Goal: Task Accomplishment & Management: Manage account settings

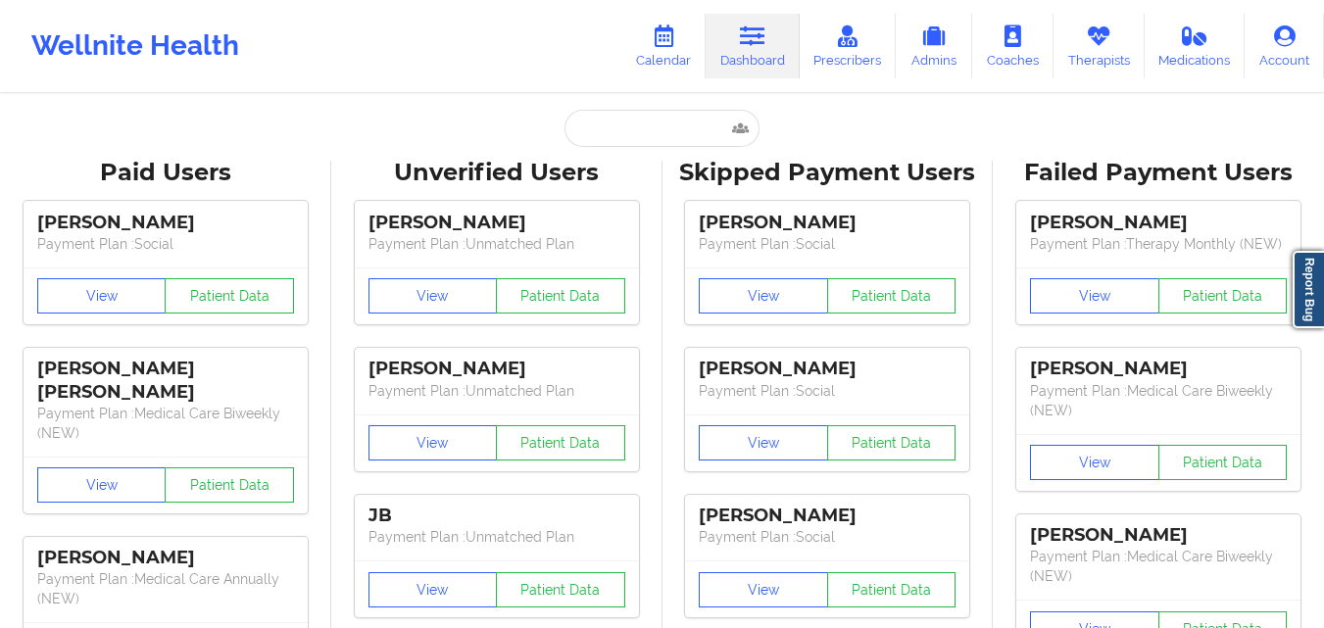
click at [773, 28] on link "Dashboard" at bounding box center [753, 46] width 94 height 65
click at [631, 124] on input "text" at bounding box center [662, 128] width 194 height 37
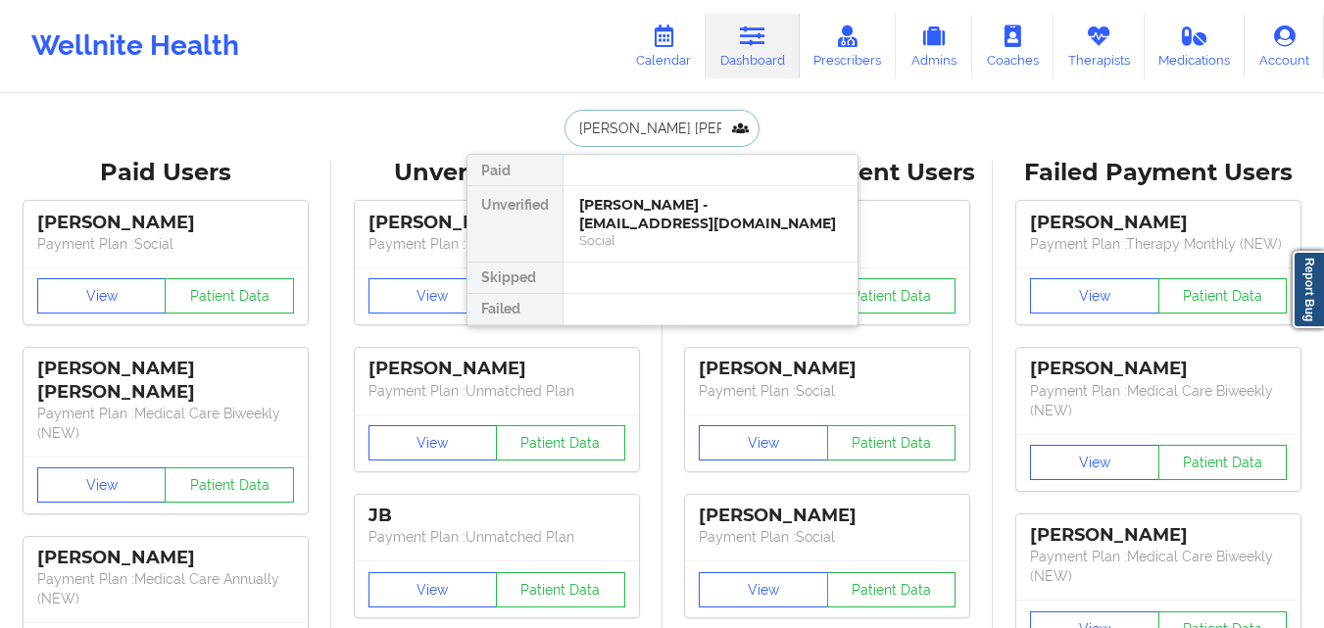
type input "[PERSON_NAME] [PERSON_NAME]"
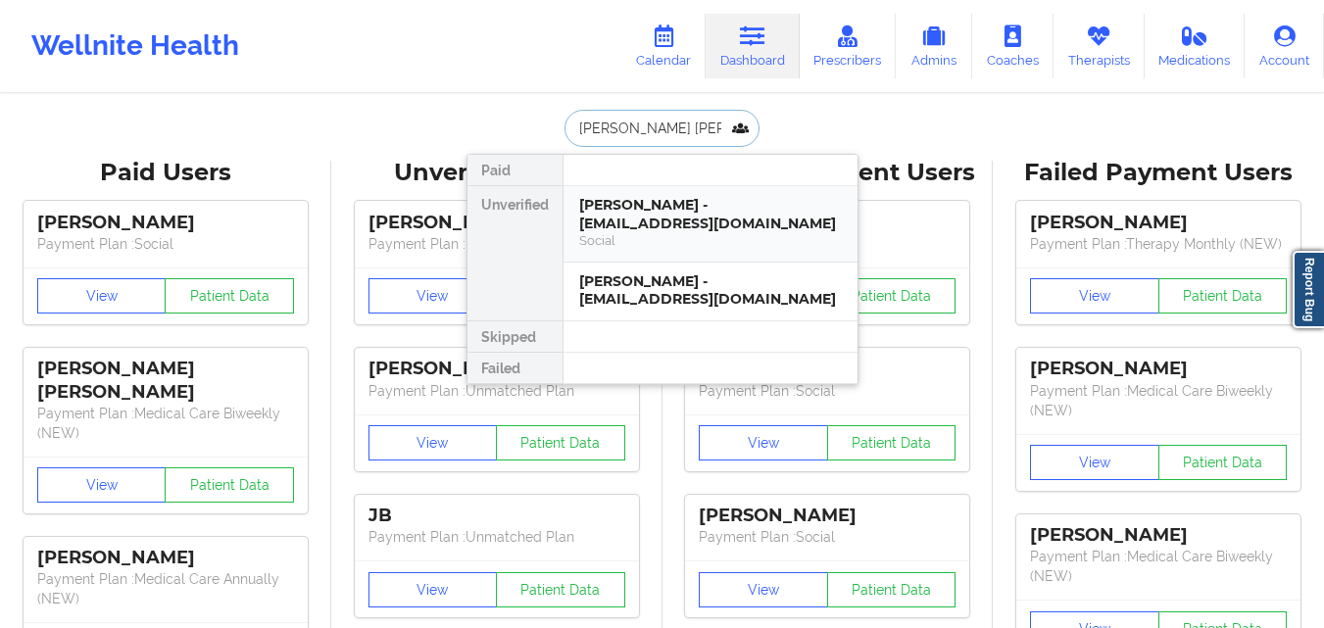
click at [646, 200] on div "[PERSON_NAME] - [EMAIL_ADDRESS][DOMAIN_NAME]" at bounding box center [710, 214] width 263 height 36
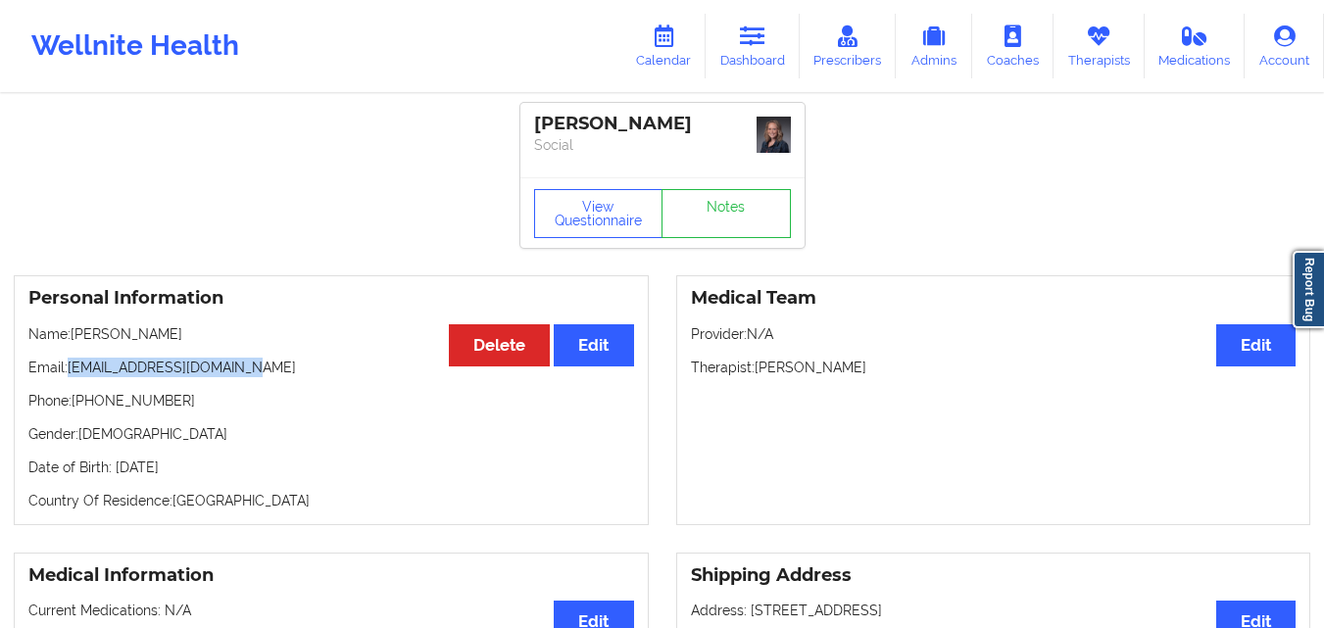
drag, startPoint x: 69, startPoint y: 369, endPoint x: 311, endPoint y: 352, distance: 242.7
click at [311, 352] on div "Personal Information Edit Delete Name: [PERSON_NAME] Email: [EMAIL_ADDRESS][DOM…" at bounding box center [331, 400] width 635 height 250
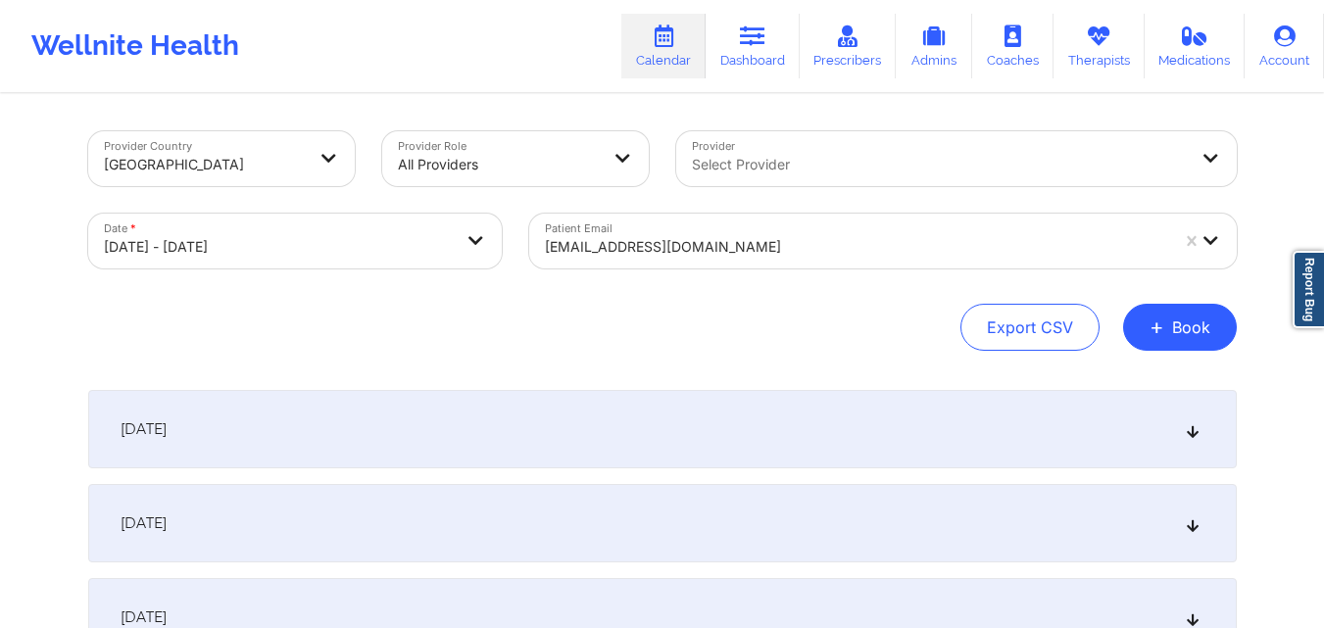
click at [794, 244] on div at bounding box center [856, 247] width 623 height 24
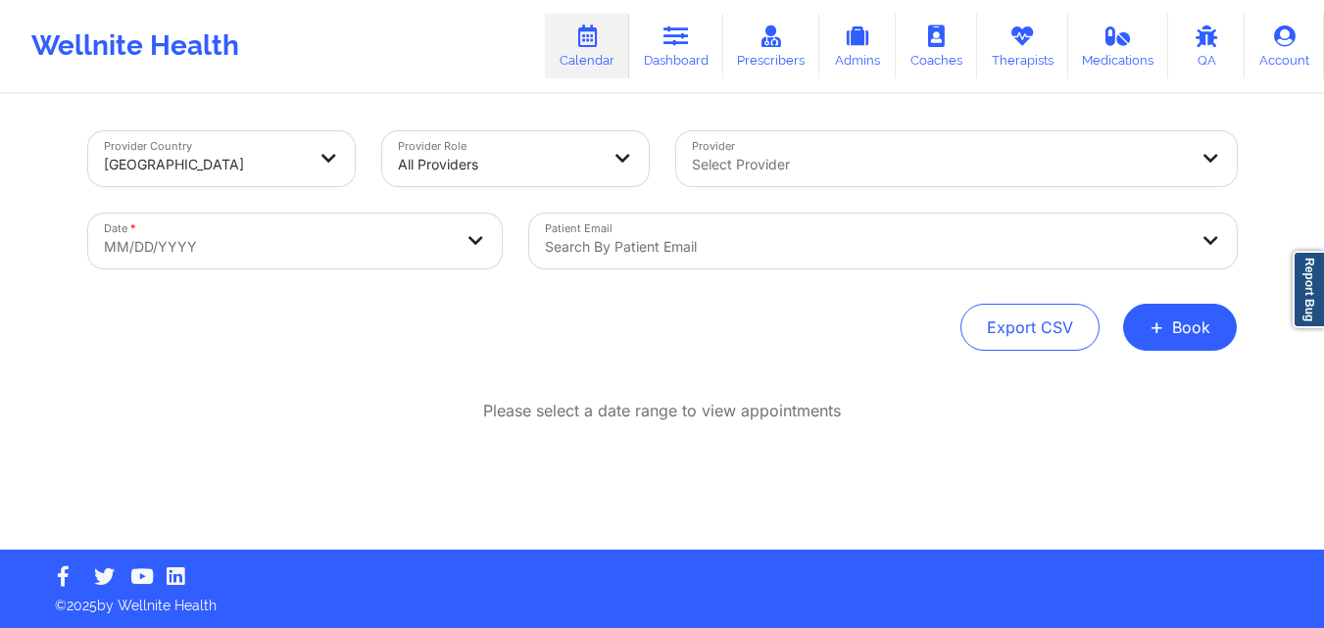
click at [842, 256] on div at bounding box center [866, 247] width 643 height 24
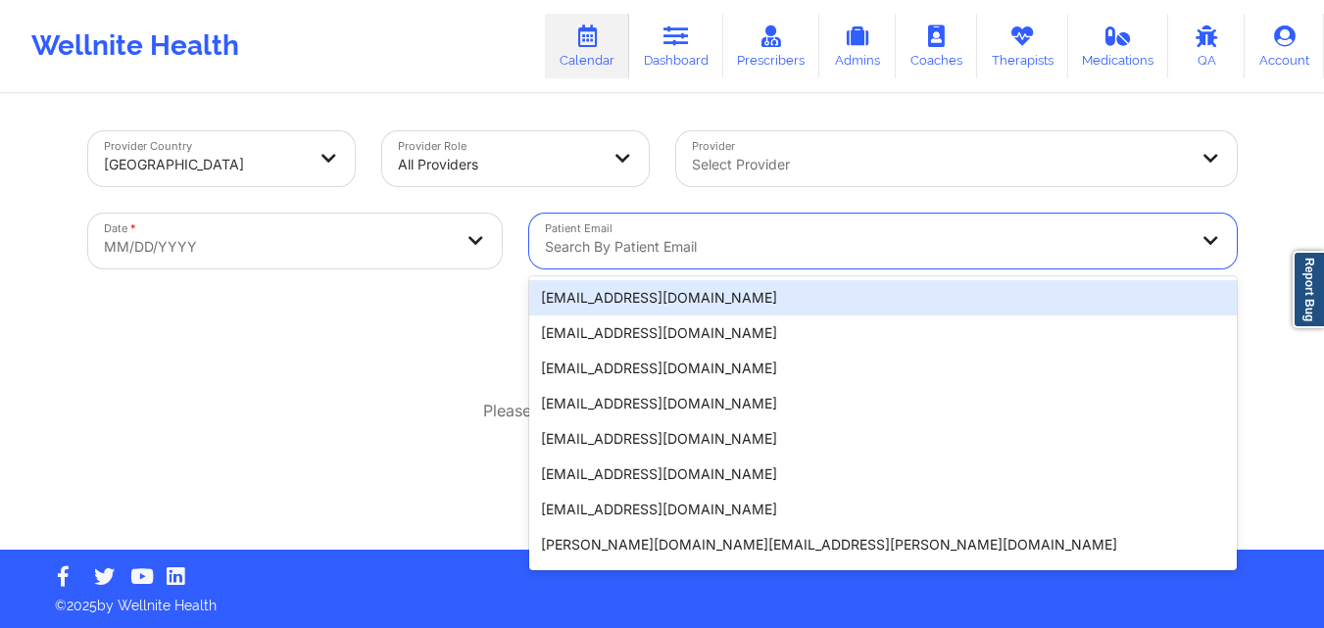
paste input "[EMAIL_ADDRESS][DOMAIN_NAME]"
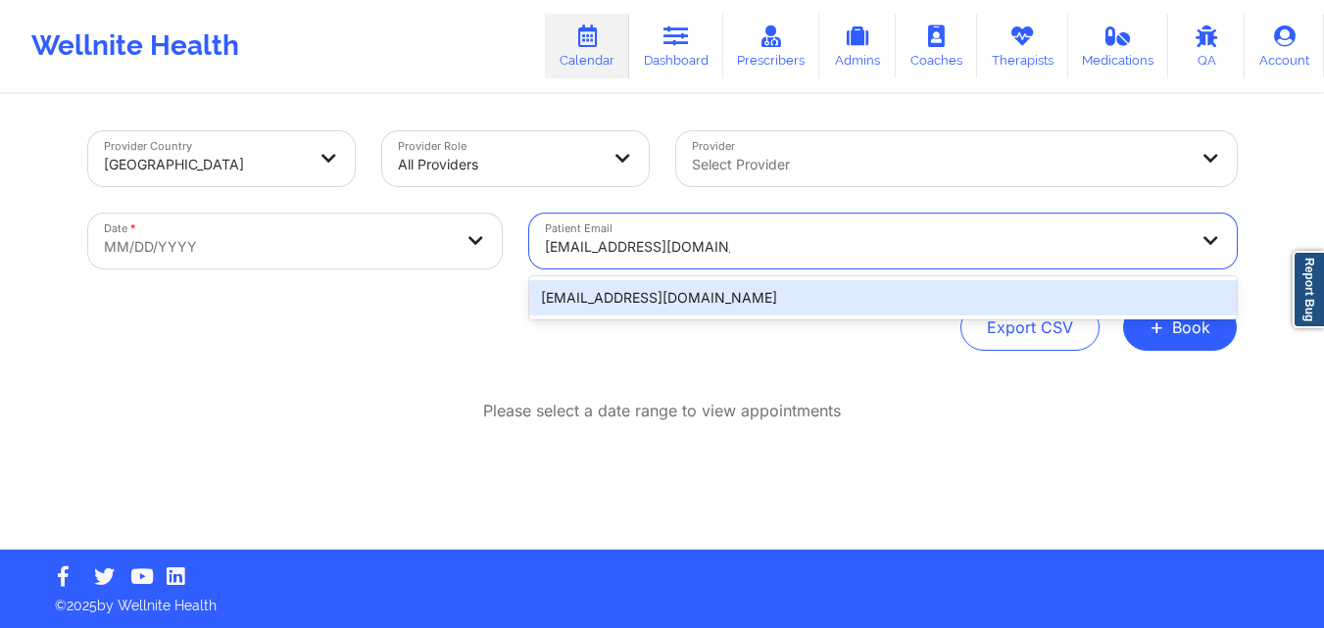
type input "[EMAIL_ADDRESS][DOMAIN_NAME]"
click at [273, 245] on body "Wellnite Health Calendar Dashboard Prescribers Admins Coaches Therapists Medica…" at bounding box center [662, 314] width 1324 height 628
select select "2025-8"
select select "2025-9"
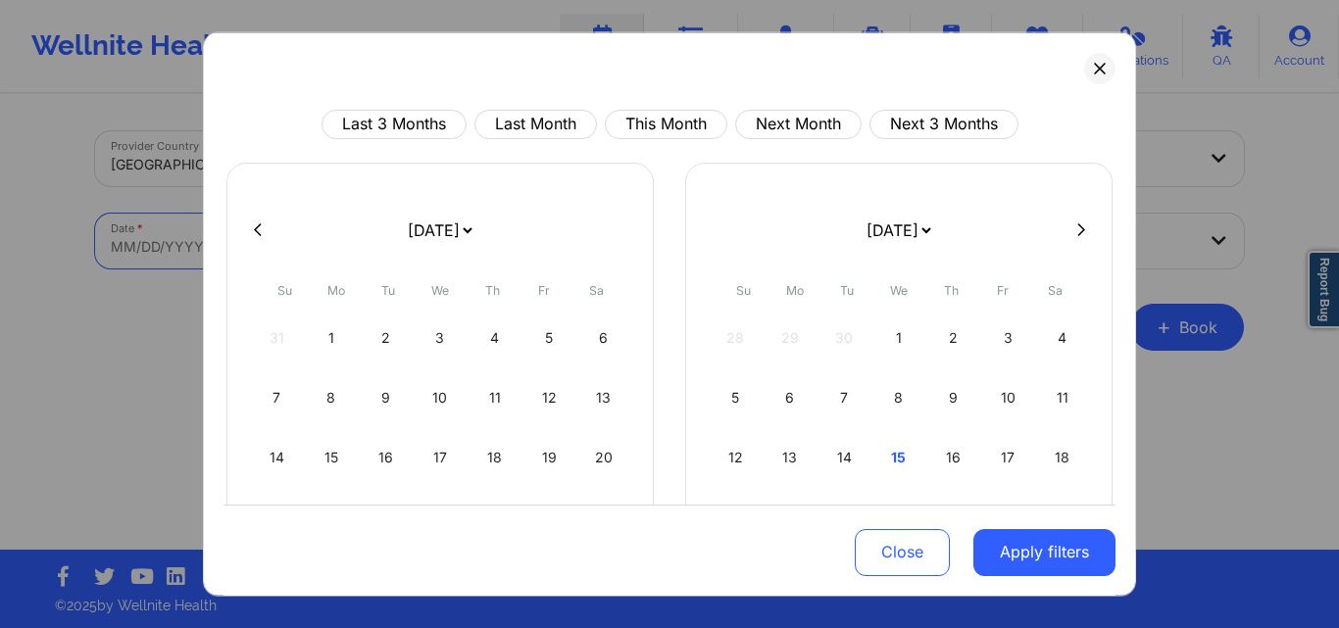
click at [1075, 224] on button at bounding box center [1081, 230] width 20 height 17
select select "2025-9"
select select "2025-10"
click at [259, 223] on icon at bounding box center [258, 230] width 8 height 15
select select "2025-8"
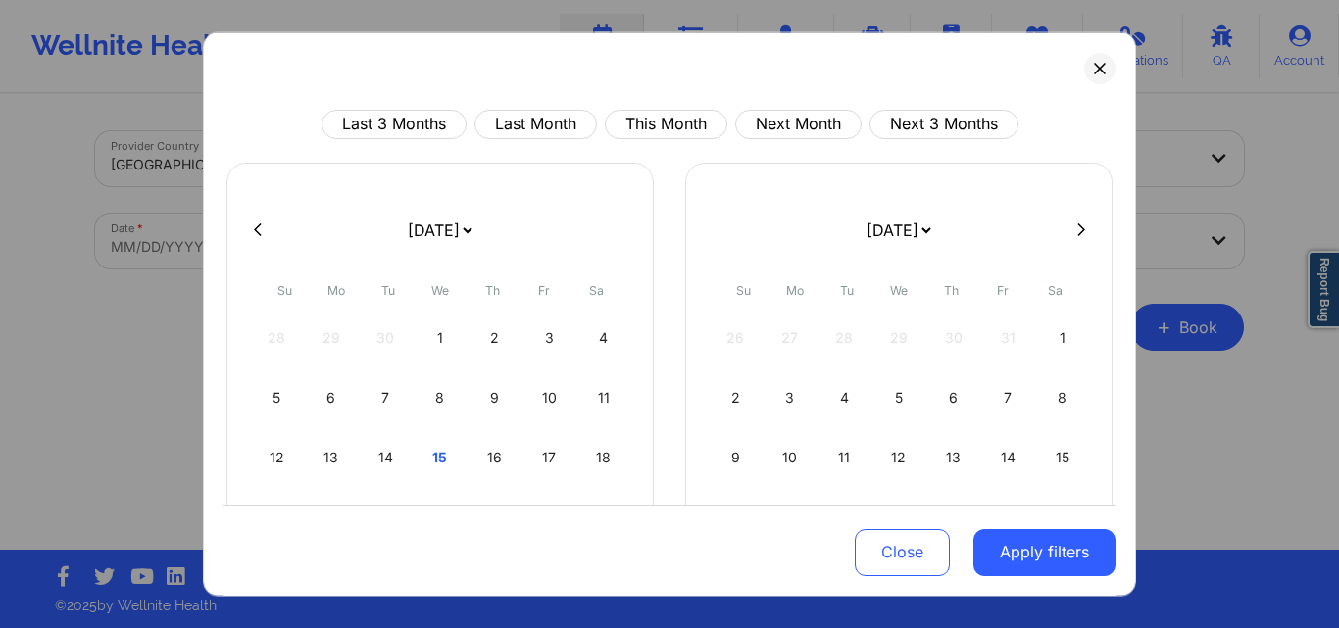
select select "2025-9"
click at [901, 342] on div "1" at bounding box center [899, 337] width 50 height 55
select select "2025-9"
select select "2025-10"
click at [1077, 227] on icon at bounding box center [1081, 230] width 8 height 15
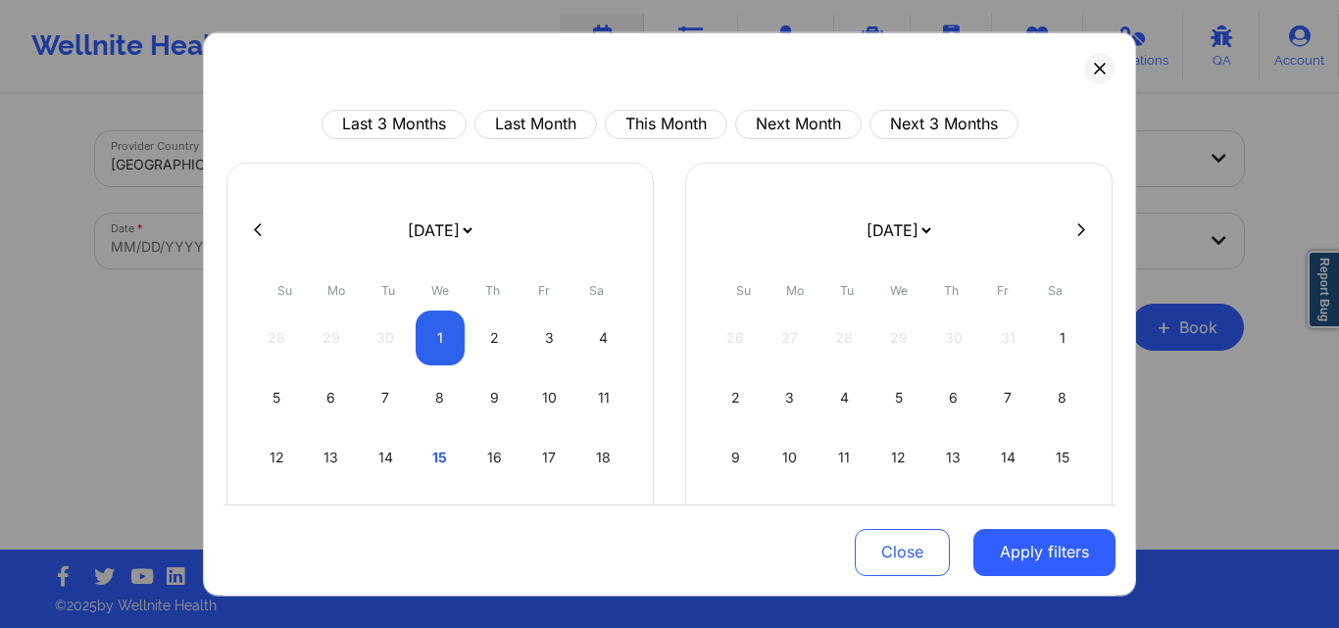
select select "2025-10"
select select "2025-11"
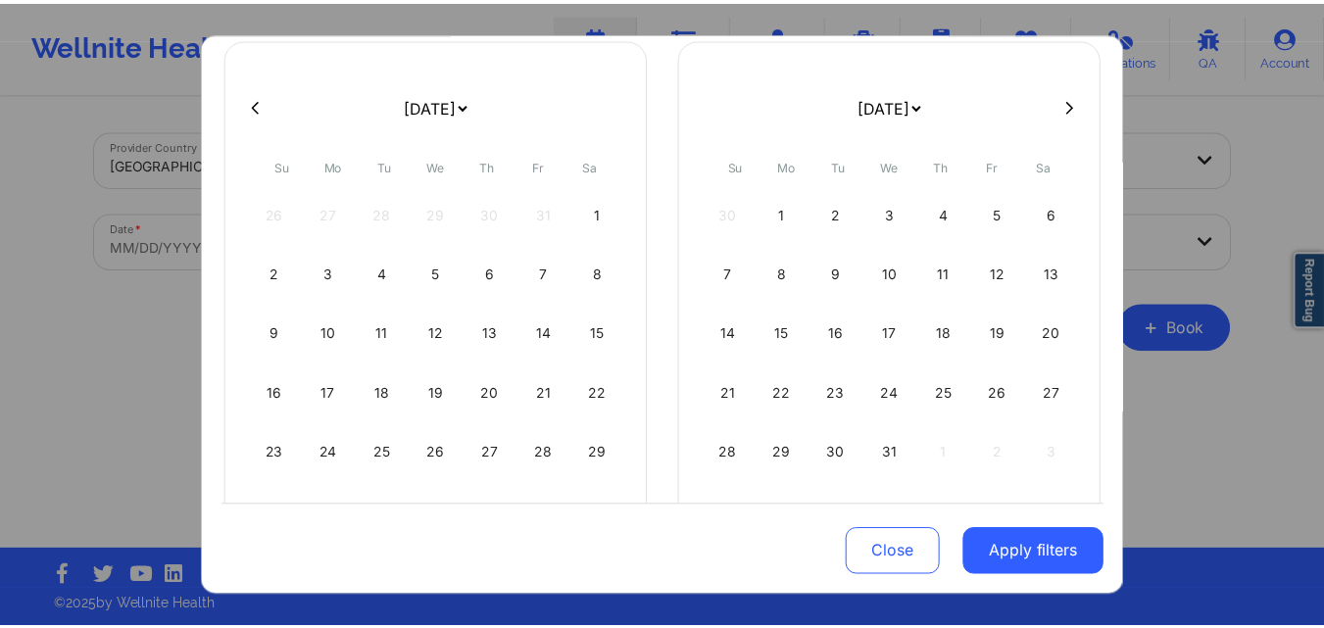
scroll to position [223, 0]
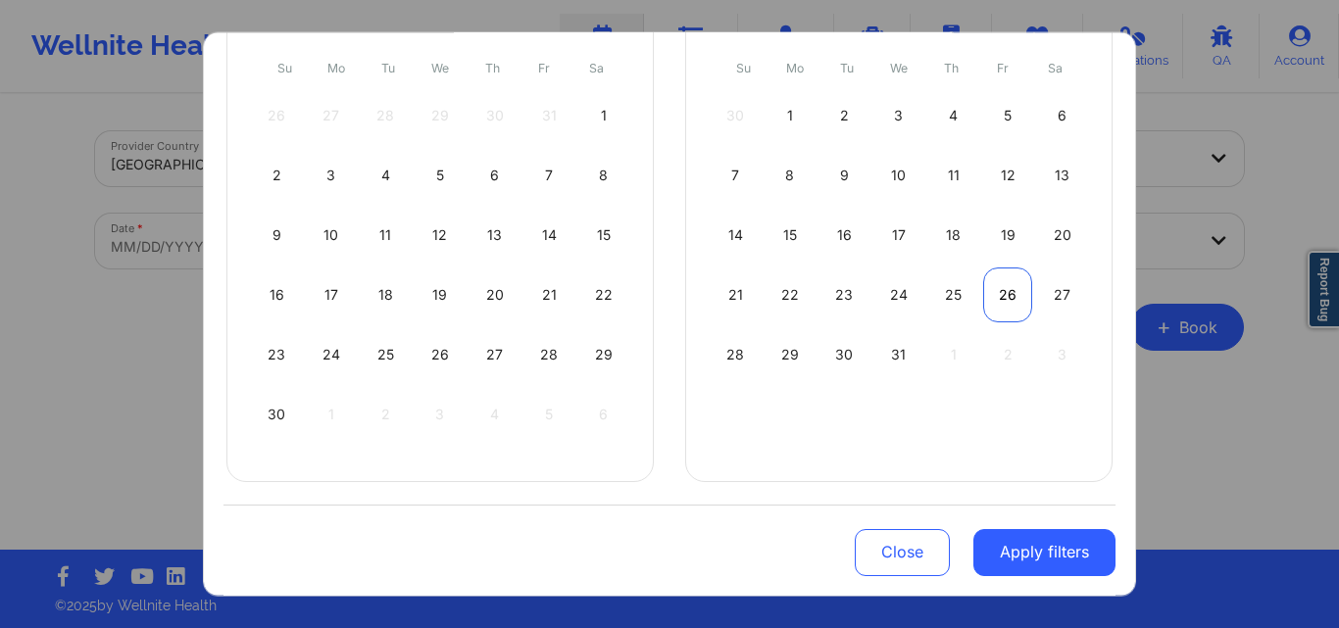
select select "2025-10"
select select "2025-11"
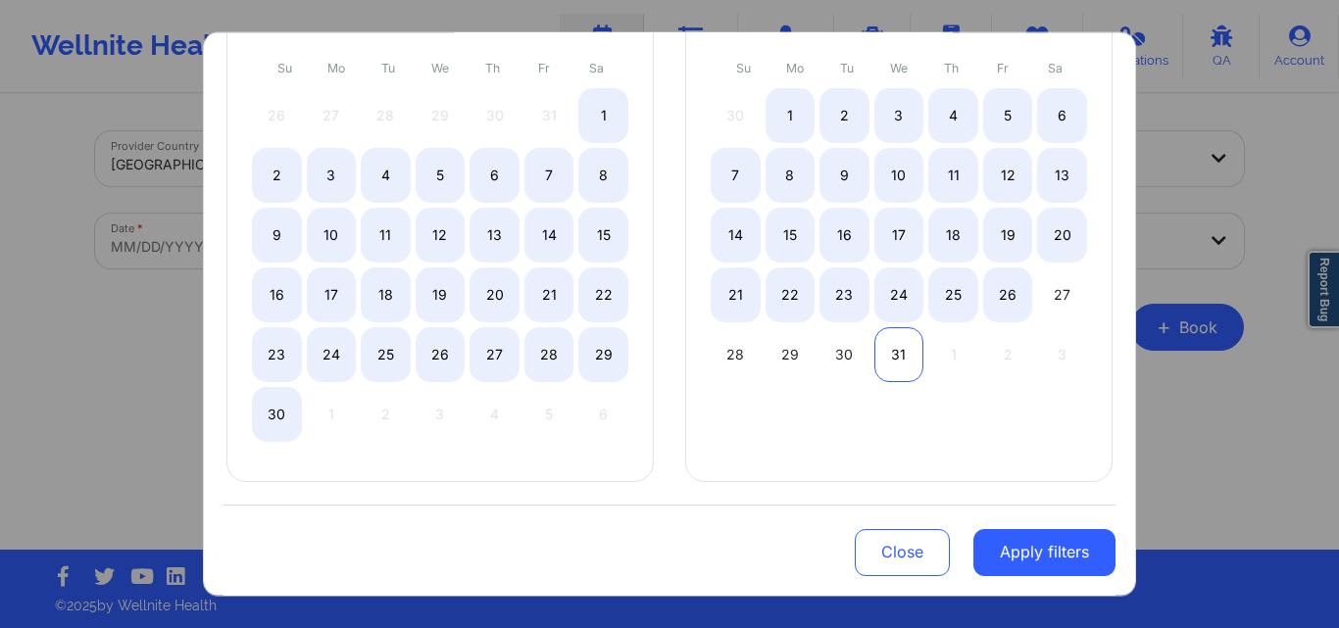
select select "2025-10"
select select "2025-11"
click at [898, 347] on div "31" at bounding box center [899, 353] width 50 height 55
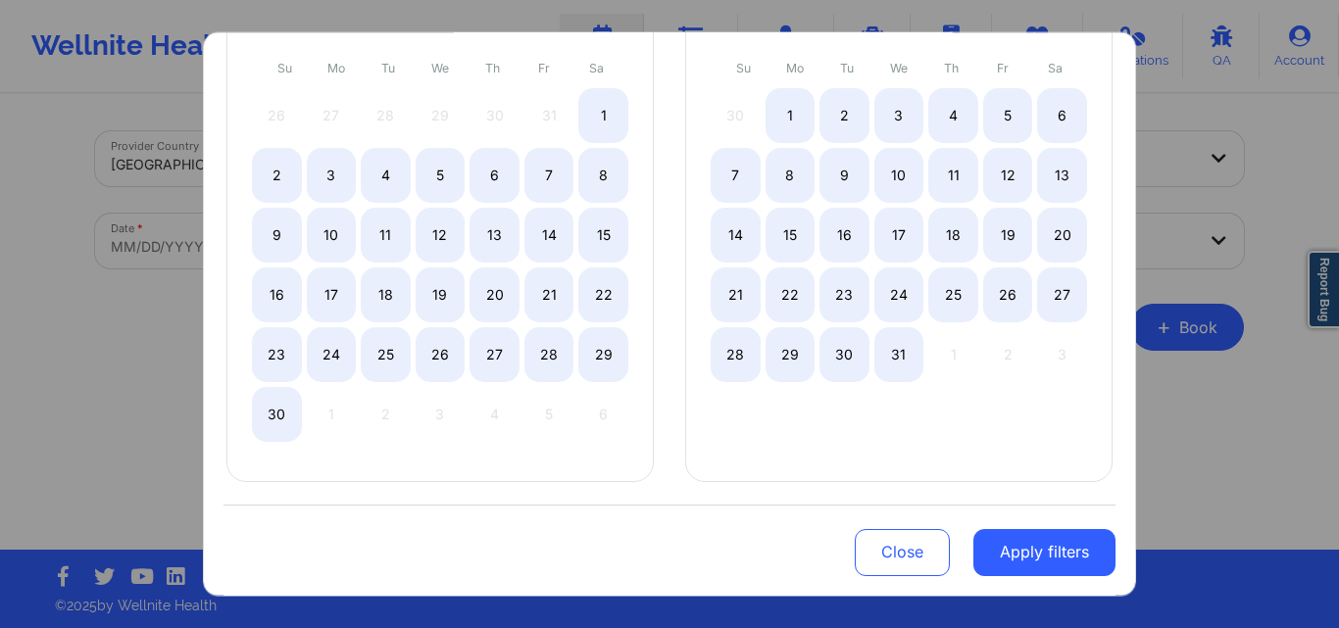
select select "2025-9"
select select "2025-10"
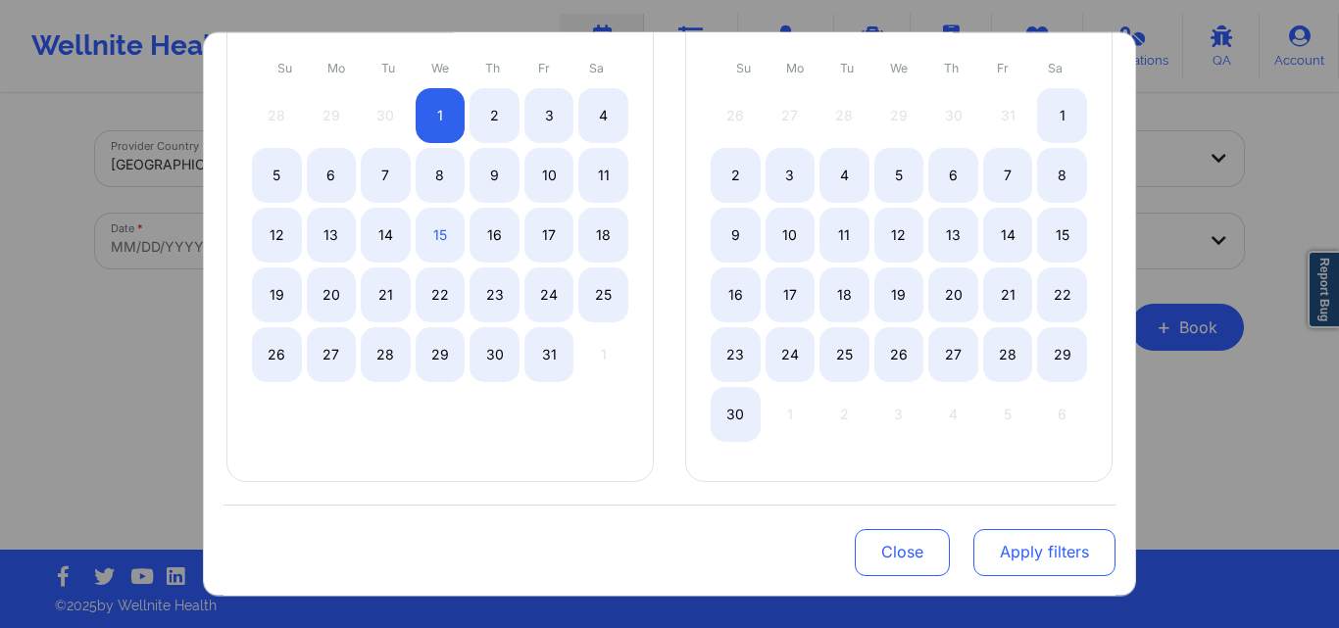
click at [1054, 560] on button "Apply filters" at bounding box center [1044, 552] width 142 height 47
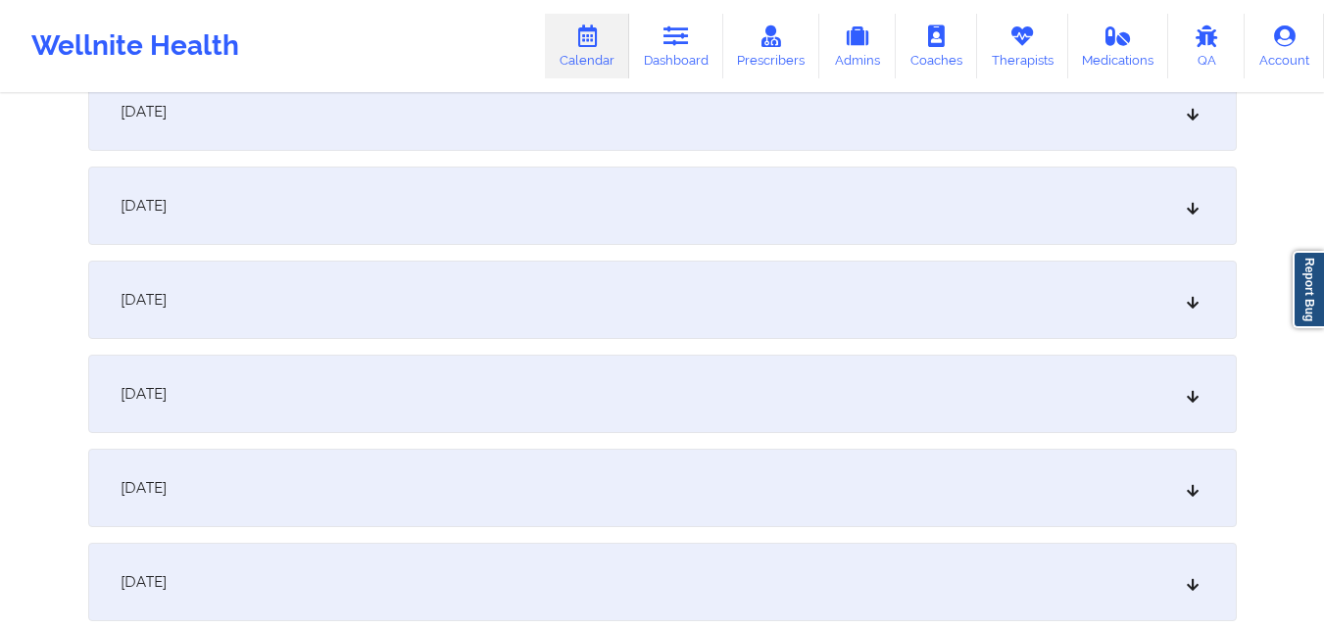
scroll to position [980, 0]
click at [674, 284] on div "October 10, 2025" at bounding box center [662, 296] width 1149 height 78
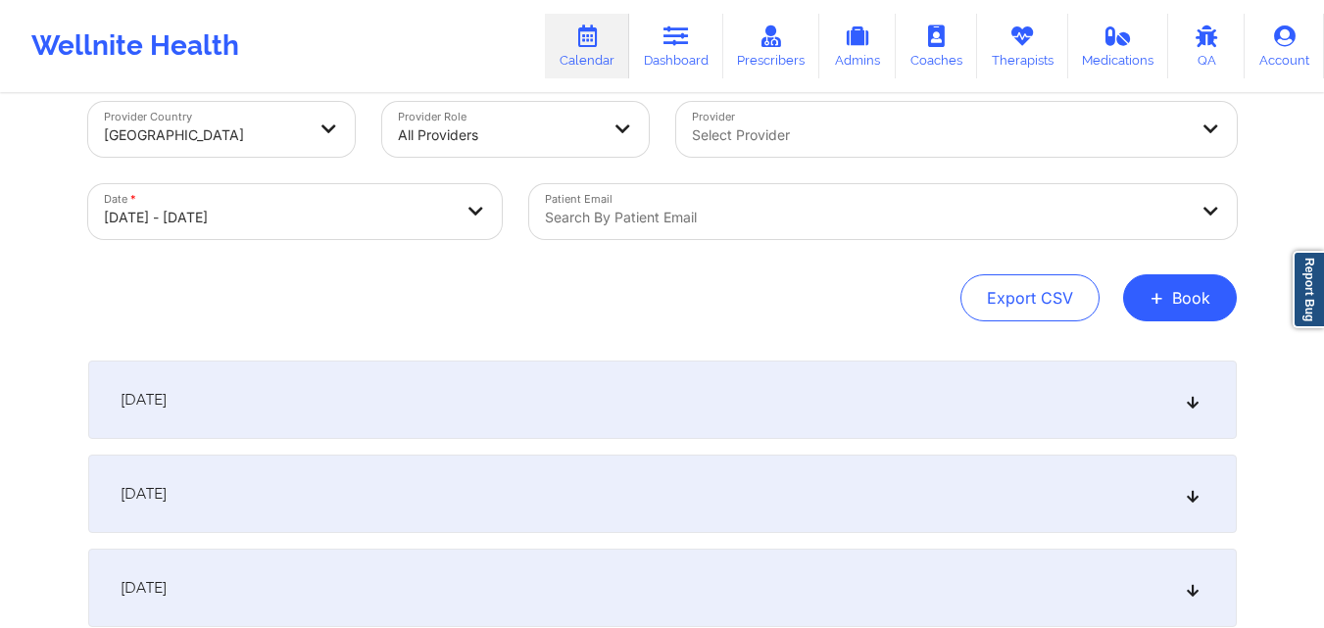
scroll to position [0, 0]
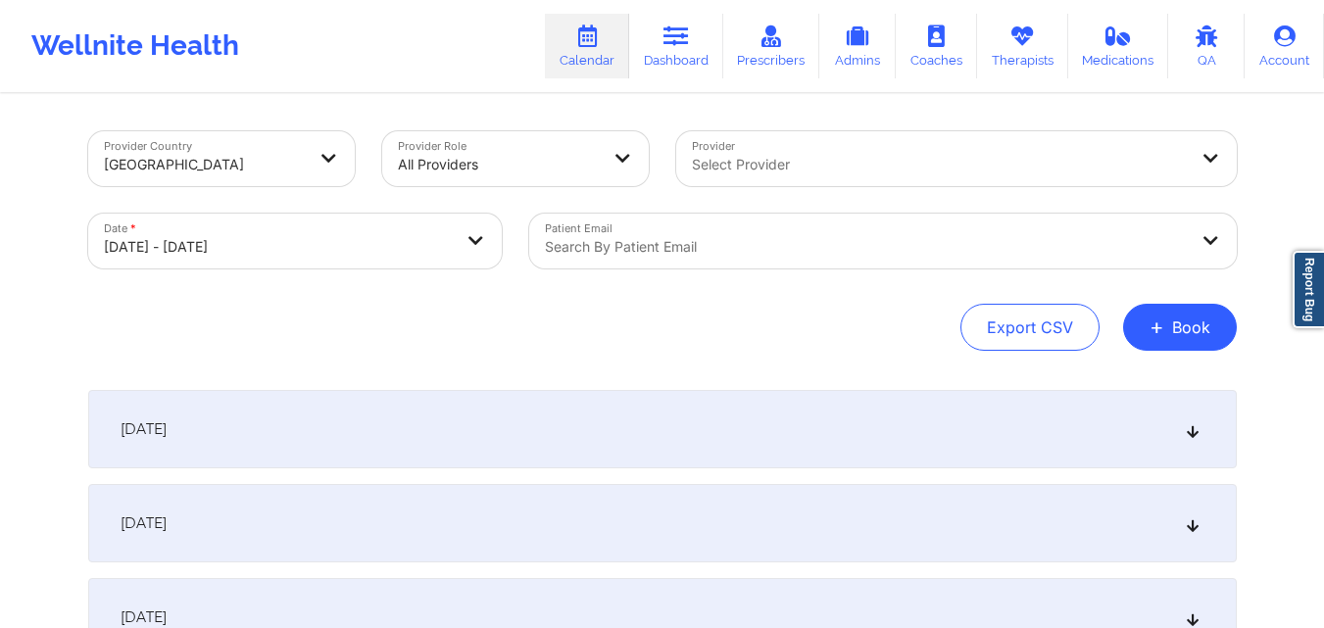
click at [729, 247] on div at bounding box center [866, 247] width 643 height 24
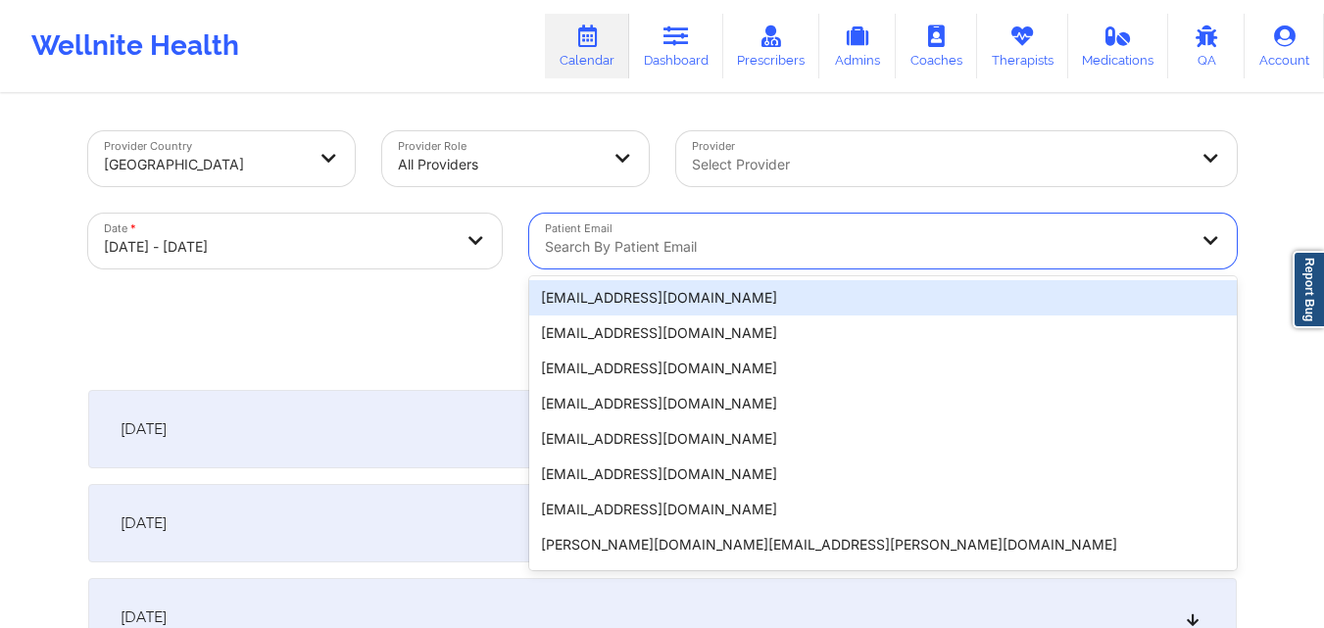
paste input "[EMAIL_ADDRESS][DOMAIN_NAME]"
type input "[EMAIL_ADDRESS][DOMAIN_NAME]"
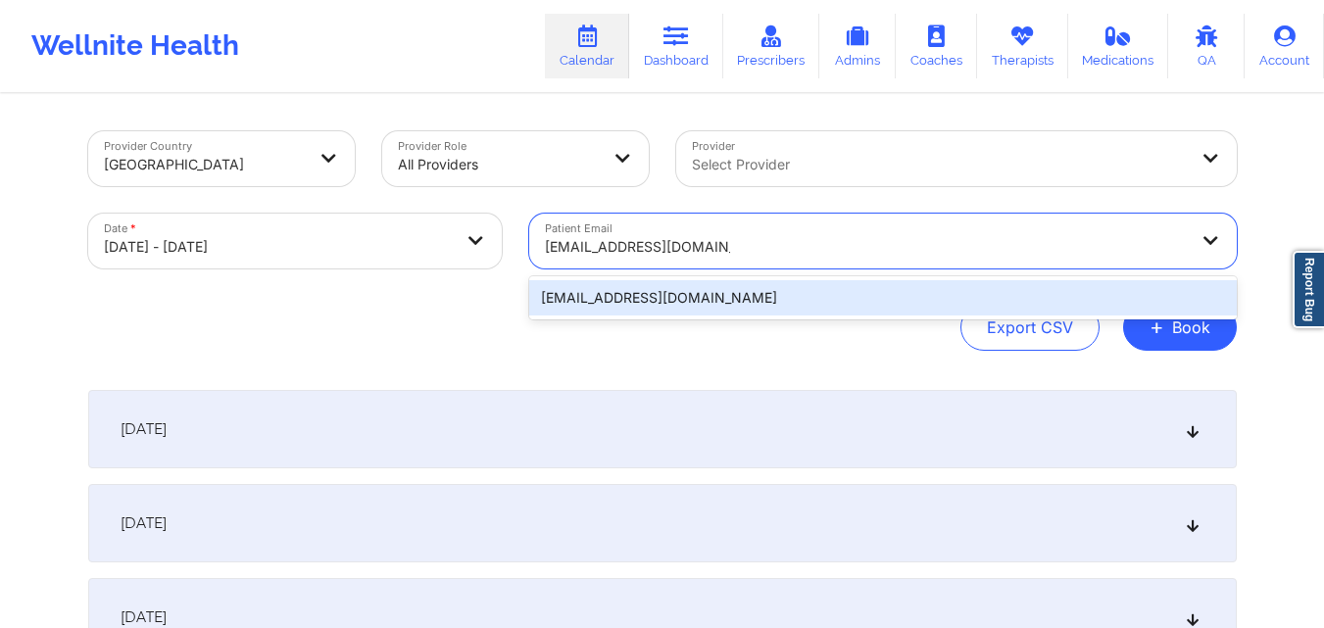
click at [727, 284] on div "[EMAIL_ADDRESS][DOMAIN_NAME]" at bounding box center [883, 297] width 708 height 35
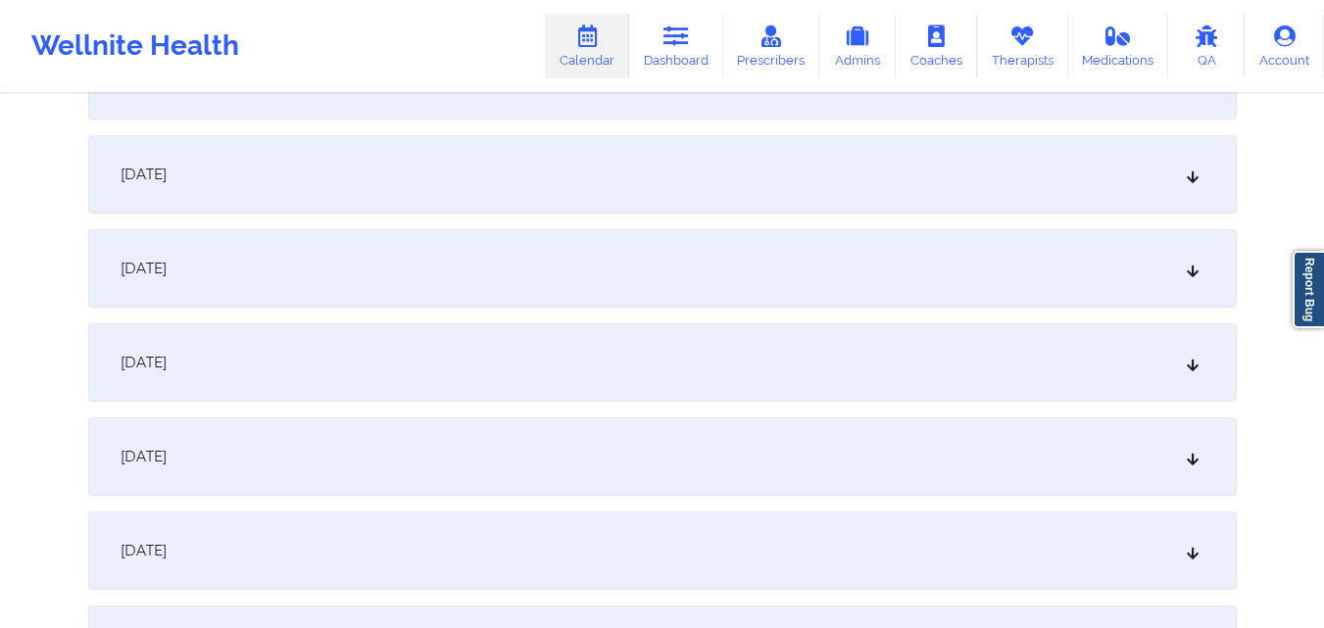
scroll to position [1470, 0]
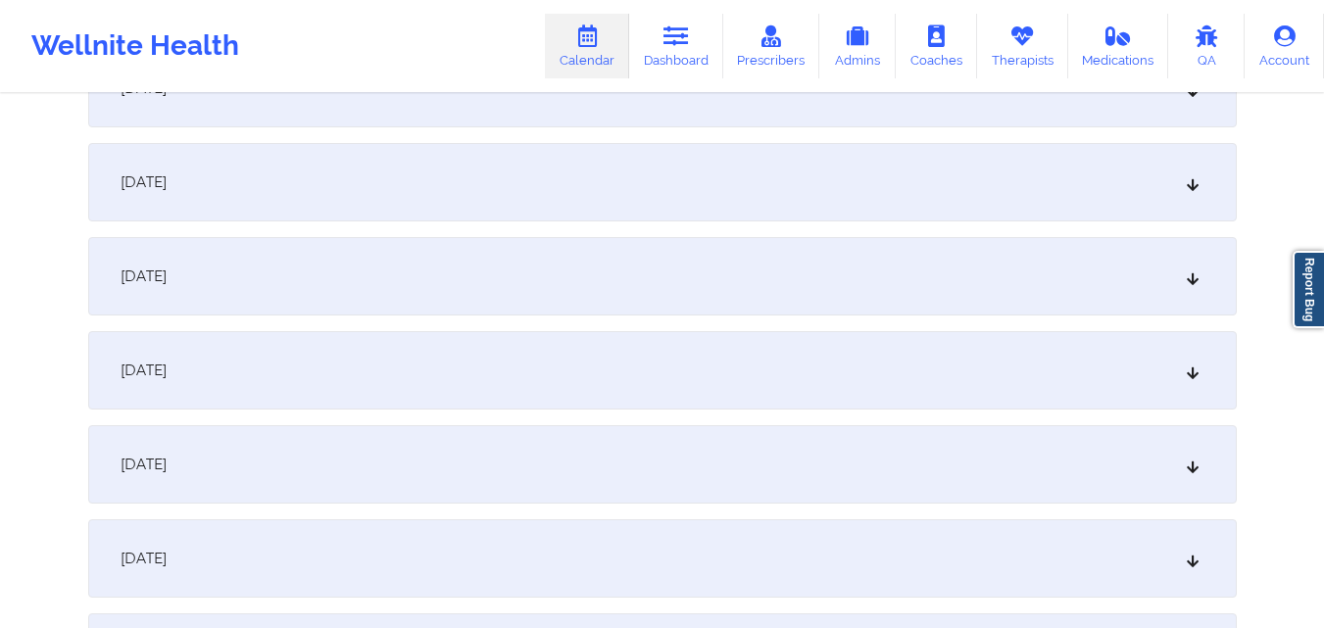
click at [682, 262] on div "October 15, 2025" at bounding box center [662, 276] width 1149 height 78
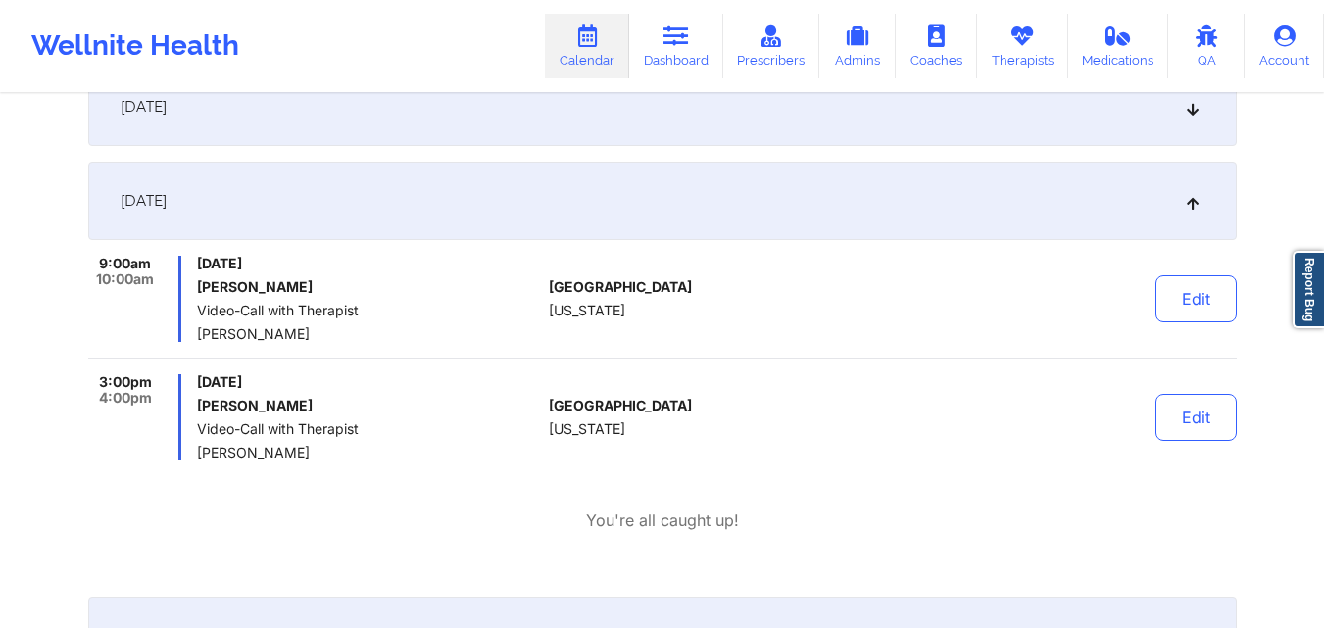
scroll to position [1568, 0]
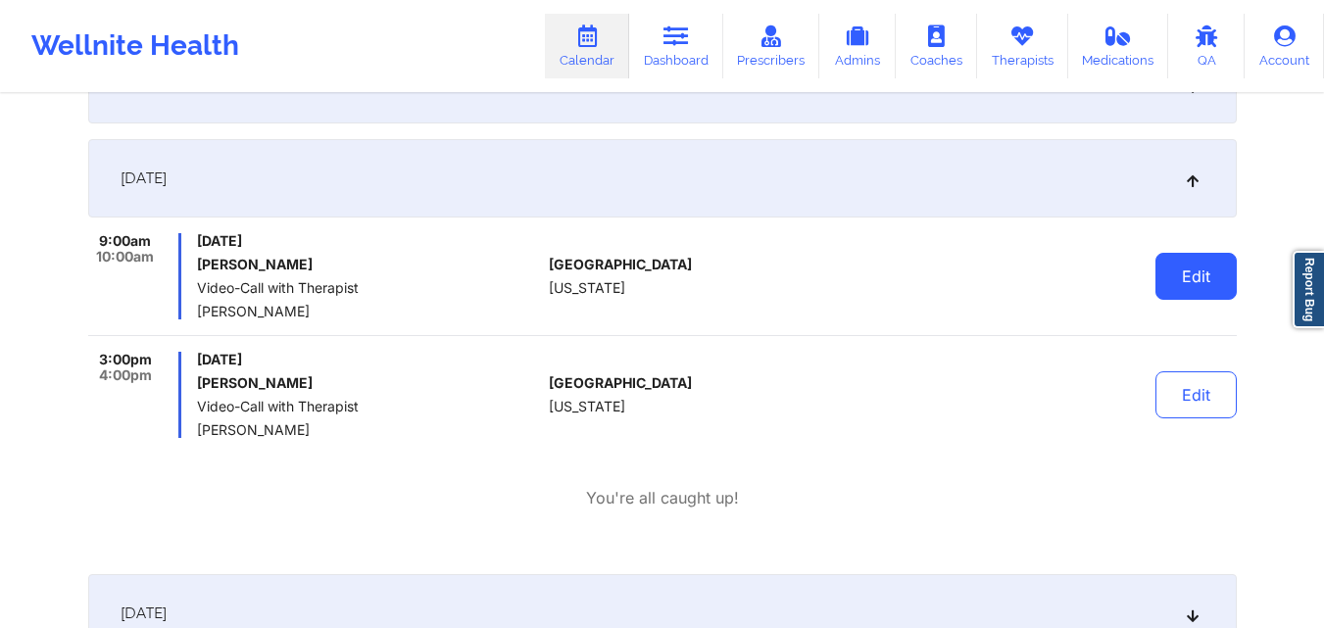
click at [1207, 276] on button "Edit" at bounding box center [1196, 276] width 81 height 47
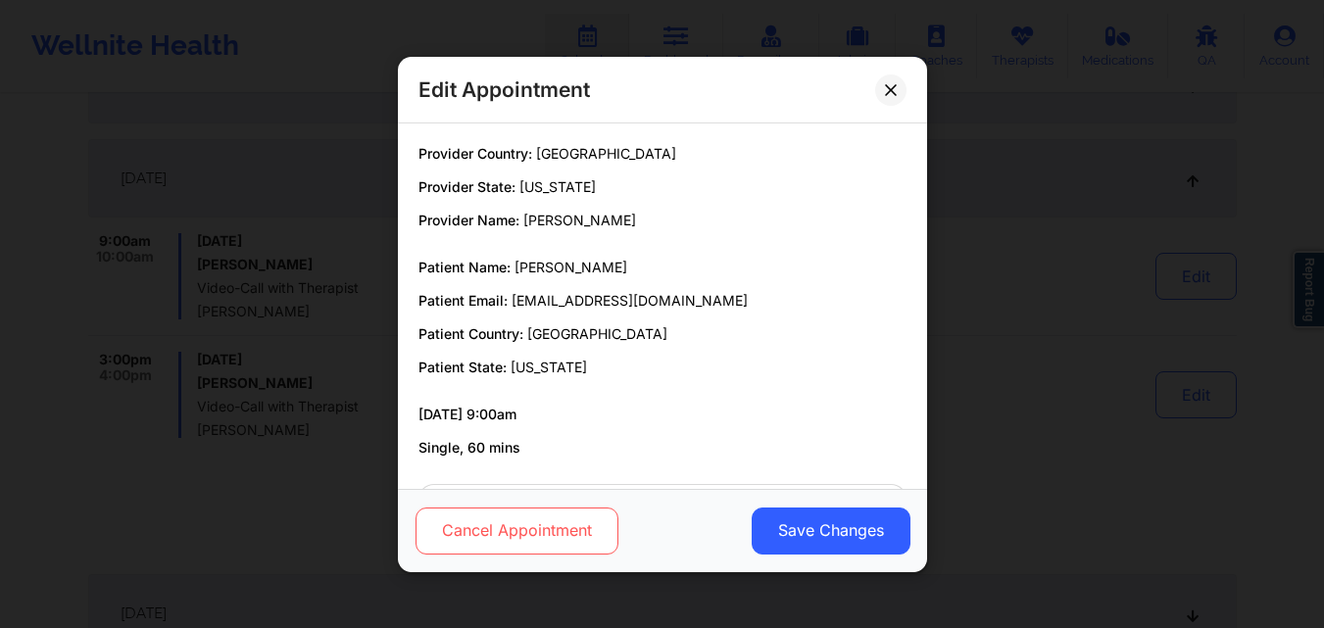
click at [520, 535] on button "Cancel Appointment" at bounding box center [516, 530] width 203 height 47
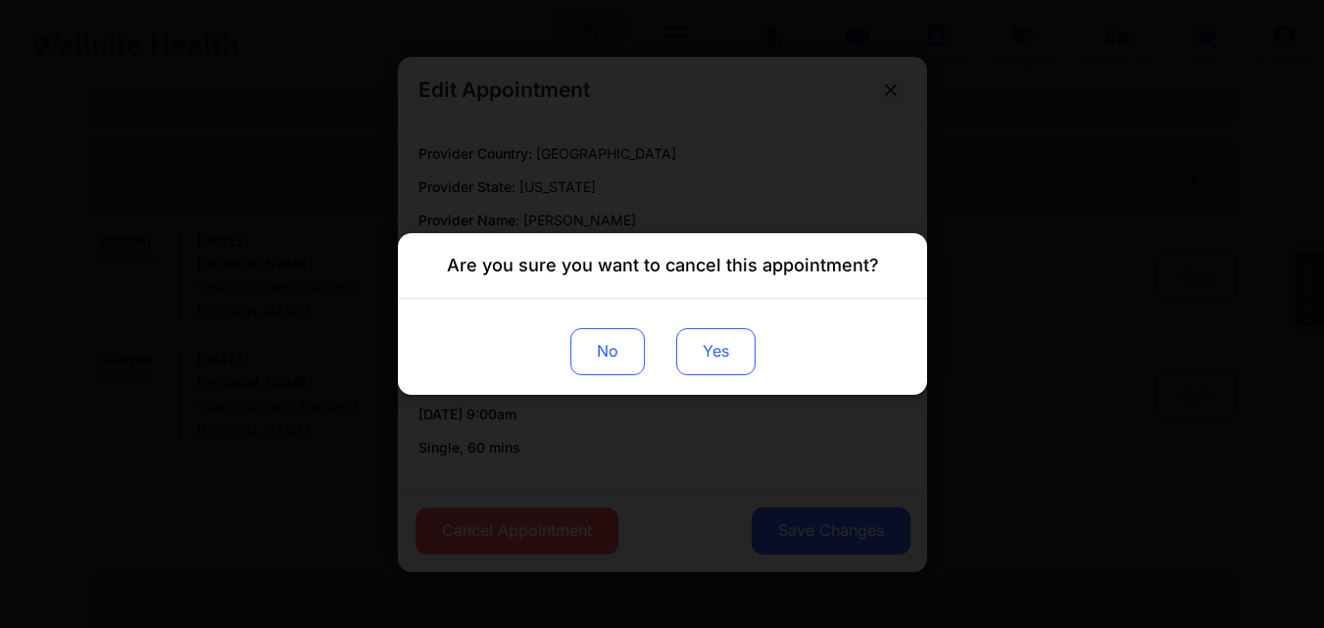
click at [722, 348] on button "Yes" at bounding box center [714, 351] width 79 height 47
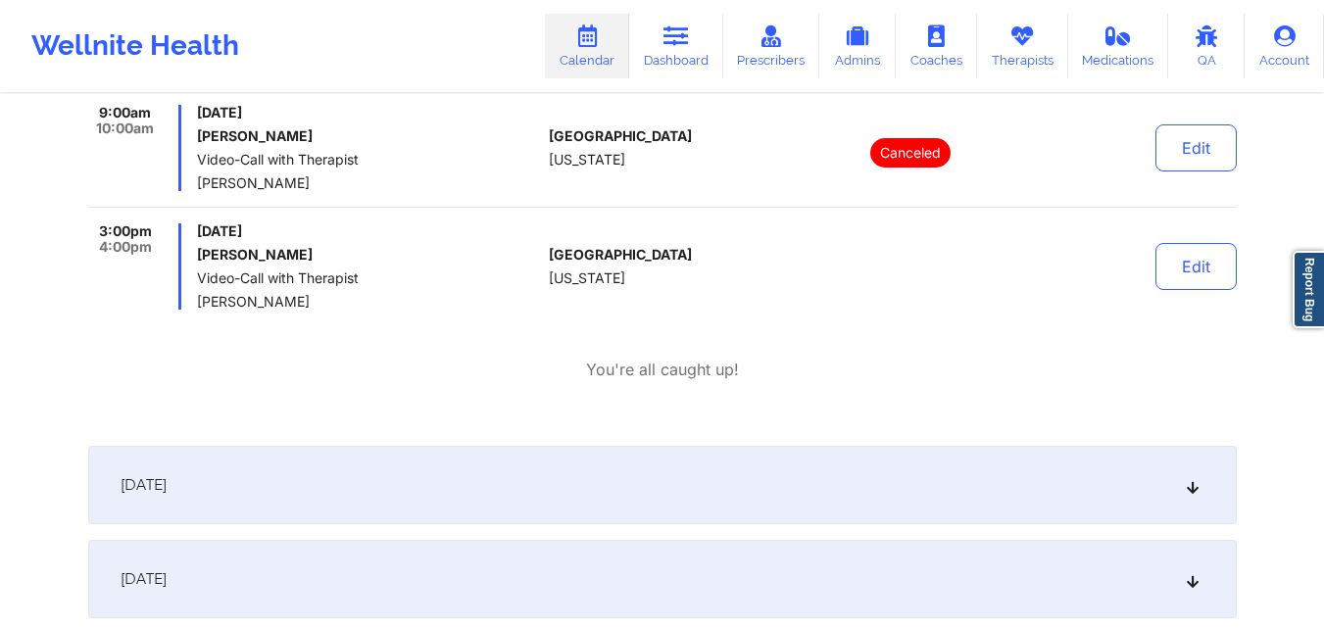
scroll to position [1764, 0]
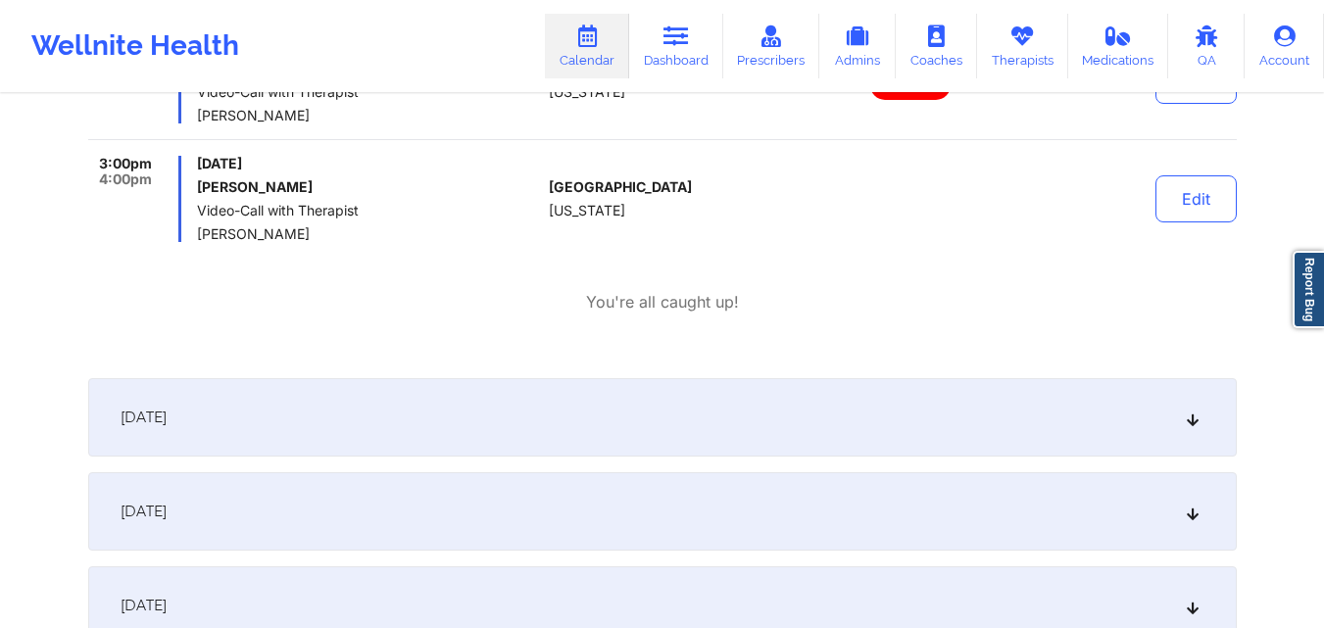
click at [944, 256] on div "9:00am 10:00am Wednesday, October 15, 2025 Erin Elizabeth Hanis Video-Call with…" at bounding box center [662, 175] width 1149 height 276
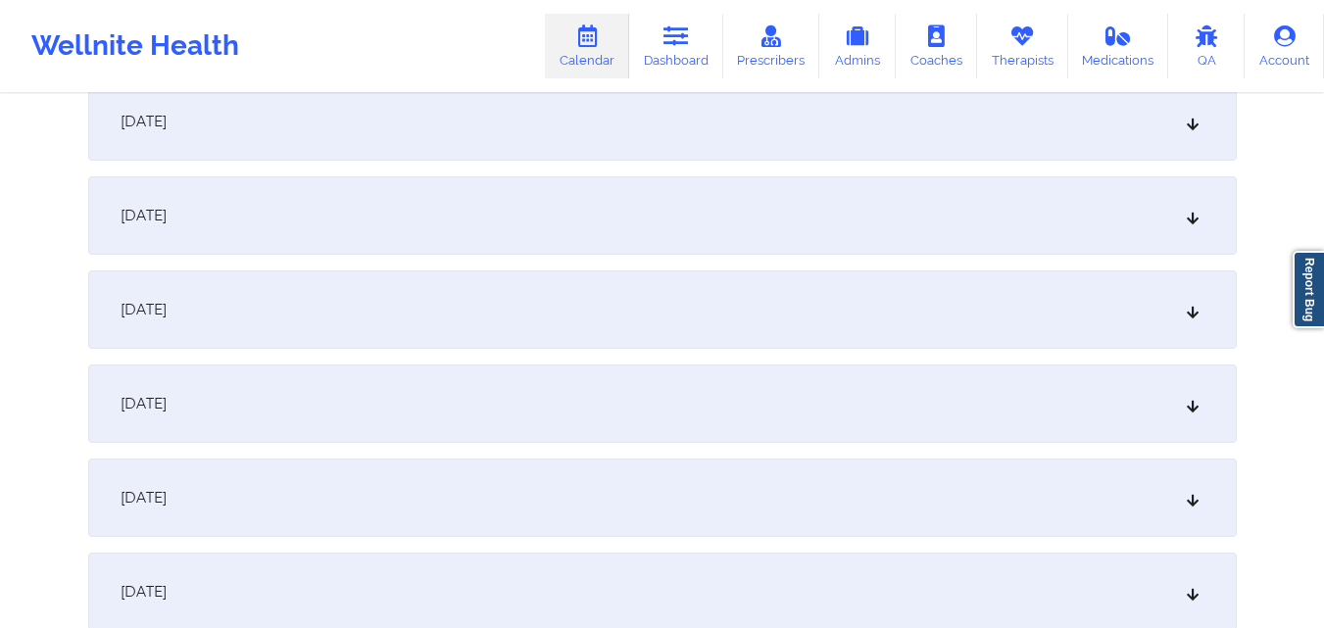
scroll to position [2353, 0]
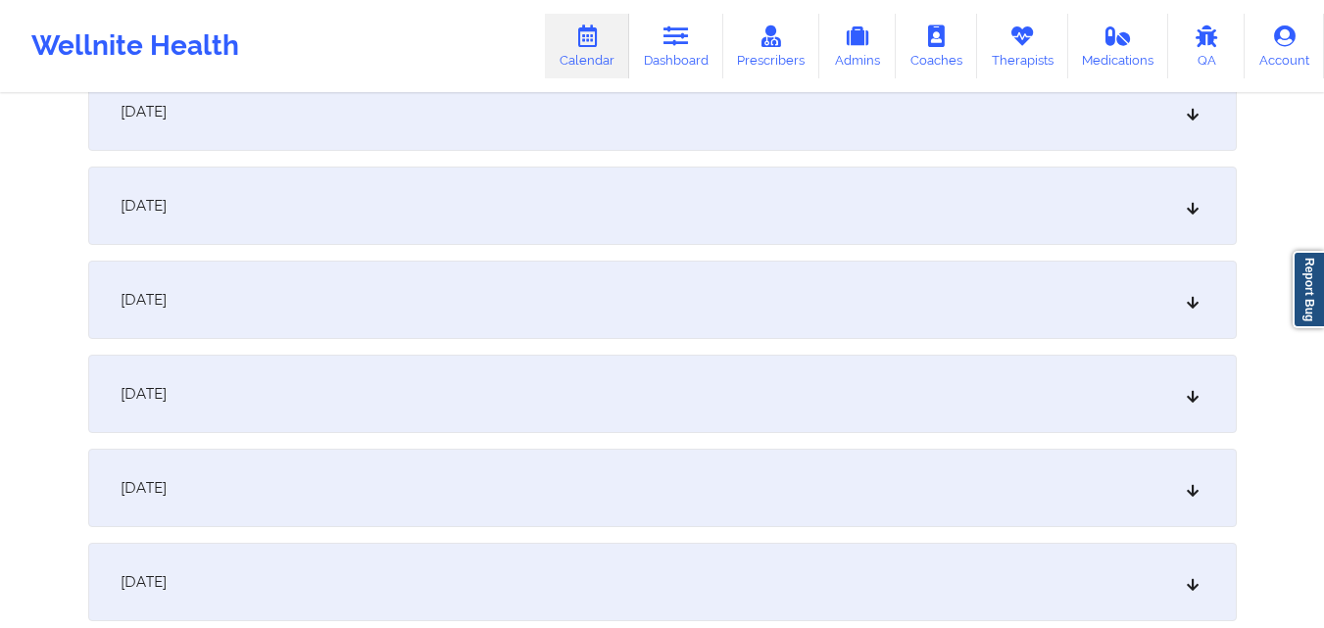
click at [768, 395] on div "October 22, 2025" at bounding box center [662, 394] width 1149 height 78
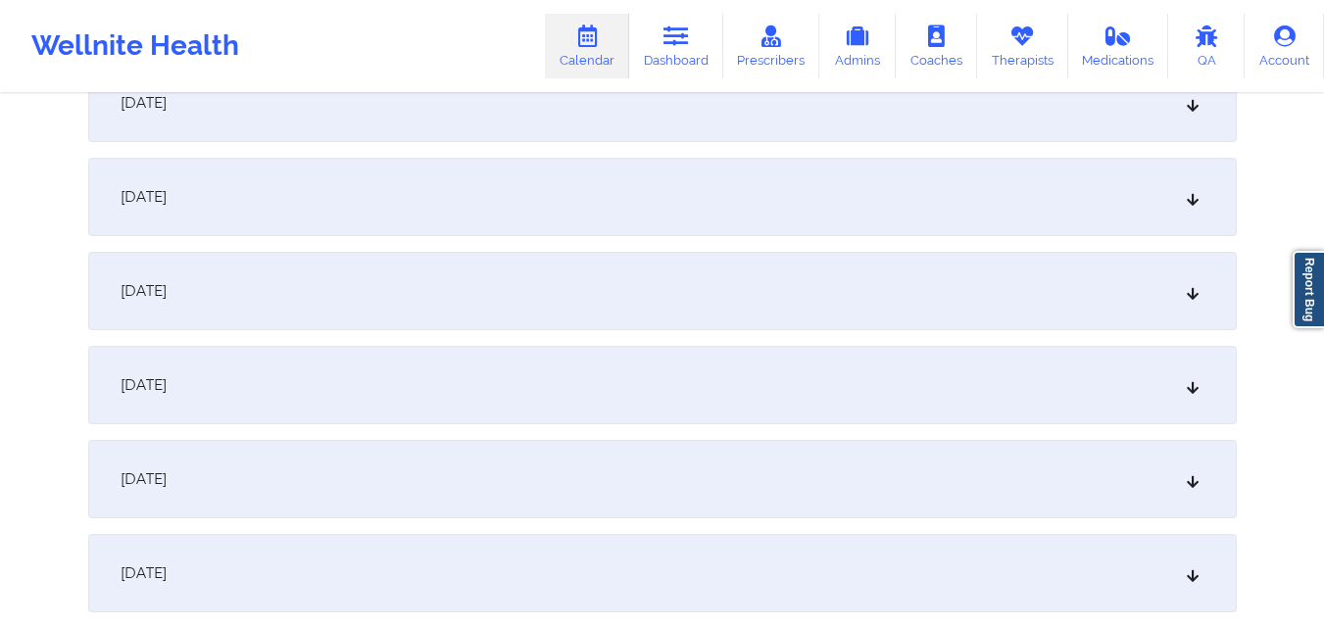
click at [799, 191] on div "October 29, 2025" at bounding box center [662, 197] width 1149 height 78
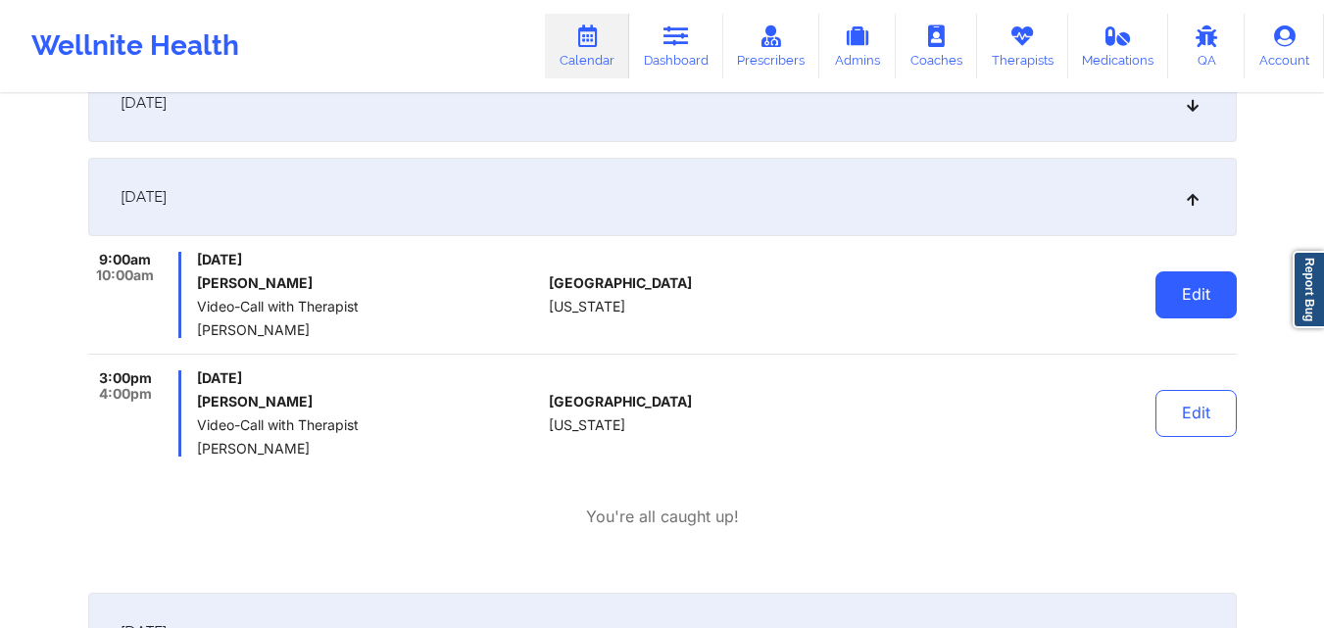
click at [1187, 308] on button "Edit" at bounding box center [1196, 295] width 81 height 47
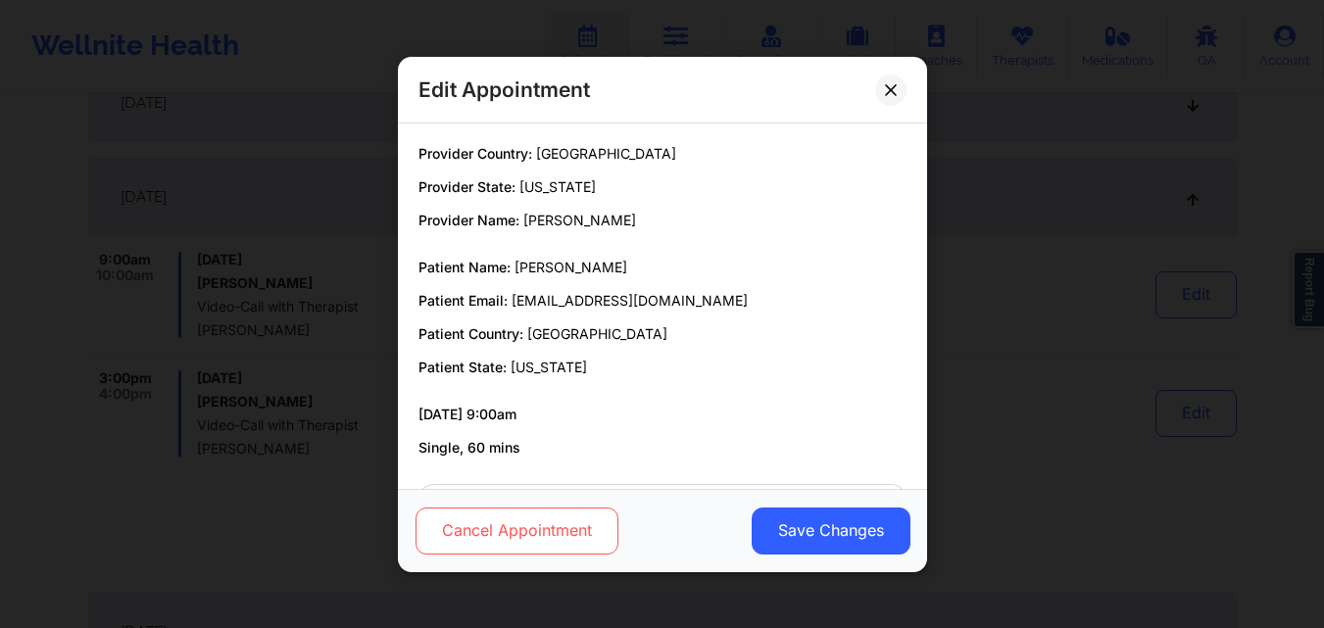
click at [497, 528] on button "Cancel Appointment" at bounding box center [516, 530] width 203 height 47
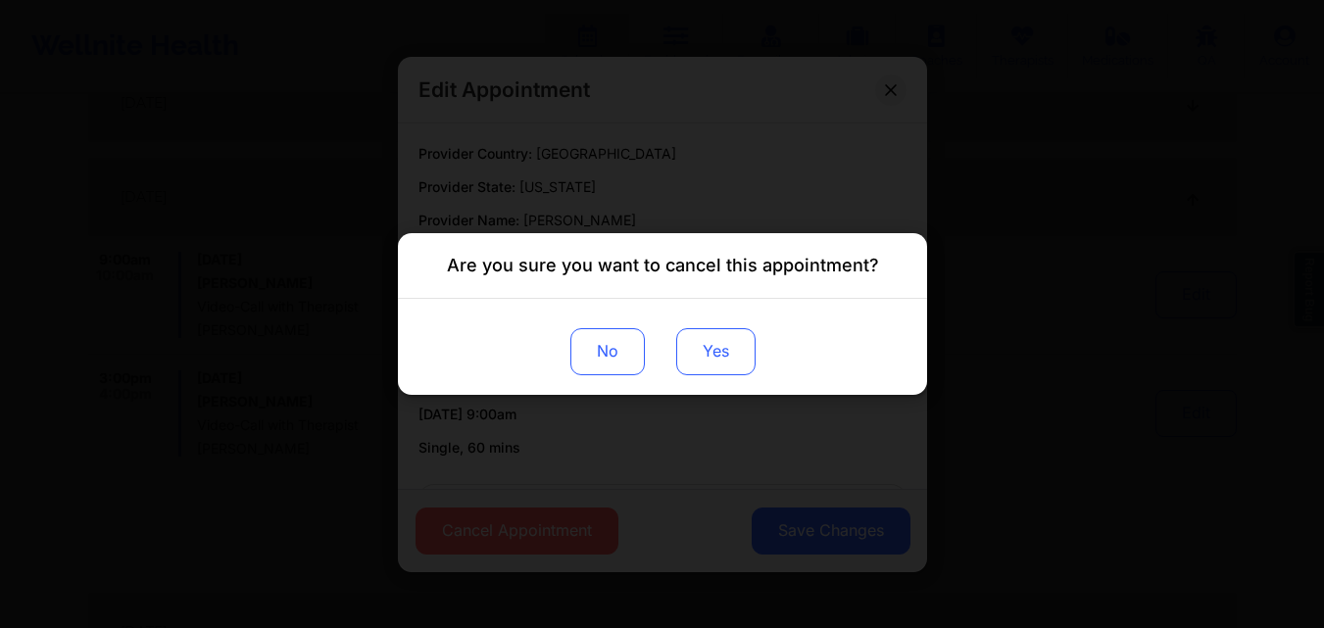
click at [689, 358] on button "Yes" at bounding box center [714, 351] width 79 height 47
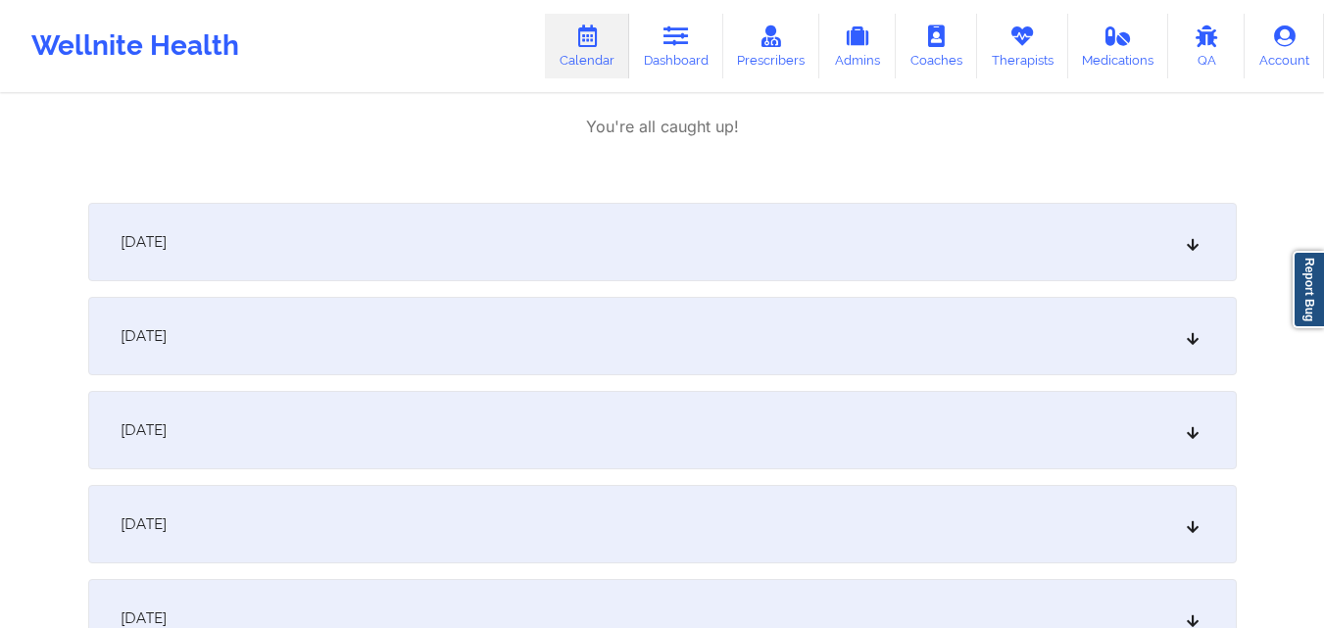
scroll to position [3823, 0]
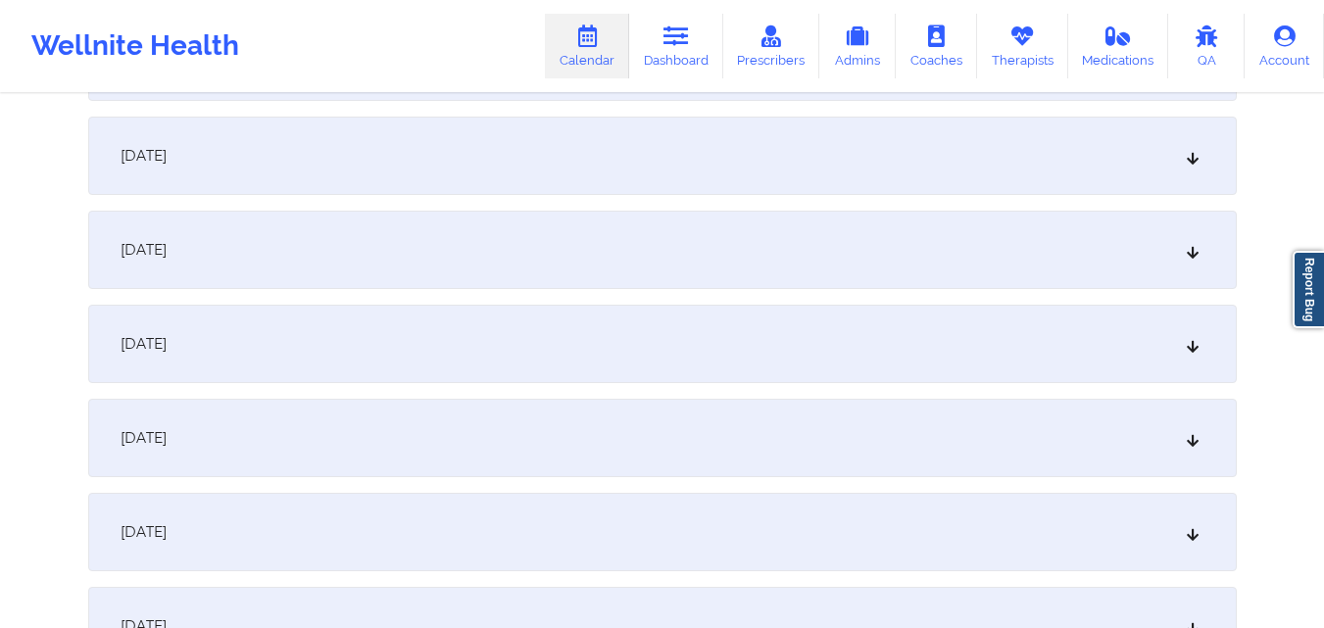
scroll to position [4313, 0]
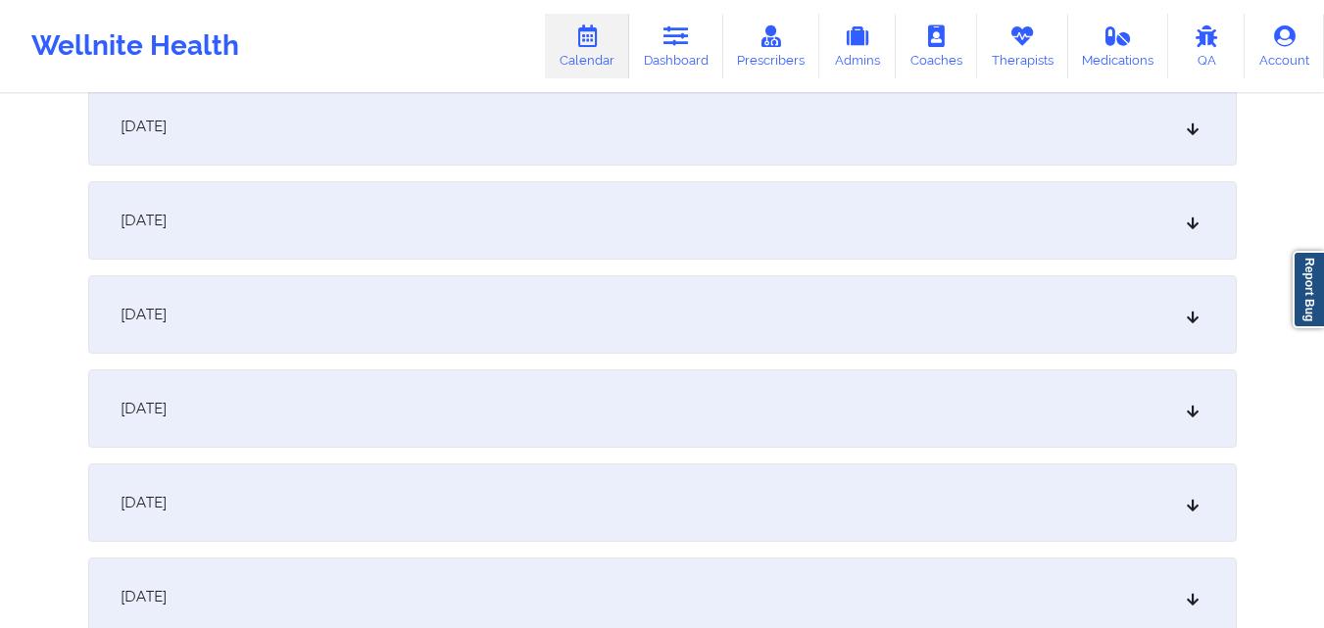
click at [916, 311] on div "November 5, 2025" at bounding box center [662, 314] width 1149 height 78
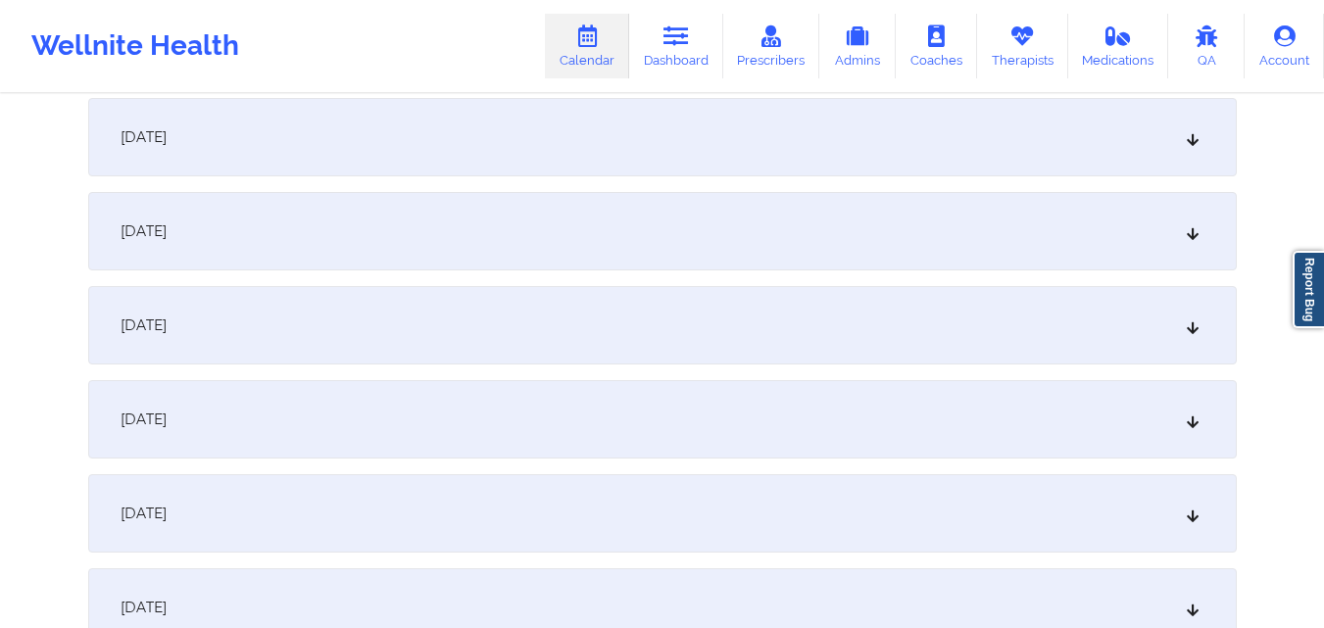
scroll to position [5195, 0]
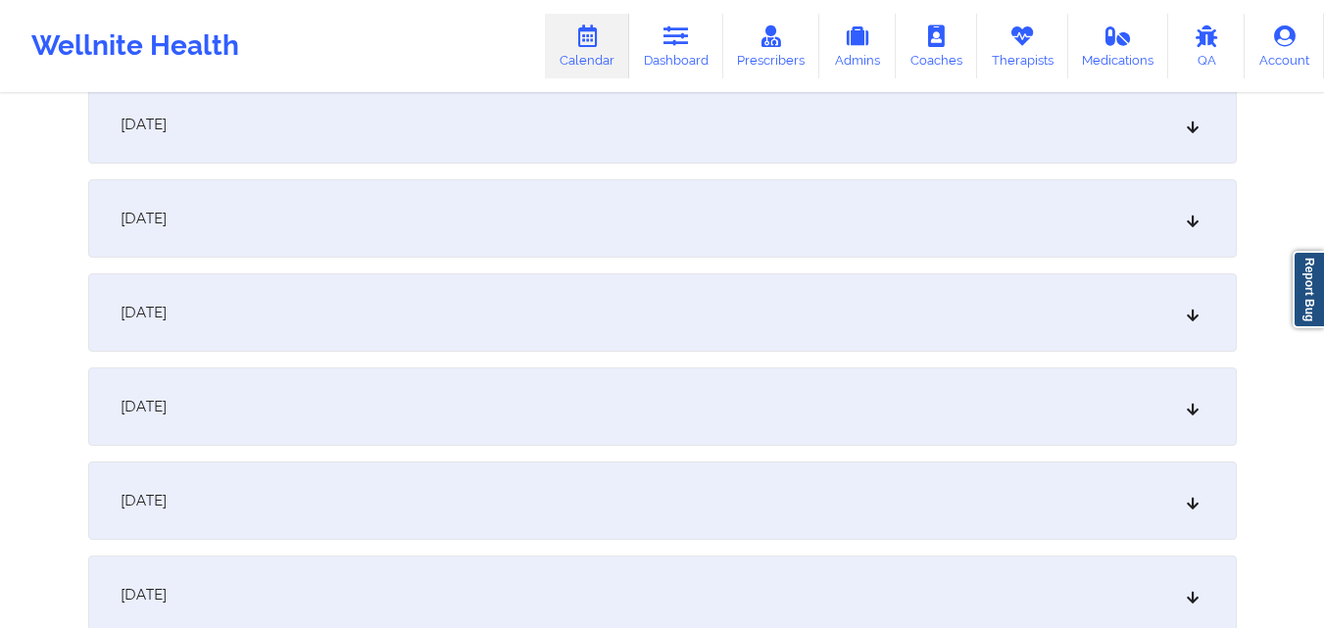
click at [891, 293] on div "November 12, 2025" at bounding box center [662, 312] width 1149 height 78
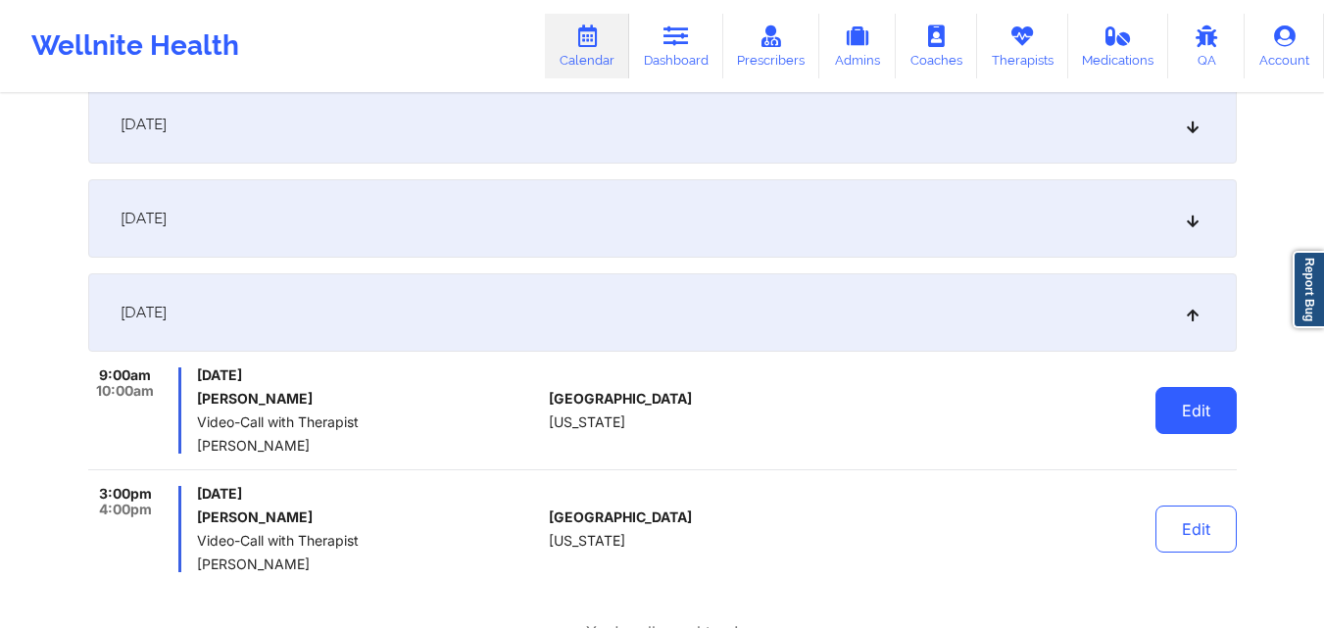
click at [1204, 420] on button "Edit" at bounding box center [1196, 410] width 81 height 47
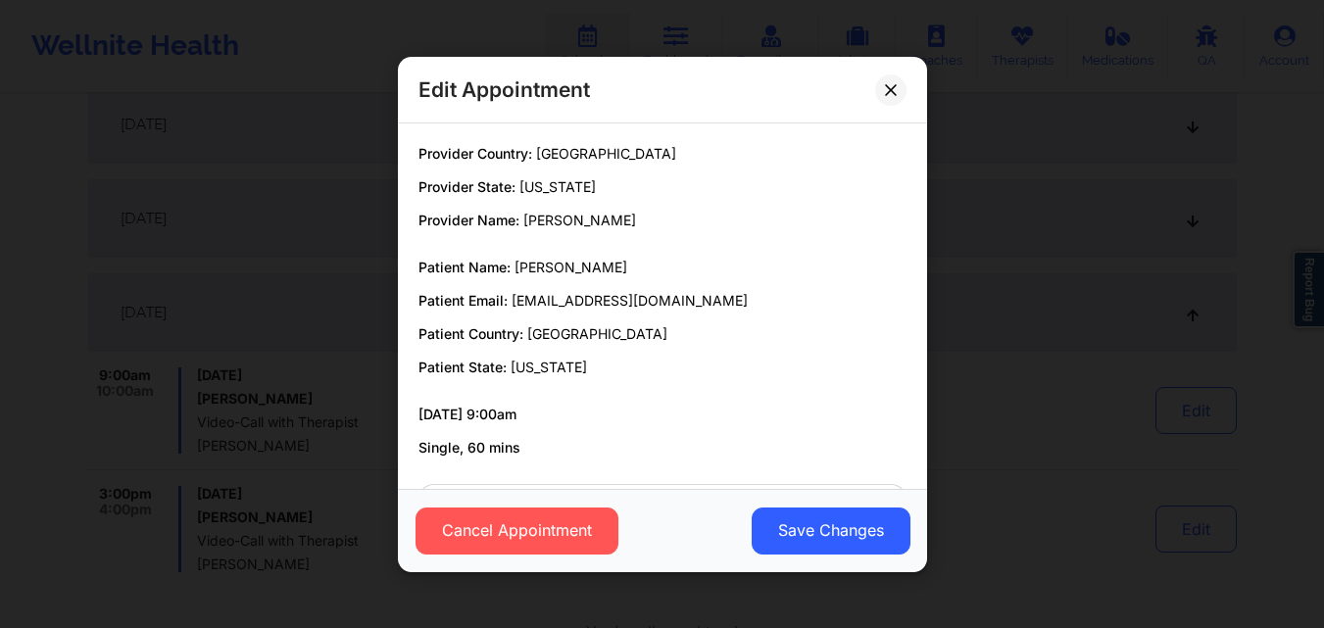
click at [400, 538] on div "Cancel Appointment Save Changes" at bounding box center [662, 529] width 529 height 83
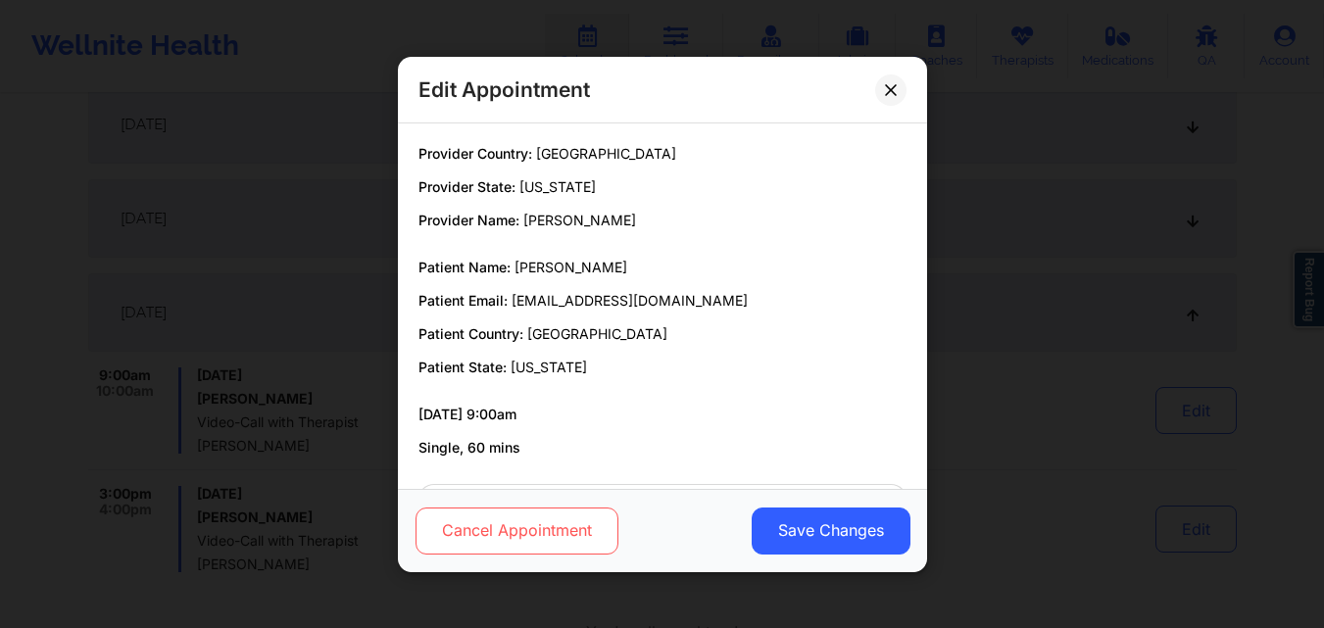
click at [470, 532] on button "Cancel Appointment" at bounding box center [516, 530] width 203 height 47
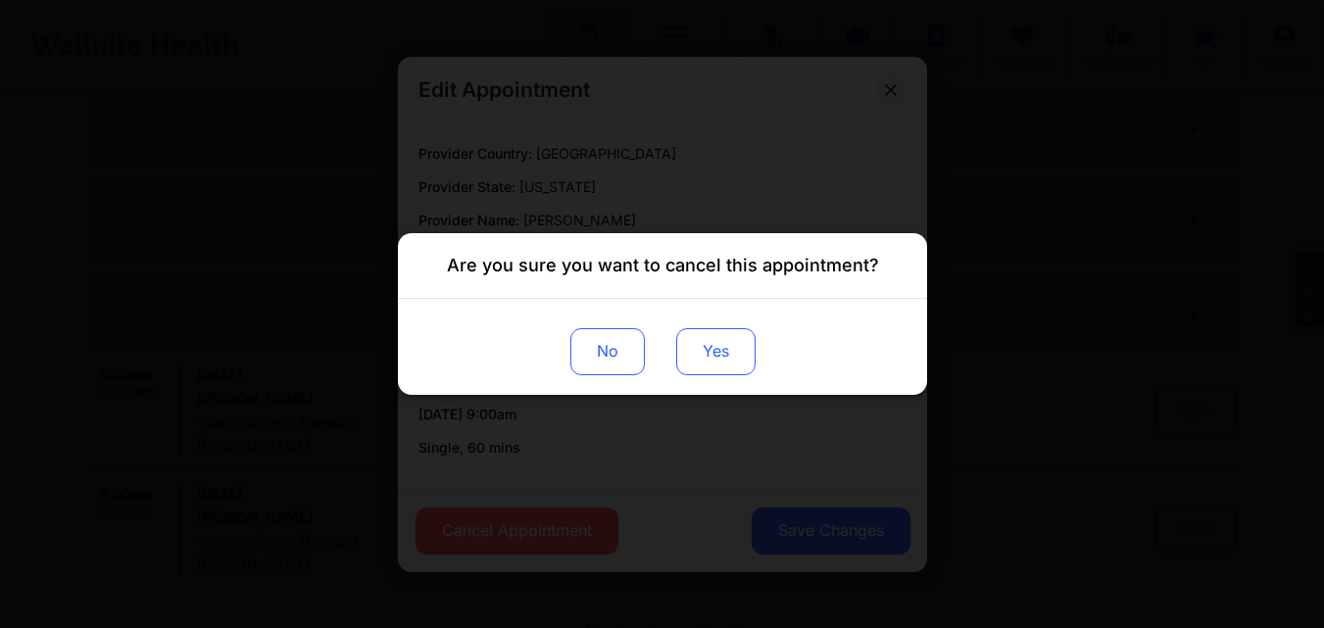
click at [723, 346] on button "Yes" at bounding box center [714, 351] width 79 height 47
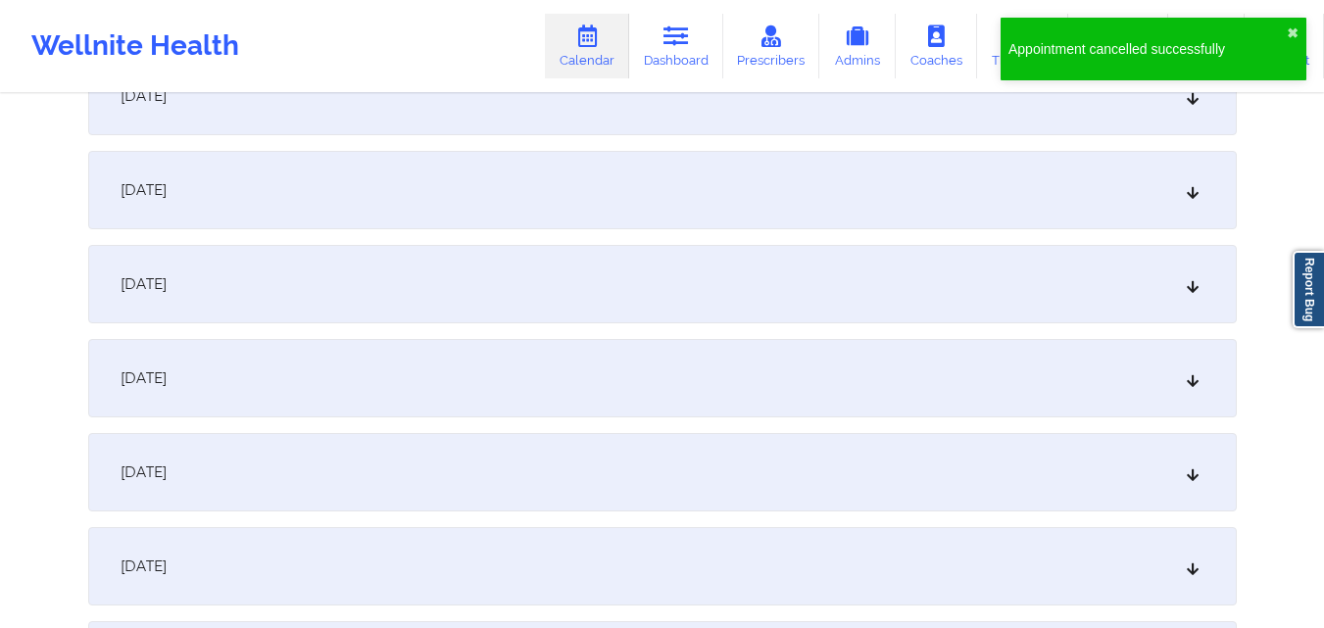
scroll to position [6371, 0]
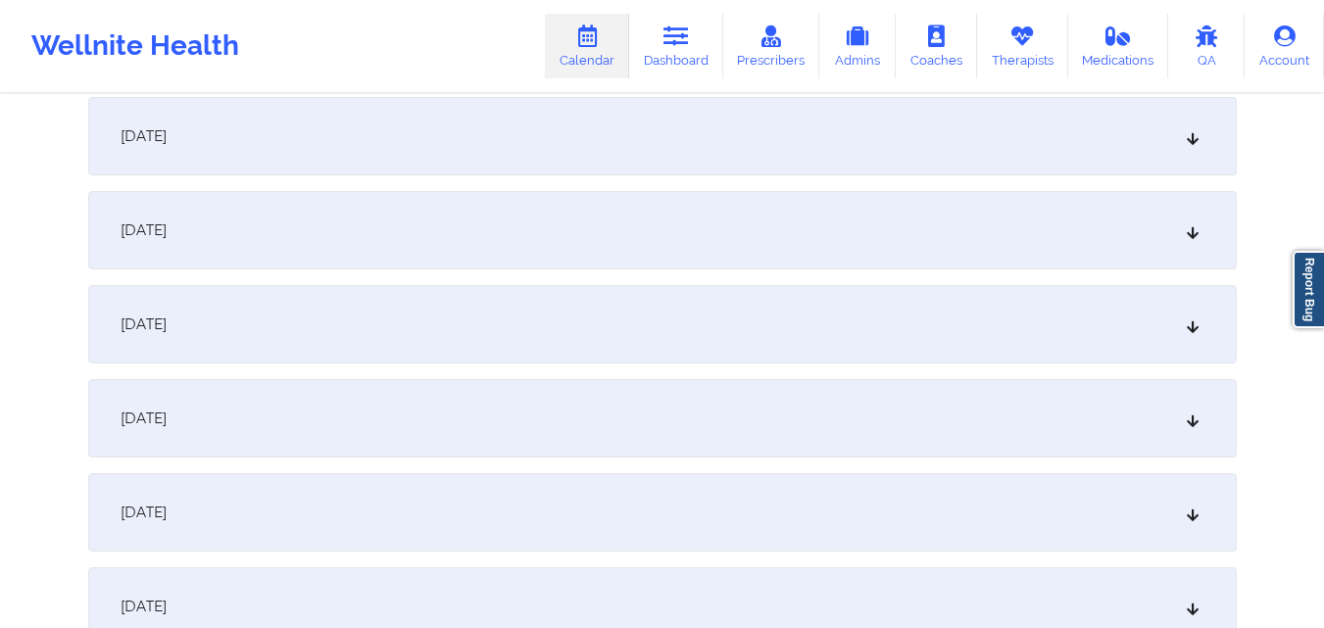
click at [952, 143] on div "November 19, 2025" at bounding box center [662, 136] width 1149 height 78
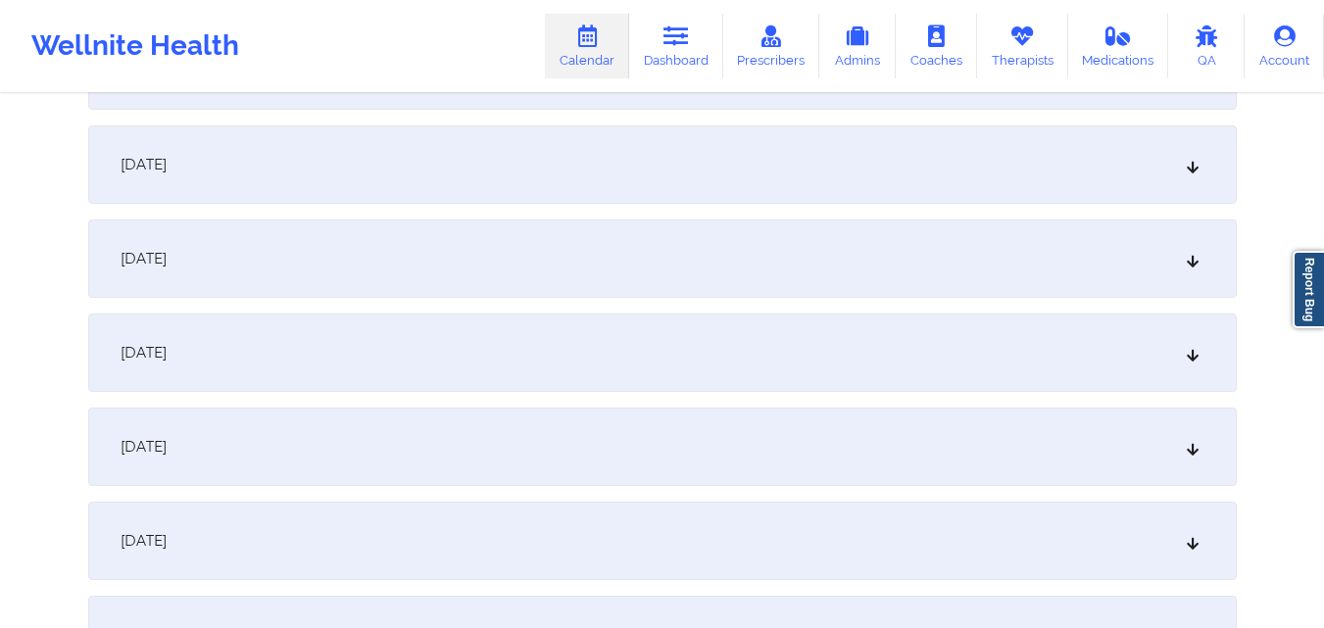
scroll to position [7156, 0]
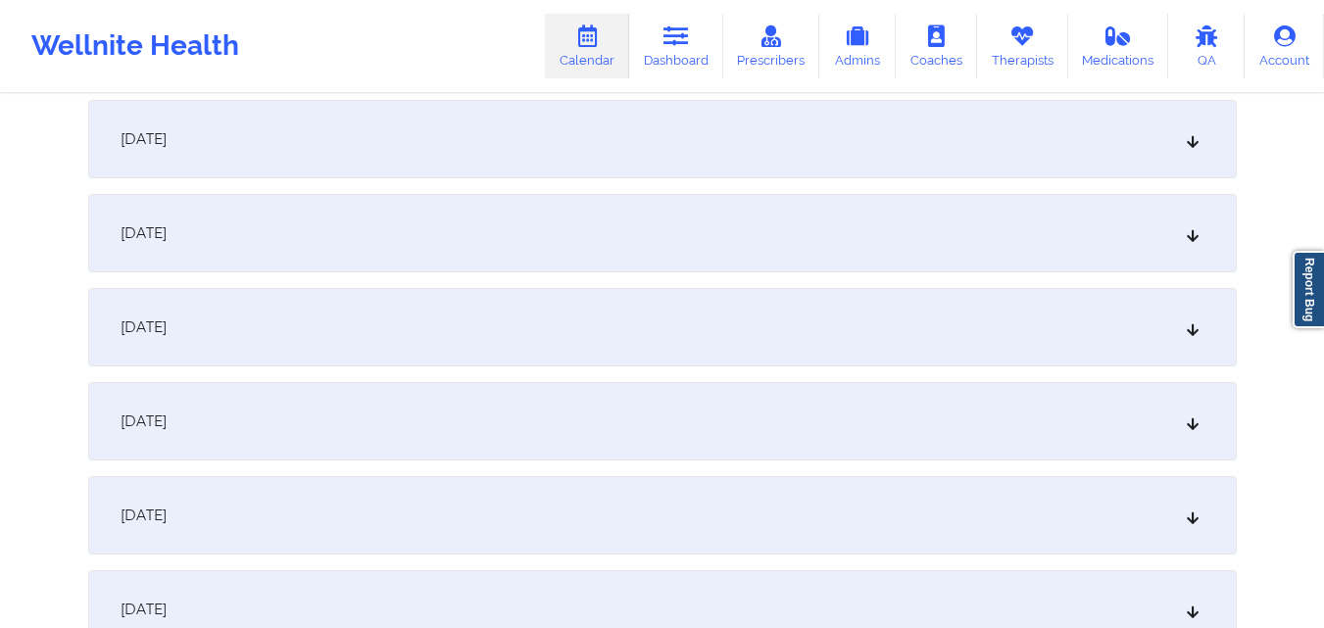
click at [965, 235] on div "November 26, 2025" at bounding box center [662, 233] width 1149 height 78
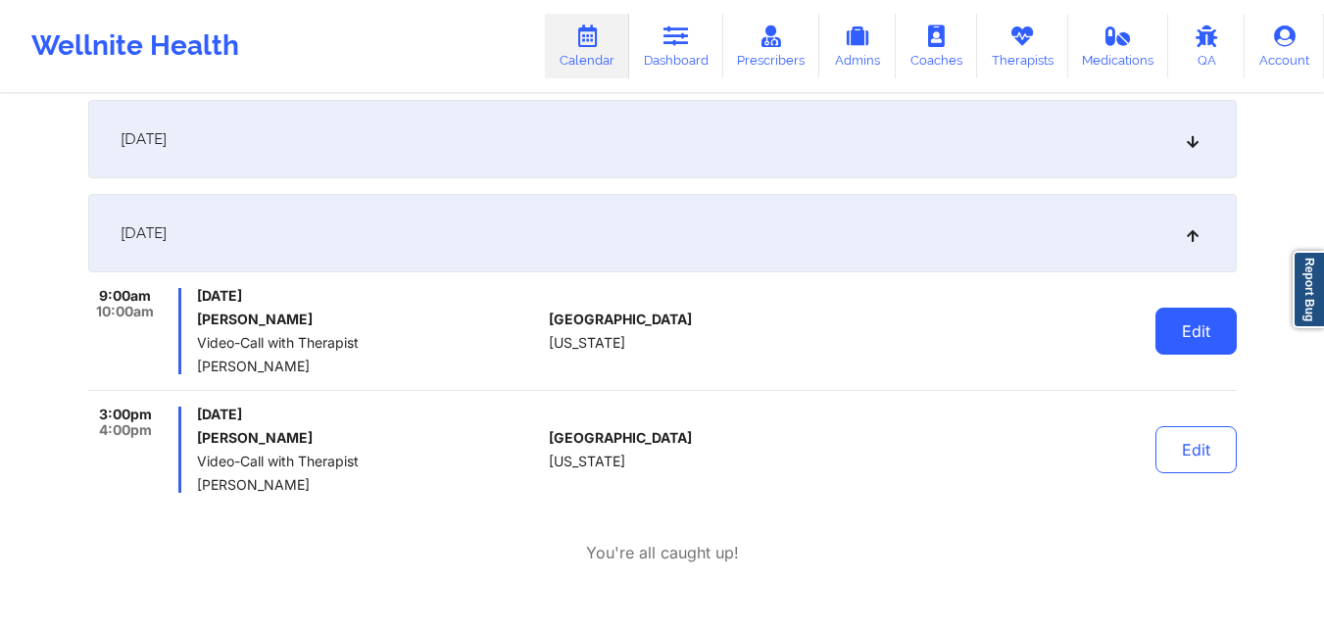
click at [1202, 337] on button "Edit" at bounding box center [1196, 331] width 81 height 47
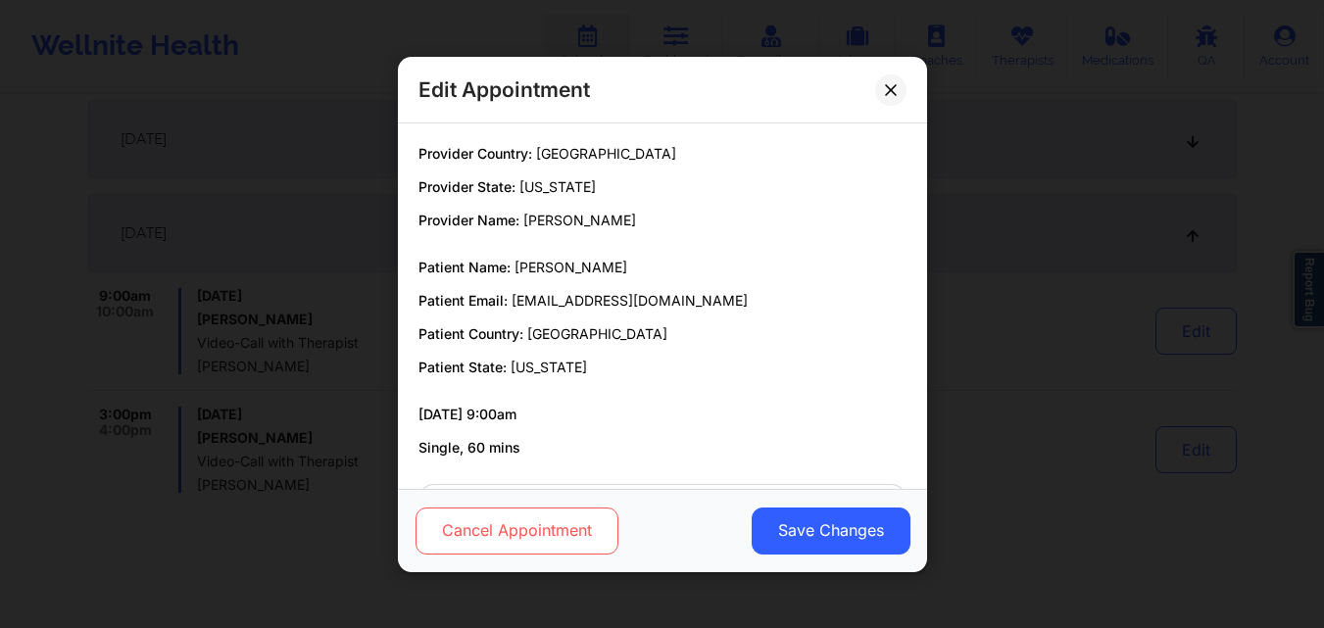
click at [548, 544] on button "Cancel Appointment" at bounding box center [516, 530] width 203 height 47
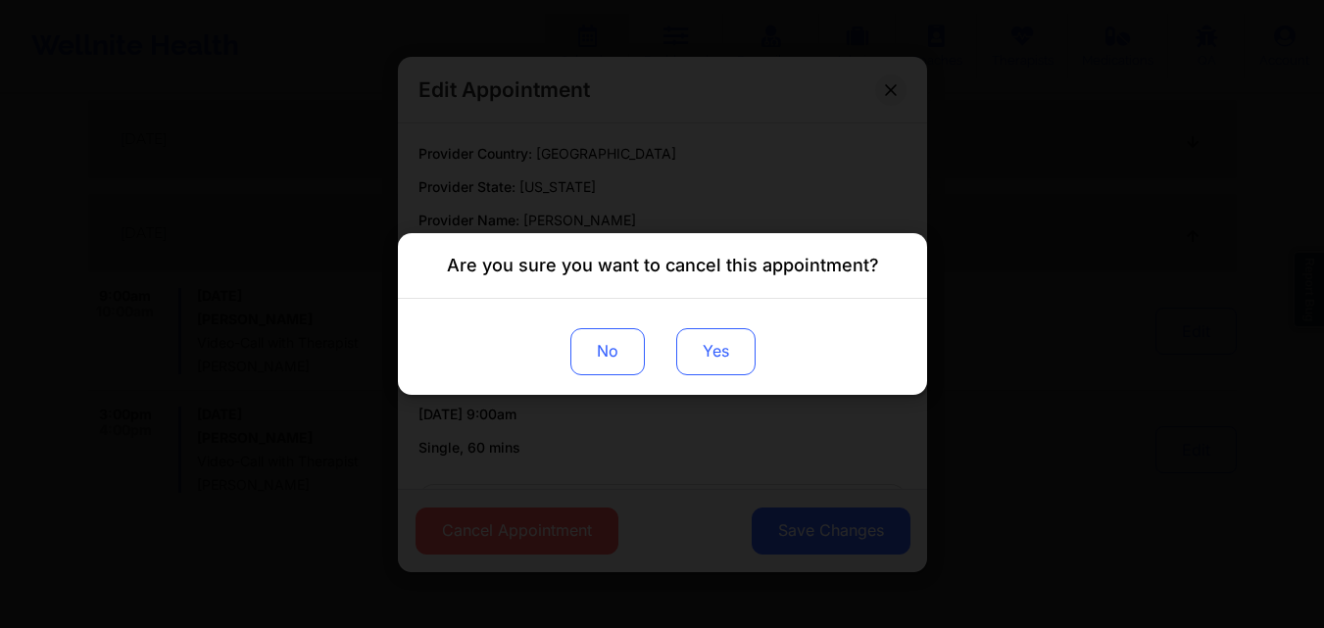
click at [713, 361] on button "Yes" at bounding box center [714, 351] width 79 height 47
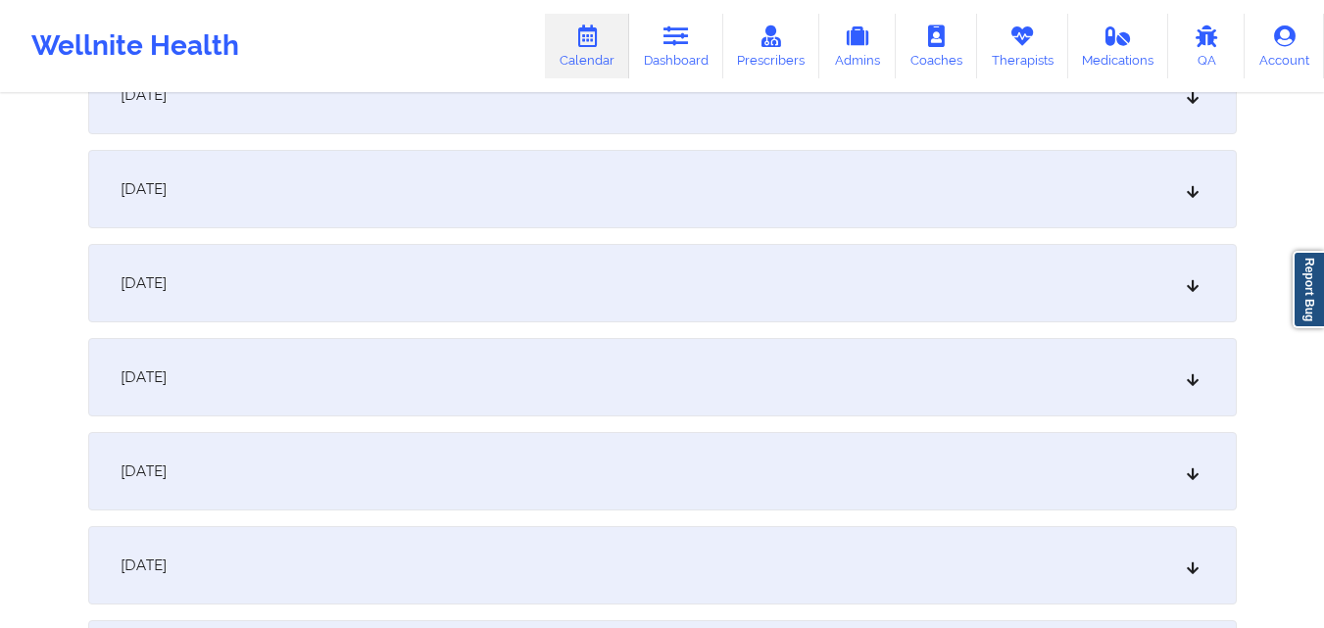
scroll to position [8038, 0]
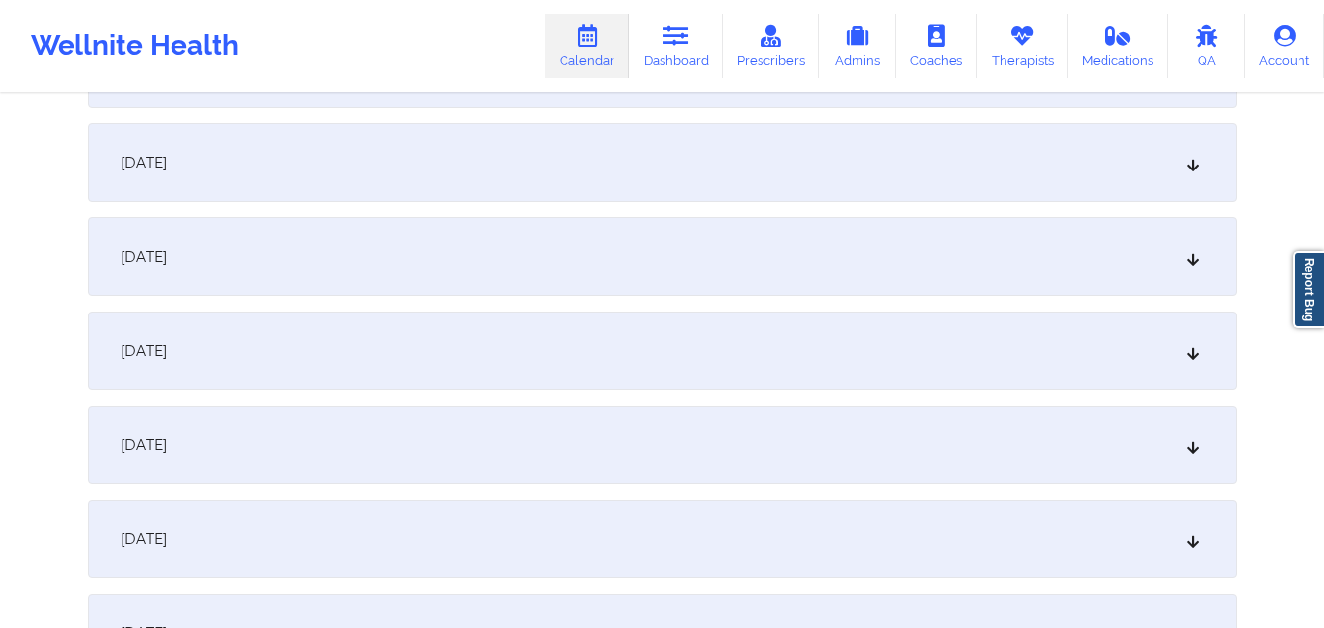
click at [586, 349] on div "December 3, 2025" at bounding box center [662, 351] width 1149 height 78
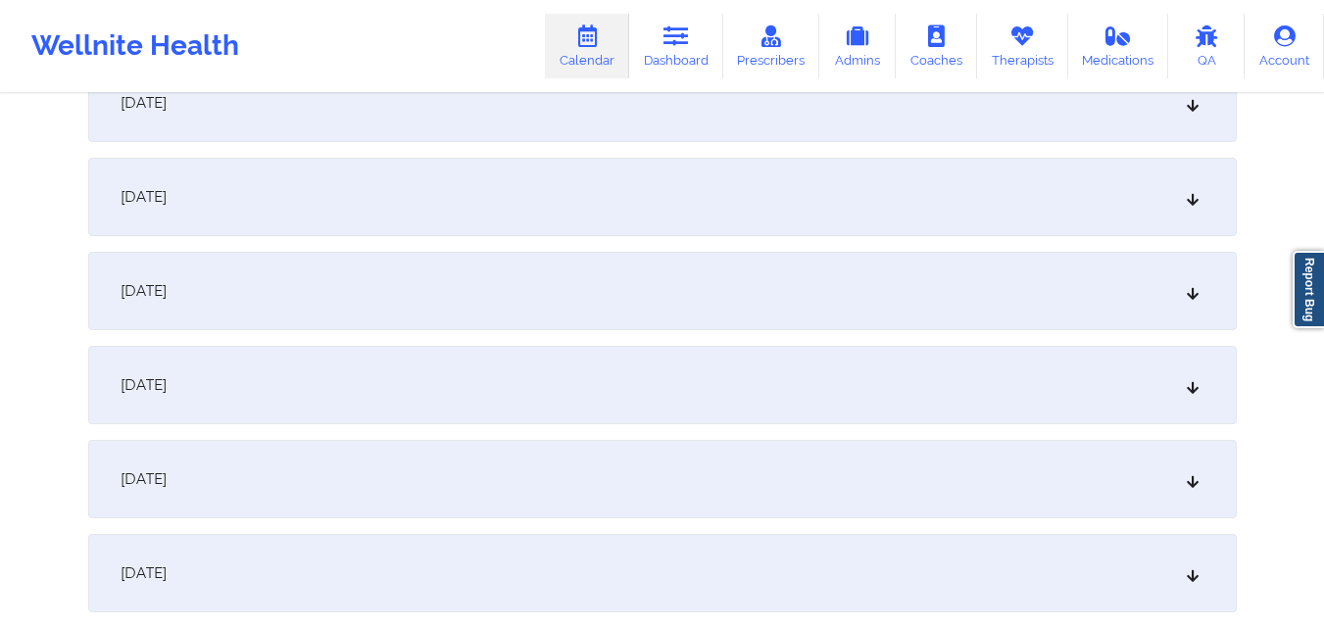
scroll to position [8920, 0]
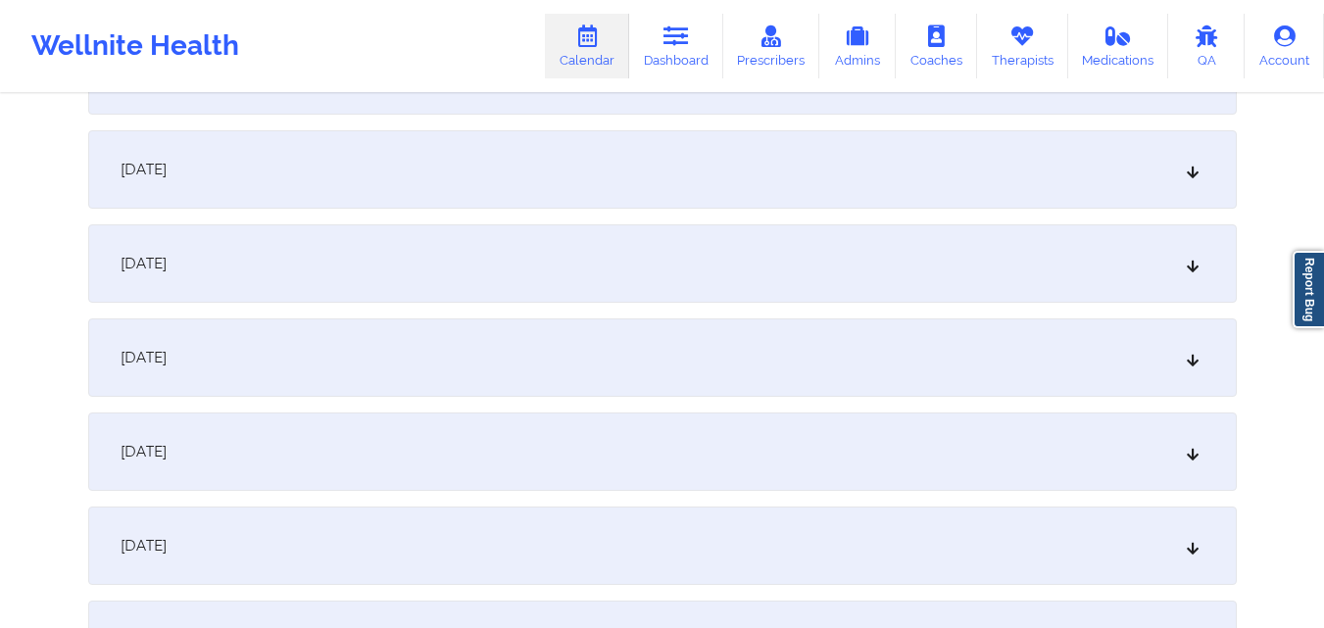
click at [656, 247] on div "December 10, 2025" at bounding box center [662, 263] width 1149 height 78
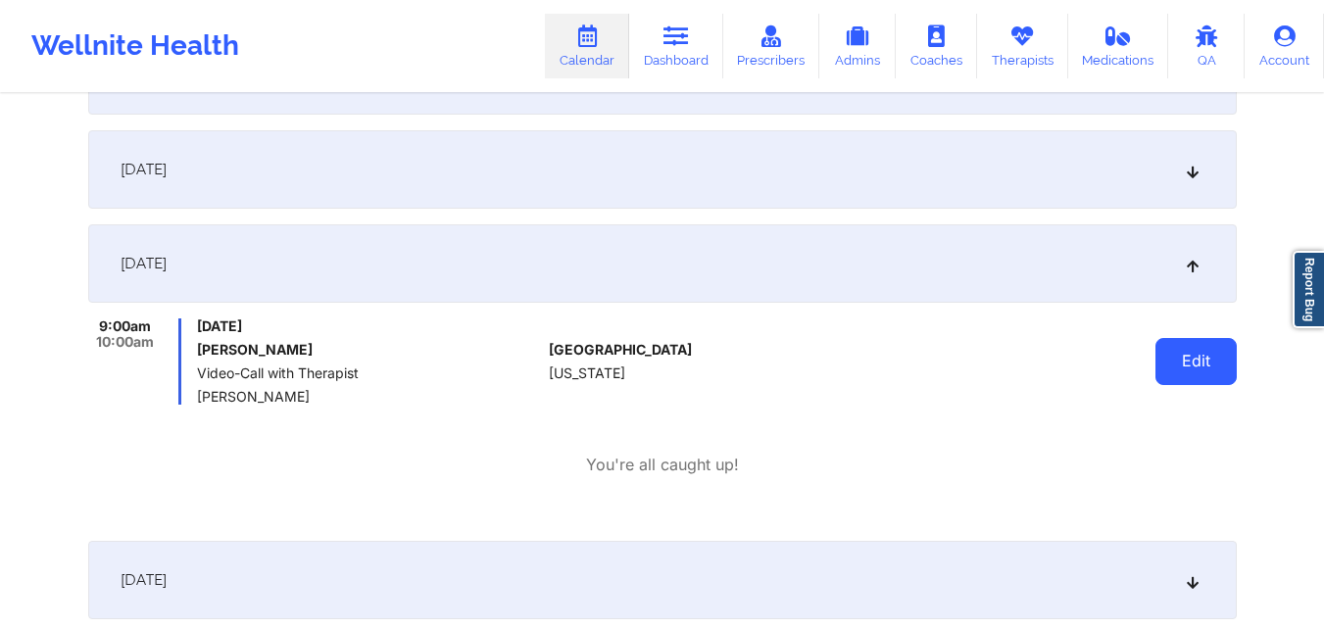
click at [1199, 371] on button "Edit" at bounding box center [1196, 361] width 81 height 47
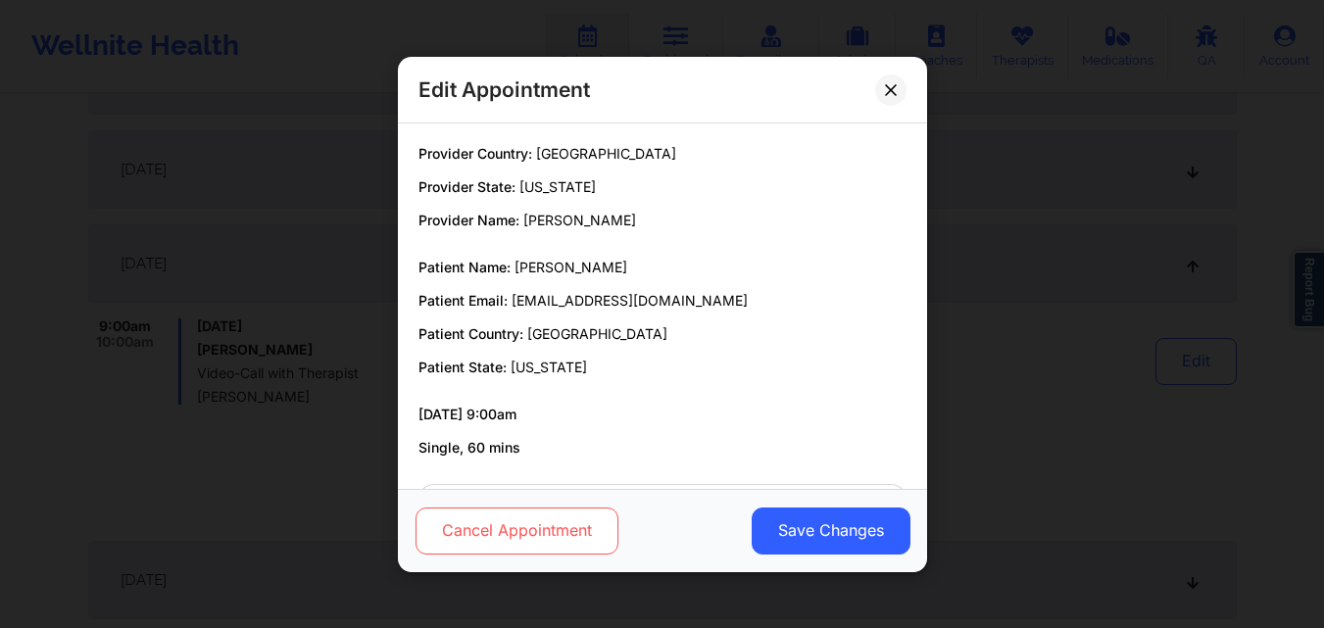
click at [480, 522] on button "Cancel Appointment" at bounding box center [516, 530] width 203 height 47
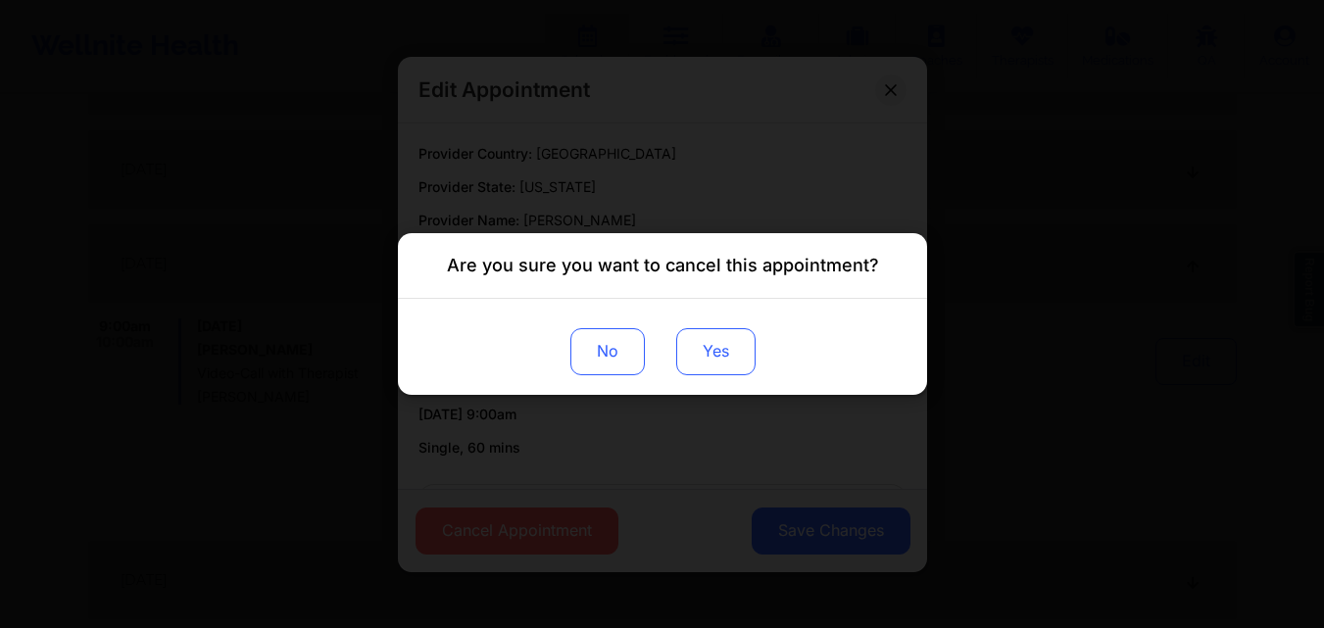
click at [710, 345] on button "Yes" at bounding box center [714, 351] width 79 height 47
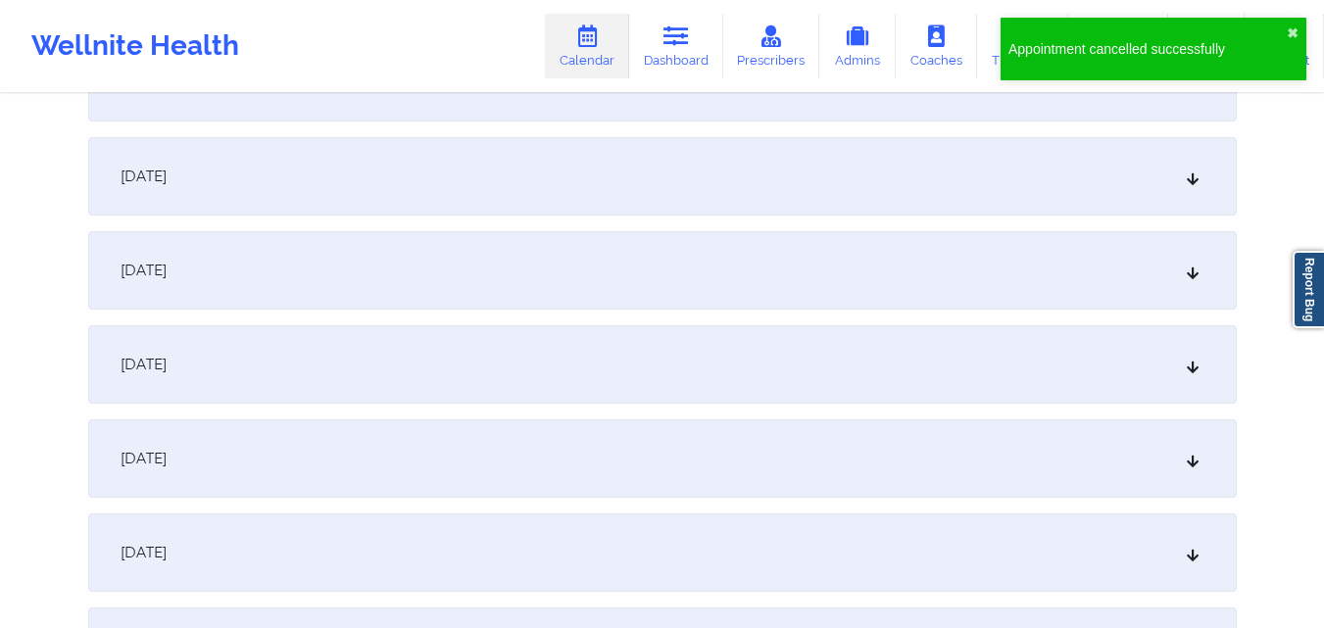
scroll to position [9802, 0]
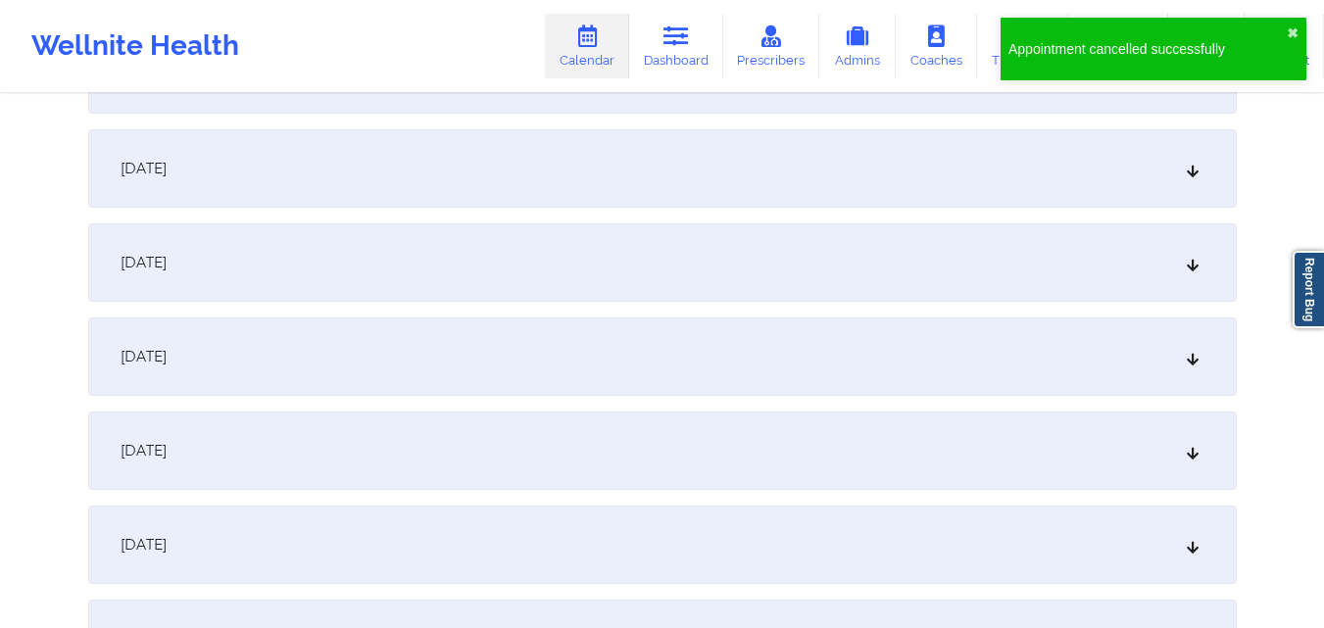
click at [1008, 253] on div "December 17, 2025" at bounding box center [662, 262] width 1149 height 78
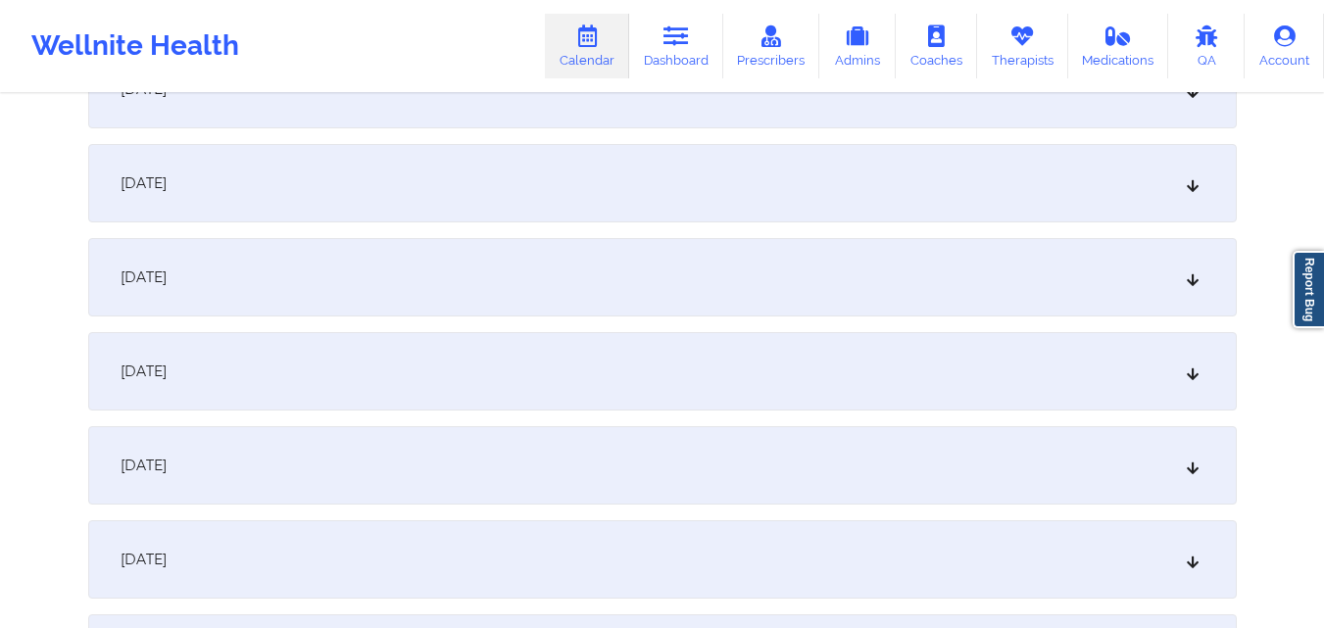
scroll to position [10586, 0]
click at [1001, 259] on div "December 24, 2025" at bounding box center [662, 273] width 1149 height 78
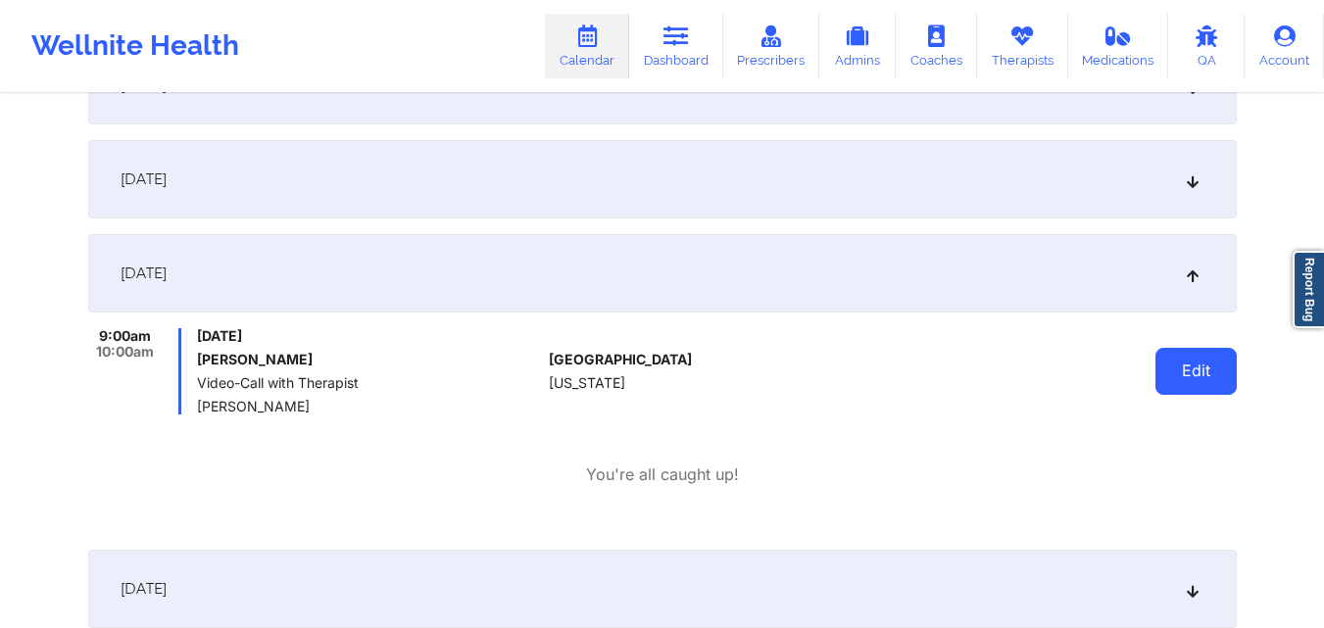
click at [1222, 376] on button "Edit" at bounding box center [1196, 371] width 81 height 47
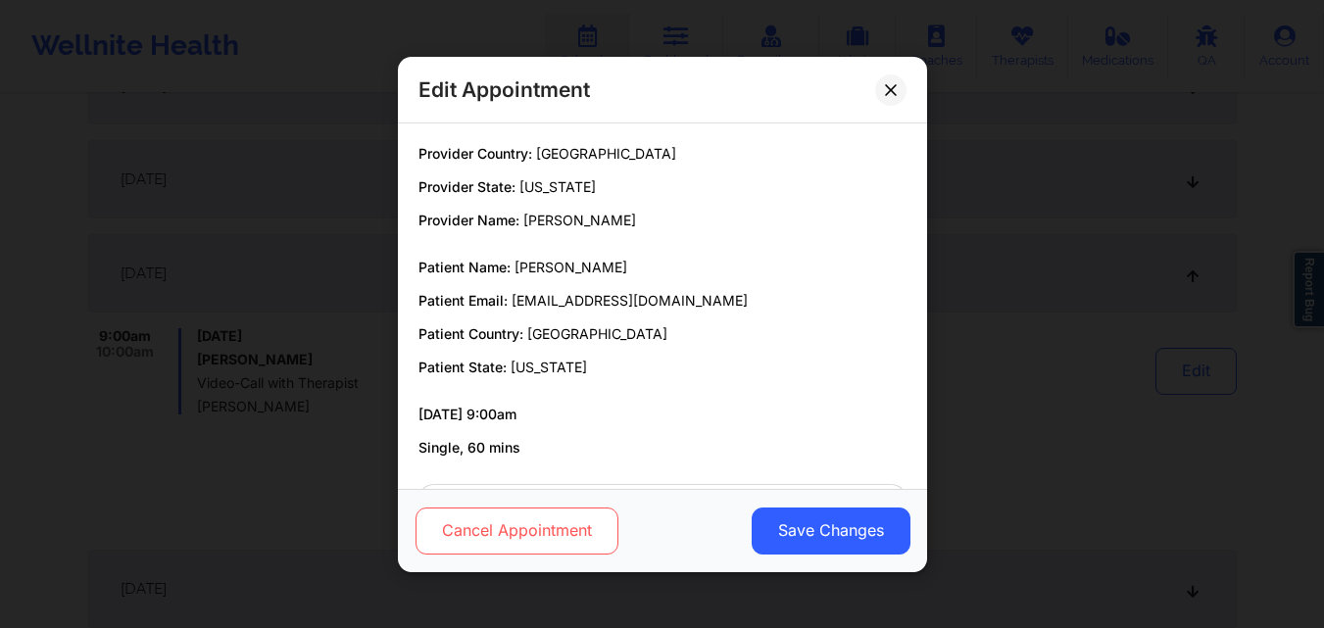
click at [520, 543] on button "Cancel Appointment" at bounding box center [516, 530] width 203 height 47
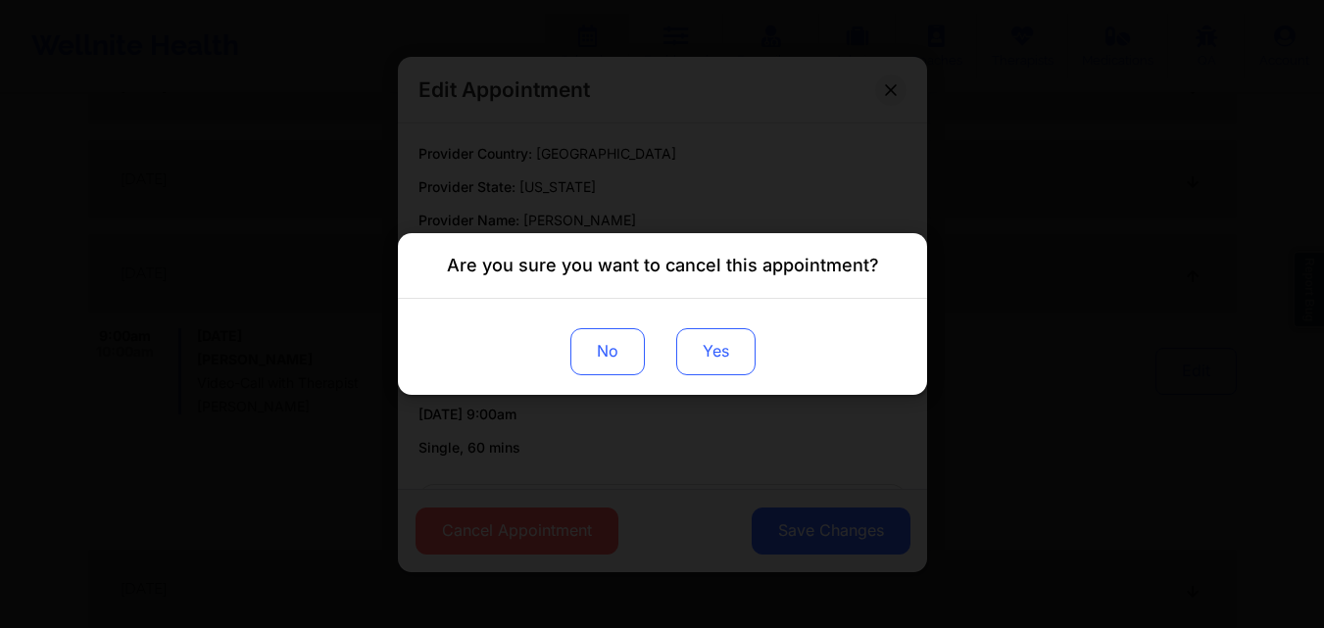
drag, startPoint x: 709, startPoint y: 363, endPoint x: 749, endPoint y: 351, distance: 41.9
click at [711, 363] on button "Yes" at bounding box center [714, 351] width 79 height 47
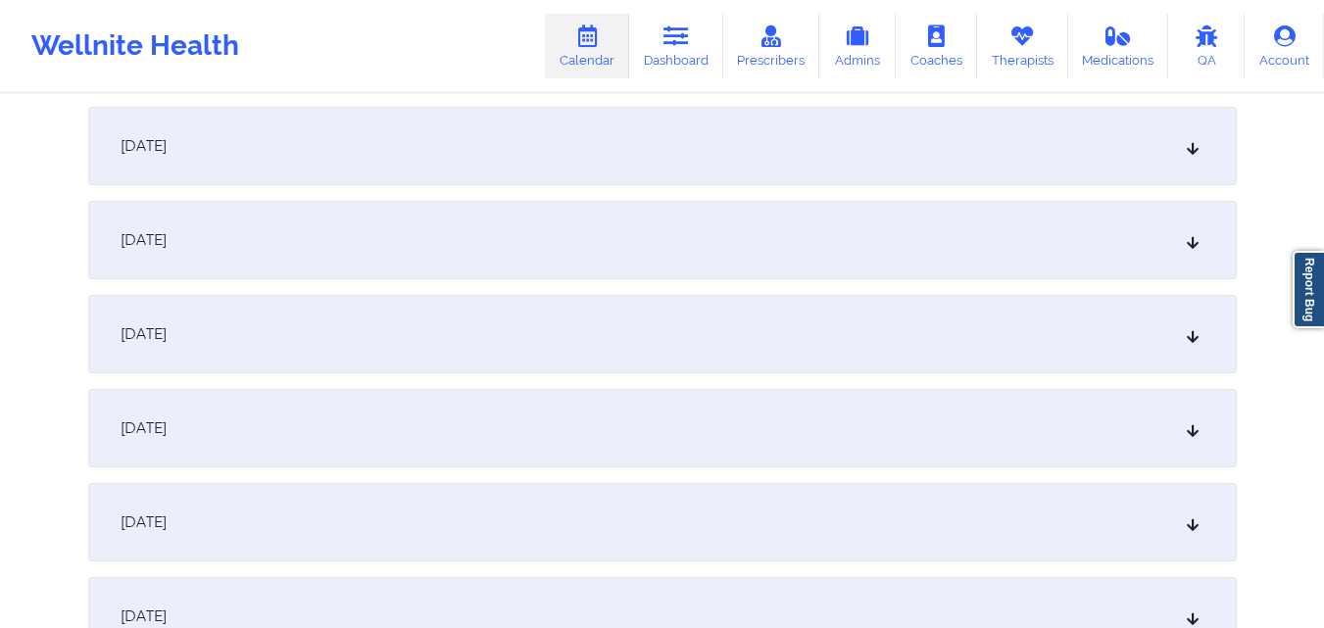
scroll to position [686, 0]
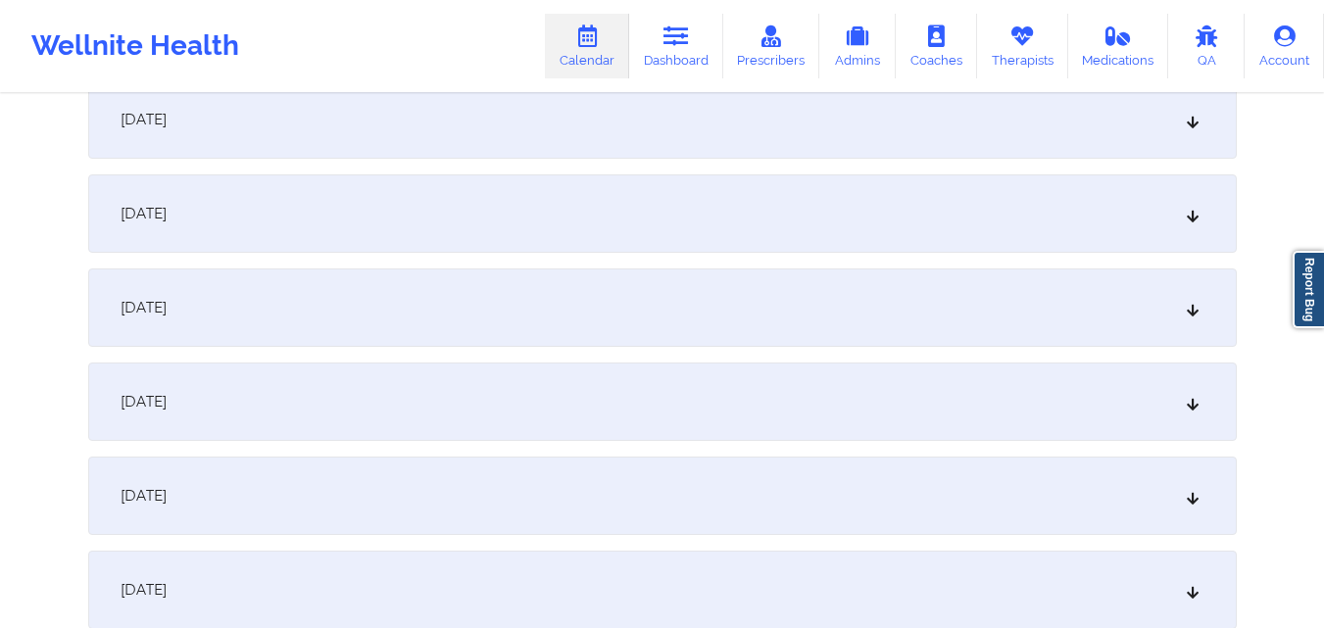
click at [852, 196] on div "October 6, 2025" at bounding box center [662, 213] width 1149 height 78
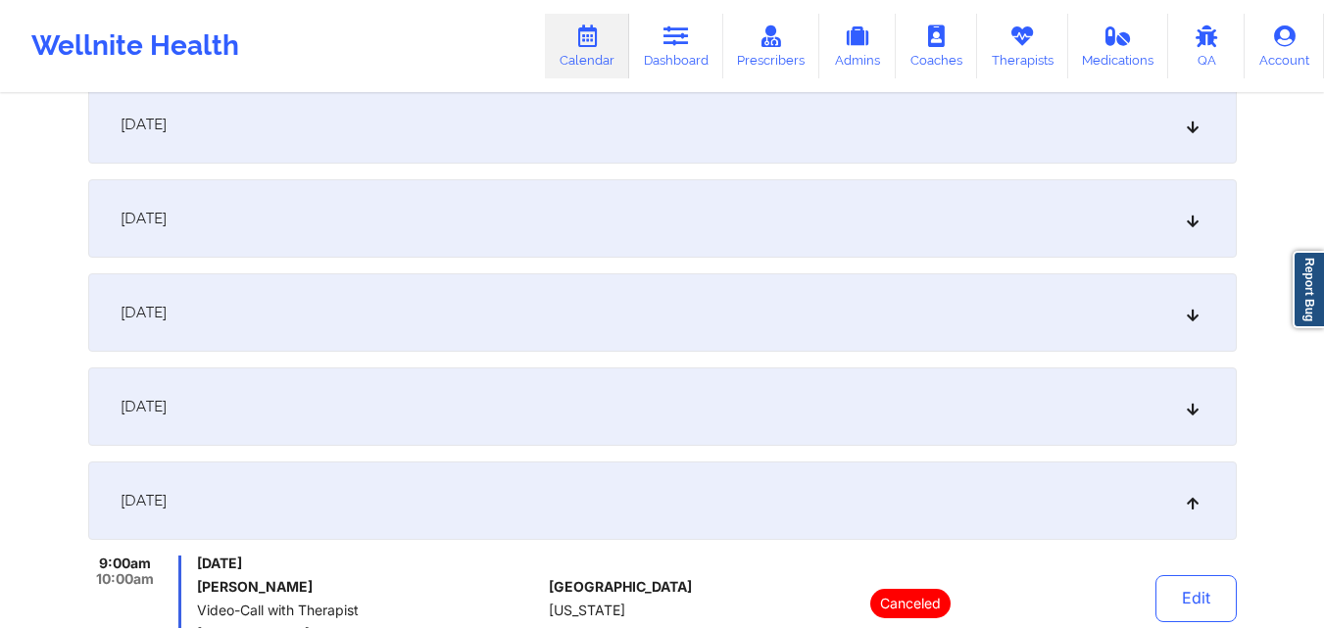
scroll to position [1470, 0]
click at [785, 312] on div "October 13, 2025" at bounding box center [662, 311] width 1149 height 78
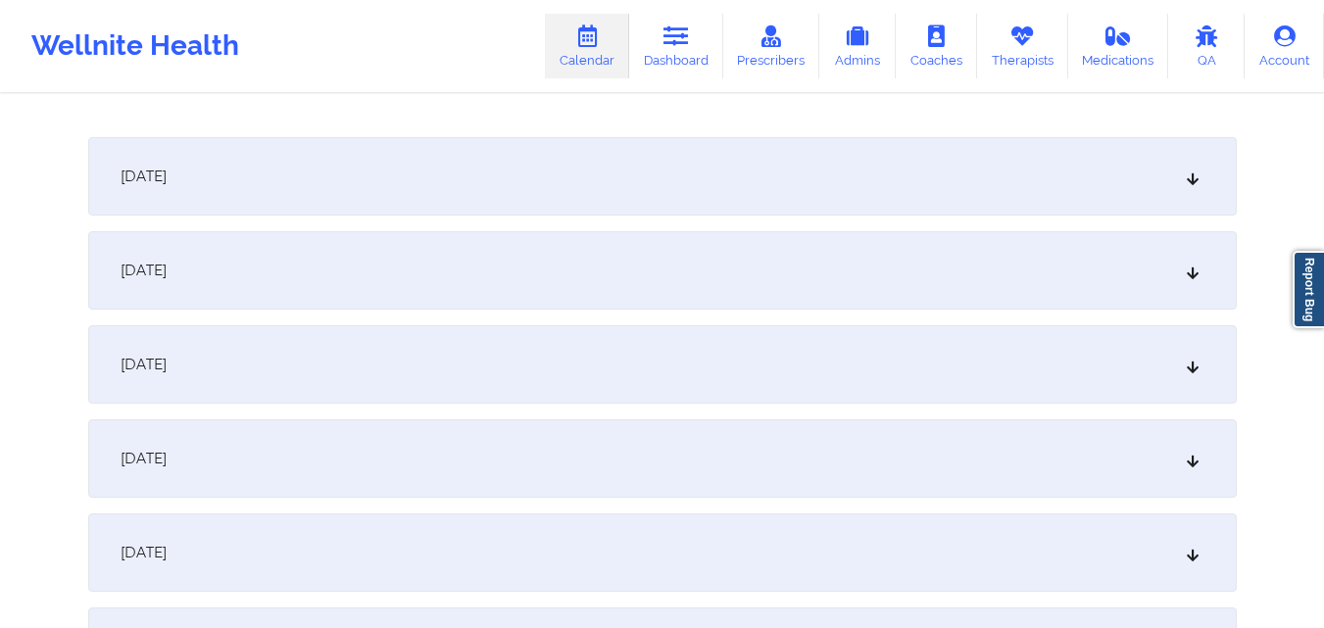
scroll to position [2647, 0]
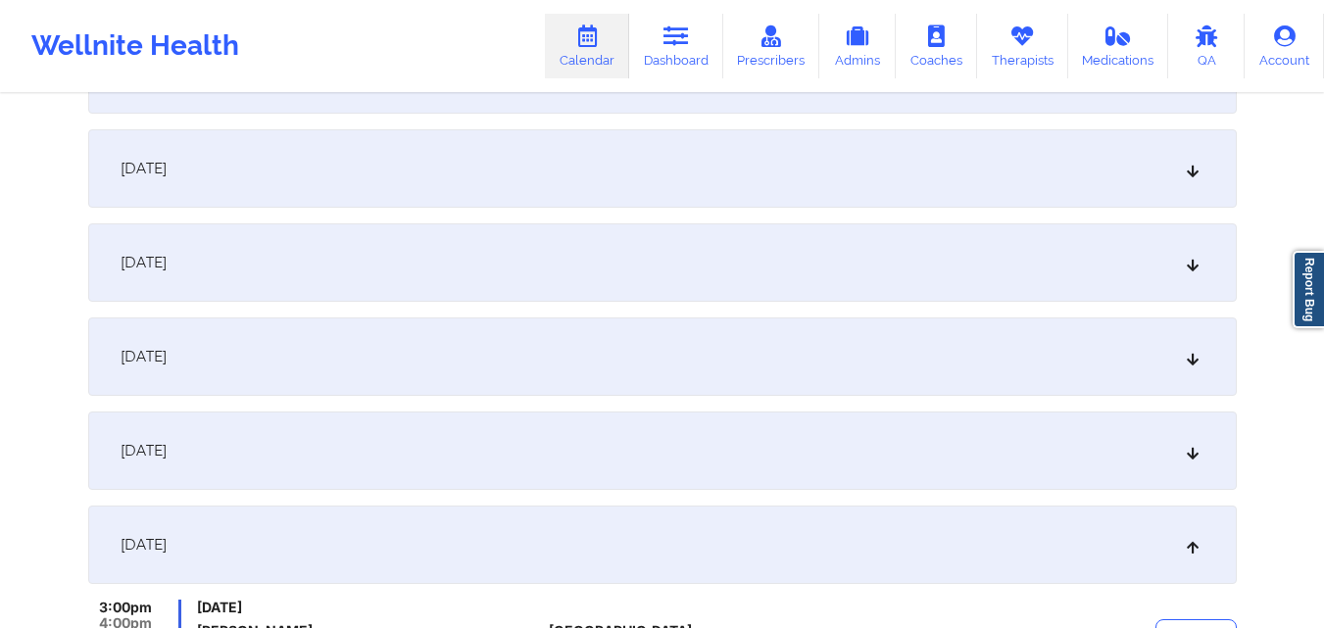
click at [729, 354] on div "October 20, 2025" at bounding box center [662, 357] width 1149 height 78
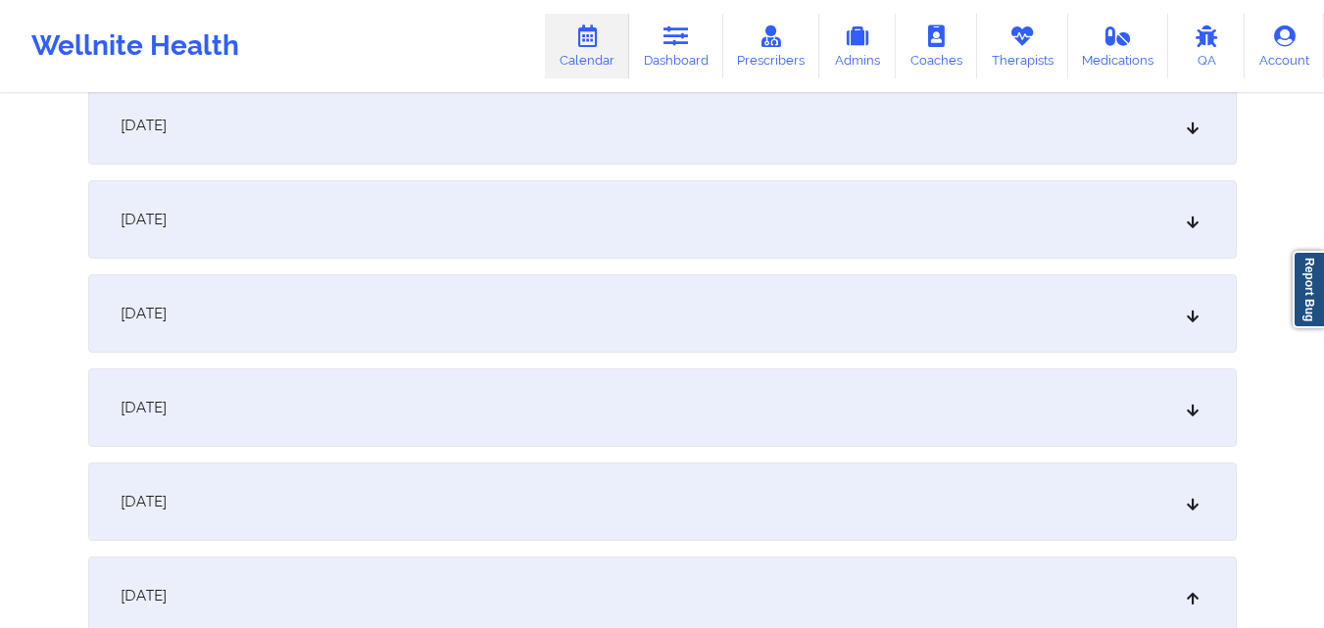
scroll to position [3823, 0]
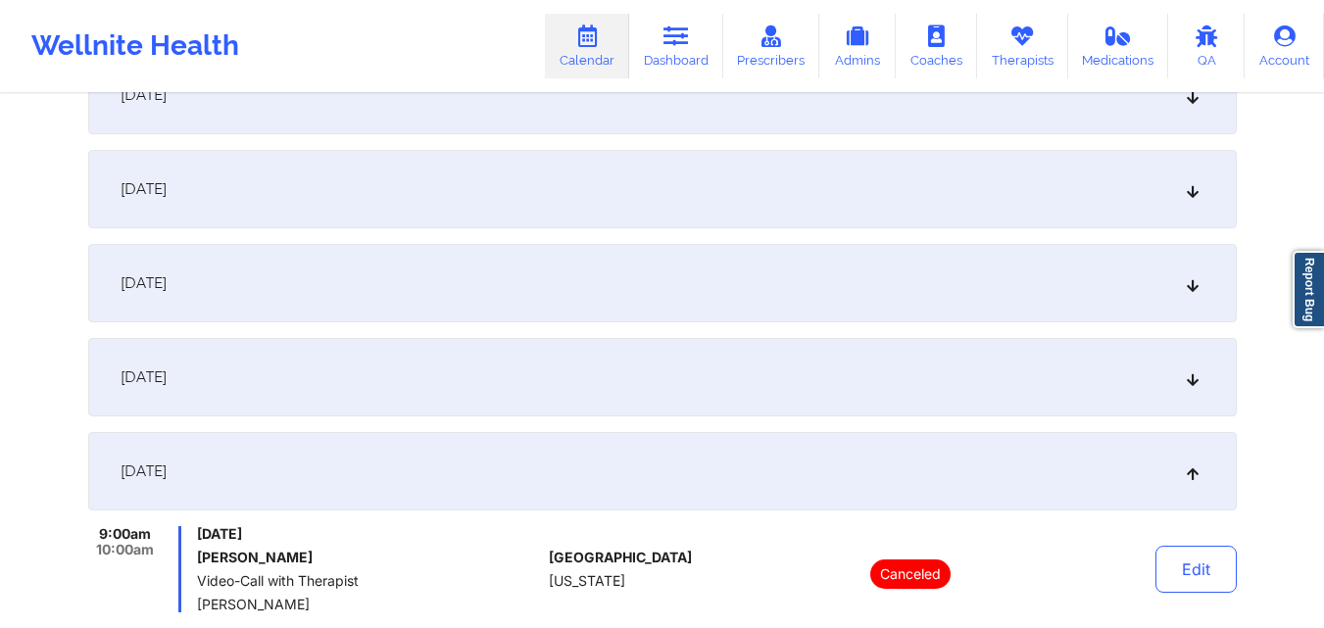
click at [745, 311] on div "October 27, 2025" at bounding box center [662, 283] width 1149 height 78
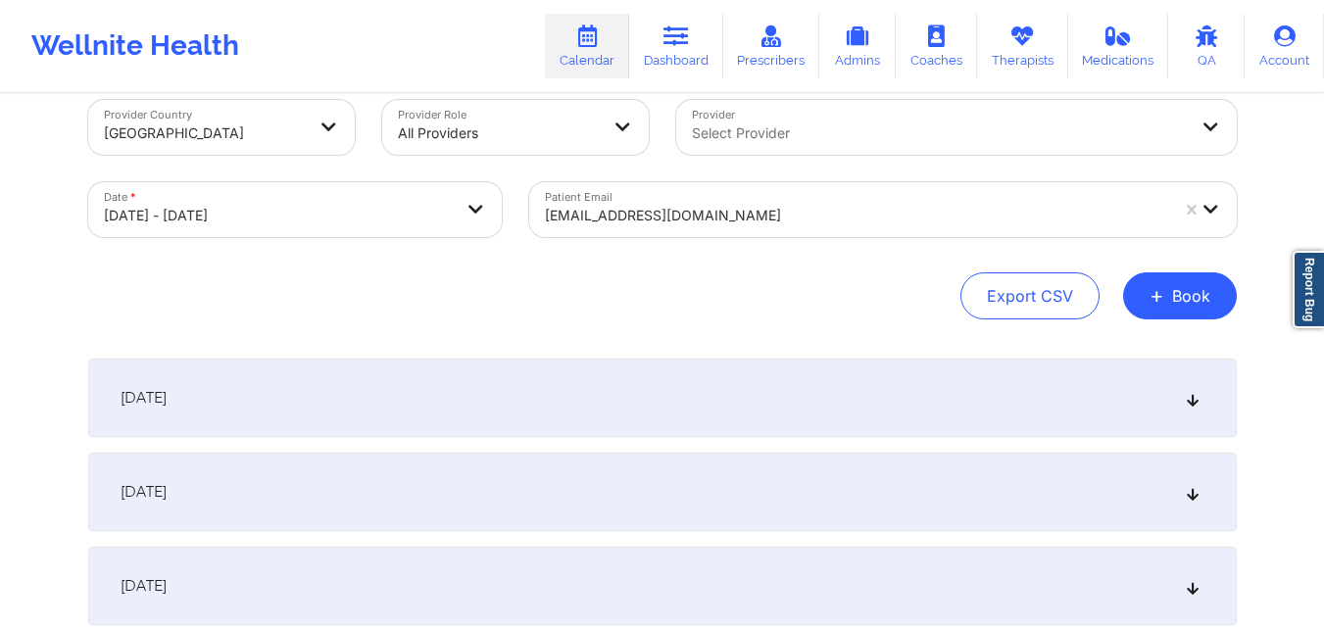
scroll to position [0, 0]
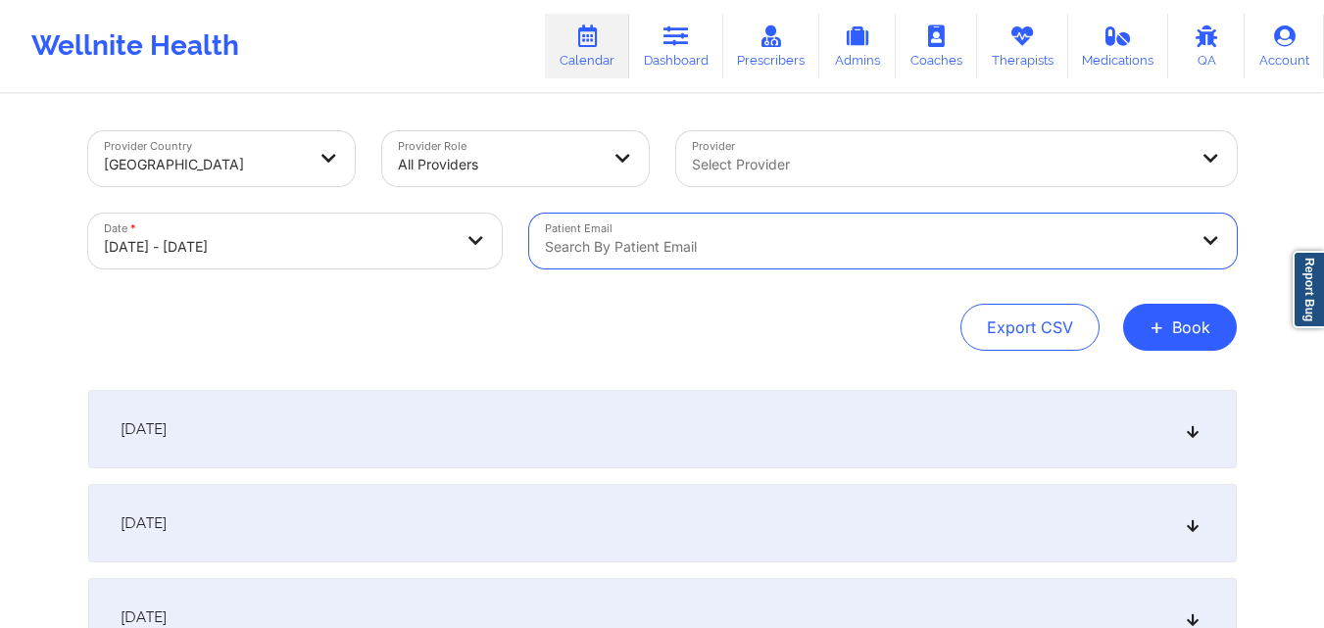
paste input "raquelkosho@gmail.com"
type input "raquelkosho@gmail.com"
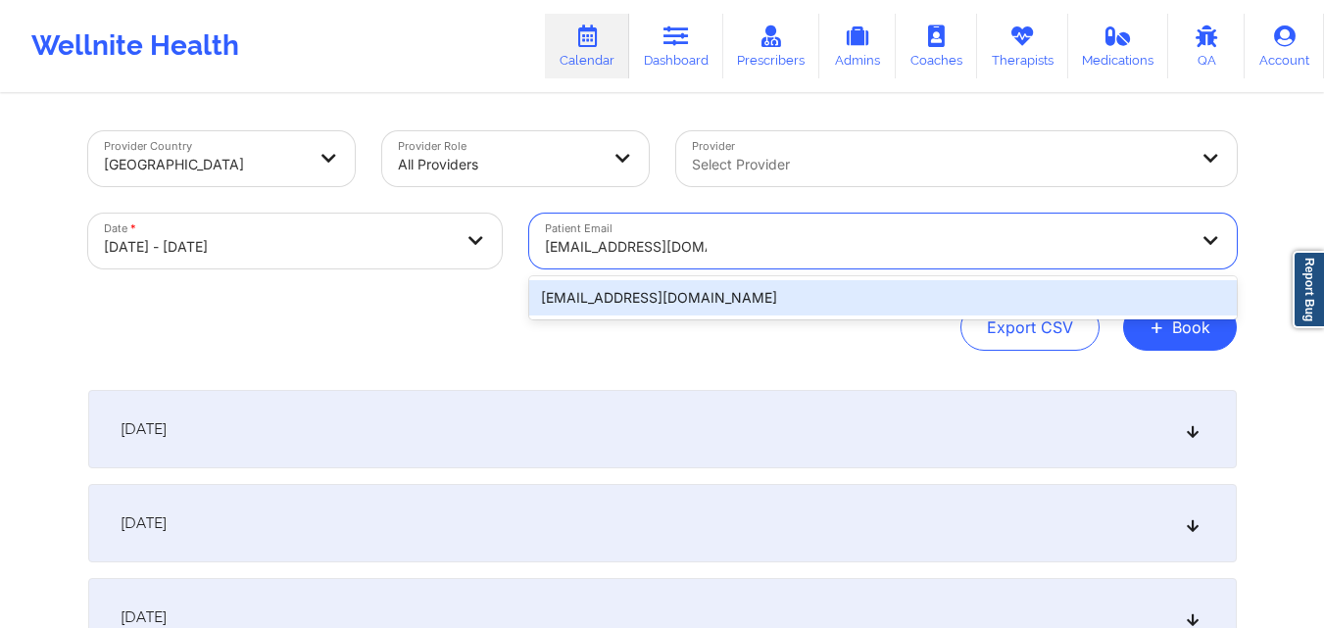
click at [722, 308] on div "raquelkosho@gmail.com" at bounding box center [883, 297] width 708 height 35
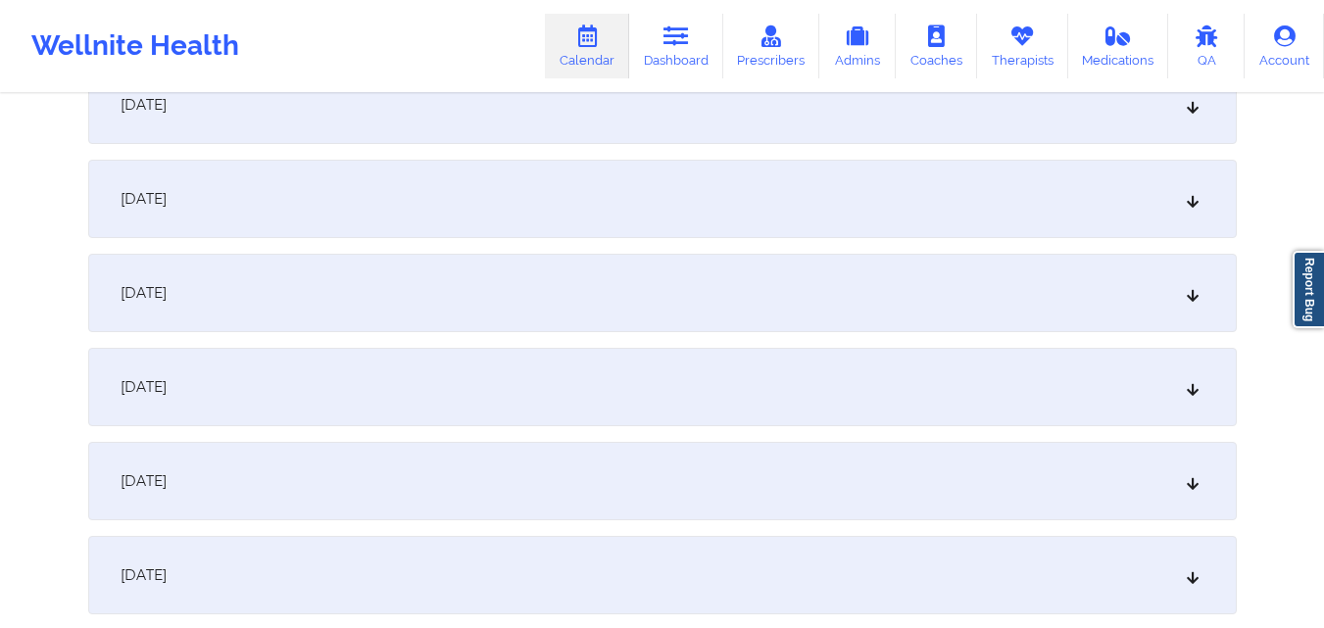
scroll to position [1470, 0]
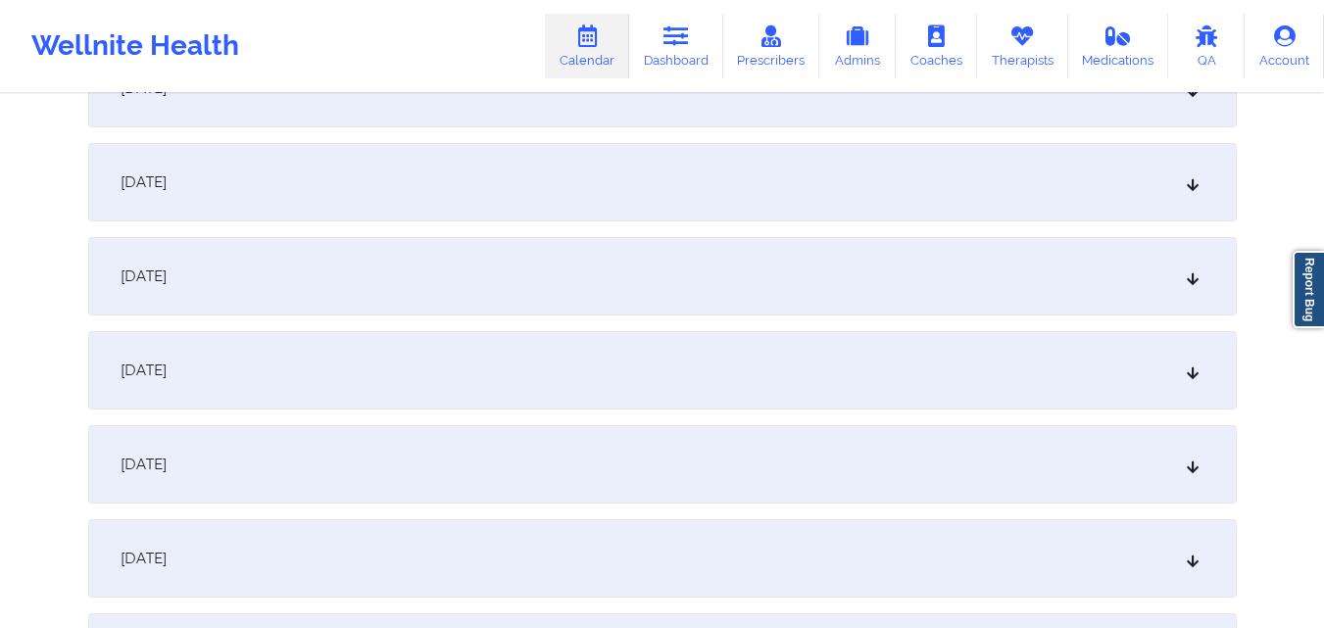
click at [625, 176] on div "October 14, 2025" at bounding box center [662, 182] width 1149 height 78
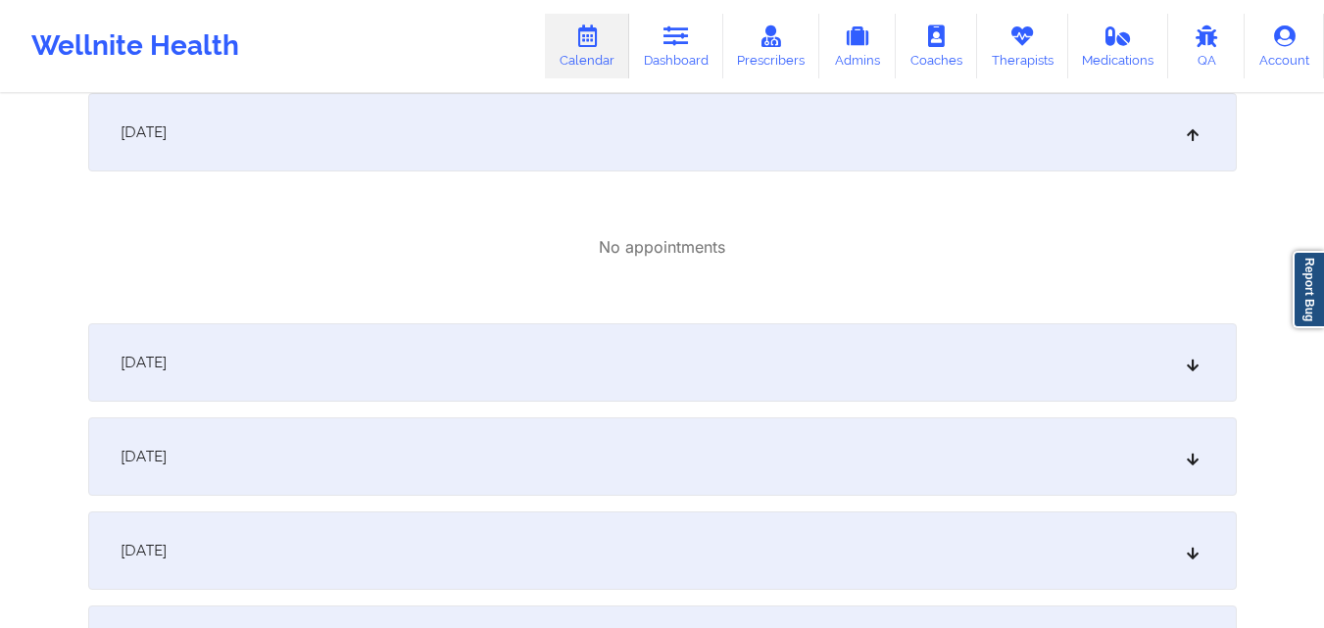
scroll to position [1568, 0]
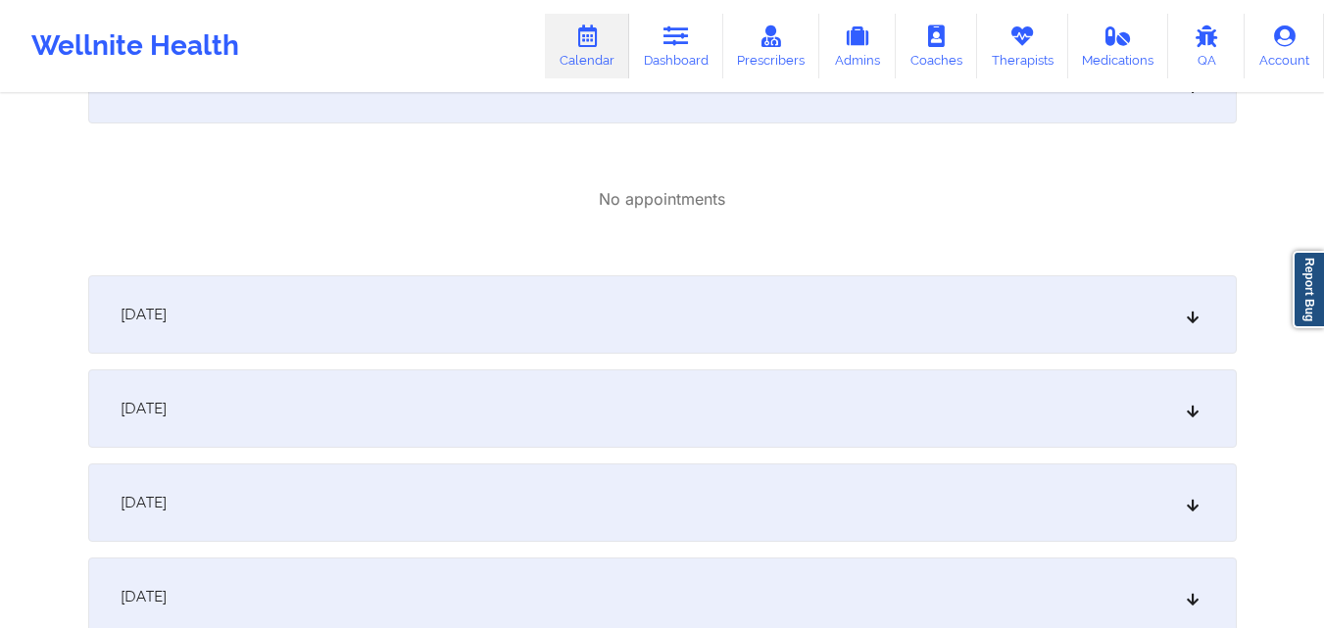
click at [616, 310] on div "October 15, 2025" at bounding box center [662, 314] width 1149 height 78
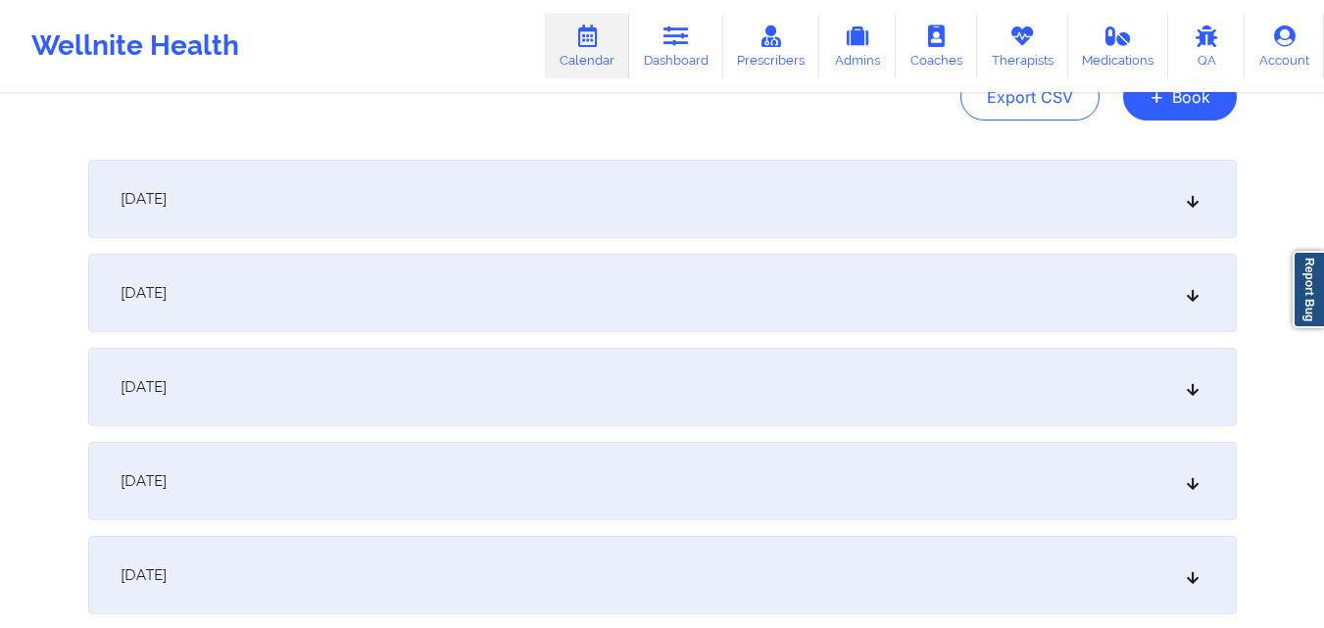
scroll to position [0, 0]
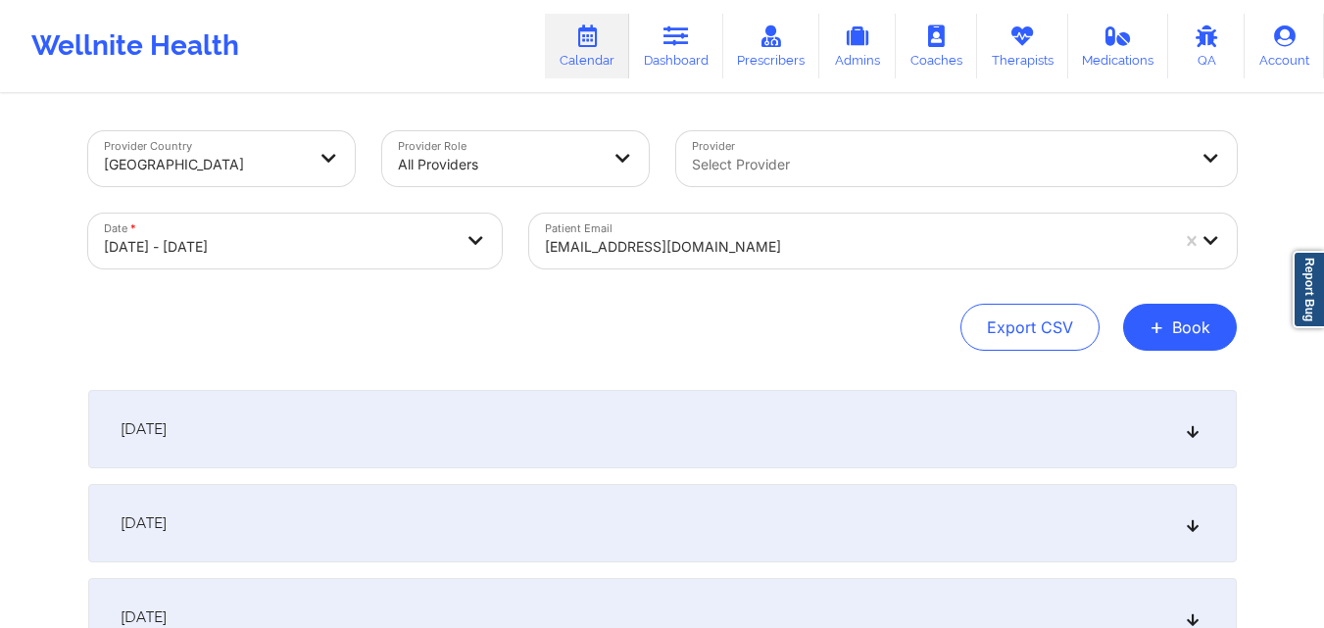
click at [745, 255] on div at bounding box center [856, 247] width 623 height 24
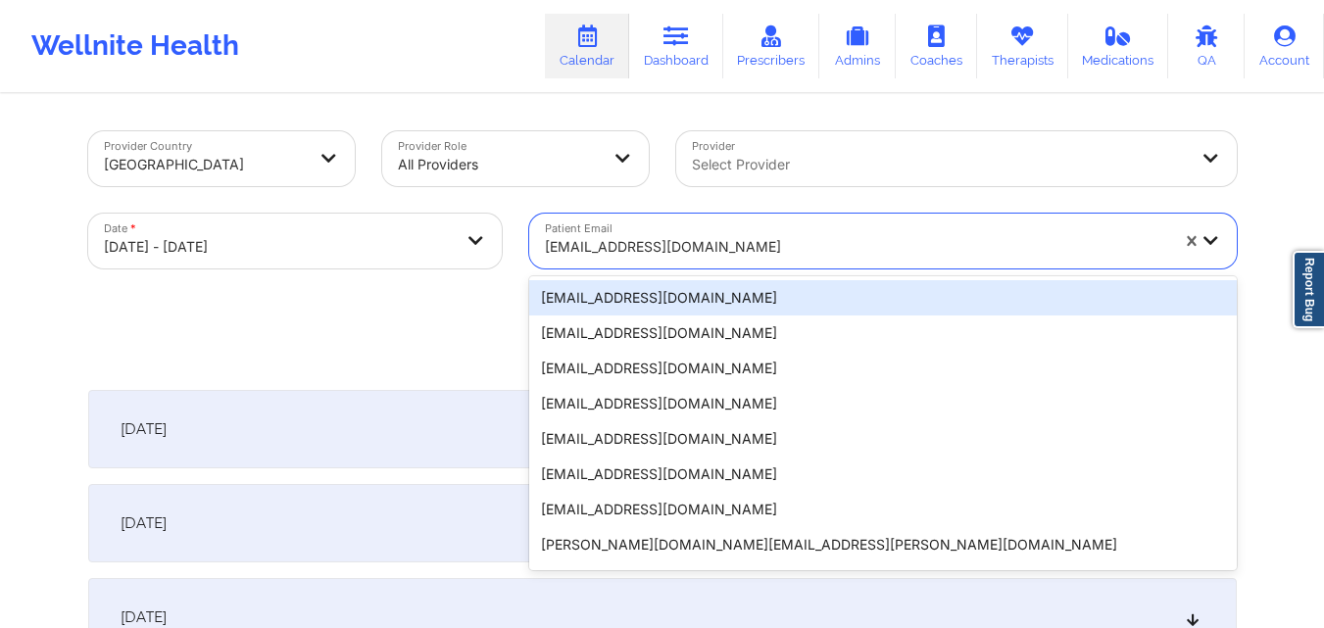
paste input "loramiejl@gmail.com"
type input "loramiejl@gmail.com"
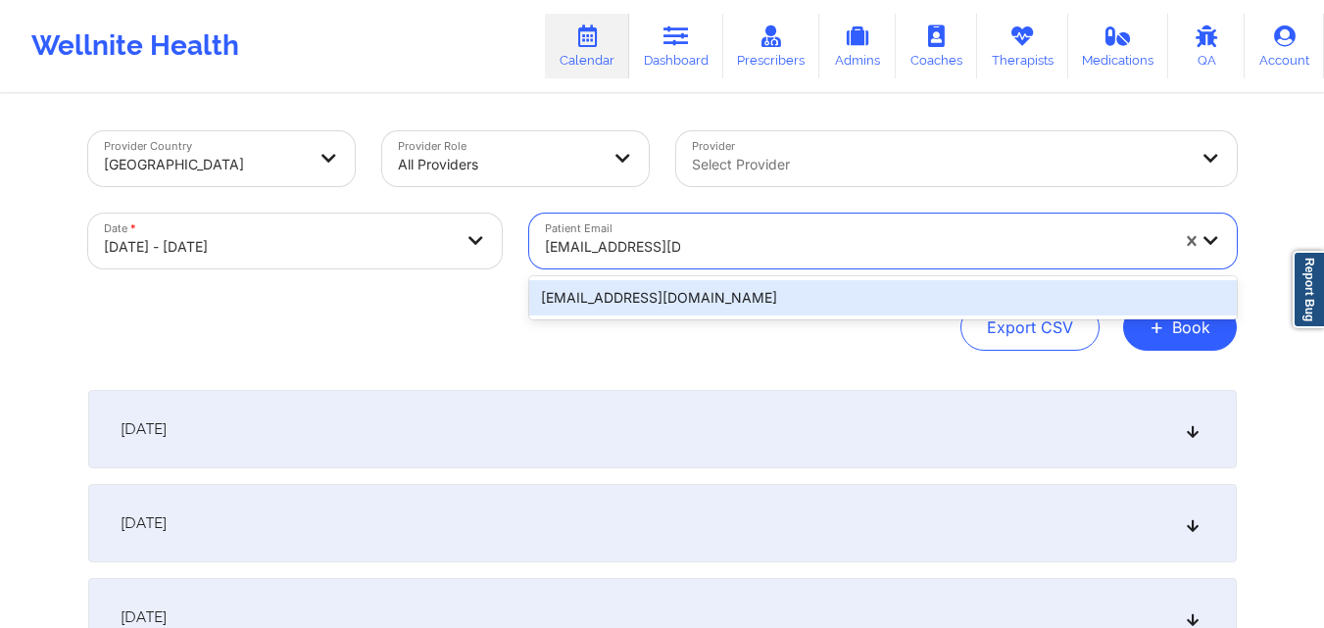
click at [766, 299] on div "loramiejl@gmail.com" at bounding box center [883, 297] width 708 height 35
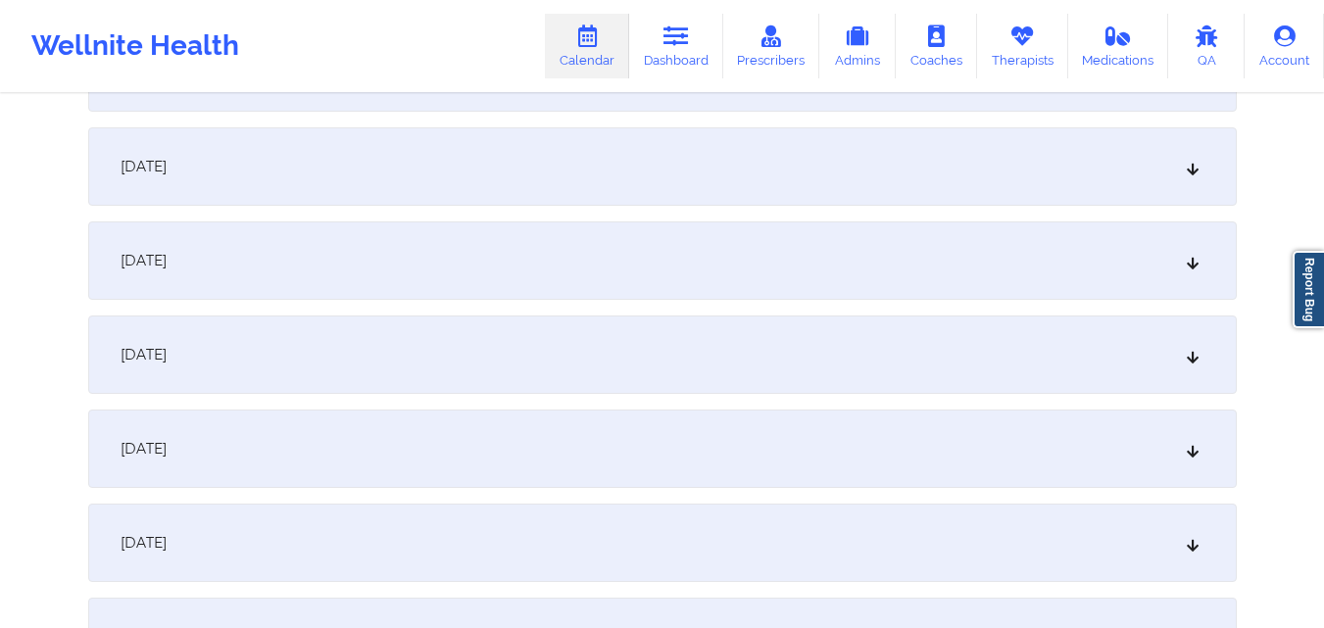
scroll to position [980, 0]
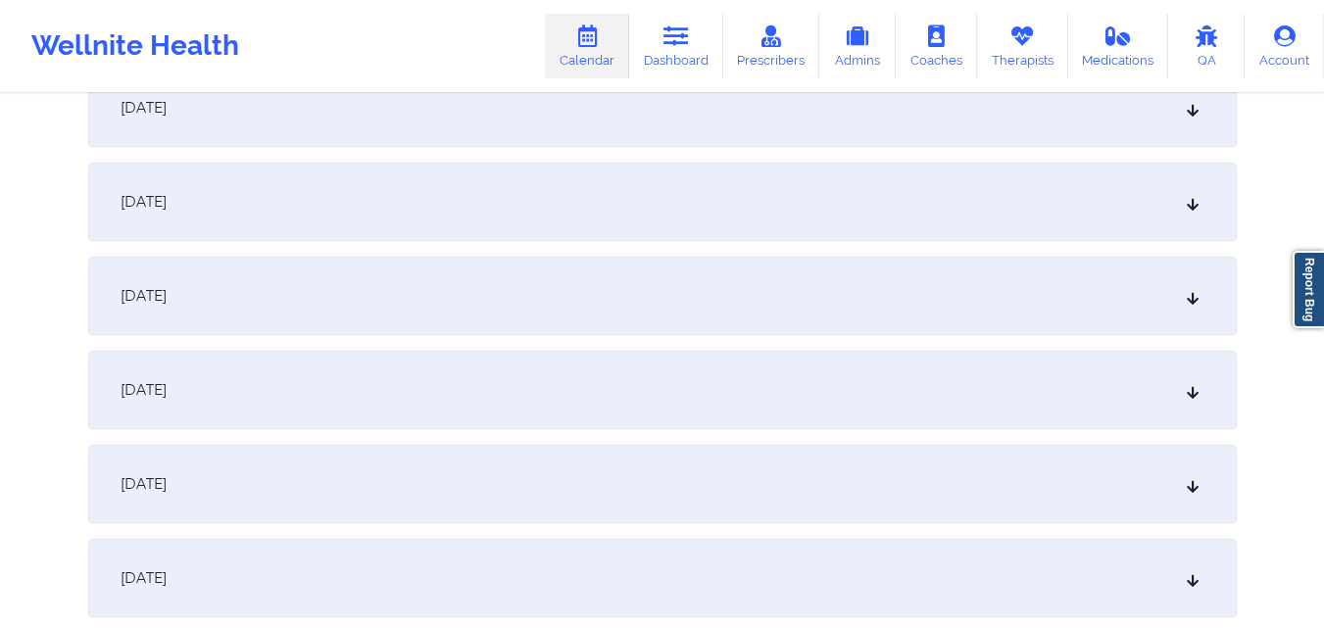
click at [752, 301] on div "October 10, 2025" at bounding box center [662, 296] width 1149 height 78
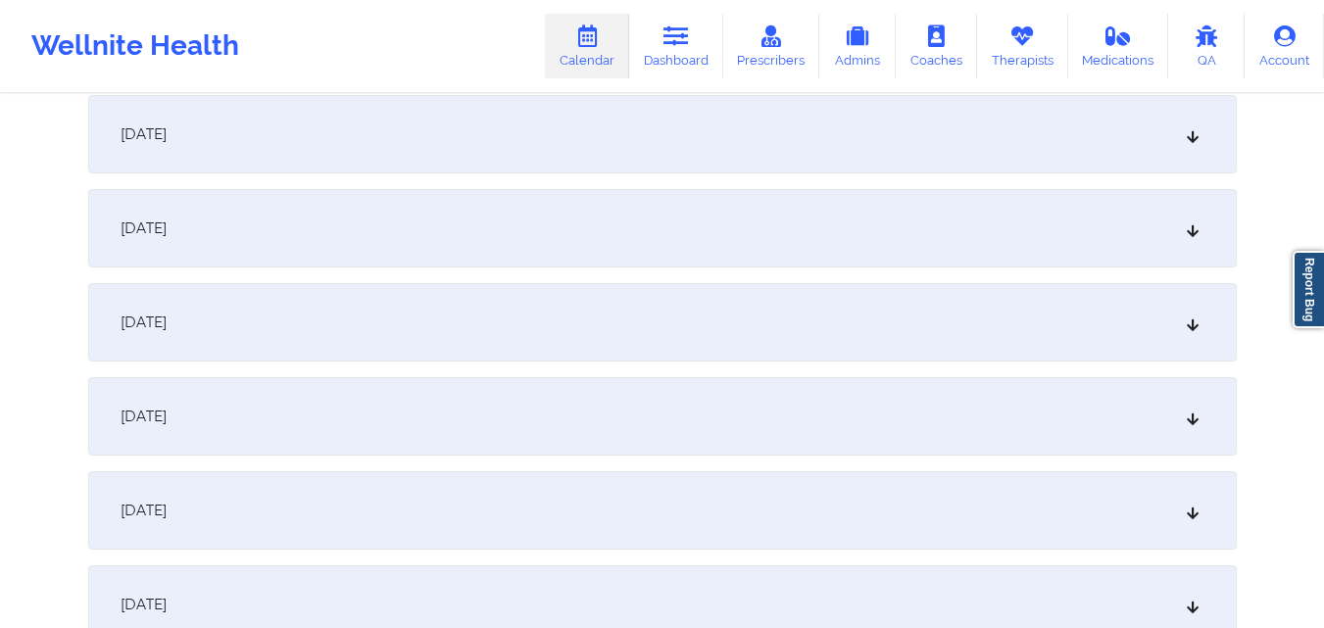
scroll to position [1568, 0]
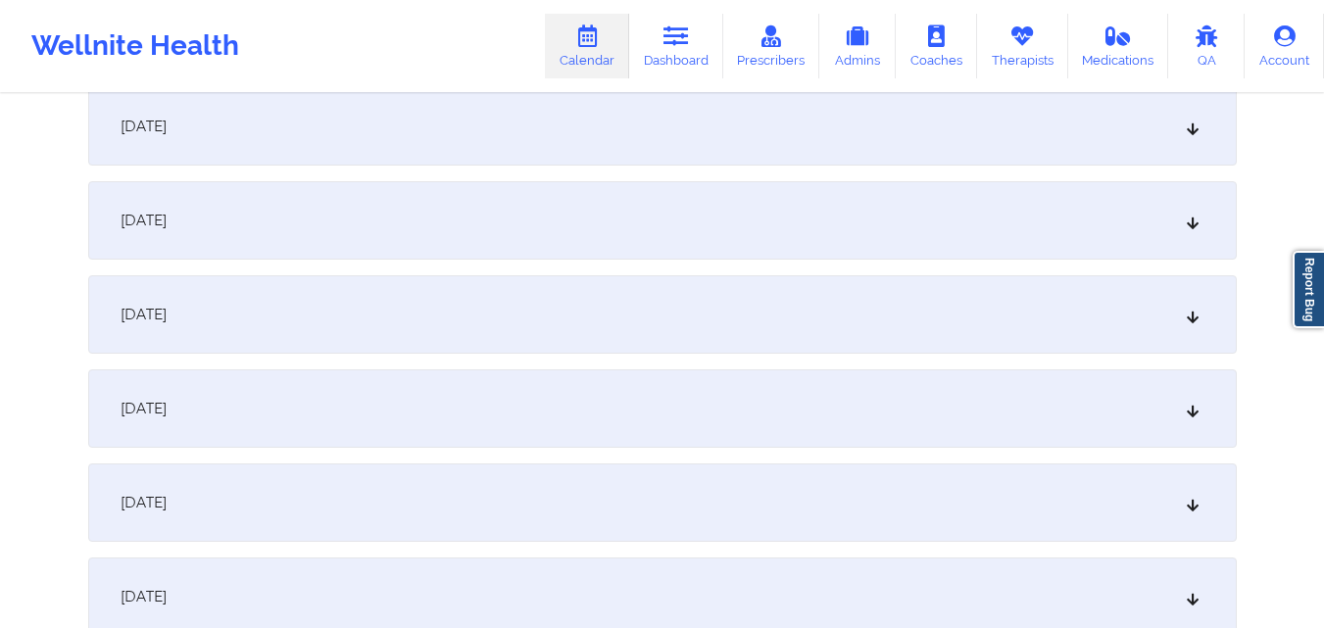
click at [752, 301] on div "October 15, 2025" at bounding box center [662, 314] width 1149 height 78
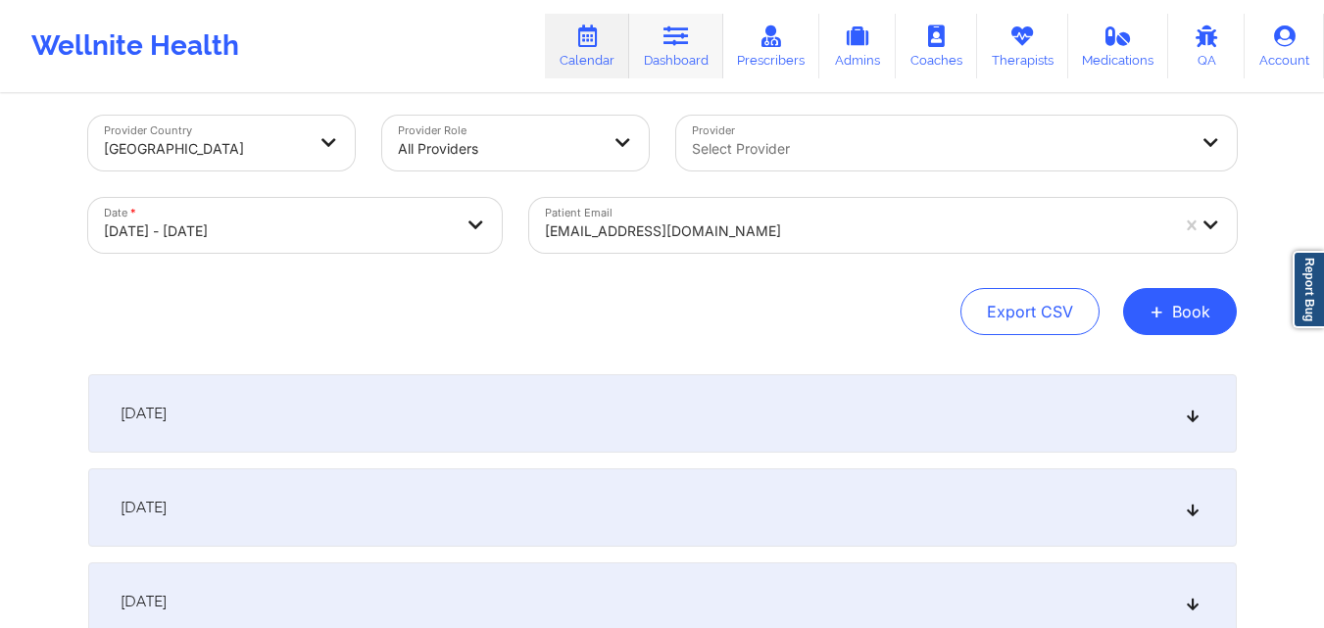
scroll to position [0, 0]
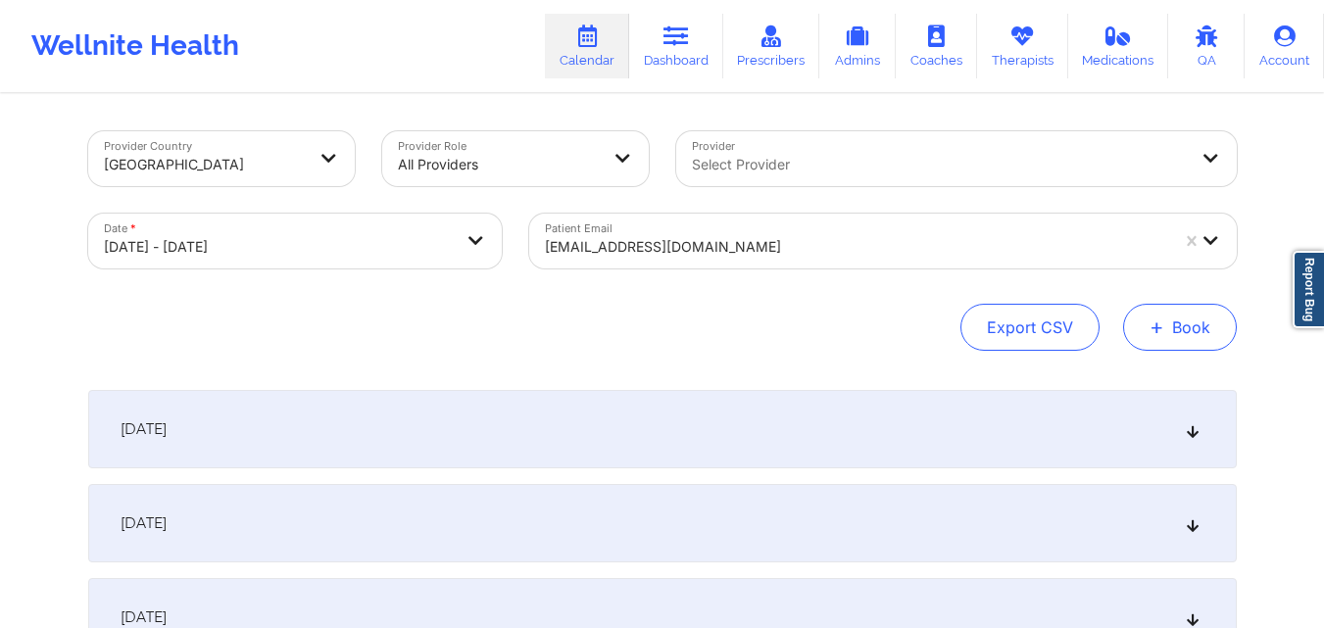
click at [1170, 336] on button "+ Book" at bounding box center [1180, 327] width 114 height 47
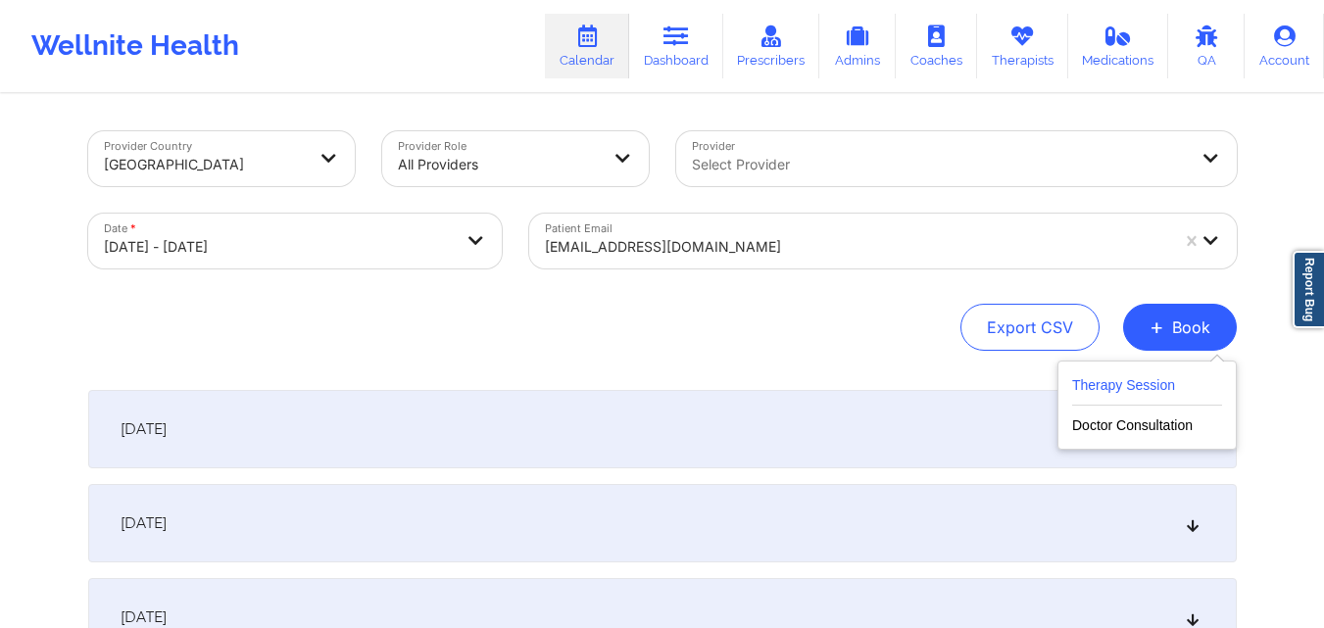
click at [1114, 389] on button "Therapy Session" at bounding box center [1147, 389] width 150 height 32
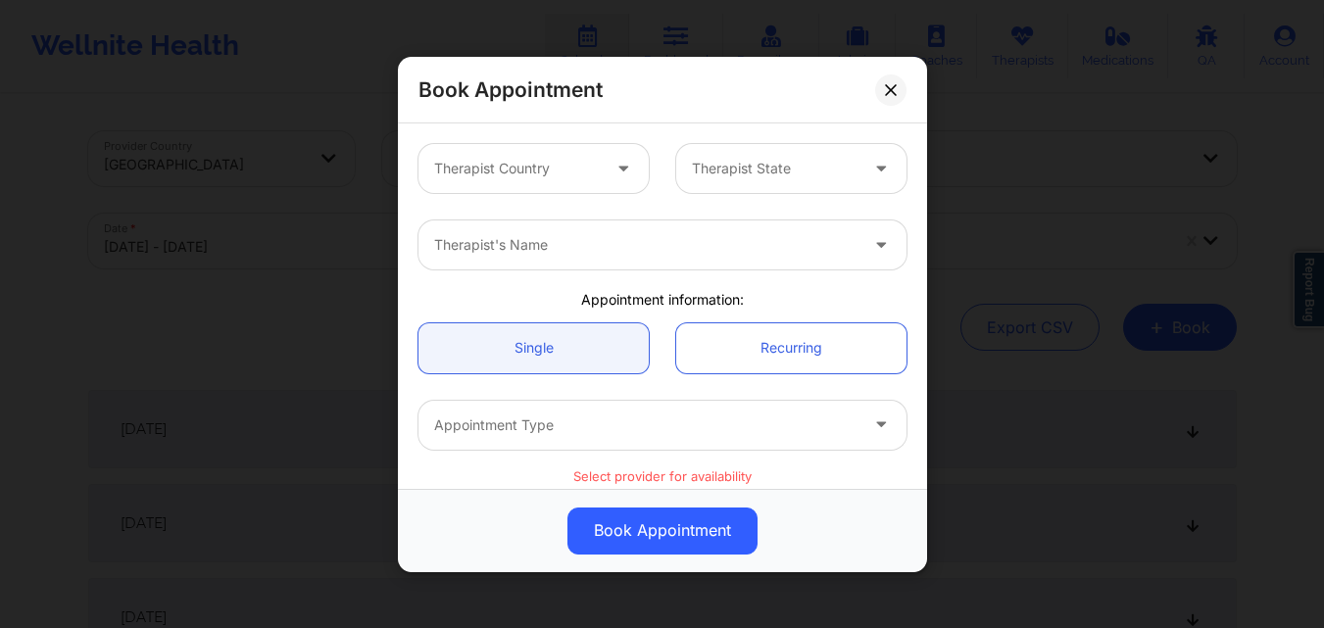
click at [539, 170] on div at bounding box center [517, 169] width 166 height 24
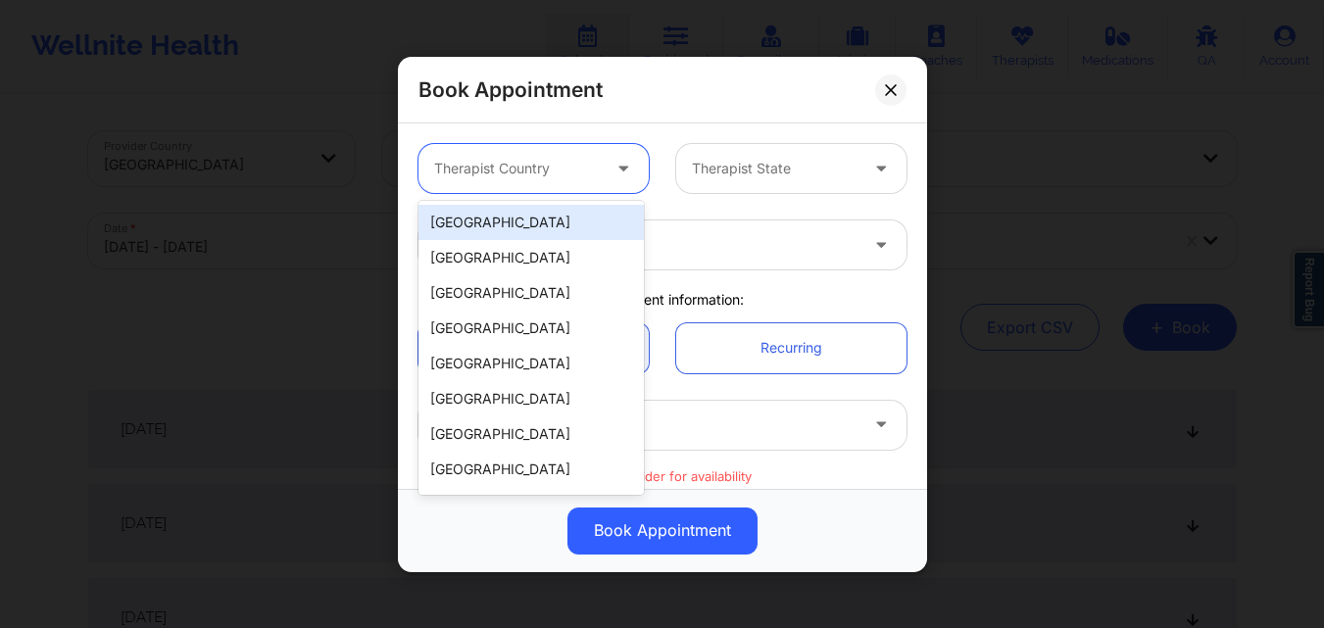
click at [535, 223] on div "[GEOGRAPHIC_DATA]" at bounding box center [531, 222] width 225 height 35
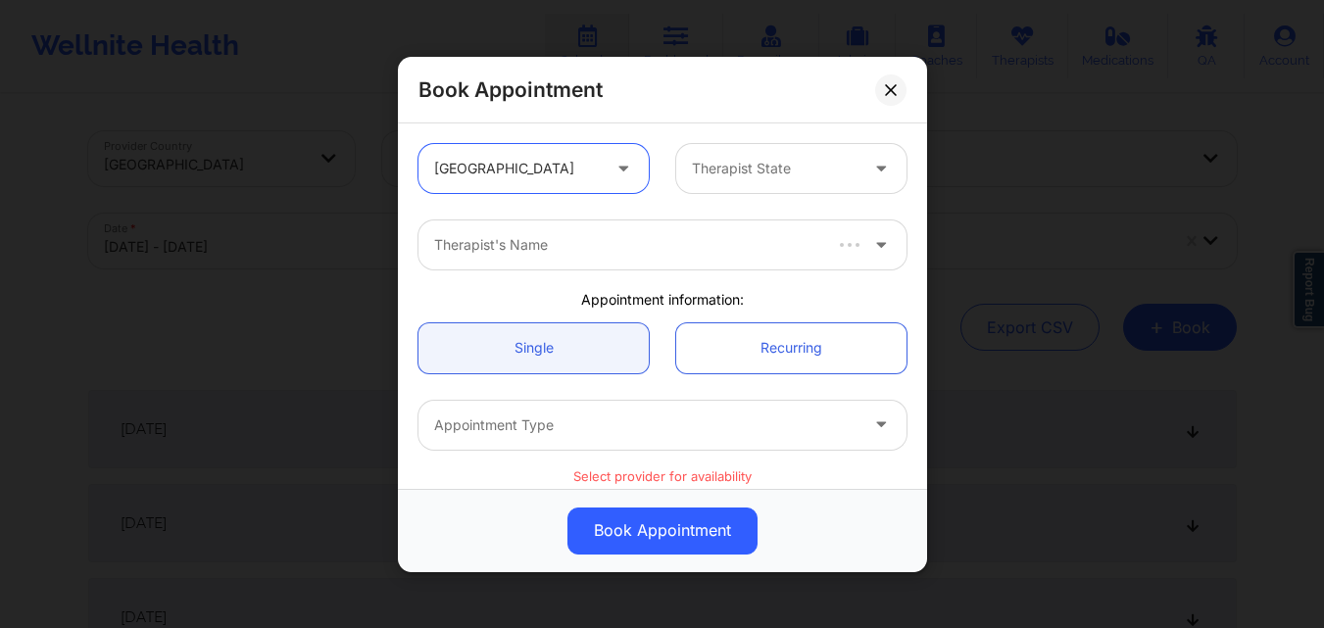
click at [757, 181] on div "Therapist State" at bounding box center [767, 168] width 183 height 49
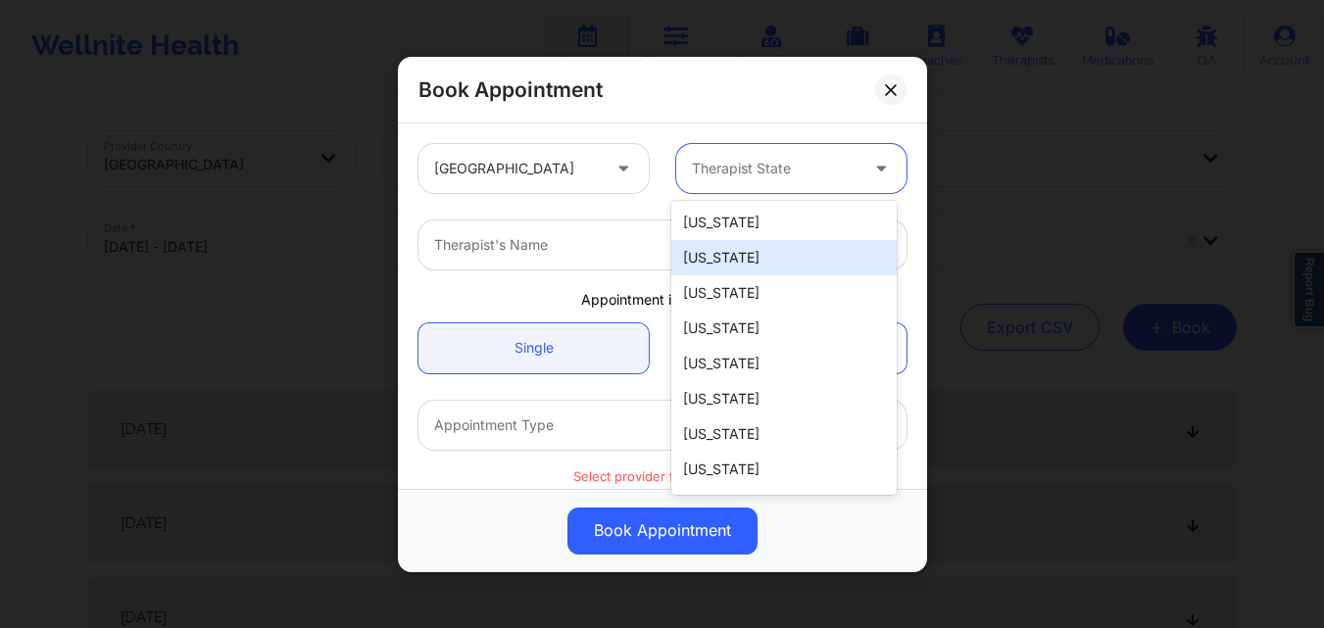
type input "F"
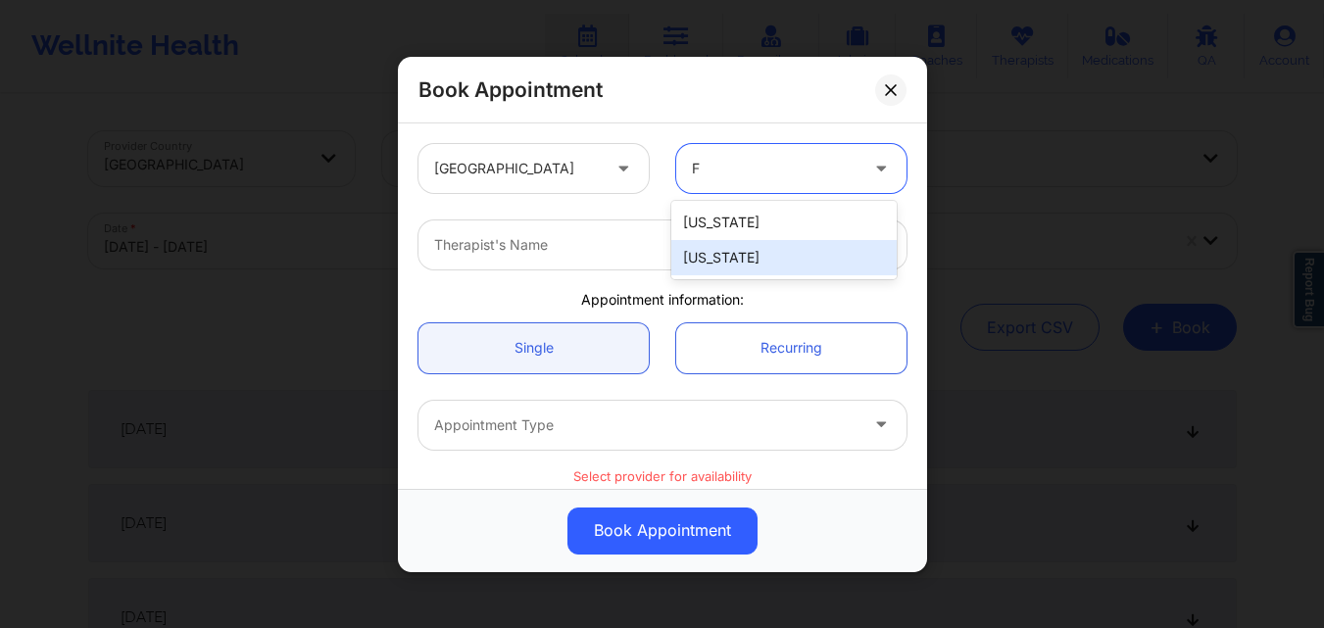
click at [740, 270] on div "[US_STATE]" at bounding box center [783, 257] width 225 height 35
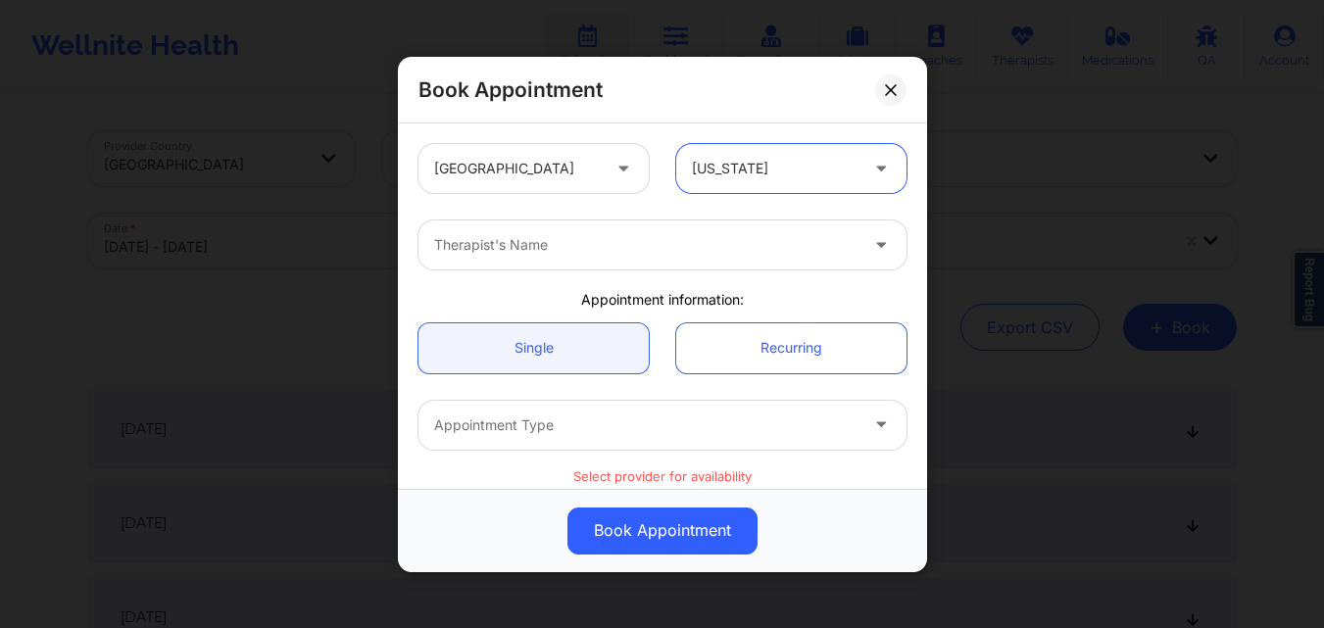
drag, startPoint x: 1052, startPoint y: 249, endPoint x: 1028, endPoint y: 239, distance: 25.5
click at [1053, 249] on div "Book Appointment United States option Florida, selected. Select is focused ,typ…" at bounding box center [662, 314] width 1324 height 628
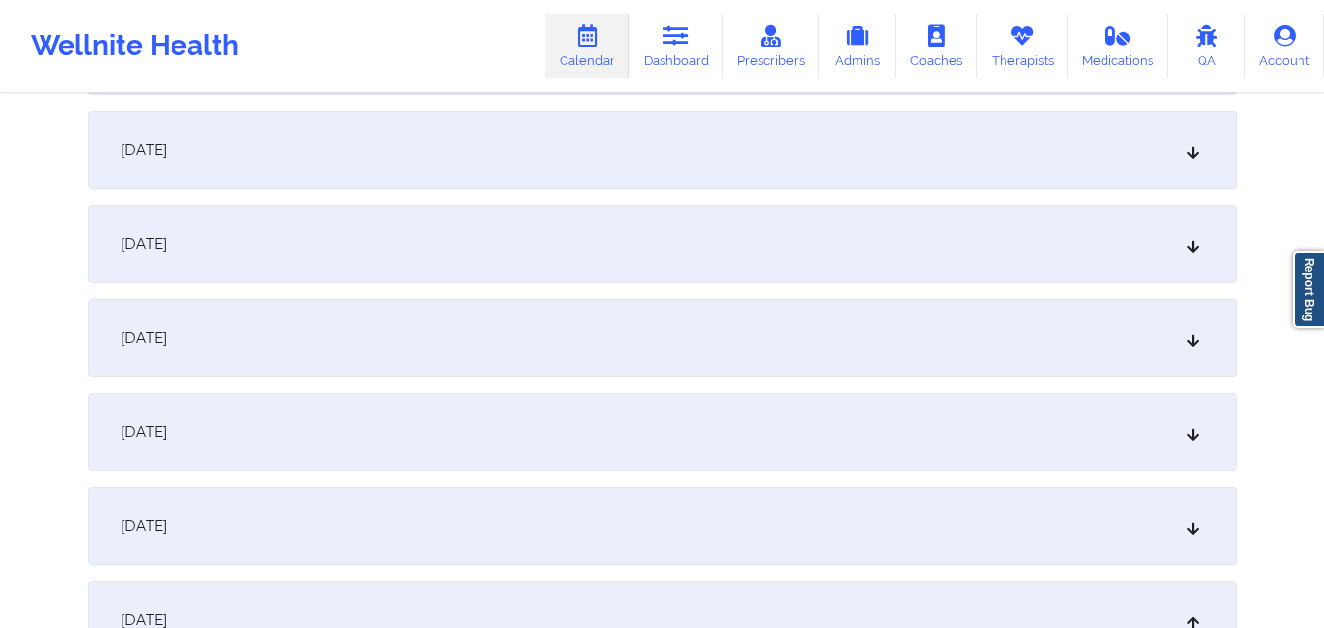
scroll to position [686, 0]
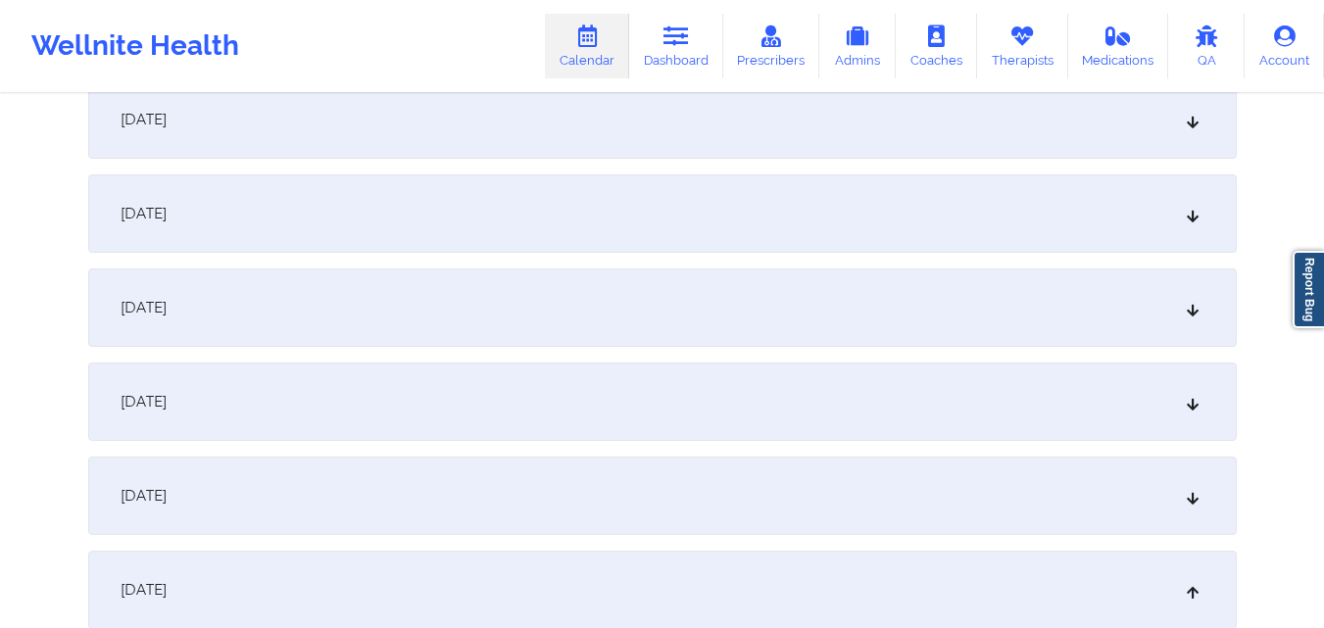
click at [628, 405] on div "October 8, 2025" at bounding box center [662, 402] width 1149 height 78
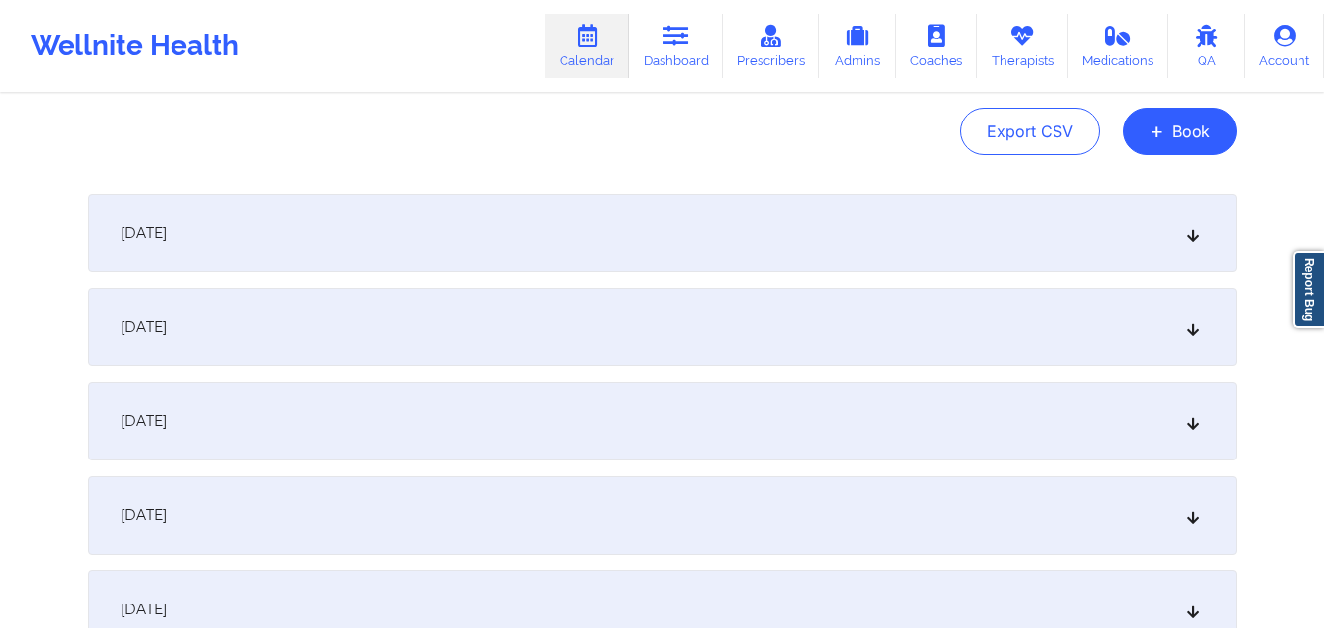
scroll to position [98, 0]
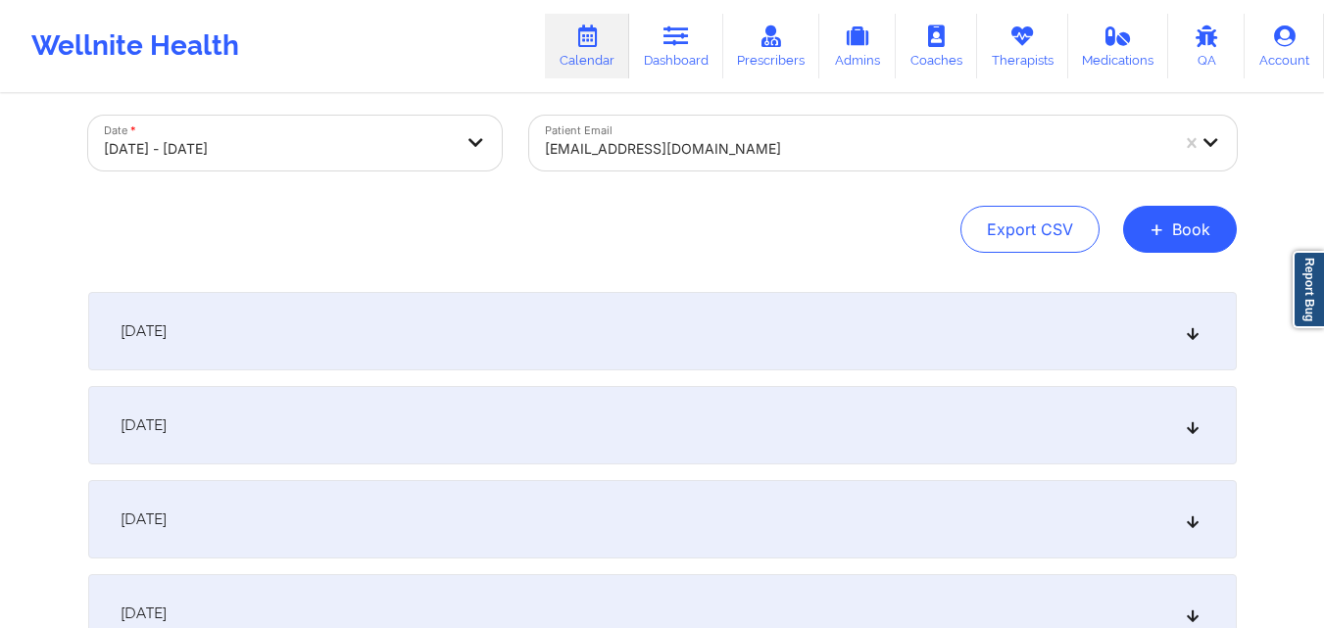
click at [714, 308] on div "October 1, 2025" at bounding box center [662, 331] width 1149 height 78
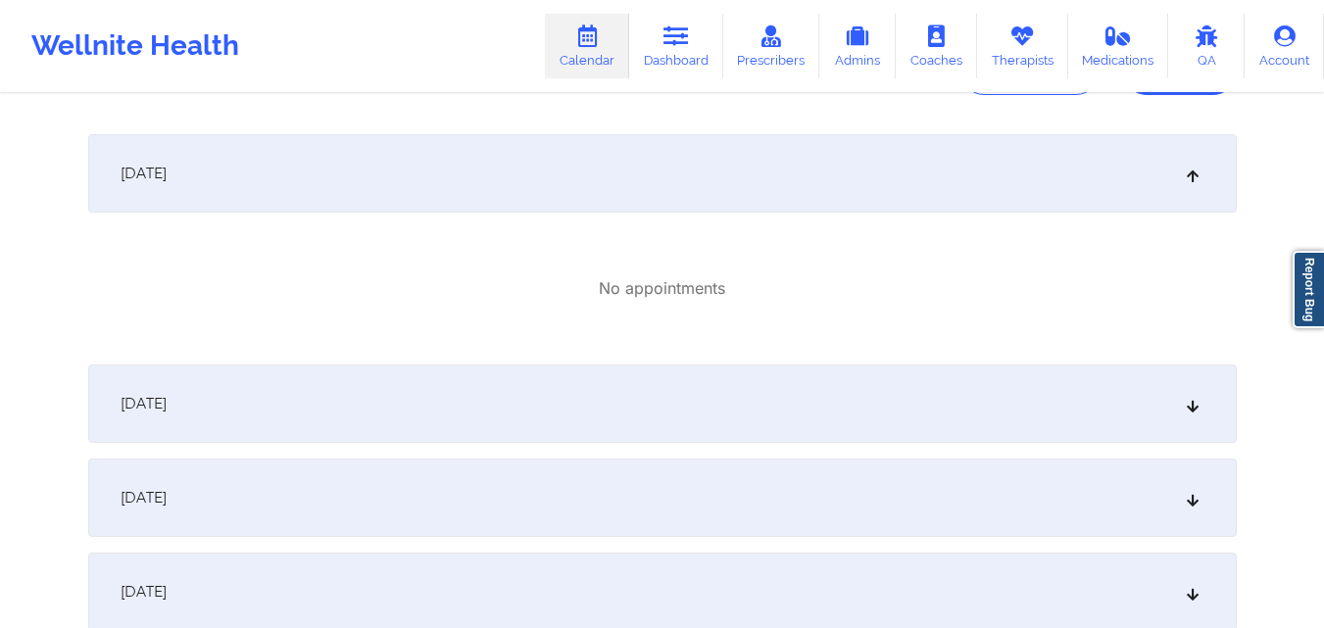
scroll to position [294, 0]
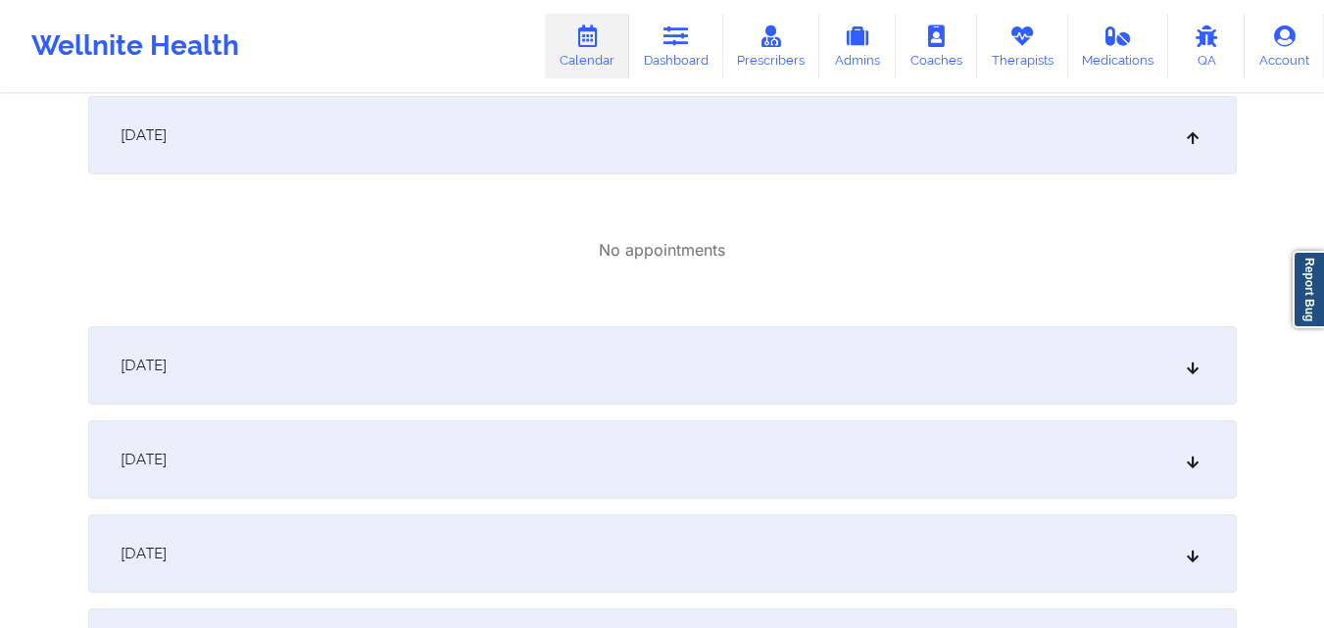
click at [707, 373] on div "October 2, 2025" at bounding box center [662, 365] width 1149 height 78
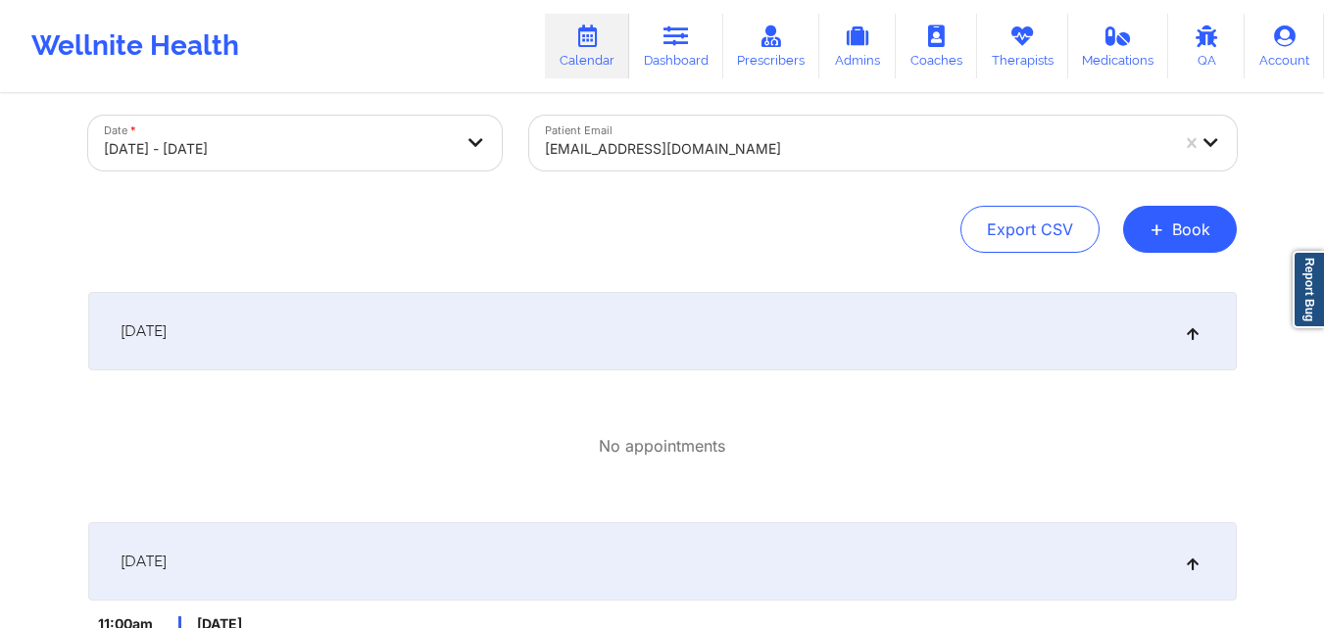
scroll to position [0, 0]
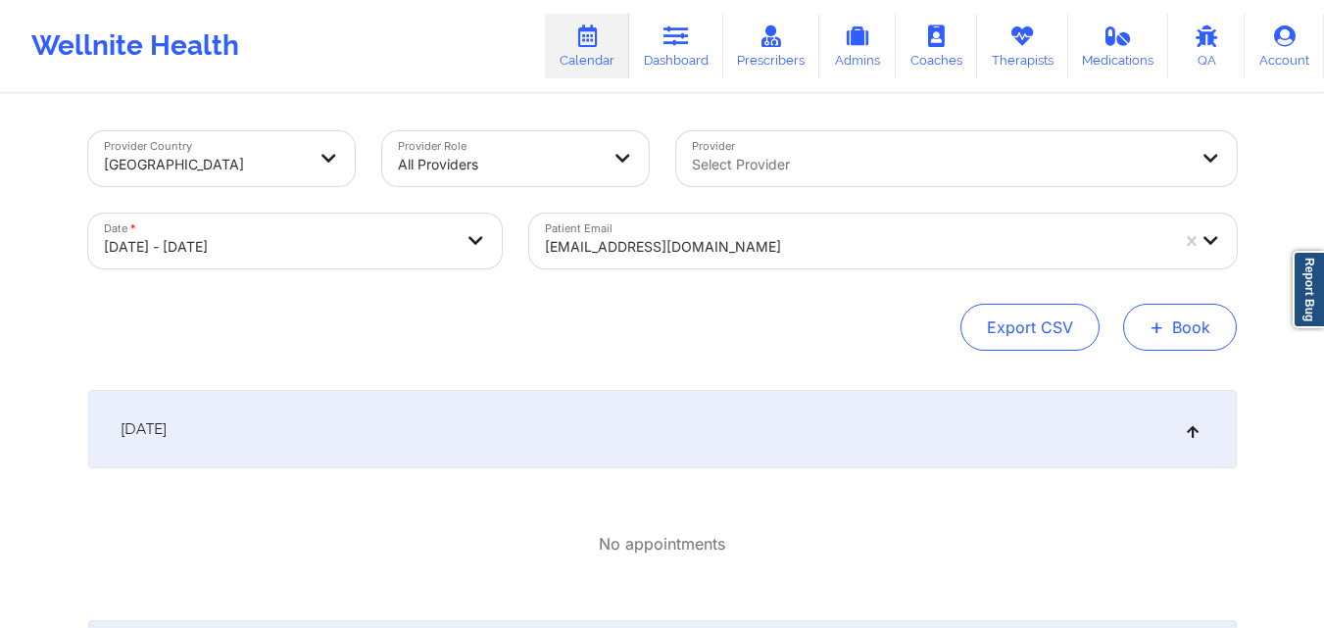
click at [1197, 337] on button "+ Book" at bounding box center [1180, 327] width 114 height 47
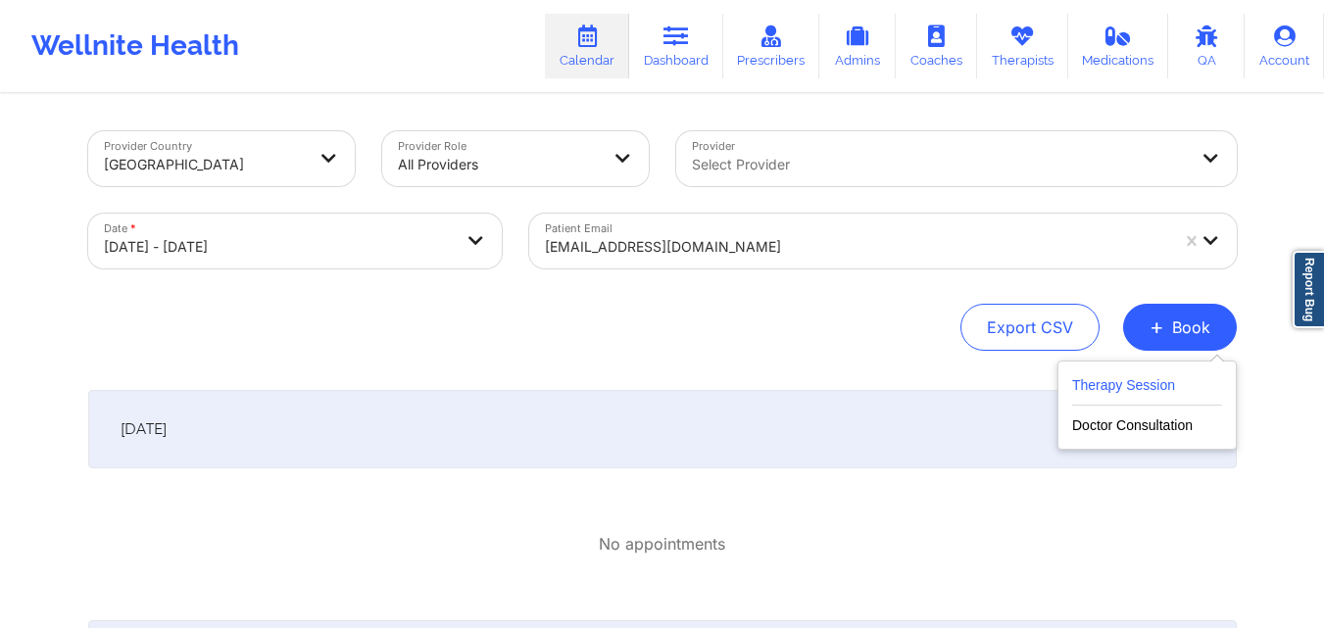
click at [1162, 375] on button "Therapy Session" at bounding box center [1147, 389] width 150 height 32
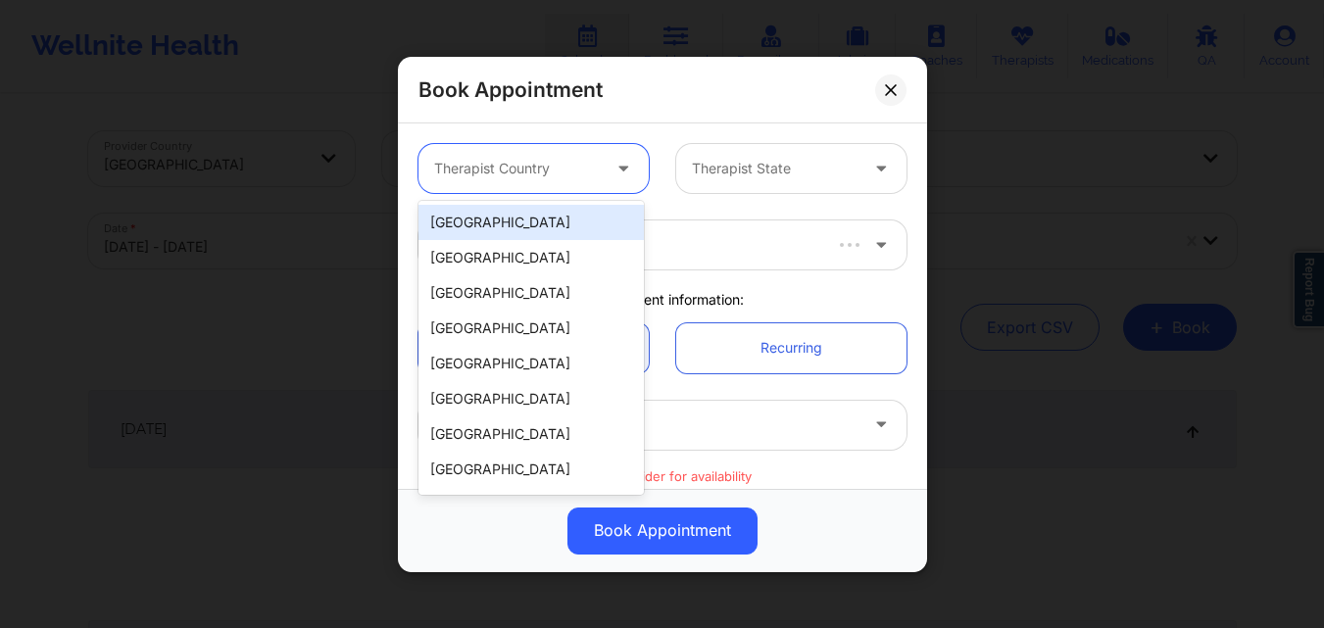
click at [547, 164] on div at bounding box center [517, 169] width 166 height 24
click at [528, 222] on div "[GEOGRAPHIC_DATA]" at bounding box center [531, 222] width 225 height 35
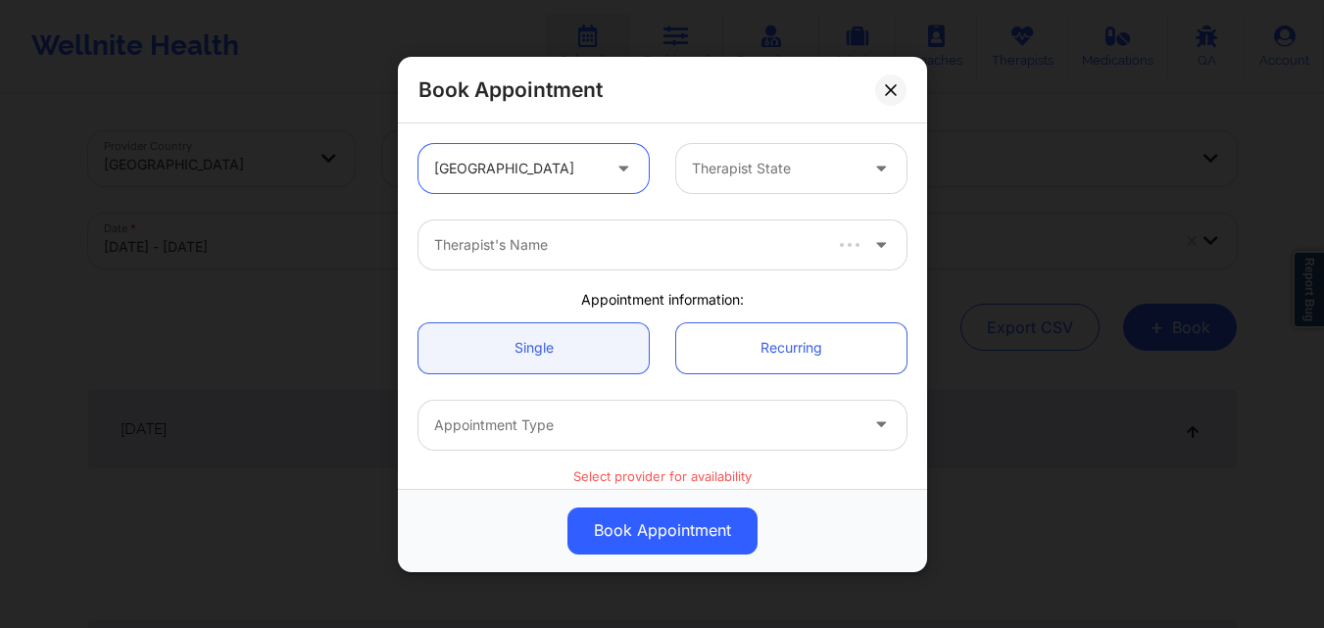
click at [768, 164] on div at bounding box center [775, 169] width 166 height 24
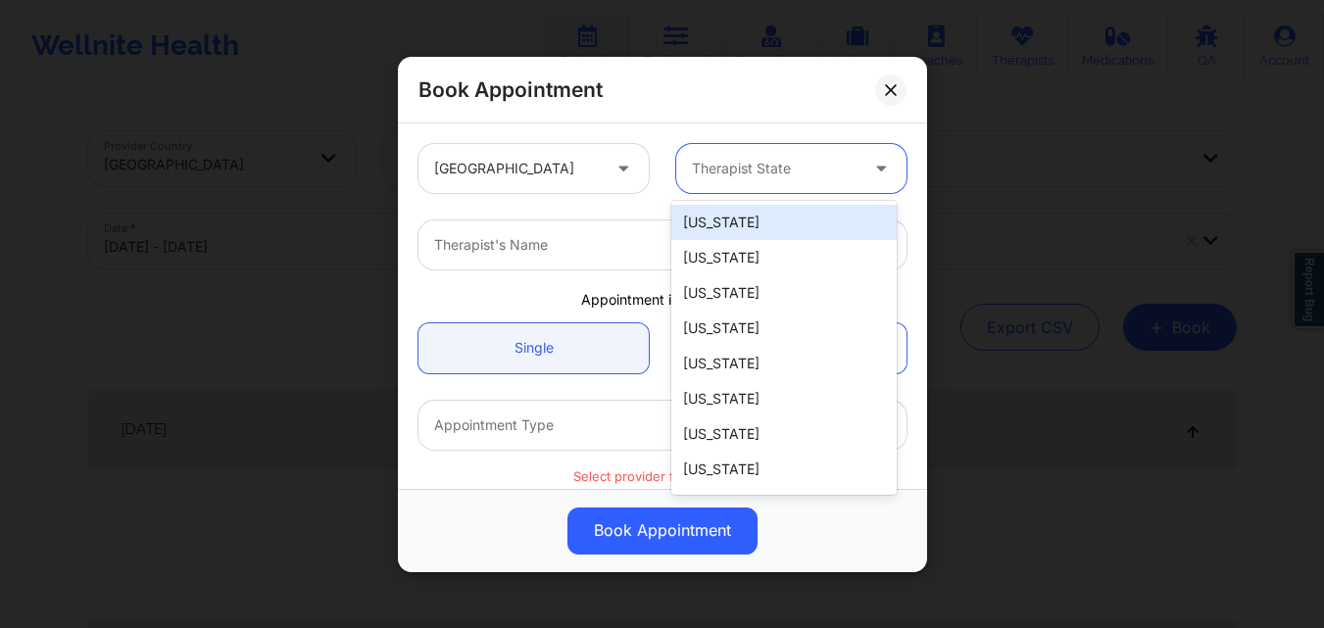
type input "F"
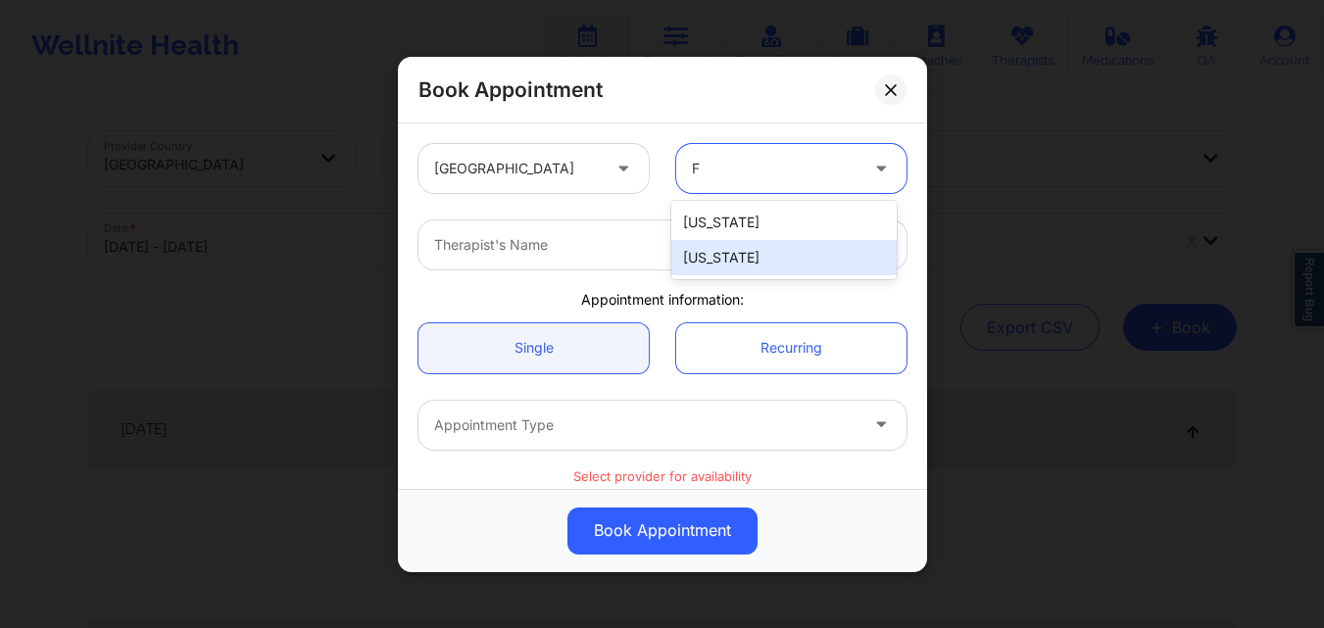
click at [757, 255] on div "[US_STATE]" at bounding box center [783, 257] width 225 height 35
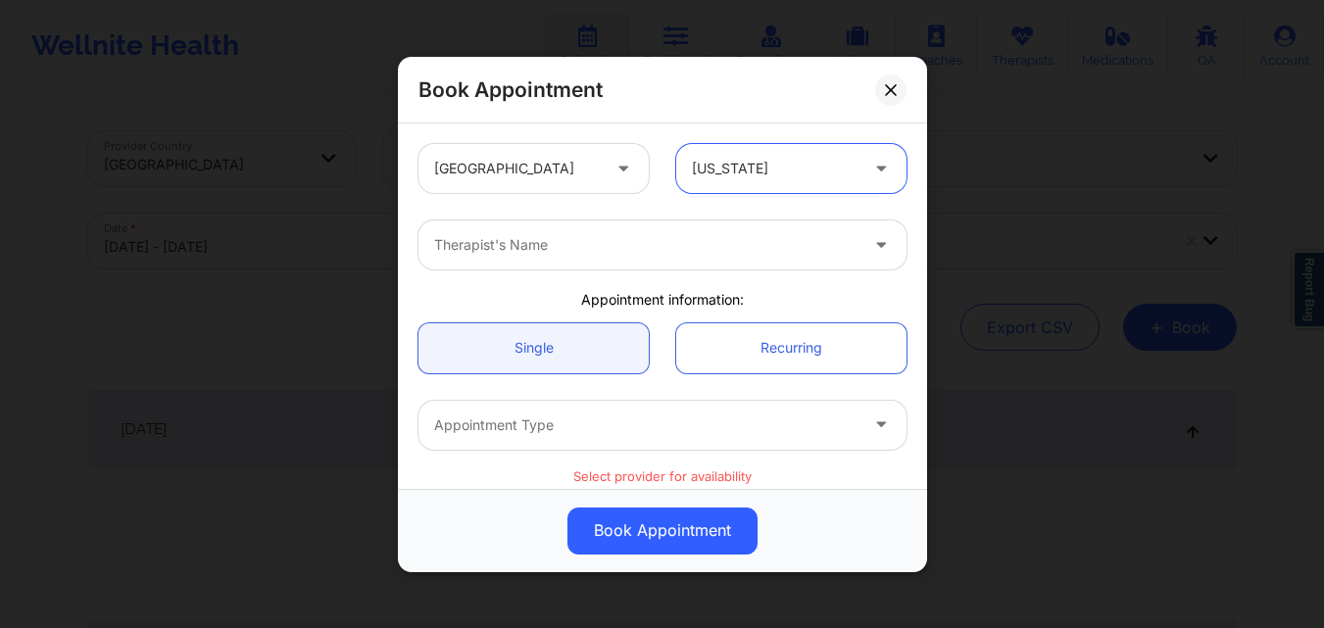
click at [546, 252] on div at bounding box center [645, 245] width 423 height 24
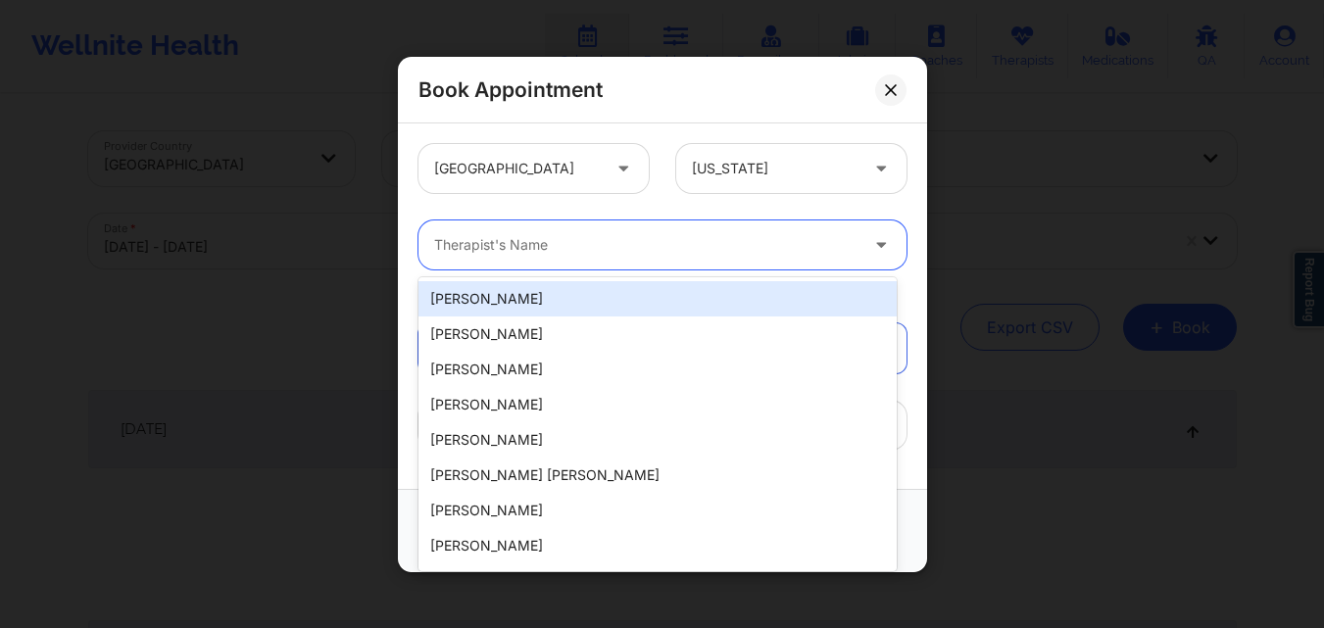
type input "F"
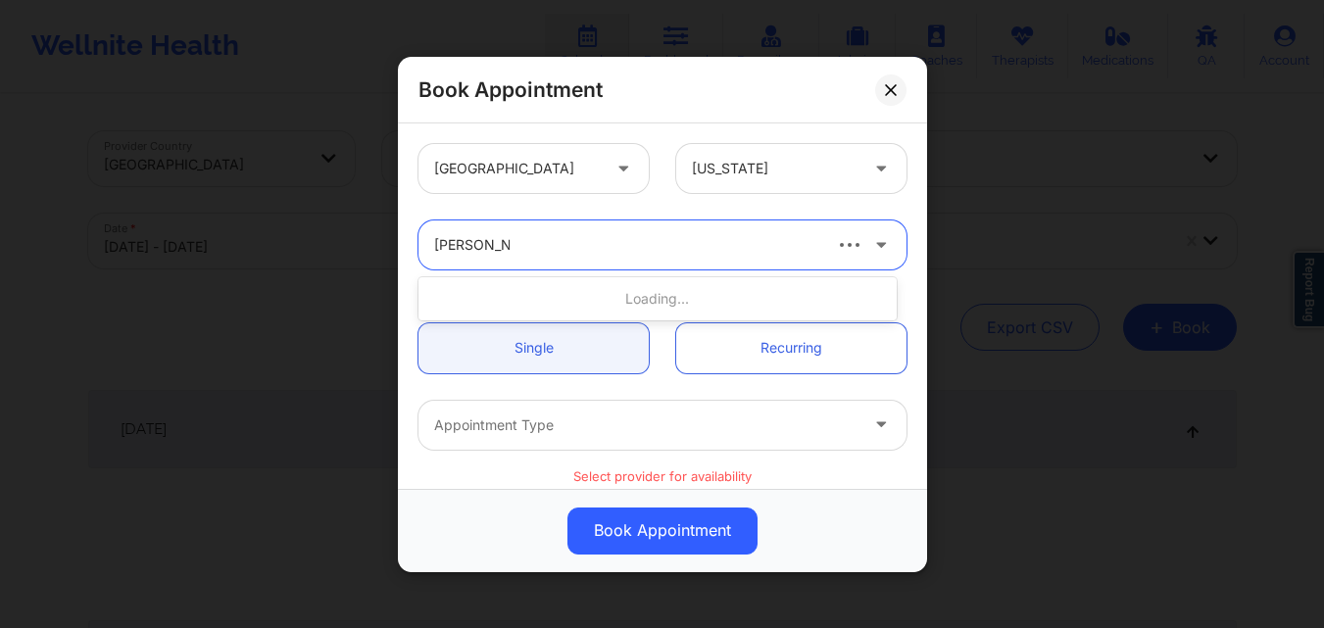
type input "Jasmine Fed"
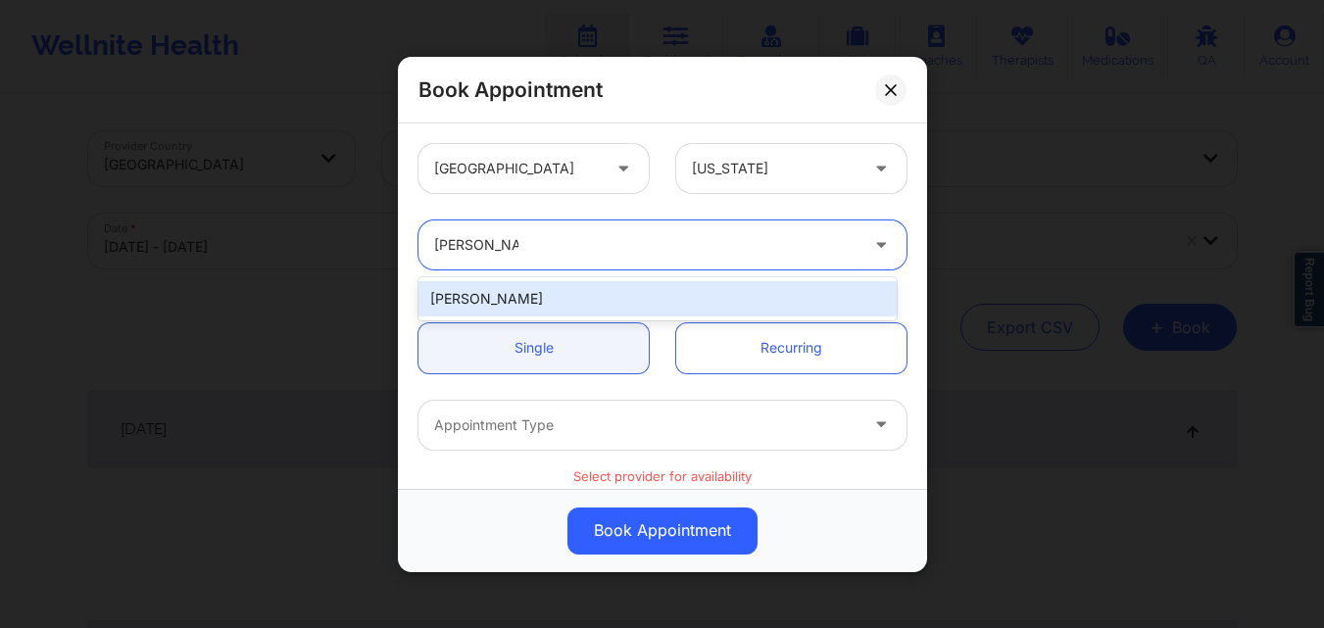
click at [529, 302] on div "Jasmine Federick" at bounding box center [658, 298] width 478 height 35
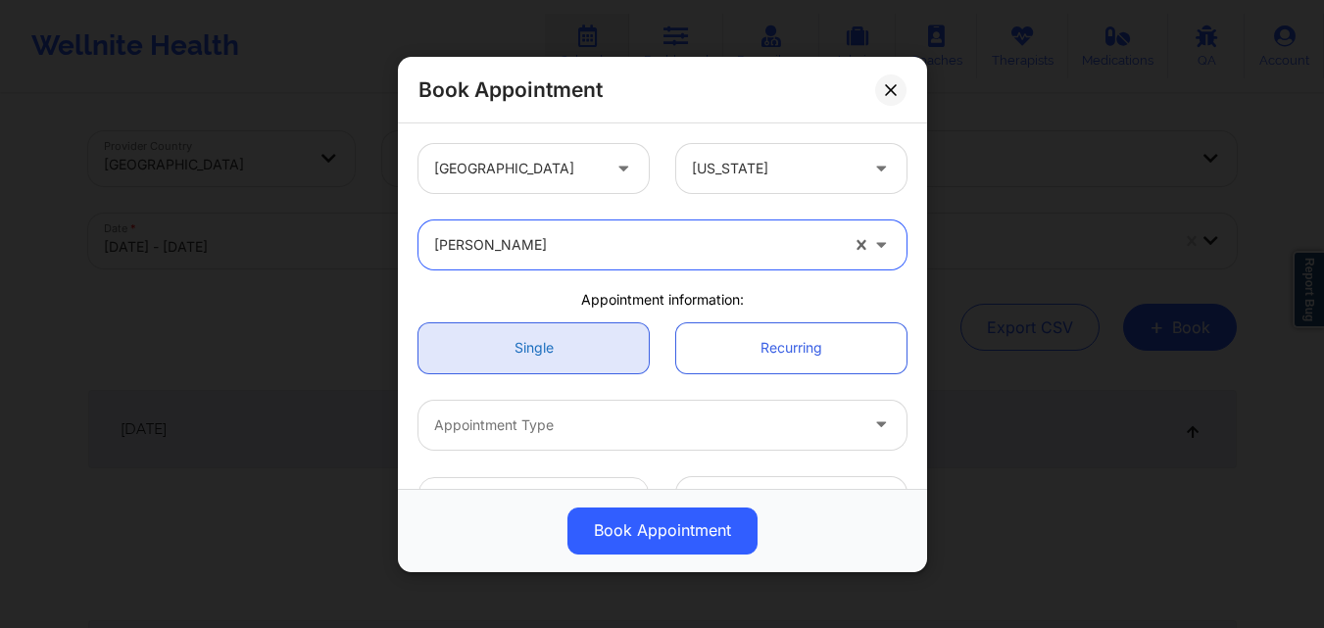
click at [525, 353] on link "Single" at bounding box center [534, 347] width 230 height 50
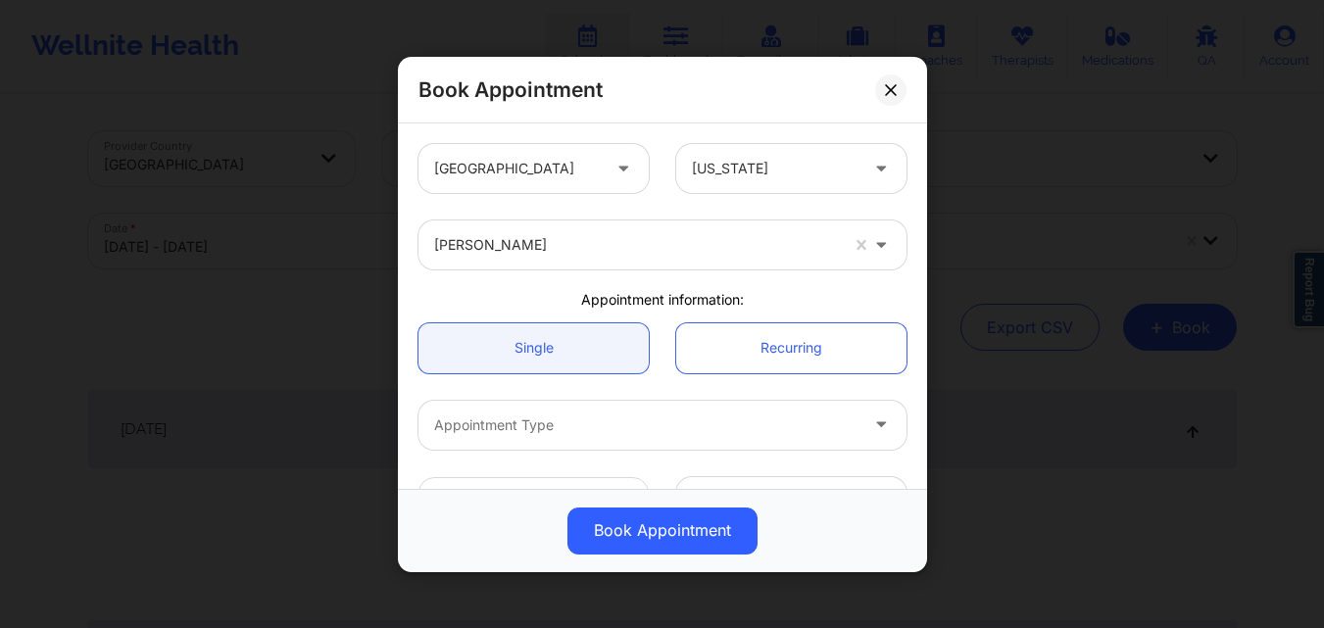
scroll to position [98, 0]
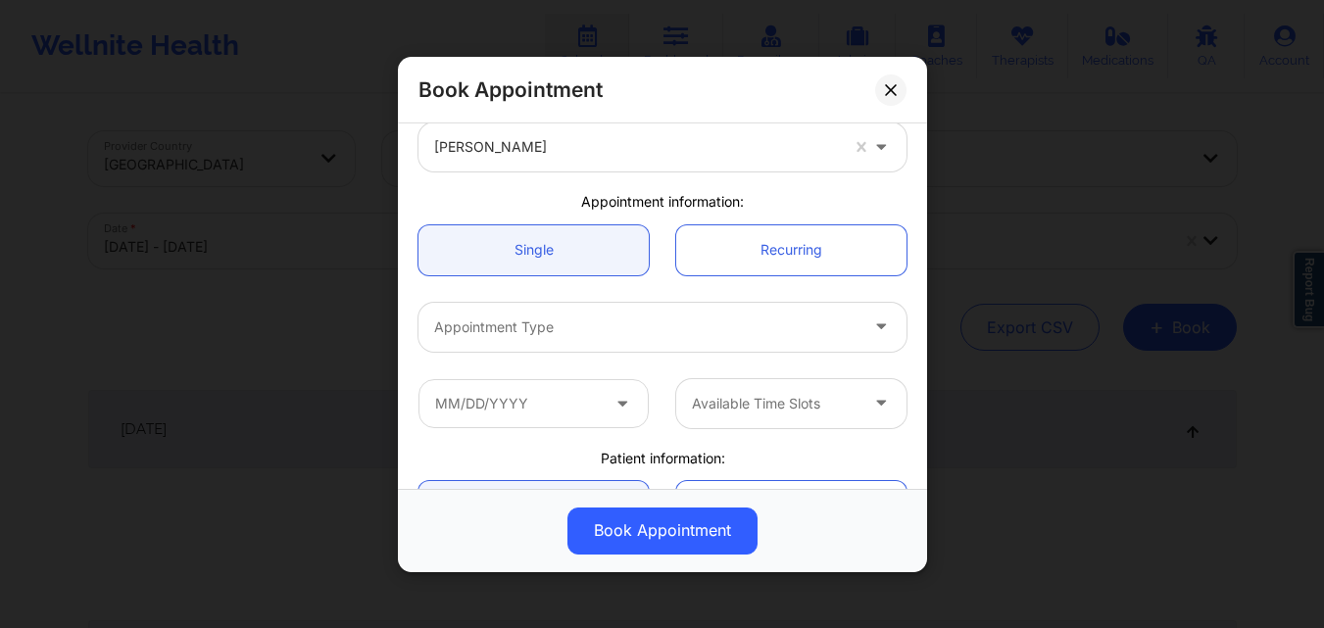
click at [590, 314] on div "Appointment Type" at bounding box center [639, 326] width 441 height 49
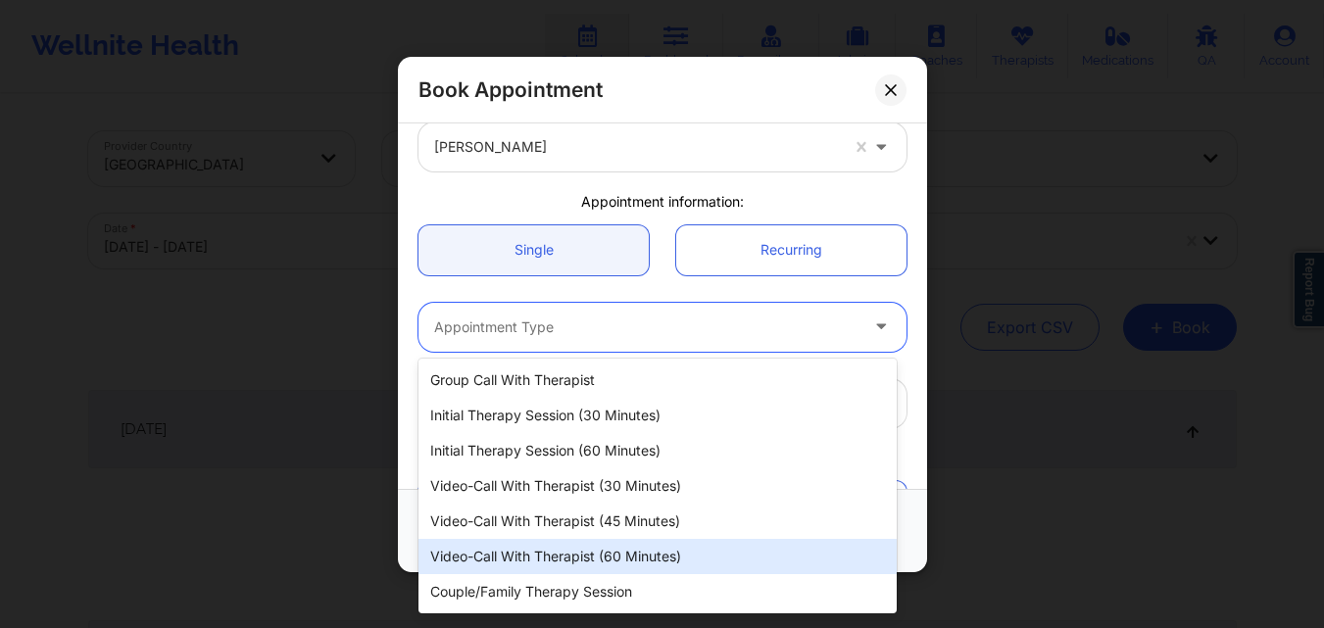
click at [585, 550] on div "Video-Call with Therapist (60 minutes)" at bounding box center [658, 556] width 478 height 35
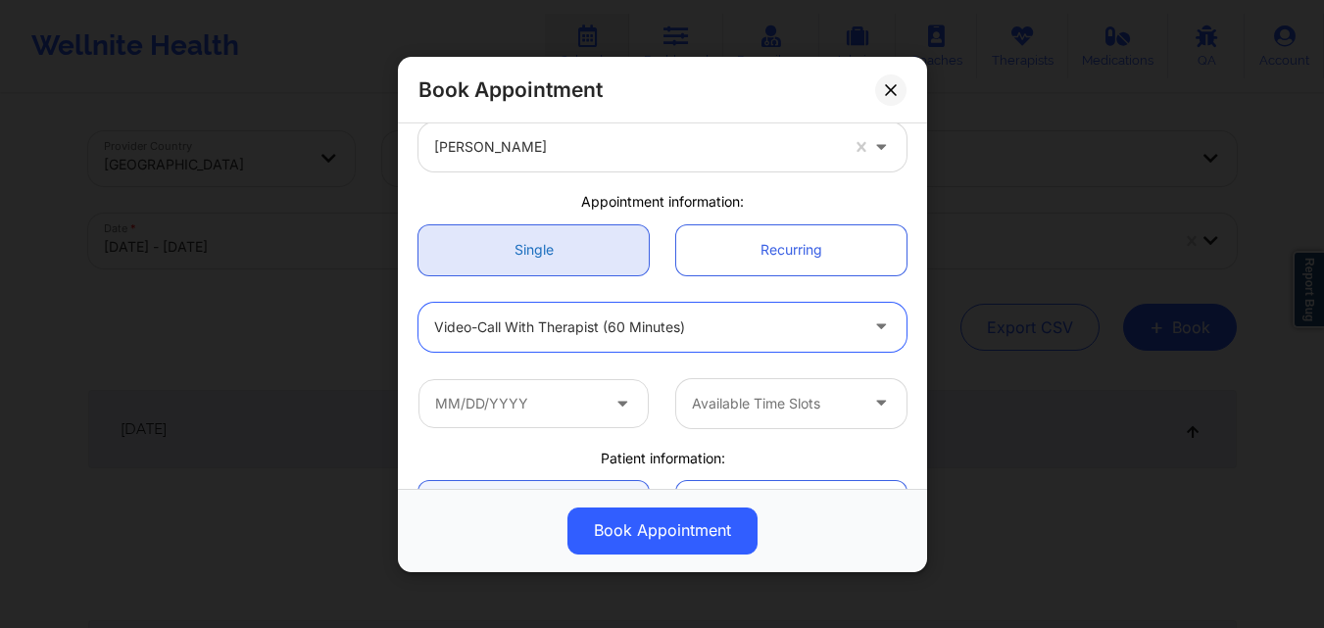
scroll to position [196, 0]
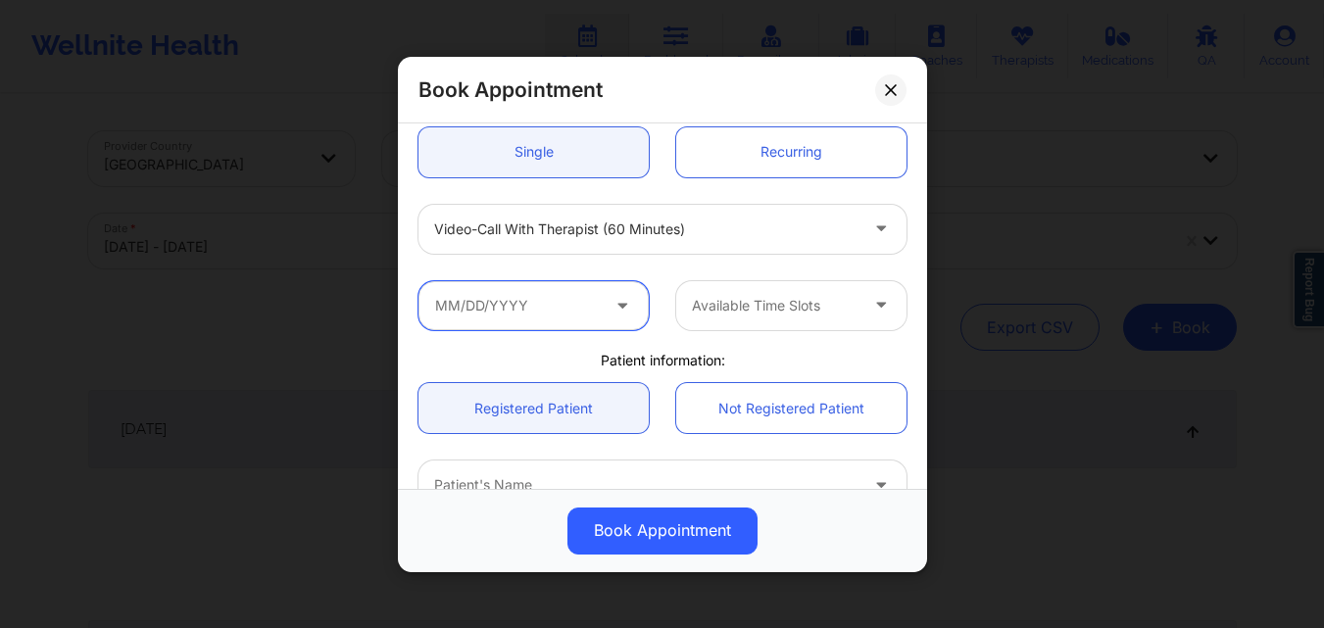
click at [529, 308] on input "text" at bounding box center [534, 304] width 230 height 49
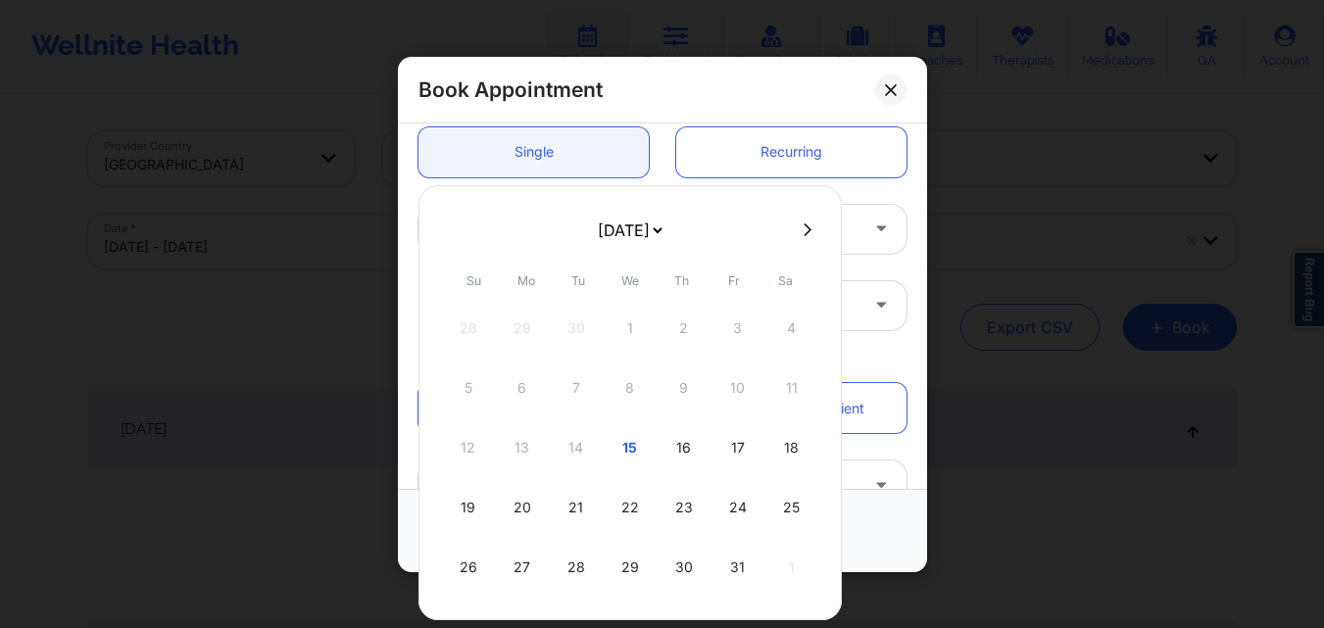
click at [677, 449] on div "16" at bounding box center [684, 448] width 49 height 55
type input "10/16/2025"
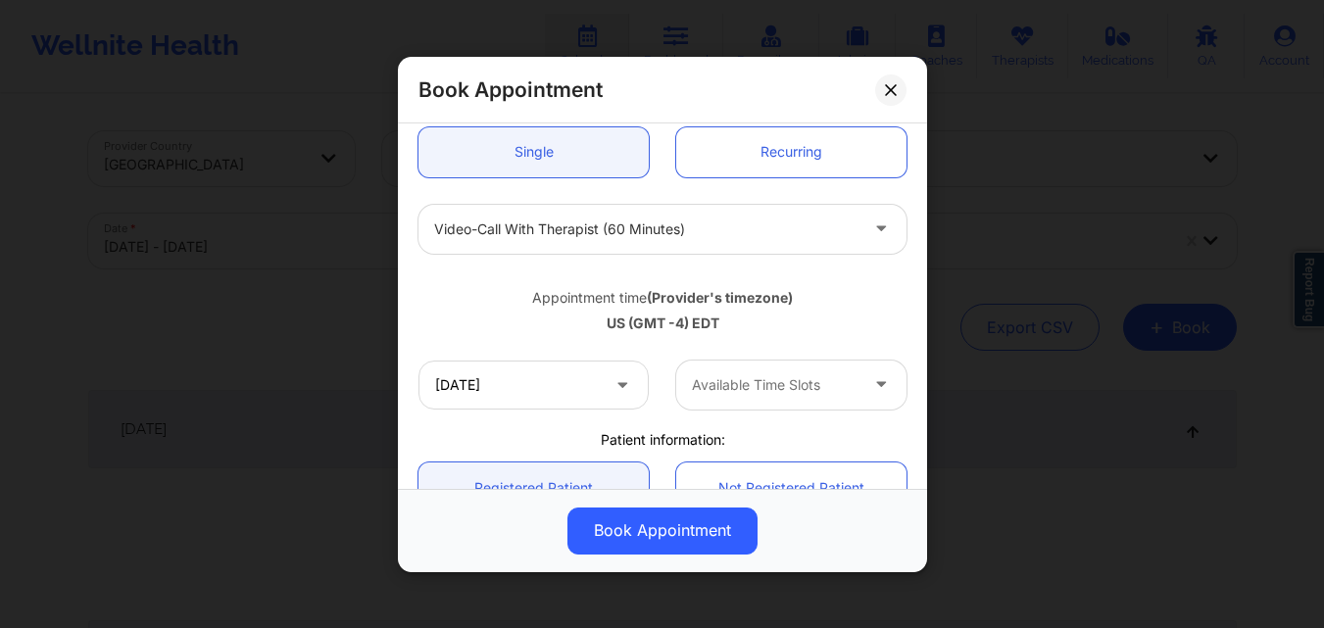
click at [779, 375] on div at bounding box center [775, 385] width 166 height 24
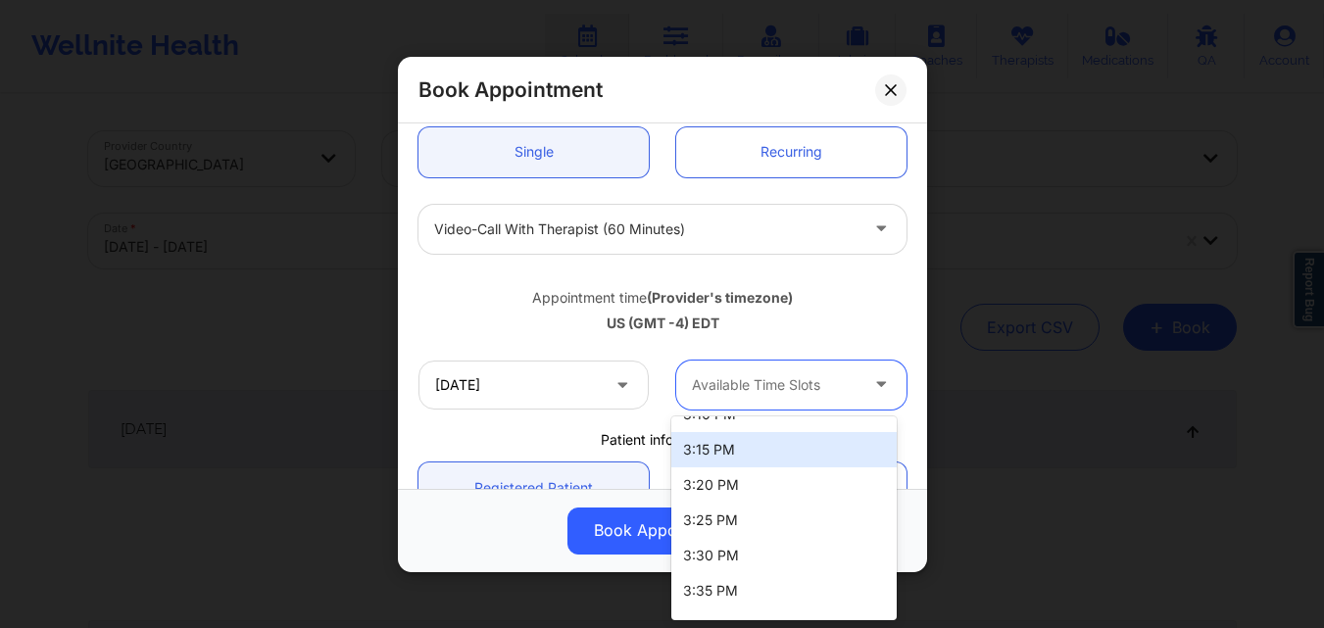
scroll to position [490, 0]
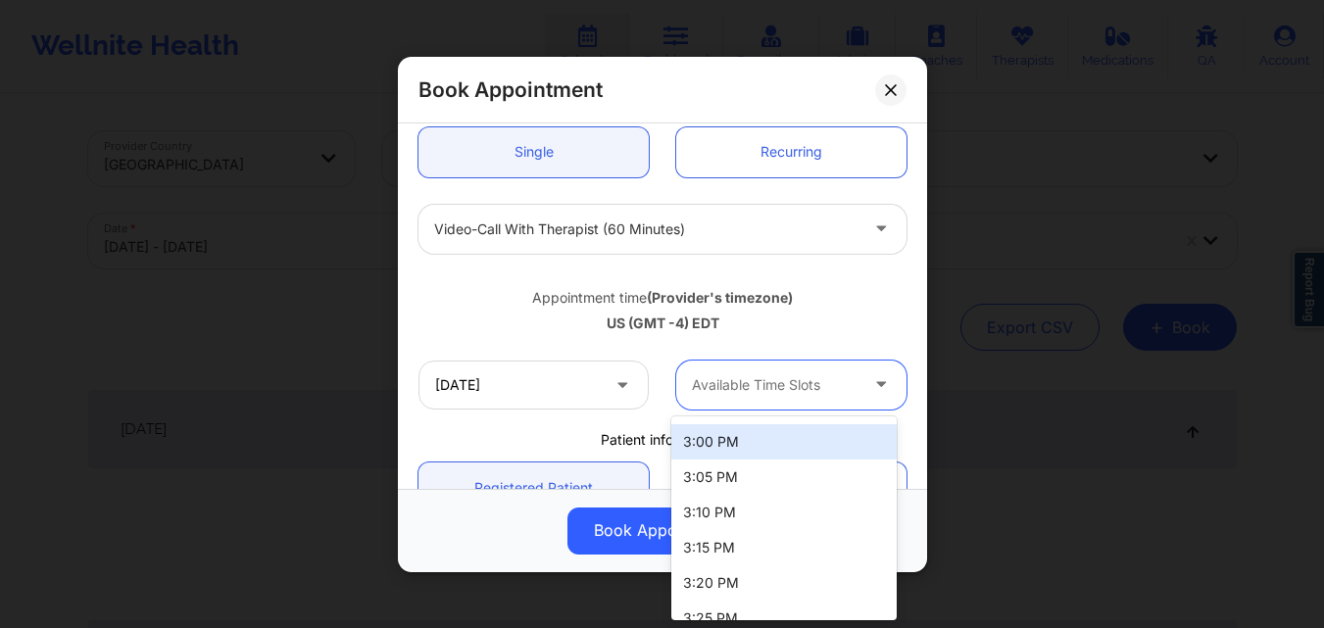
click at [796, 444] on div "3:00 PM" at bounding box center [783, 441] width 225 height 35
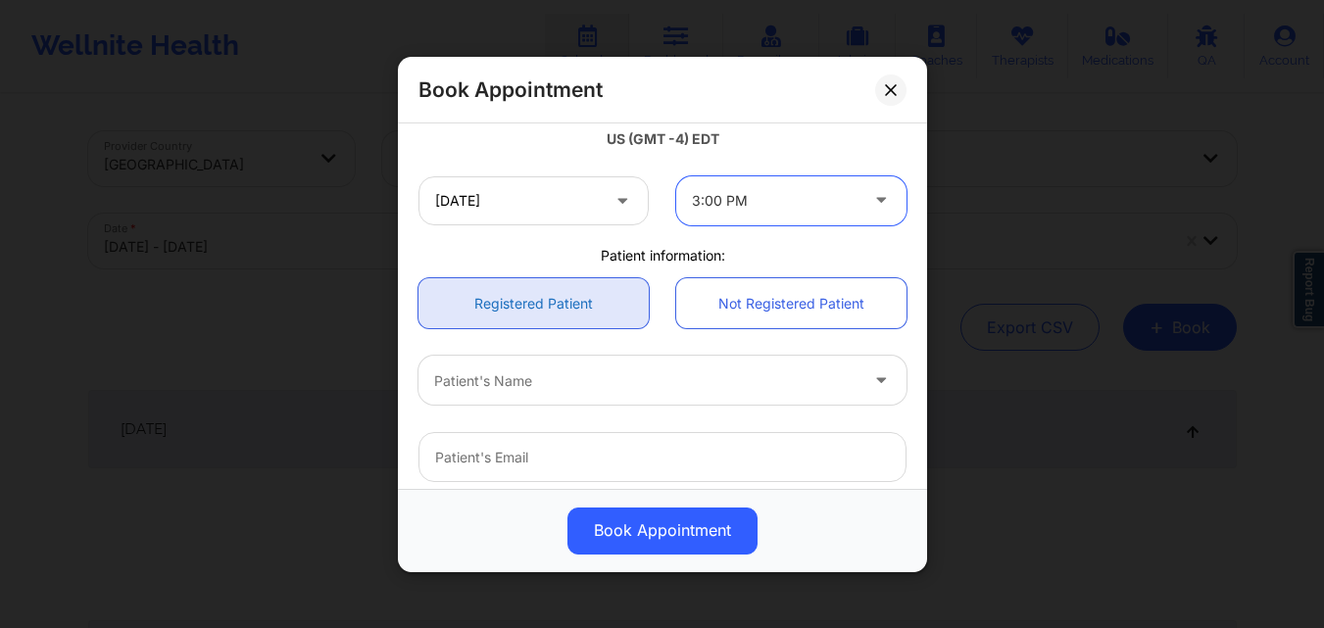
scroll to position [392, 0]
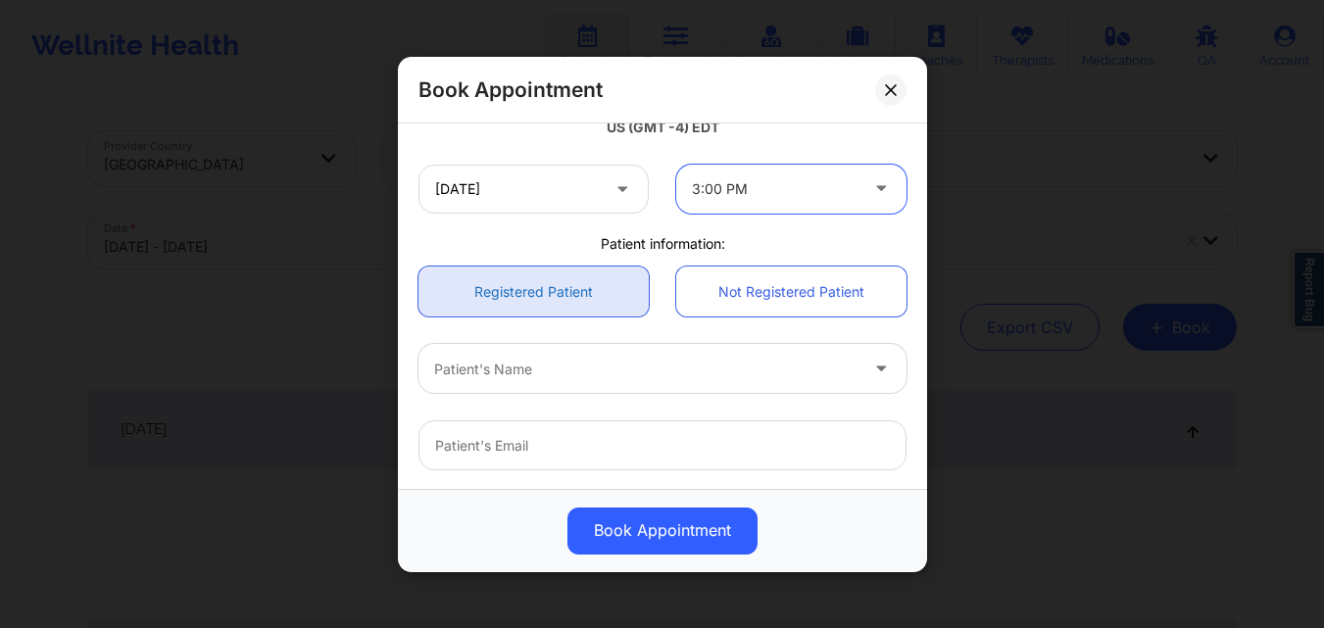
click at [563, 303] on link "Registered Patient" at bounding box center [534, 292] width 230 height 50
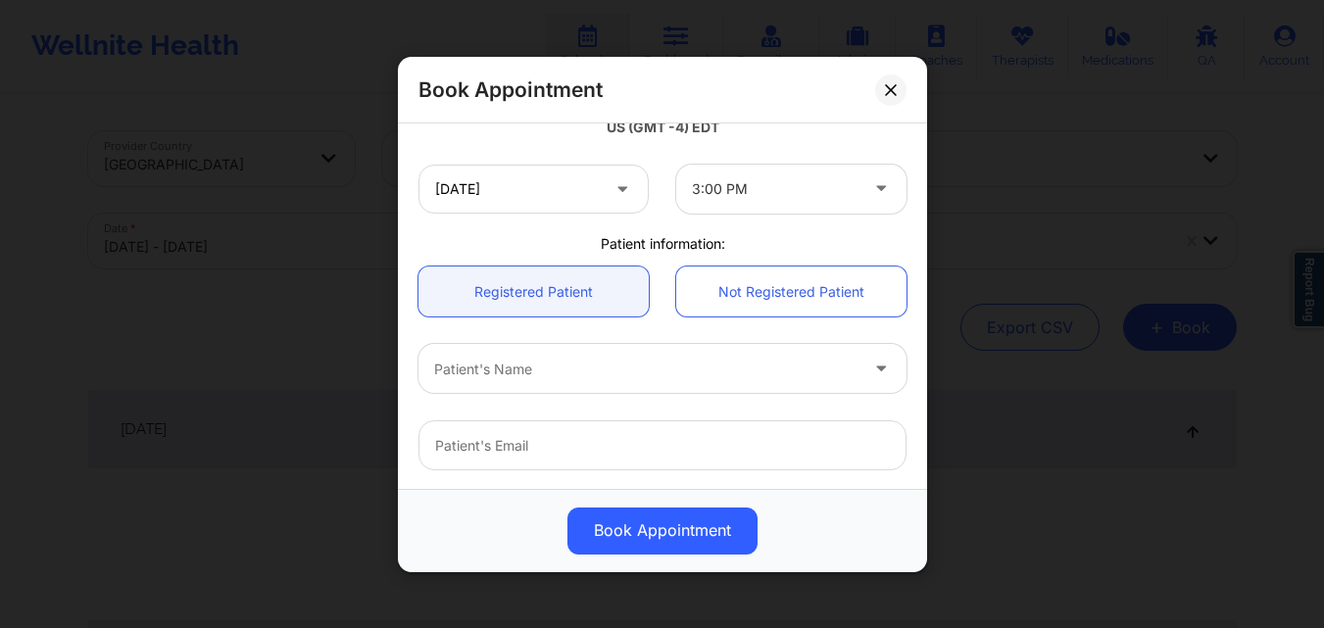
click at [557, 377] on div at bounding box center [645, 369] width 423 height 24
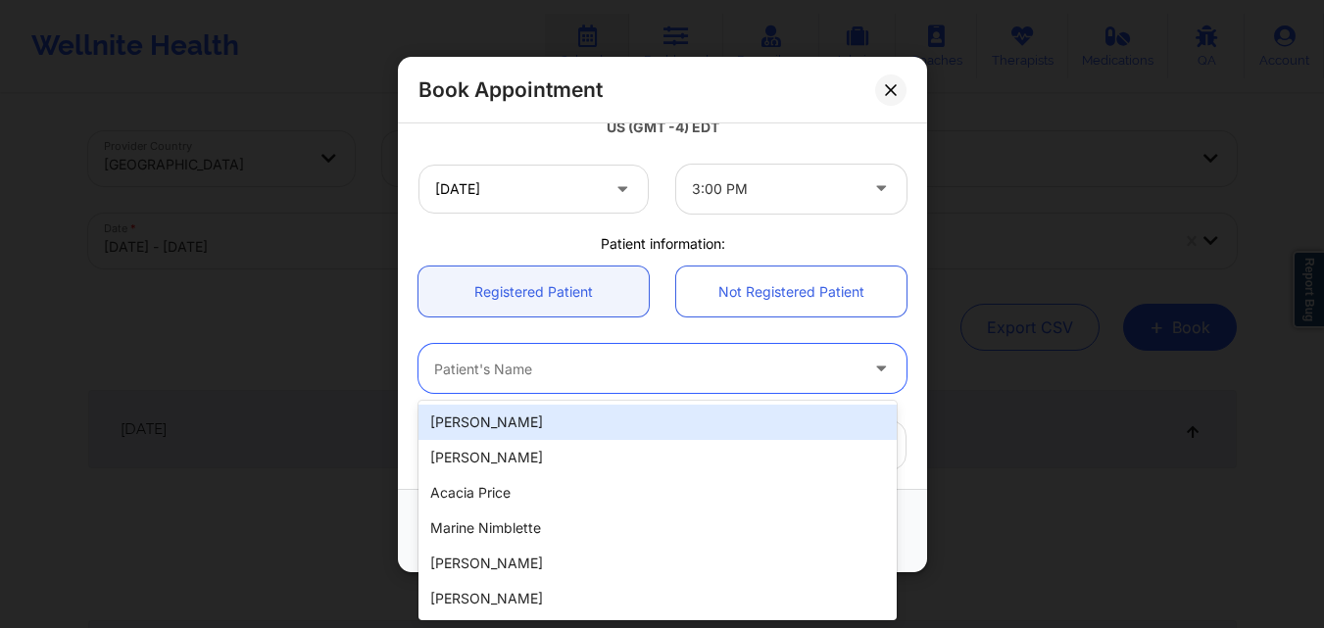
paste input "loramiejl@gmail.com"
type input "loramiejl@gmail.com"
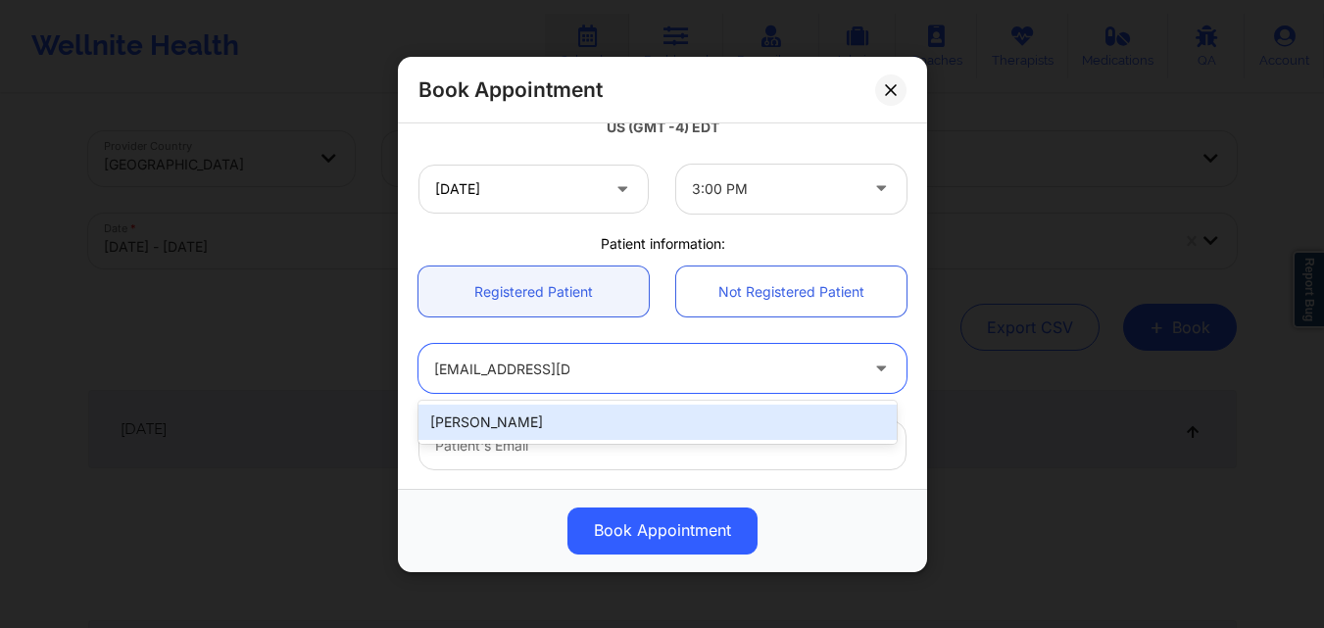
click at [591, 424] on div "Loramie Jean-Louis" at bounding box center [658, 422] width 478 height 35
type input "loramiejl@gmail.com"
type input "+1239-298-9892"
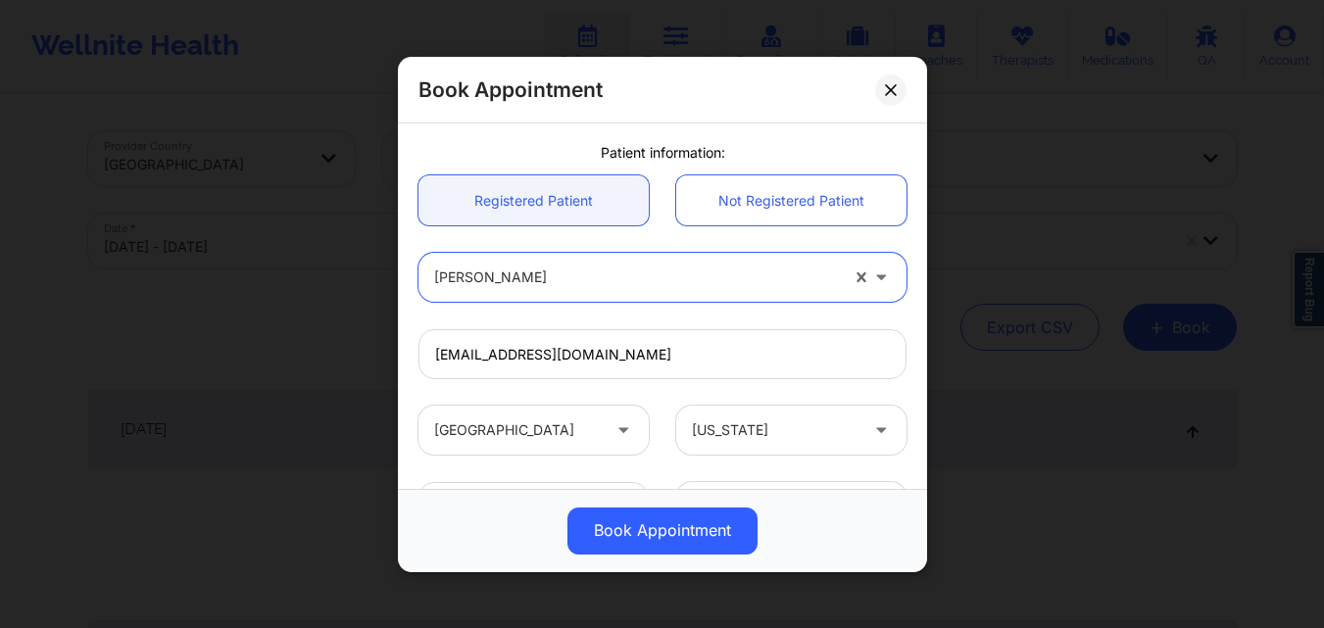
scroll to position [652, 0]
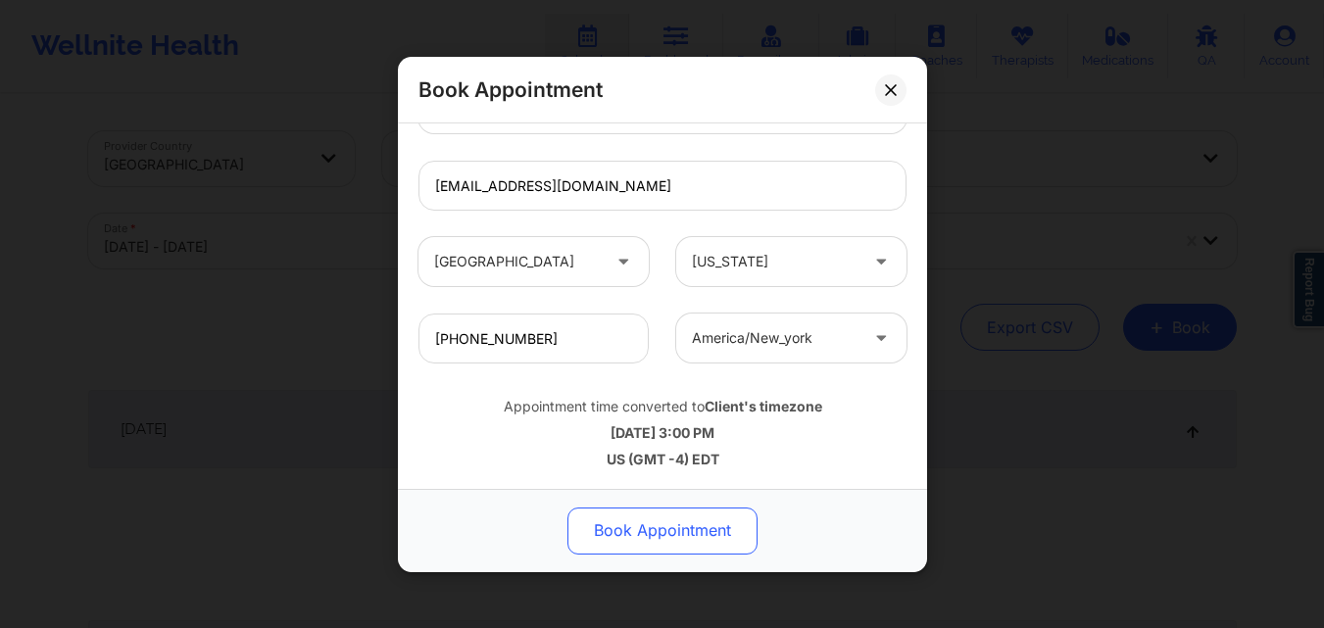
click at [645, 526] on button "Book Appointment" at bounding box center [663, 530] width 190 height 47
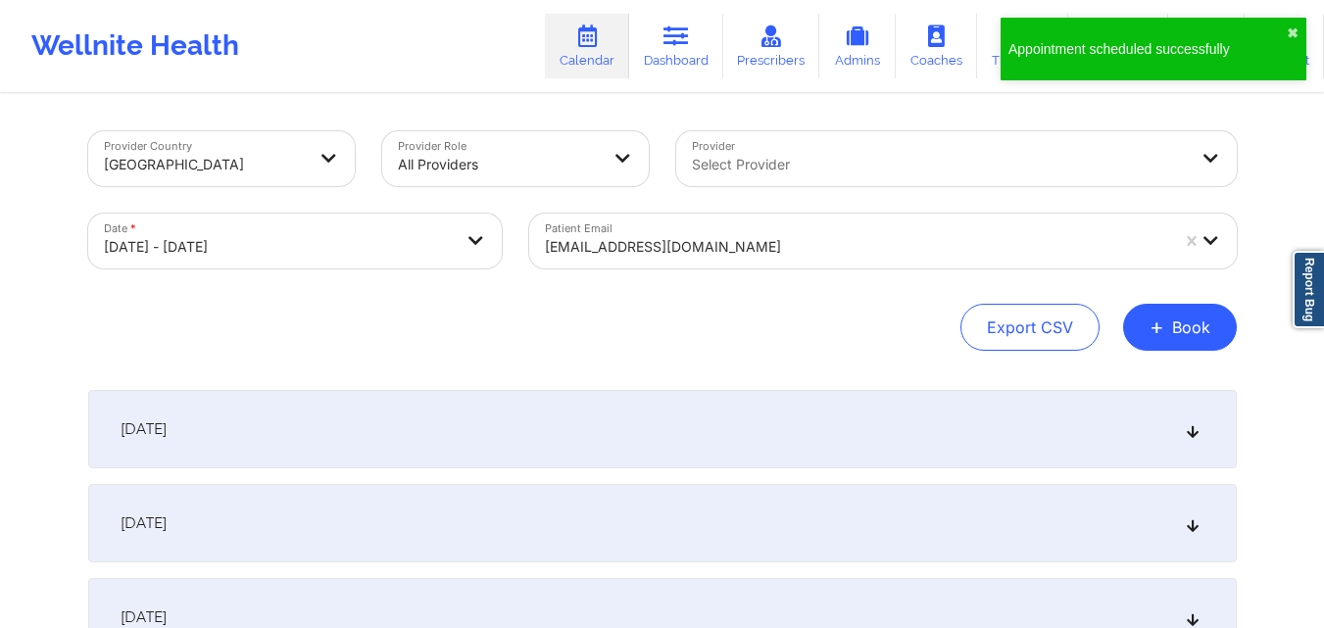
click at [729, 249] on div at bounding box center [856, 247] width 623 height 24
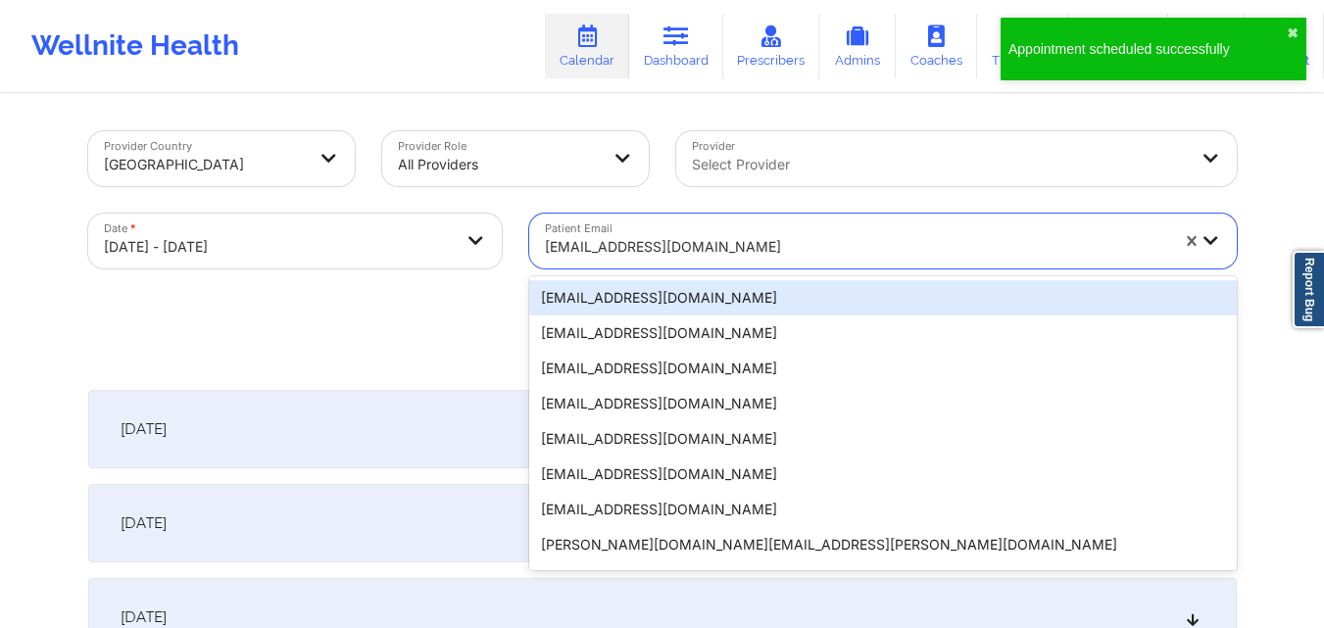
click at [729, 249] on div at bounding box center [856, 247] width 623 height 24
paste input "derogoddess@gmail.com"
type input "derogoddess@gmail.com"
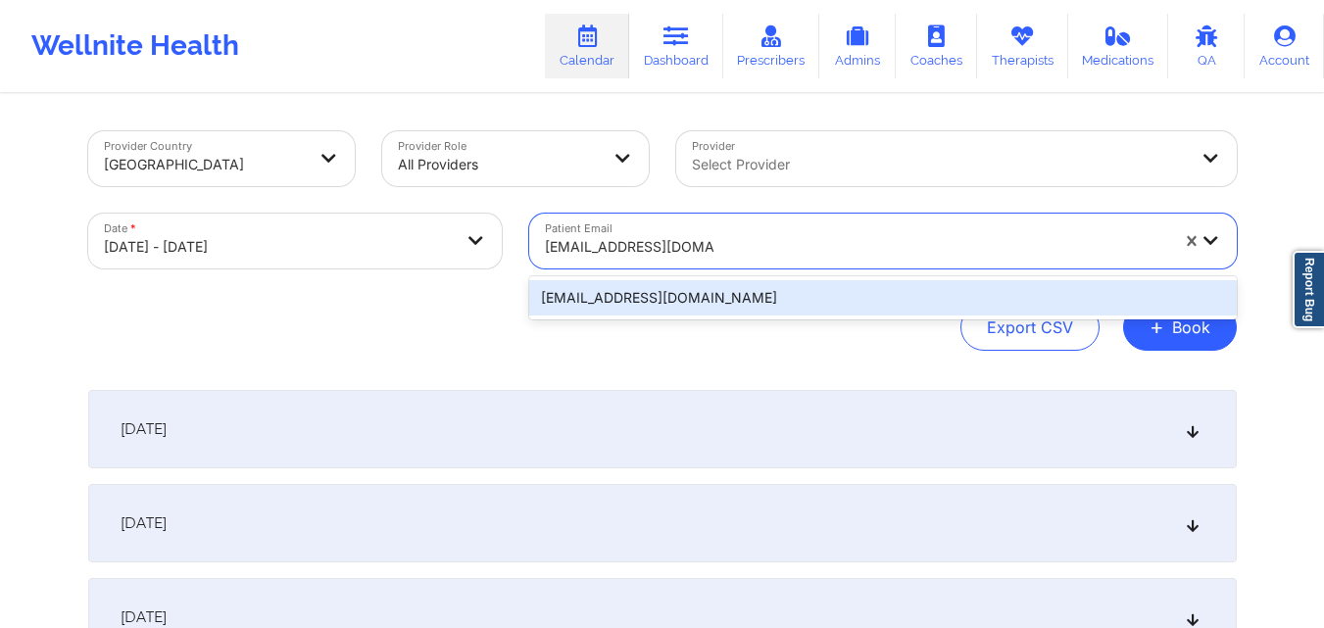
click at [701, 288] on div "derogoddess@gmail.com" at bounding box center [883, 297] width 708 height 35
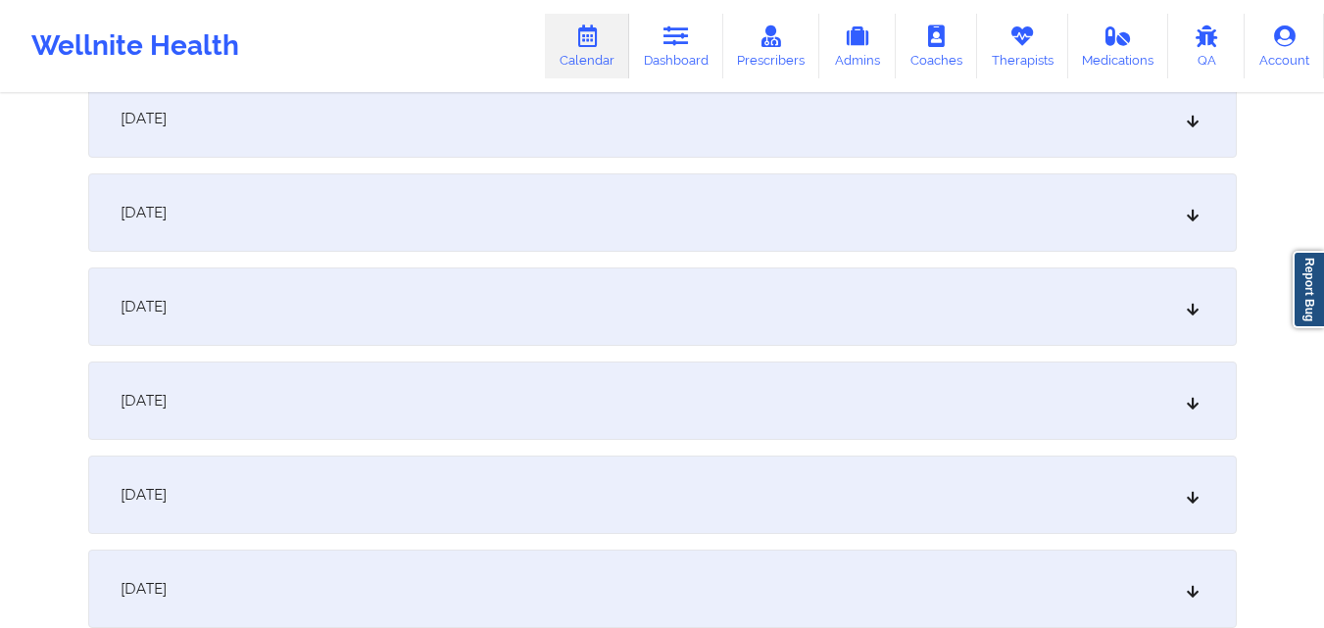
scroll to position [1470, 0]
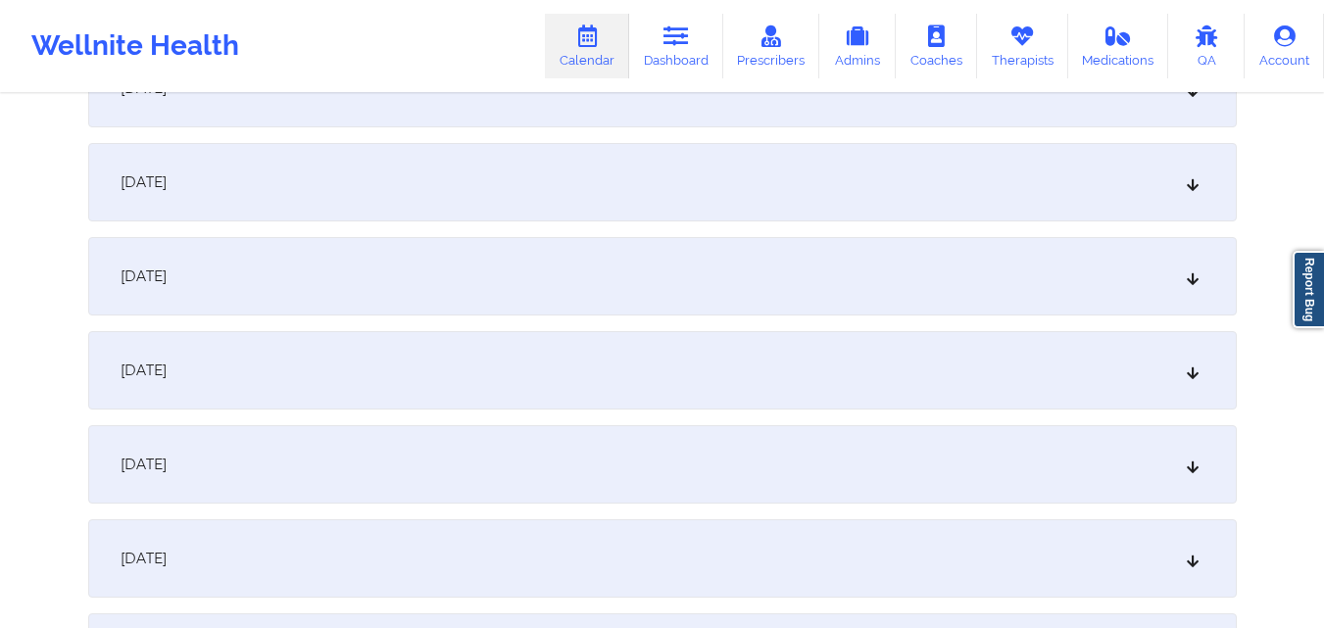
click at [558, 374] on div "October 16, 2025" at bounding box center [662, 370] width 1149 height 78
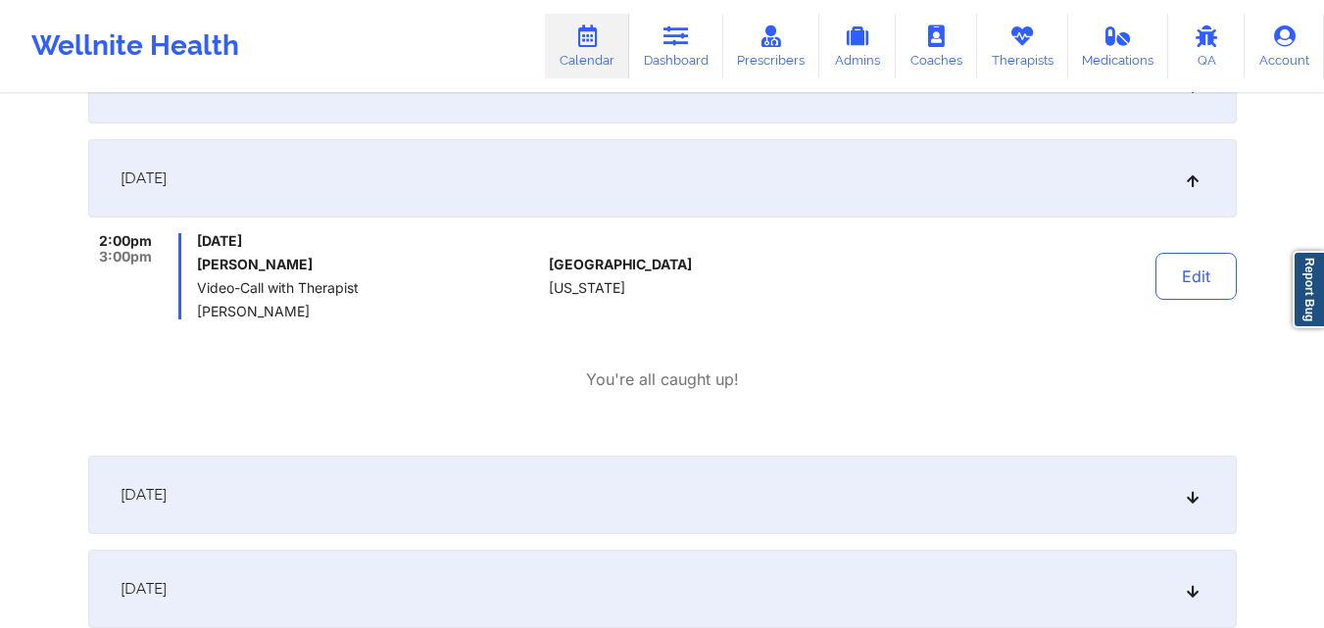
scroll to position [1666, 0]
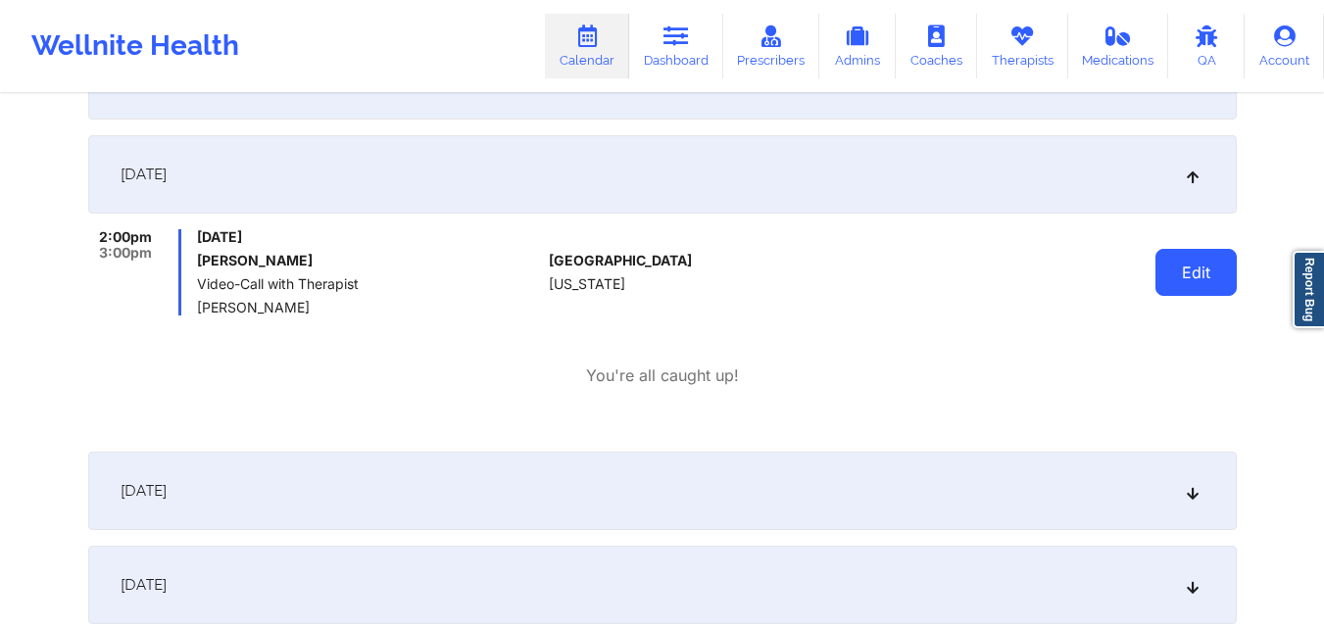
click at [1187, 280] on button "Edit" at bounding box center [1196, 272] width 81 height 47
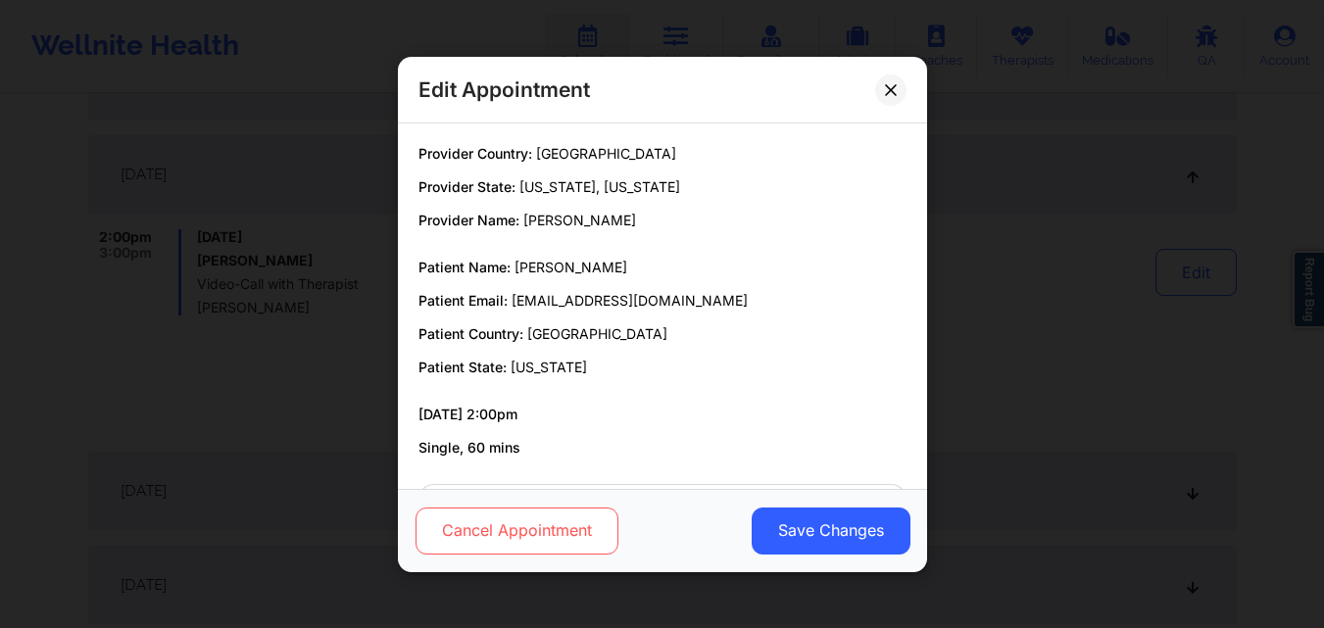
click at [498, 542] on button "Cancel Appointment" at bounding box center [516, 530] width 203 height 47
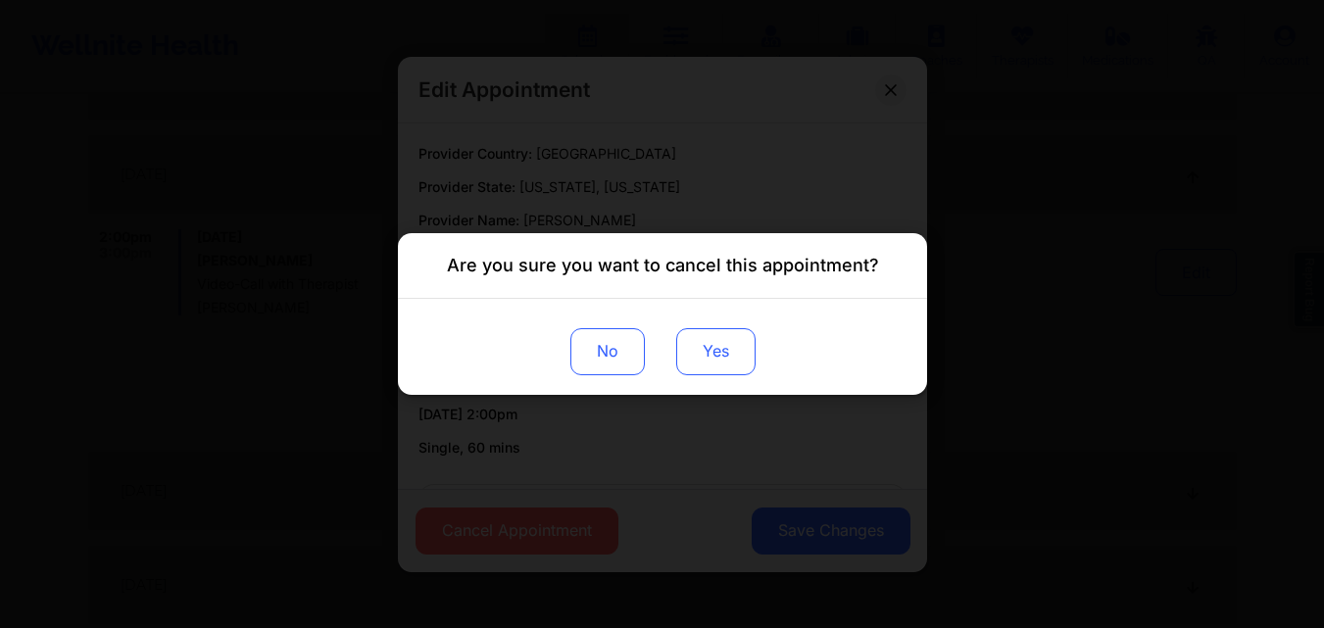
click at [721, 343] on button "Yes" at bounding box center [714, 351] width 79 height 47
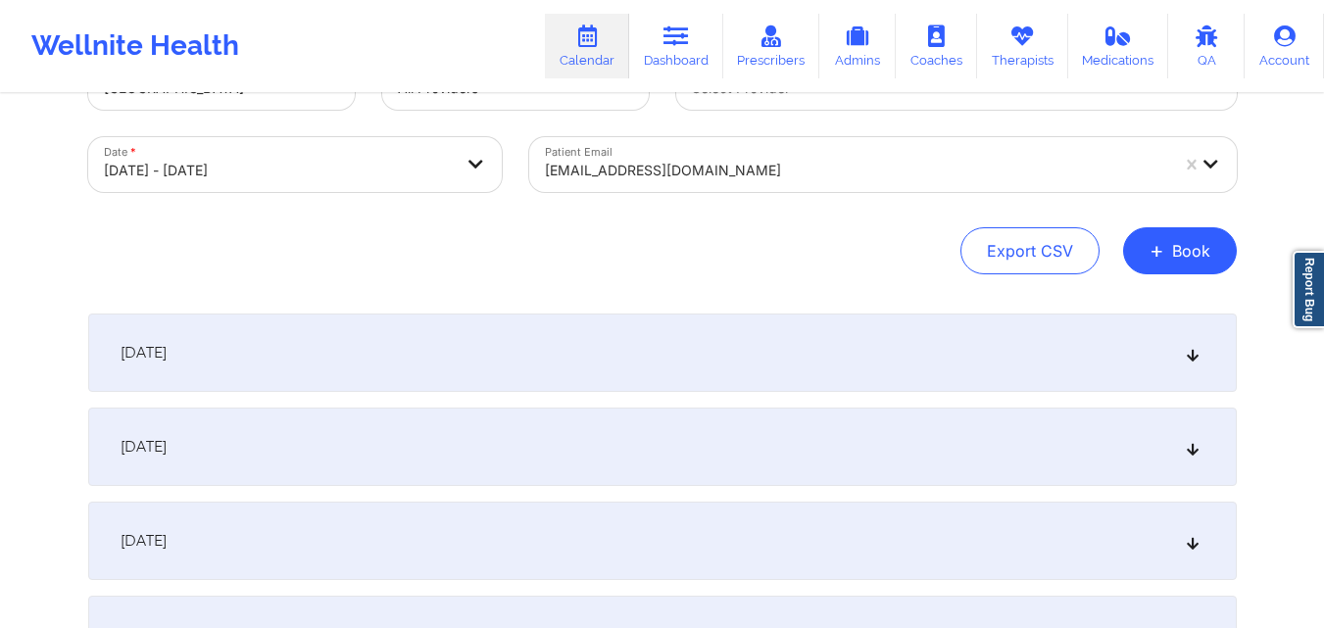
scroll to position [0, 0]
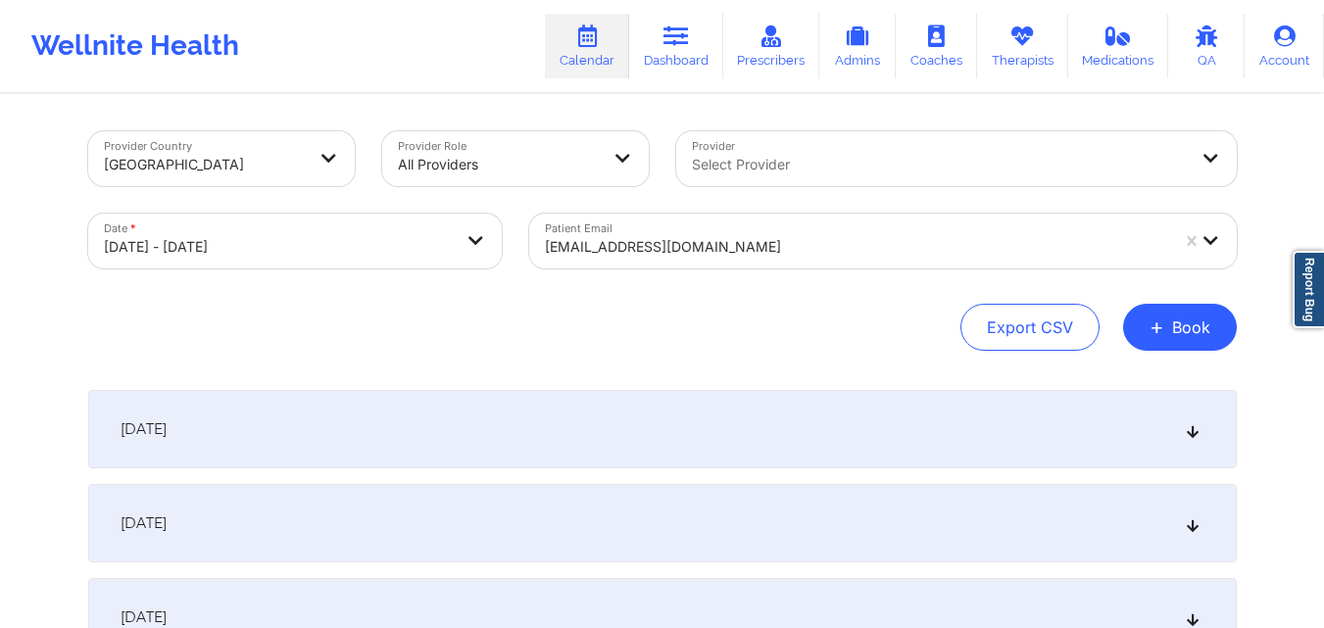
click at [868, 155] on div at bounding box center [940, 165] width 496 height 24
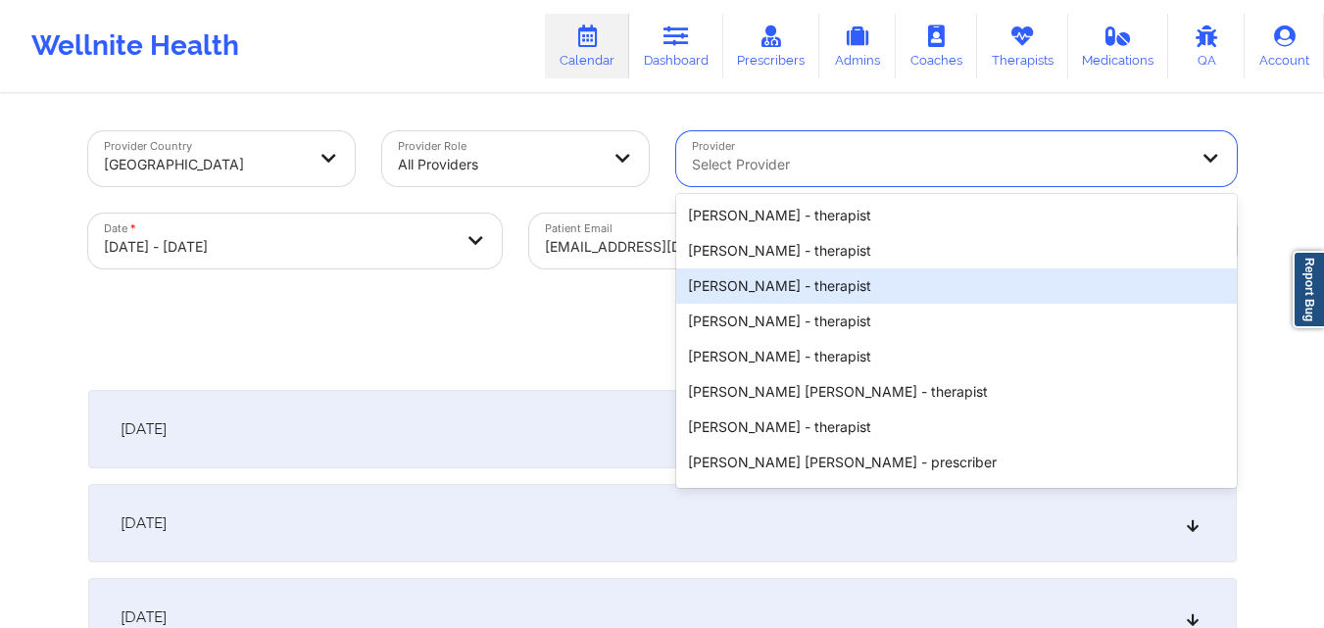
drag, startPoint x: 539, startPoint y: 339, endPoint x: 657, endPoint y: 330, distance: 118.0
click at [541, 339] on div "Export CSV + Book" at bounding box center [662, 327] width 1149 height 47
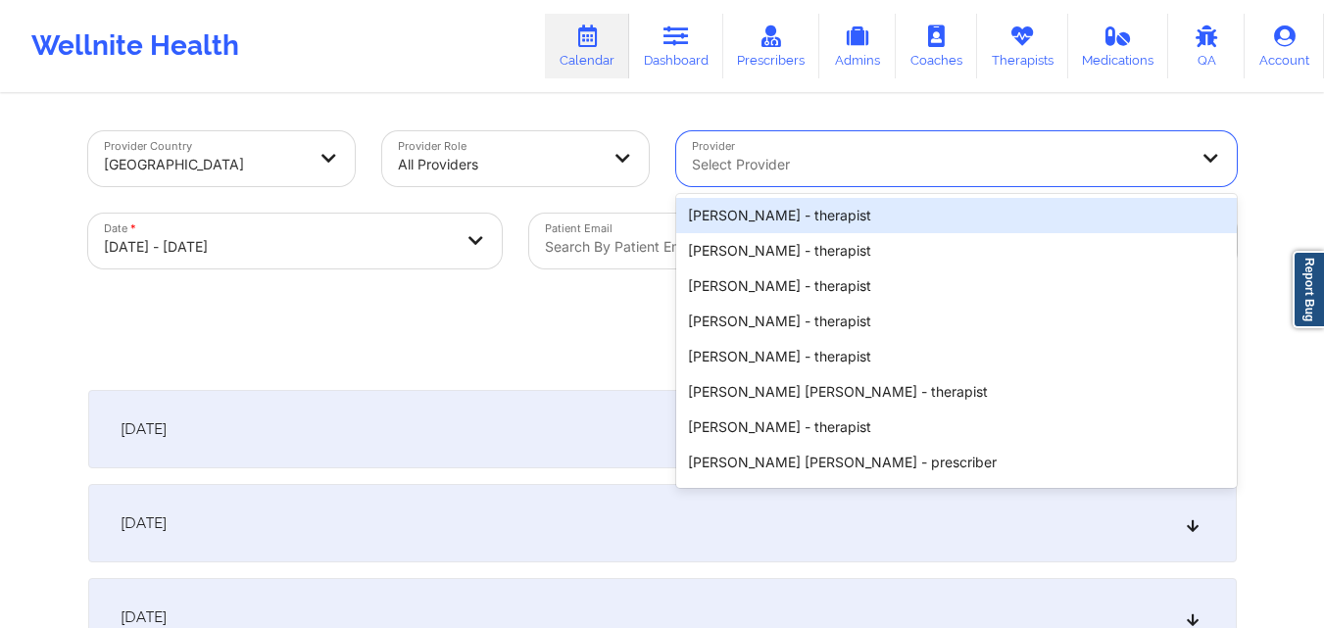
click at [1005, 164] on div at bounding box center [940, 165] width 496 height 24
paste input "Ijeoma Eze"
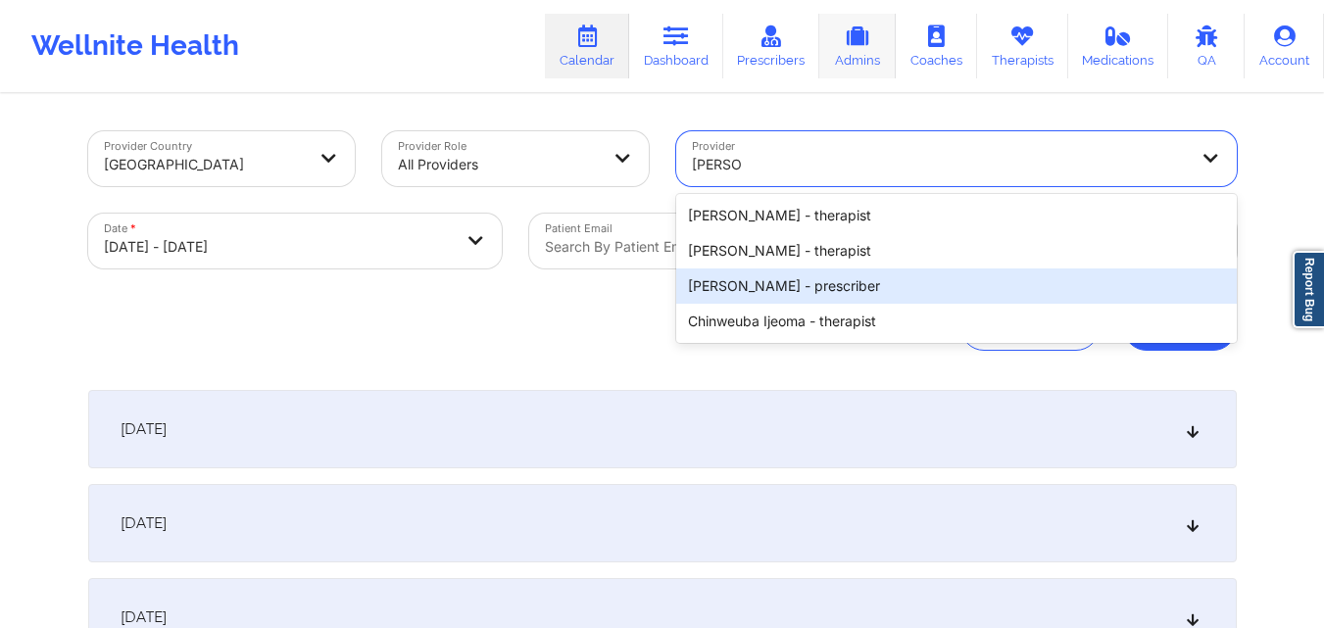
type input "Ijeoma"
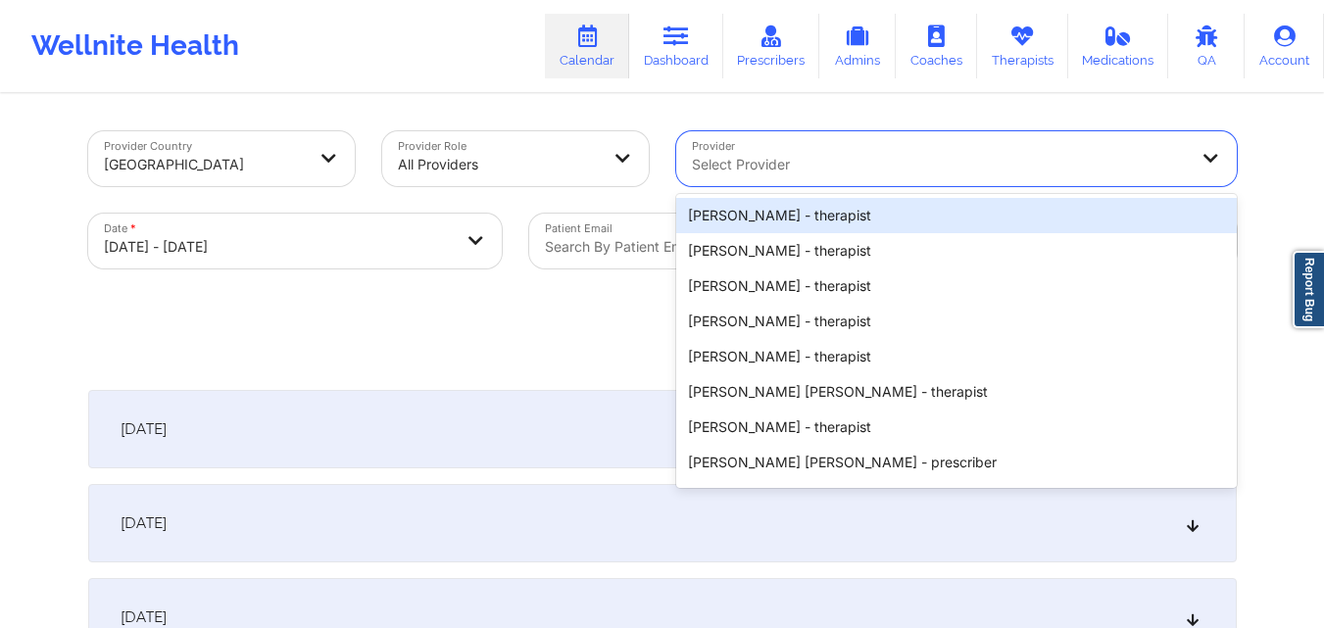
click at [850, 176] on div "Select Provider" at bounding box center [933, 158] width 514 height 55
paste input "Ijeoma Eze"
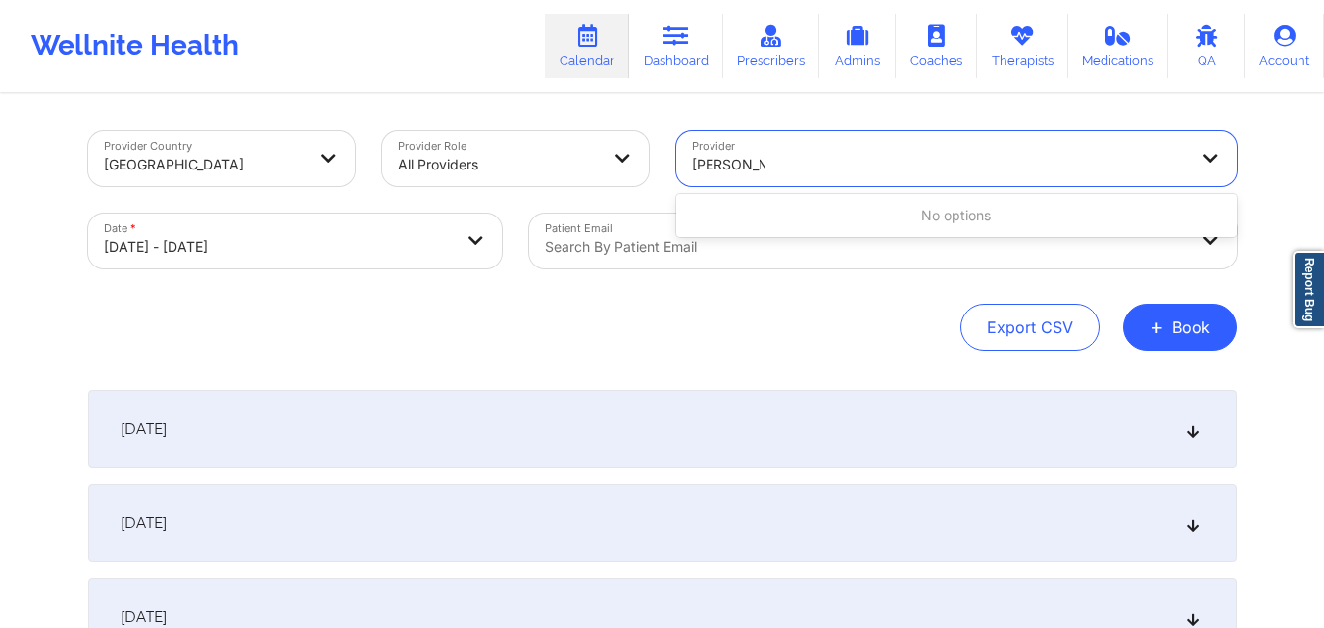
click at [692, 160] on input "Ijeoma Eze" at bounding box center [729, 165] width 74 height 20
type input "Ijeoma"
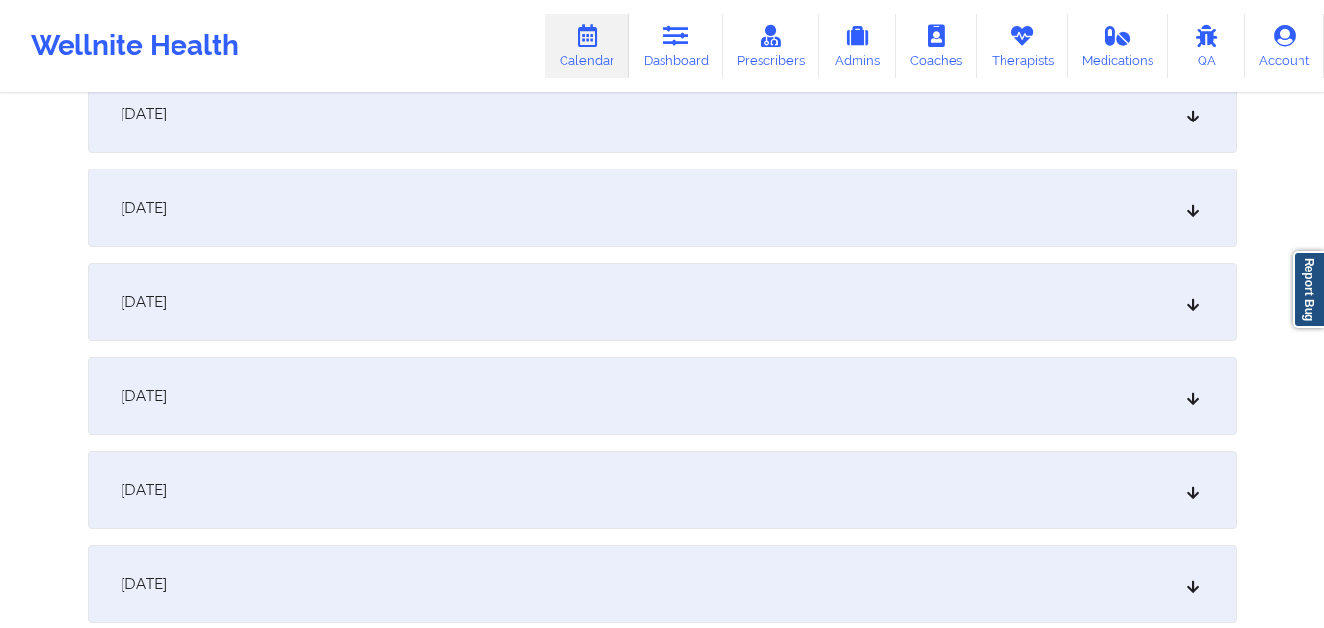
scroll to position [980, 0]
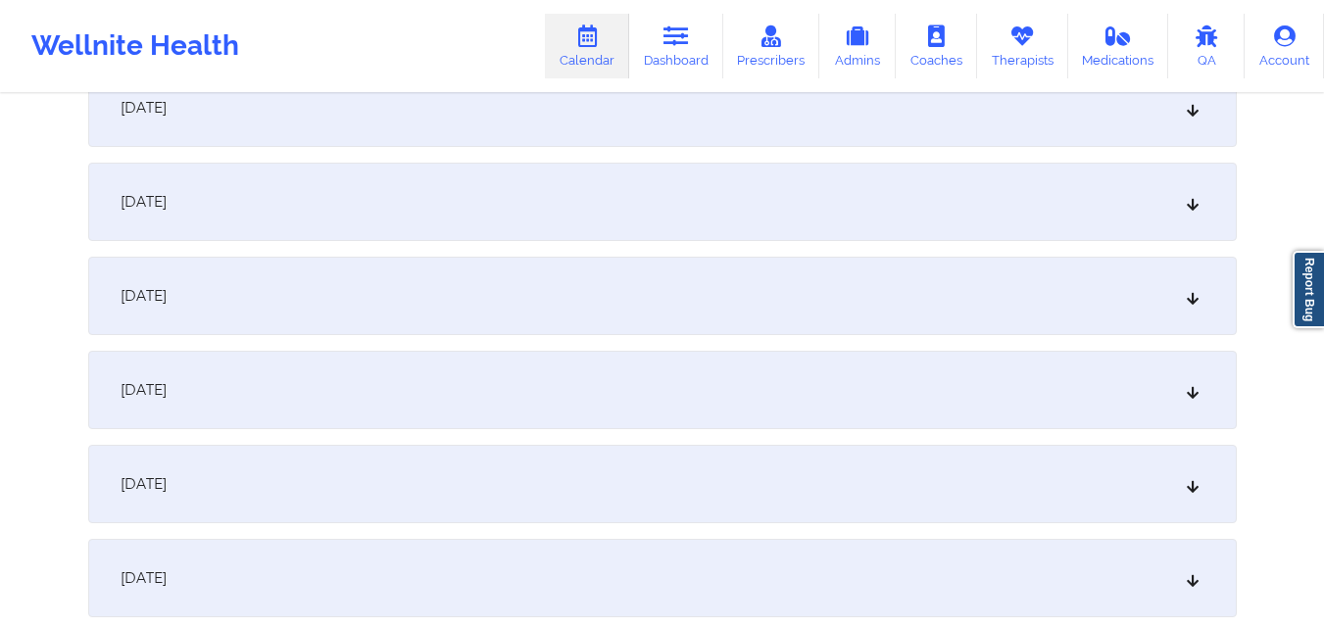
click at [535, 400] on div "October 11, 2025" at bounding box center [662, 390] width 1149 height 78
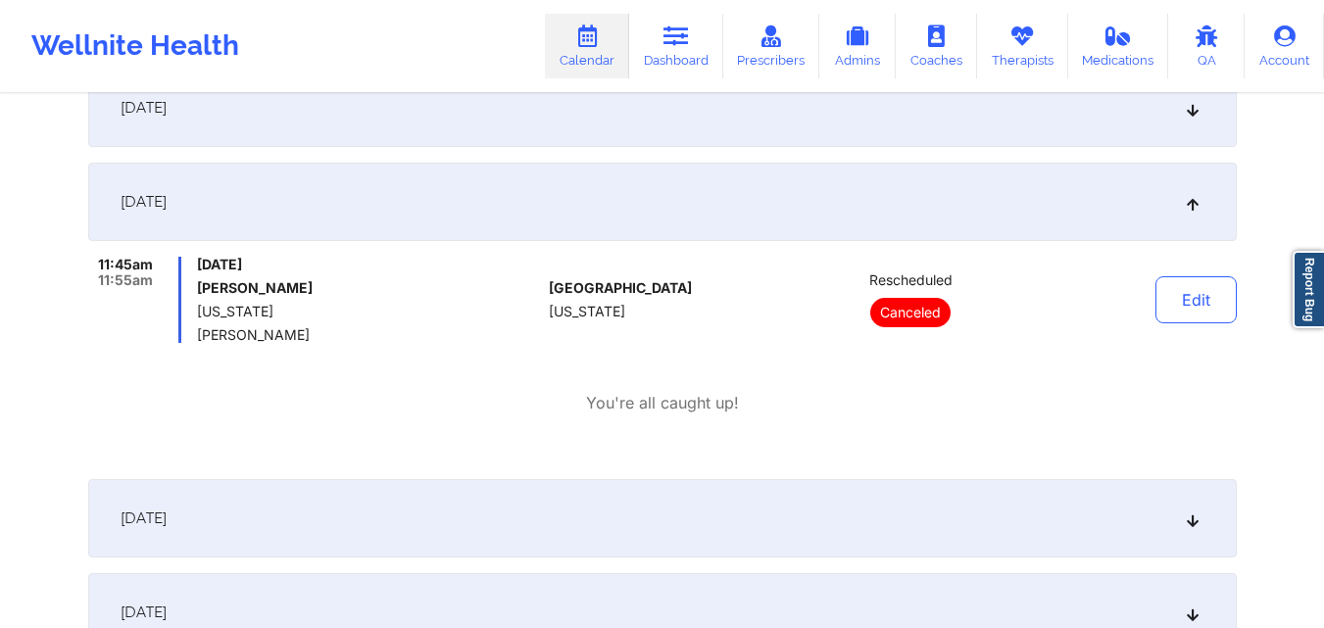
scroll to position [1176, 0]
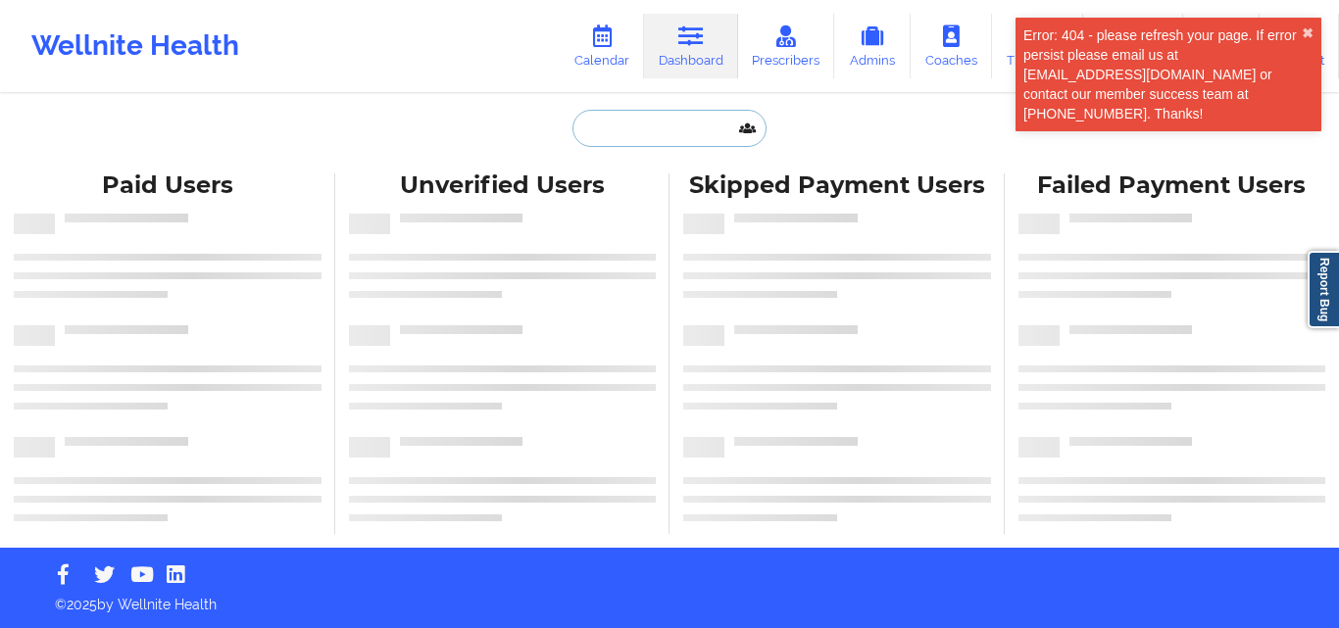
click at [654, 132] on input "text" at bounding box center [669, 128] width 194 height 37
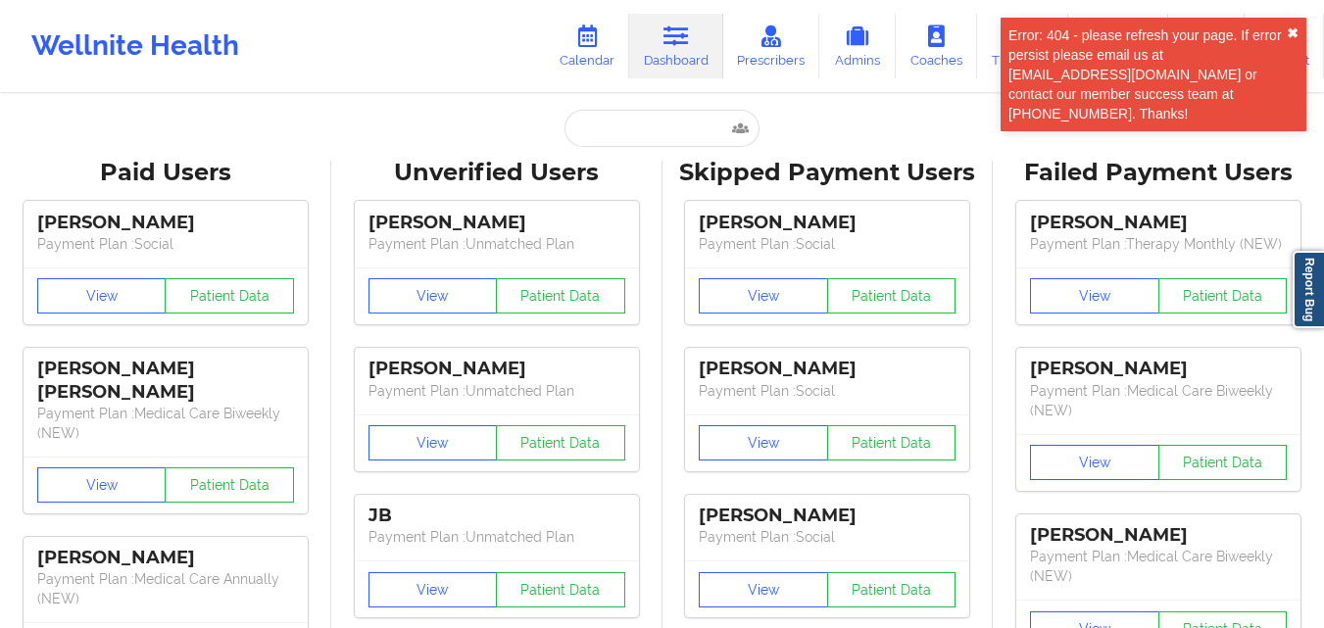
click at [1290, 31] on button "✖︎" at bounding box center [1293, 33] width 12 height 16
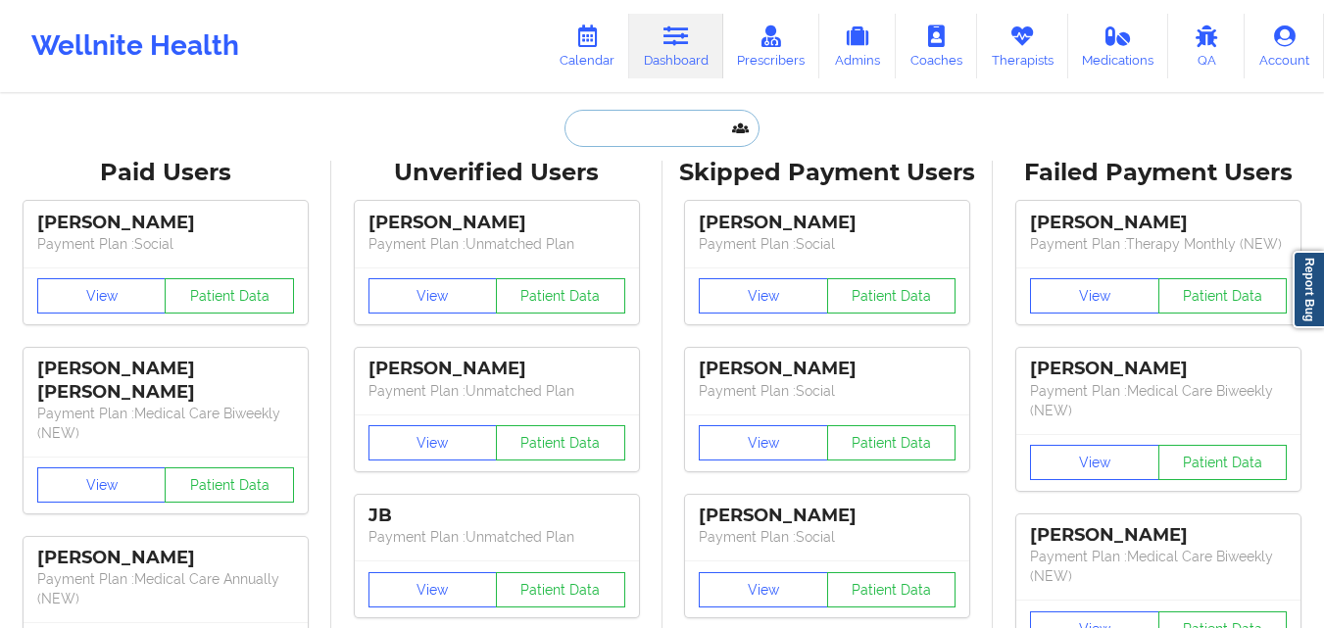
click at [613, 125] on input "text" at bounding box center [662, 128] width 194 height 37
paste input "RAQUEL"
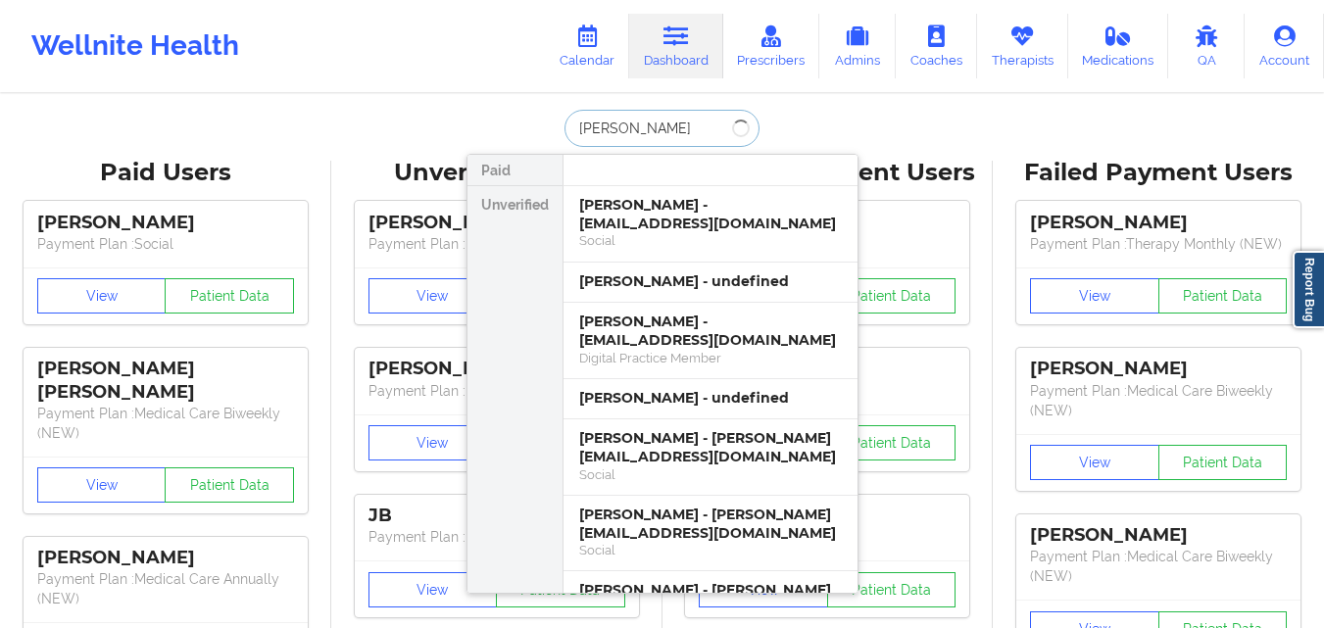
type input "RAQUEL Kos"
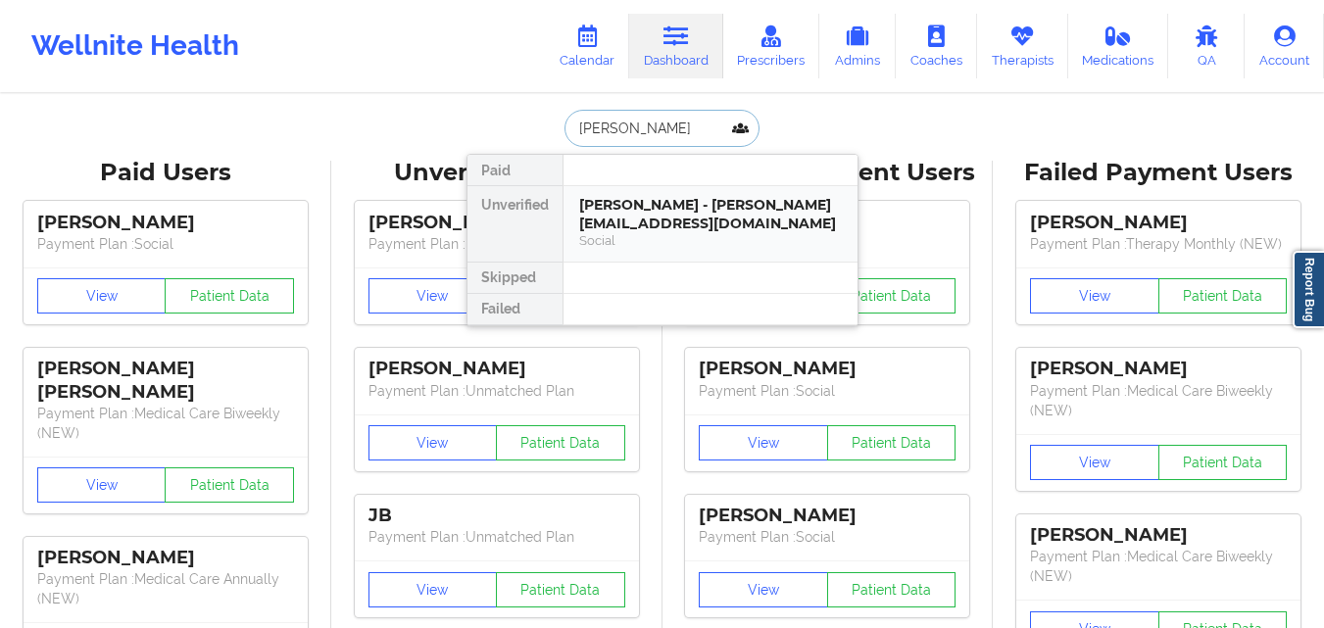
click at [653, 244] on div "Social" at bounding box center [710, 240] width 263 height 17
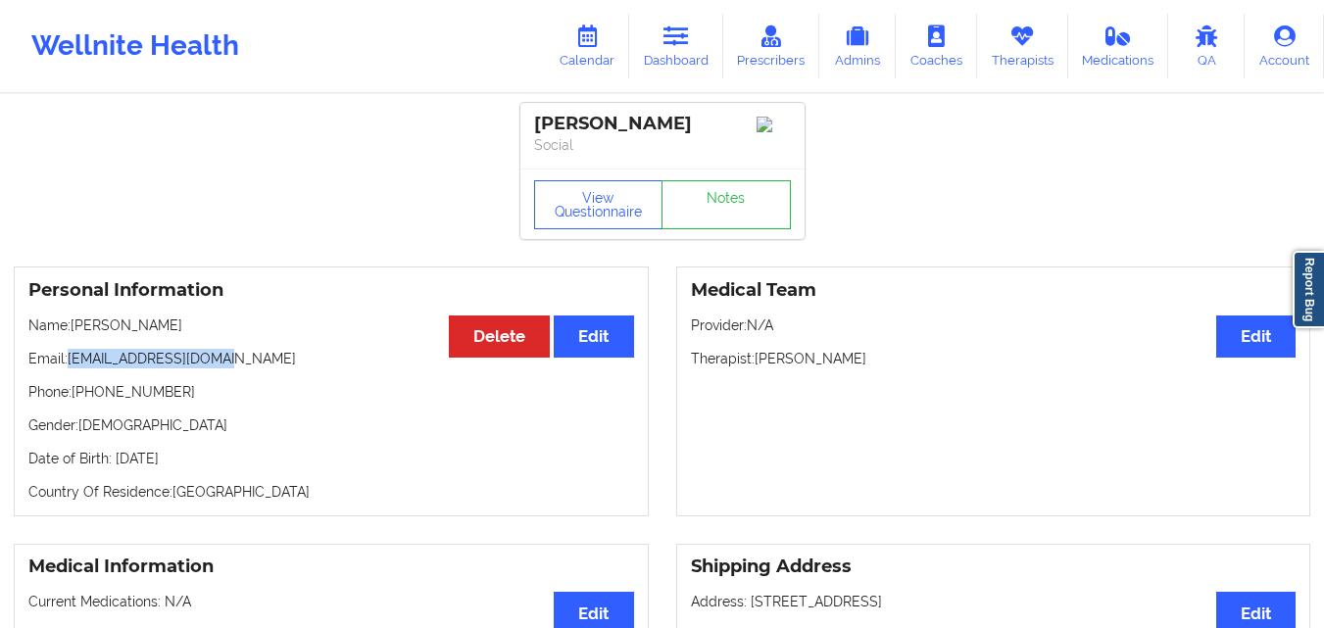
drag, startPoint x: 70, startPoint y: 357, endPoint x: 357, endPoint y: 356, distance: 287.2
click at [357, 356] on p "Email: raquelkosho@gmail.com" at bounding box center [331, 359] width 606 height 20
click at [689, 54] on link "Dashboard" at bounding box center [676, 46] width 94 height 65
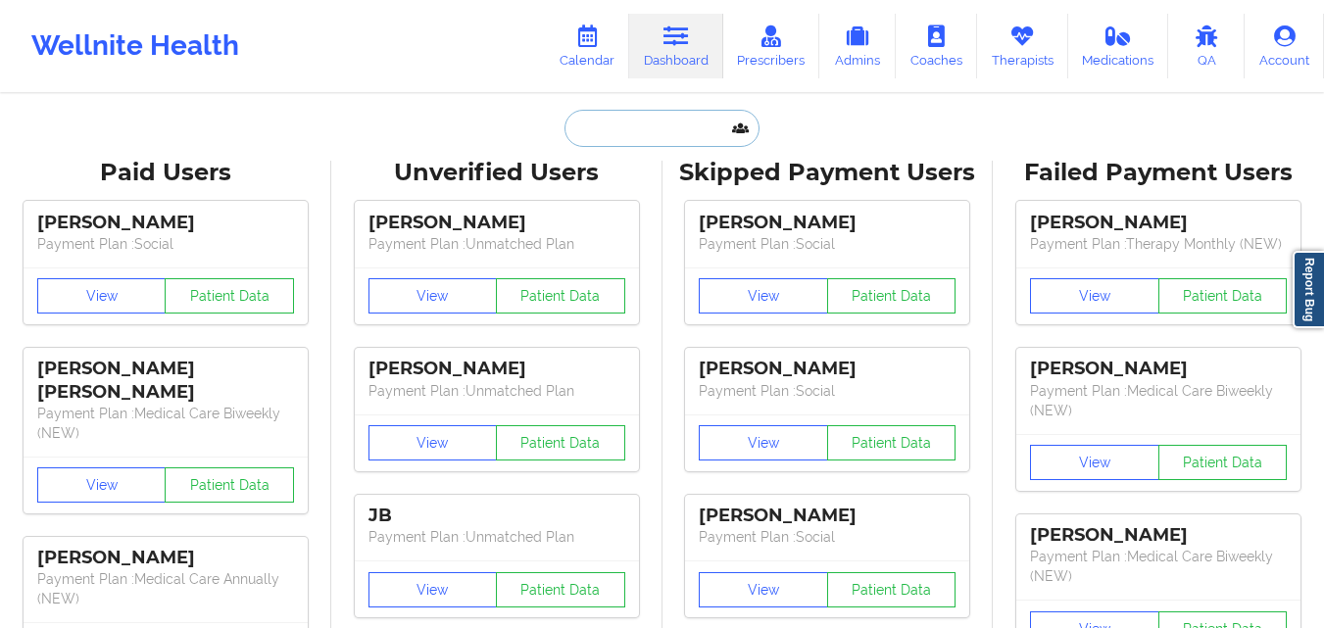
click at [602, 141] on input "text" at bounding box center [662, 128] width 194 height 37
paste input "LORAMIE JEAN-LOUIS"
type input "LORAMIE JEAN-LOUIS"
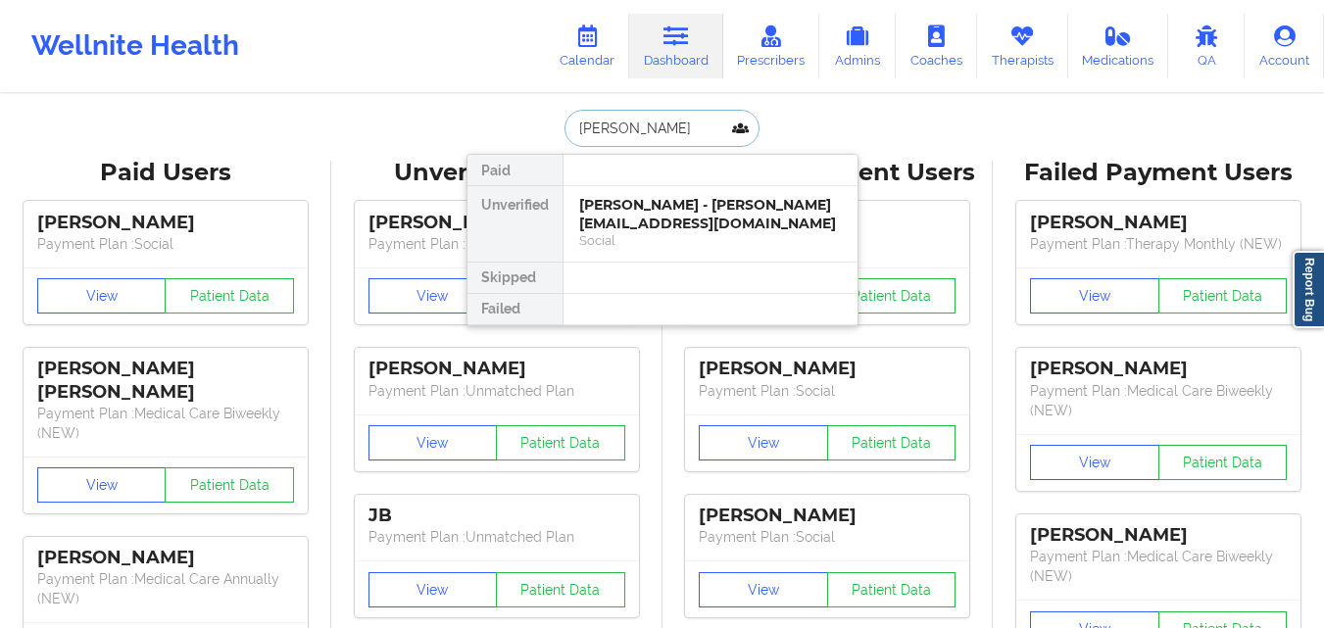
click at [666, 218] on div "Loramie Jean-Louis - loramiejl@gmail.com" at bounding box center [710, 214] width 263 height 36
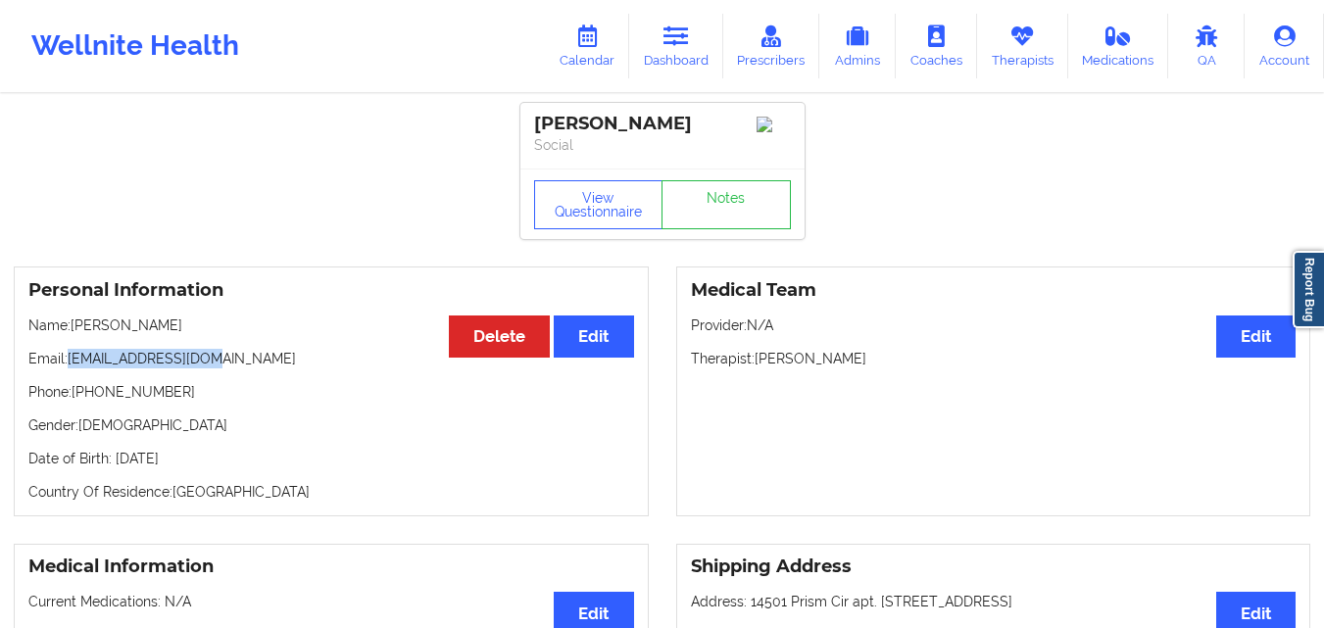
drag, startPoint x: 67, startPoint y: 368, endPoint x: 262, endPoint y: 368, distance: 195.1
click at [262, 368] on p "Email: loramiejl@gmail.com" at bounding box center [331, 359] width 606 height 20
drag, startPoint x: 69, startPoint y: 364, endPoint x: 239, endPoint y: 363, distance: 170.6
click at [239, 363] on p "Email: loramiejl@gmail.com" at bounding box center [331, 359] width 606 height 20
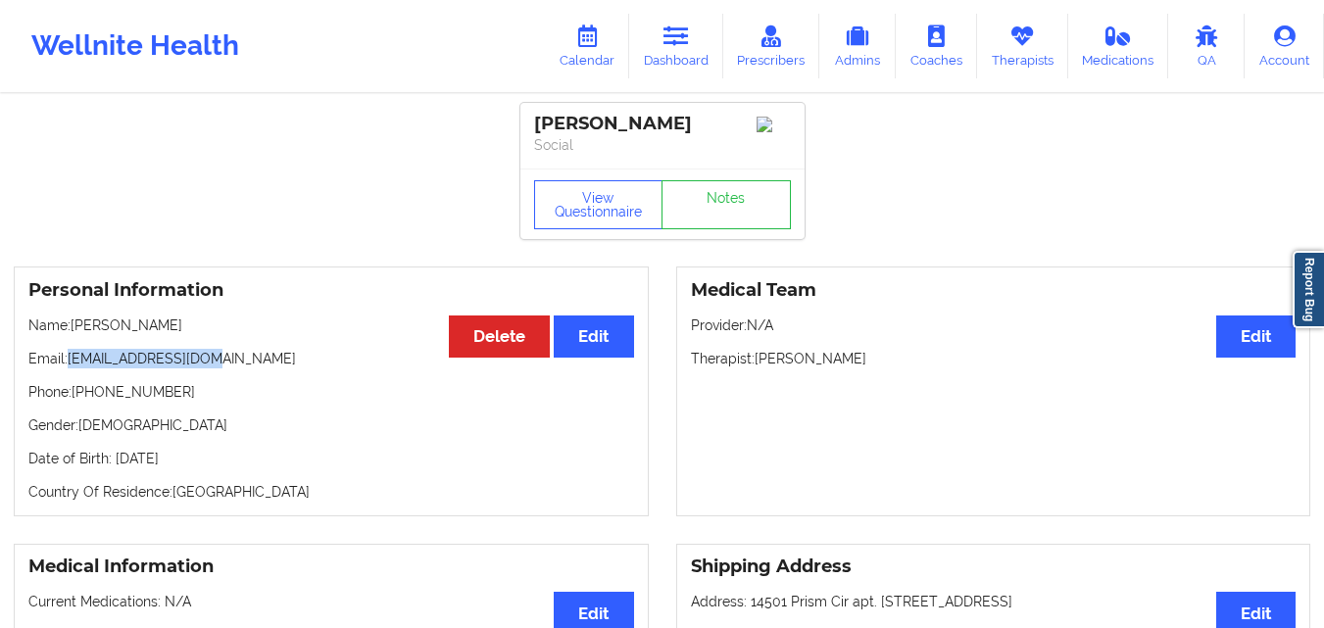
copy p "loramiejl@gmail.com"
click at [586, 41] on icon at bounding box center [586, 36] width 25 height 22
drag, startPoint x: 531, startPoint y: 120, endPoint x: 723, endPoint y: 118, distance: 192.1
click at [723, 118] on div "Loramie Jean-Louis Social" at bounding box center [662, 136] width 284 height 66
copy div "Loramie Jean-Louis"
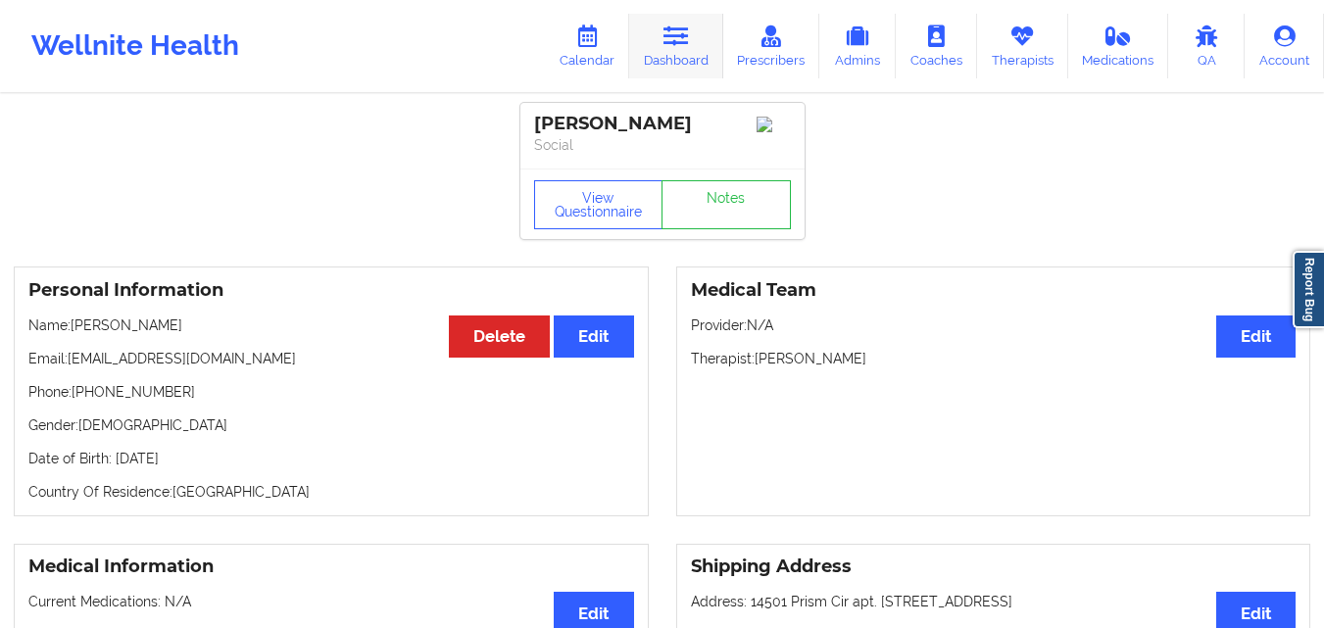
click at [676, 52] on link "Dashboard" at bounding box center [676, 46] width 94 height 65
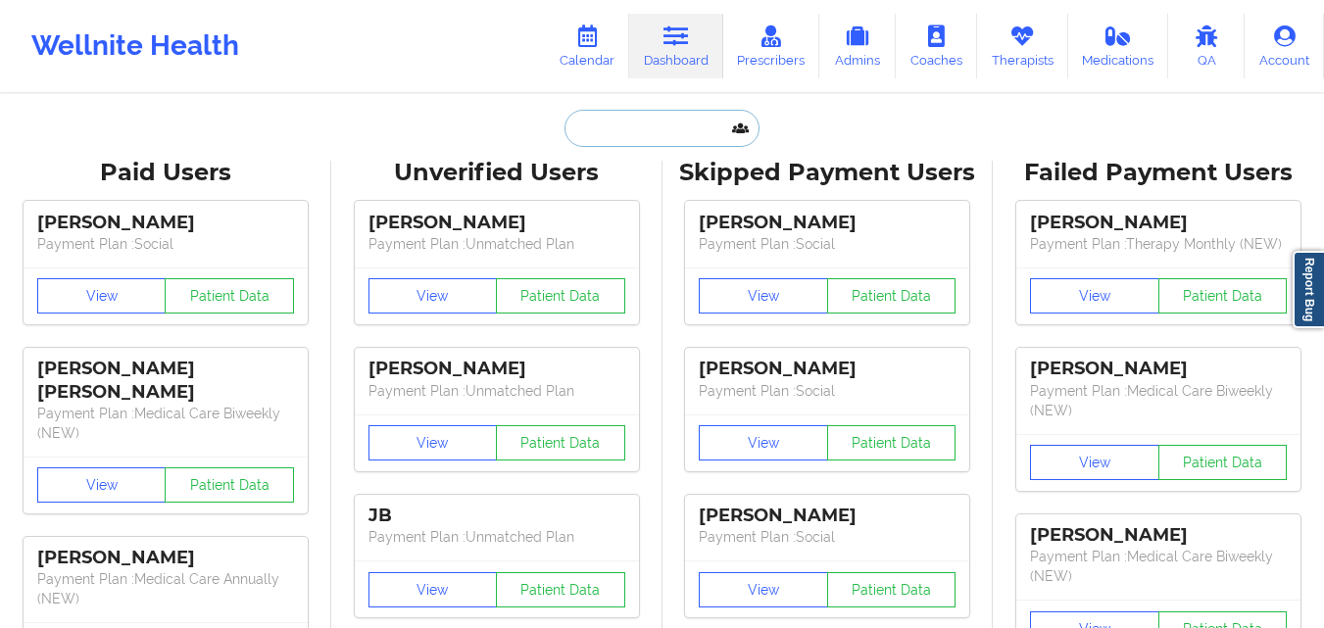
click at [626, 134] on input "text" at bounding box center [662, 128] width 194 height 37
paste input "derogoddess@gmail.com"
type input "derogoddess@gmail.com"
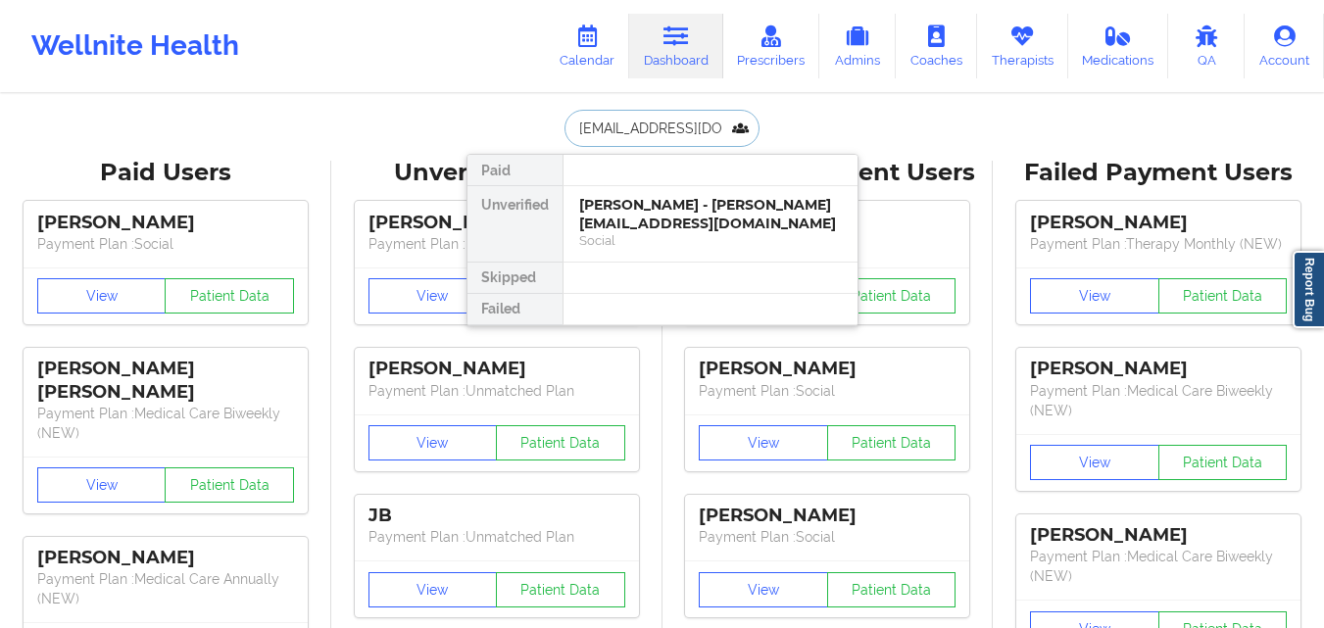
scroll to position [0, 9]
click at [716, 223] on div "Michelle DeRogatis - derogoddess@gmail.com" at bounding box center [710, 214] width 263 height 36
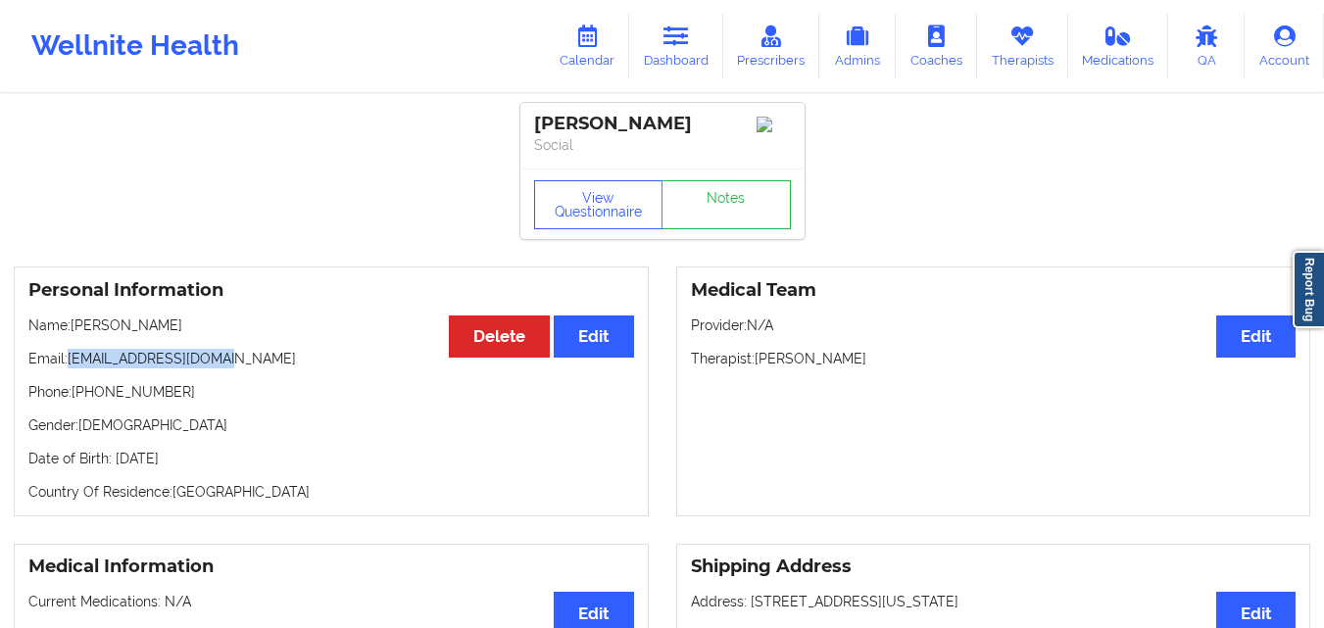
drag, startPoint x: 73, startPoint y: 369, endPoint x: 260, endPoint y: 361, distance: 187.4
click at [260, 361] on p "Email: derogoddess@gmail.com" at bounding box center [331, 359] width 606 height 20
drag, startPoint x: 615, startPoint y: 122, endPoint x: 745, endPoint y: 131, distance: 130.7
click at [745, 131] on div "Michelle DeRogatis" at bounding box center [662, 124] width 257 height 23
click at [703, 41] on link "Dashboard" at bounding box center [676, 46] width 94 height 65
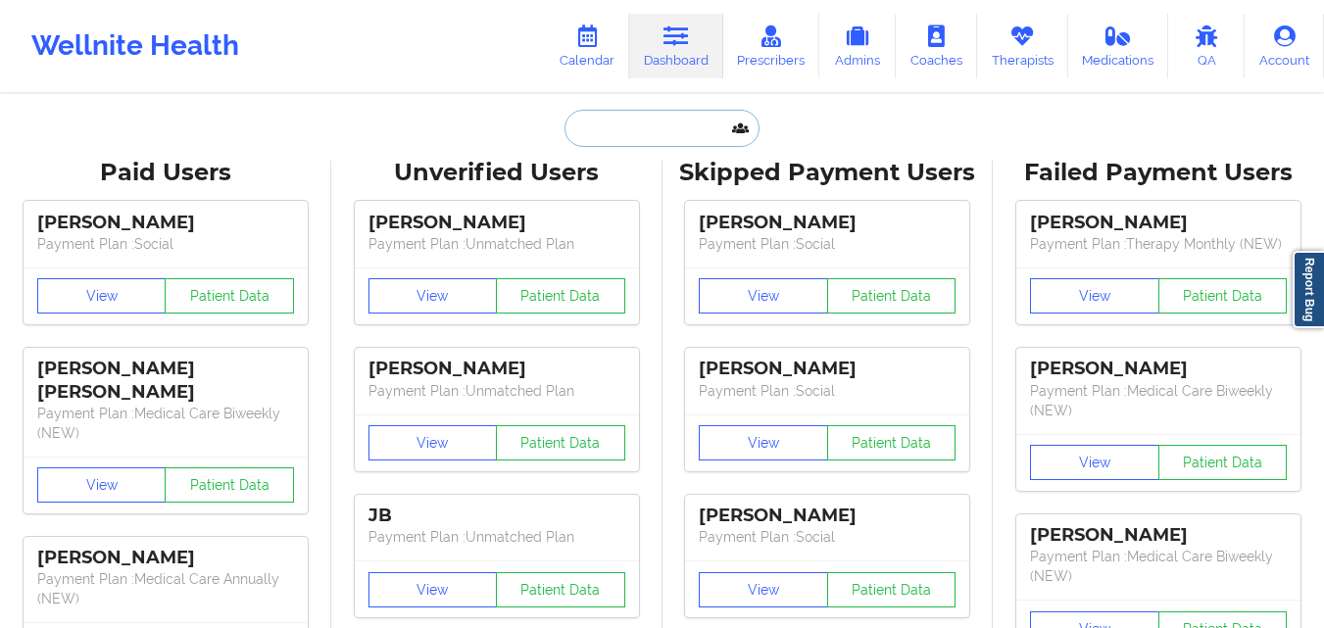
click at [643, 132] on input "text" at bounding box center [662, 128] width 194 height 37
paste input "Blessing McCaulay"
type input "Blessing McCaulay"
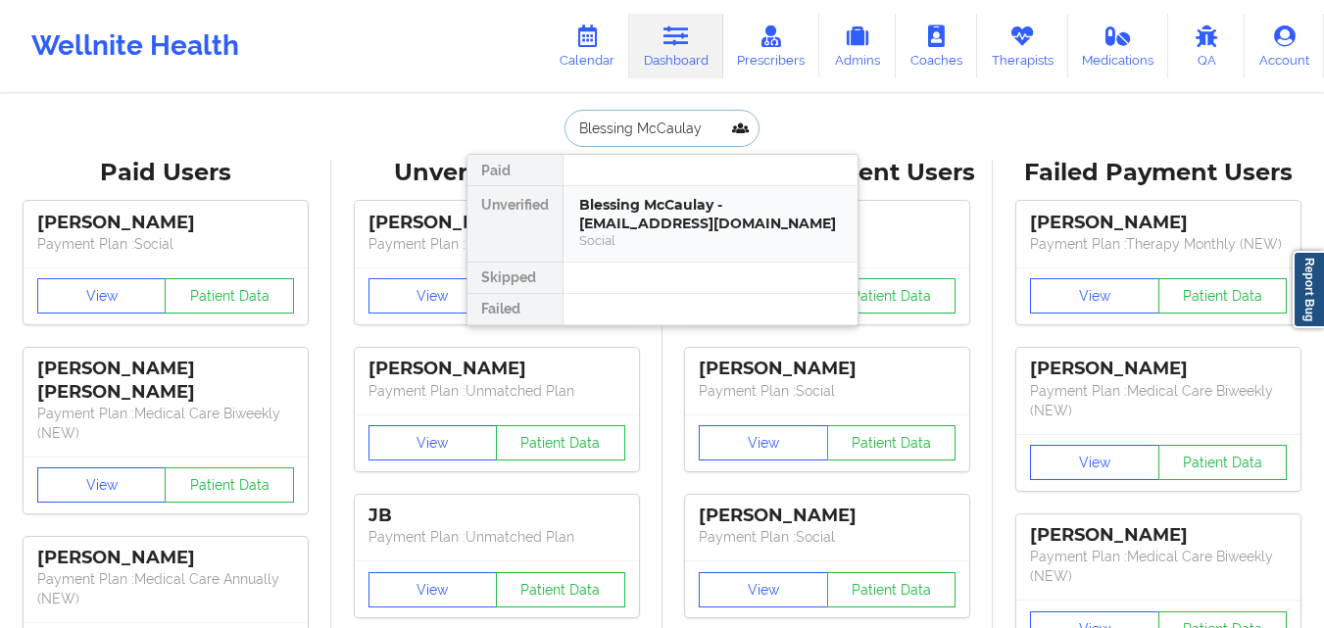
click at [664, 205] on div "Blessing McCaulay - blessingmccaulay@gmail.com" at bounding box center [710, 214] width 263 height 36
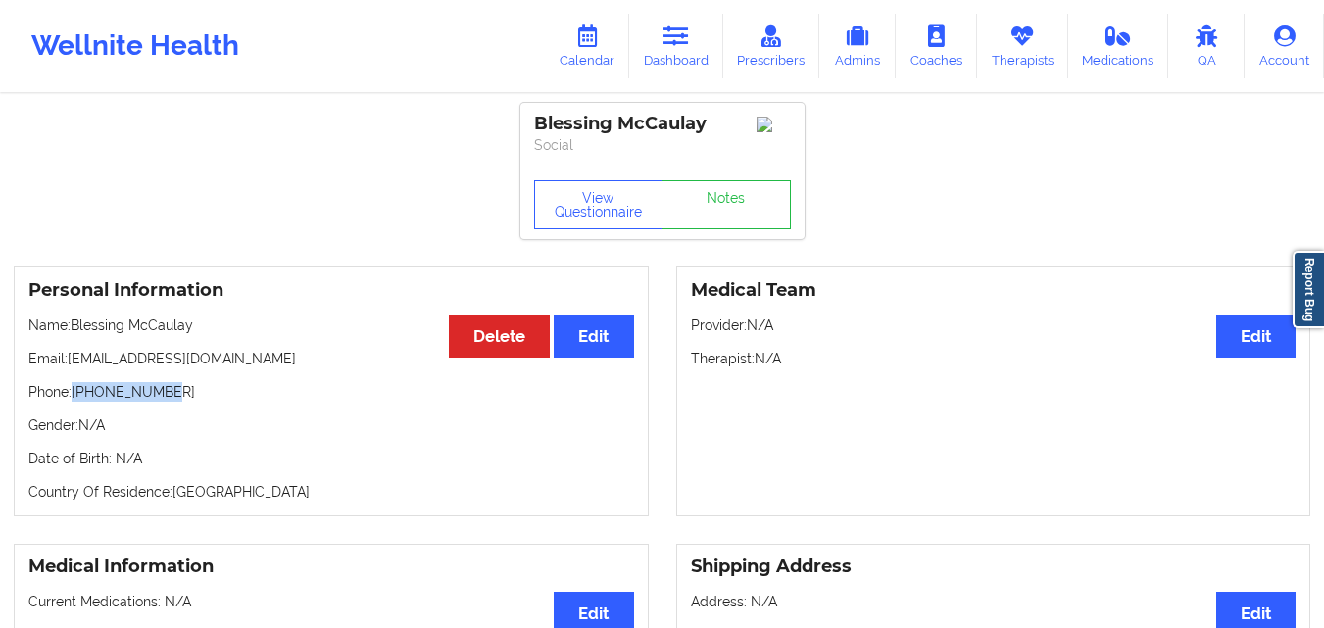
drag, startPoint x: 90, startPoint y: 400, endPoint x: 190, endPoint y: 400, distance: 100.0
click at [190, 400] on p "Phone: +12144930962" at bounding box center [331, 392] width 606 height 20
